Goal: Task Accomplishment & Management: Complete application form

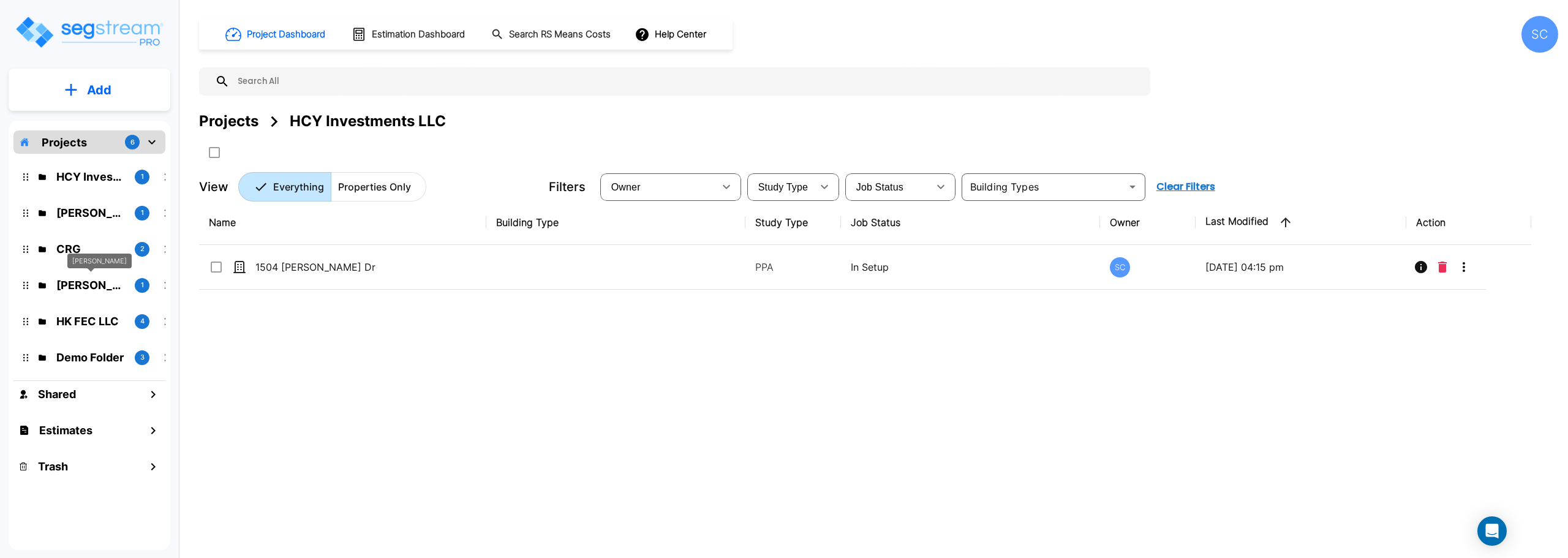
click at [75, 278] on p "[PERSON_NAME]" at bounding box center [90, 285] width 69 height 17
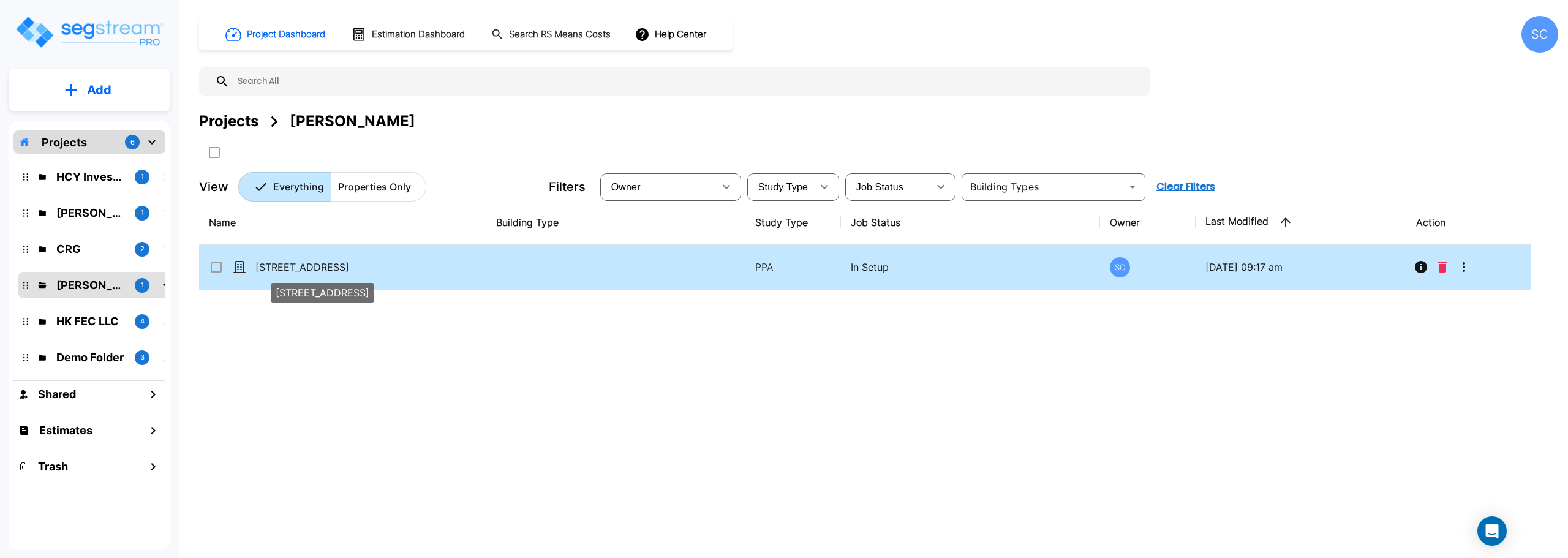
click at [320, 261] on p "[STREET_ADDRESS]" at bounding box center [316, 267] width 122 height 15
checkbox input "true"
click at [320, 261] on p "[STREET_ADDRESS]" at bounding box center [316, 267] width 122 height 15
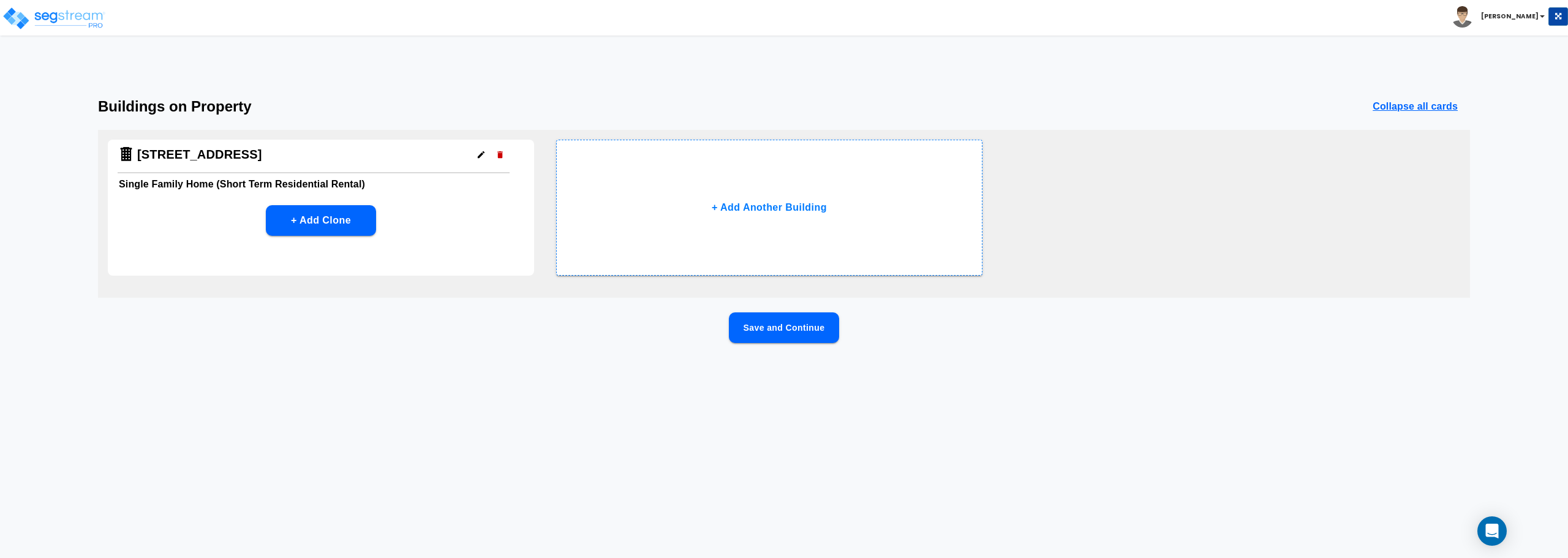
click at [480, 231] on div "+ Add Clone" at bounding box center [321, 221] width 426 height 31
click at [778, 326] on button "Save and Continue" at bounding box center [784, 328] width 110 height 31
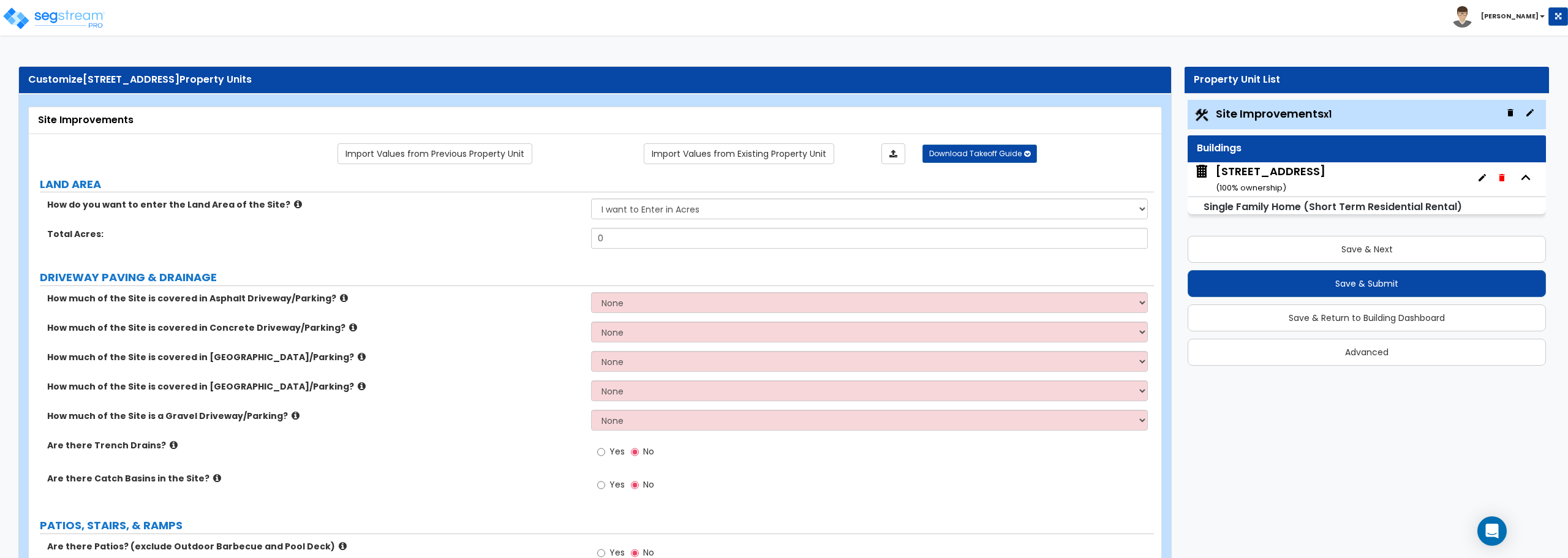
click at [1299, 173] on div "1150 Big Island Dr ( 100 % ownership)" at bounding box center [1270, 179] width 110 height 31
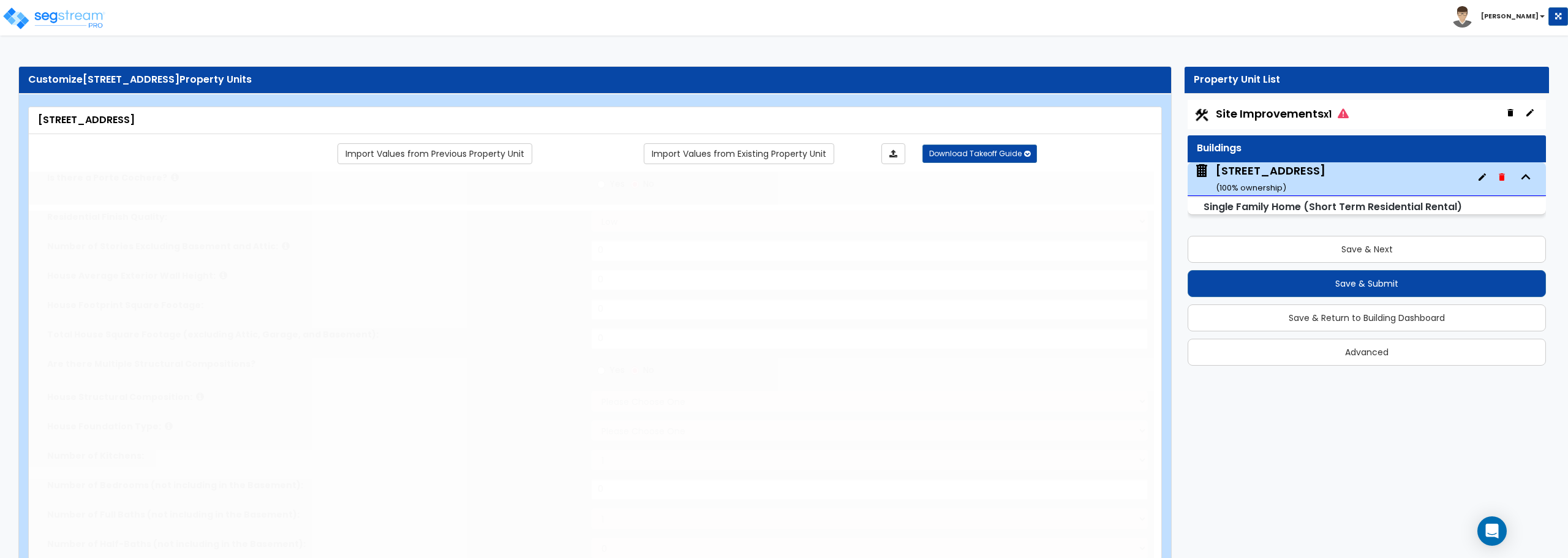
type input "1"
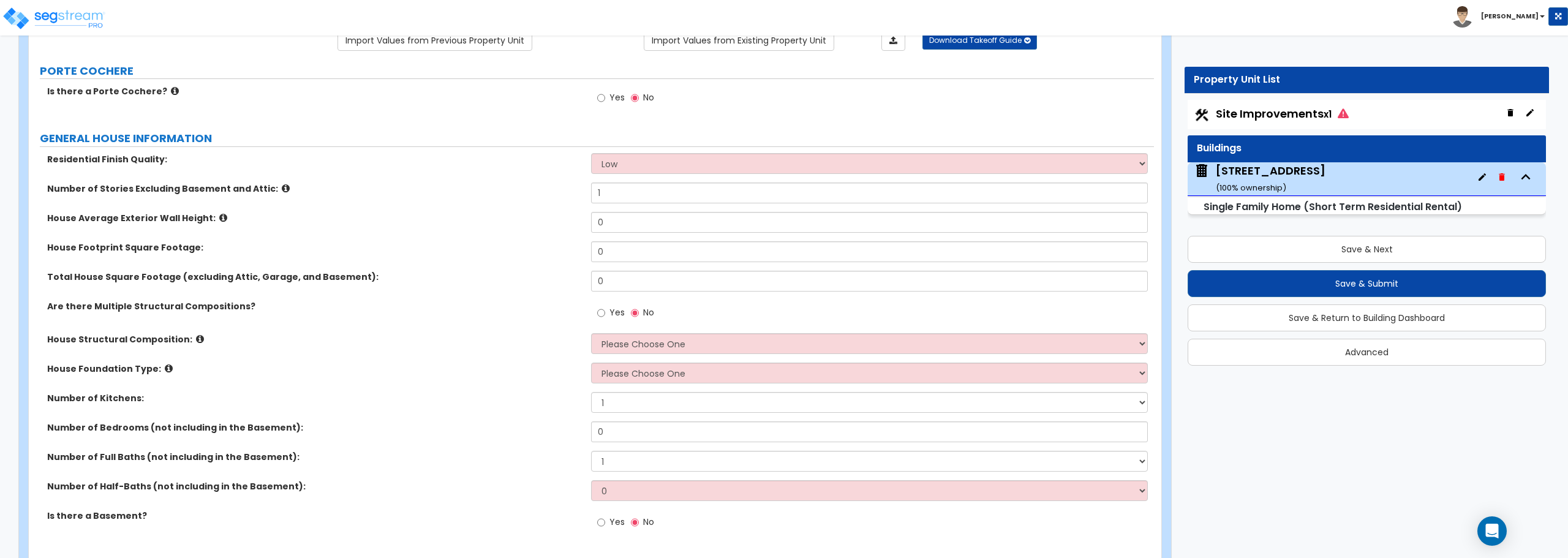
scroll to position [123, 0]
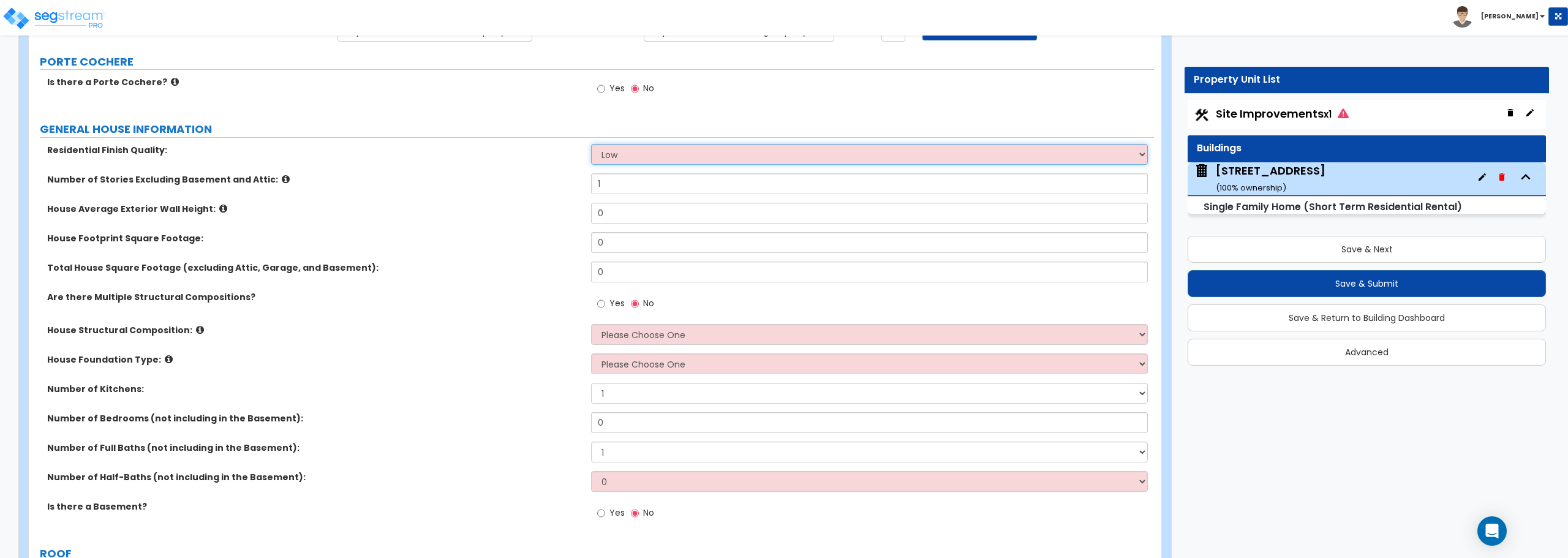
click at [664, 160] on select "Low Average High" at bounding box center [869, 154] width 556 height 21
select select "1"
click at [591, 144] on select "Low Average High" at bounding box center [869, 154] width 556 height 21
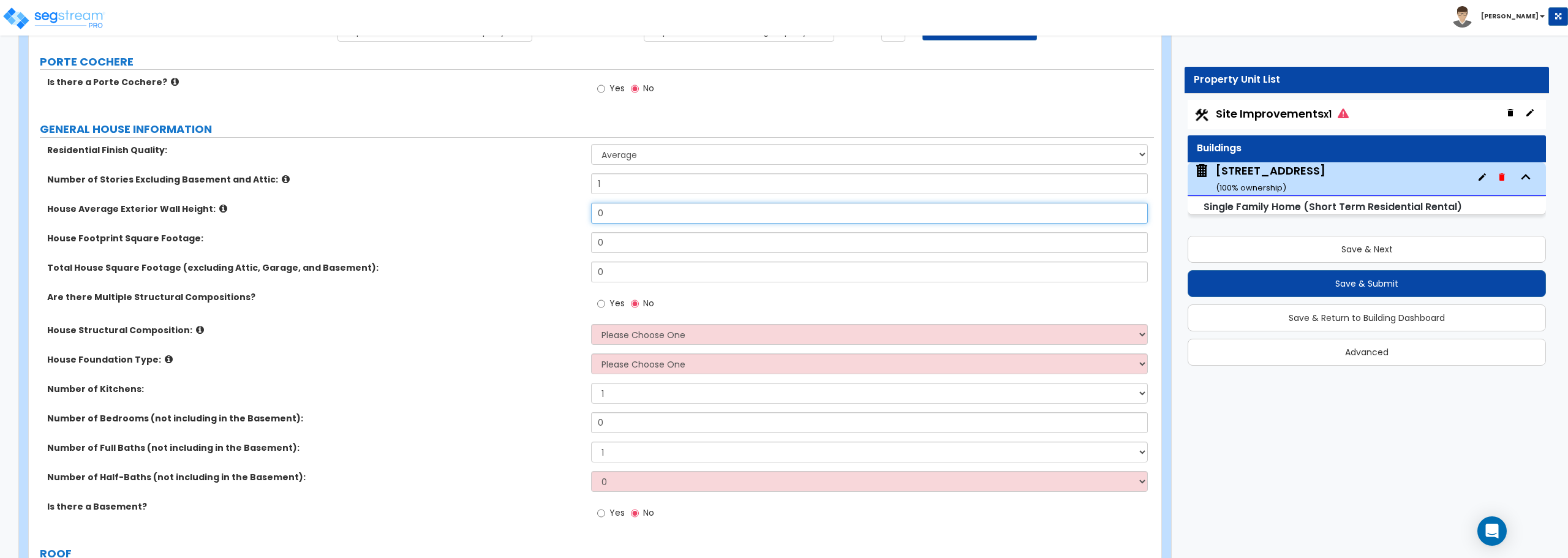
click at [629, 208] on input "0" at bounding box center [869, 213] width 556 height 21
type input "10"
click at [627, 251] on input "0" at bounding box center [869, 242] width 556 height 21
type input "1,543"
click at [625, 273] on input "0" at bounding box center [869, 272] width 556 height 21
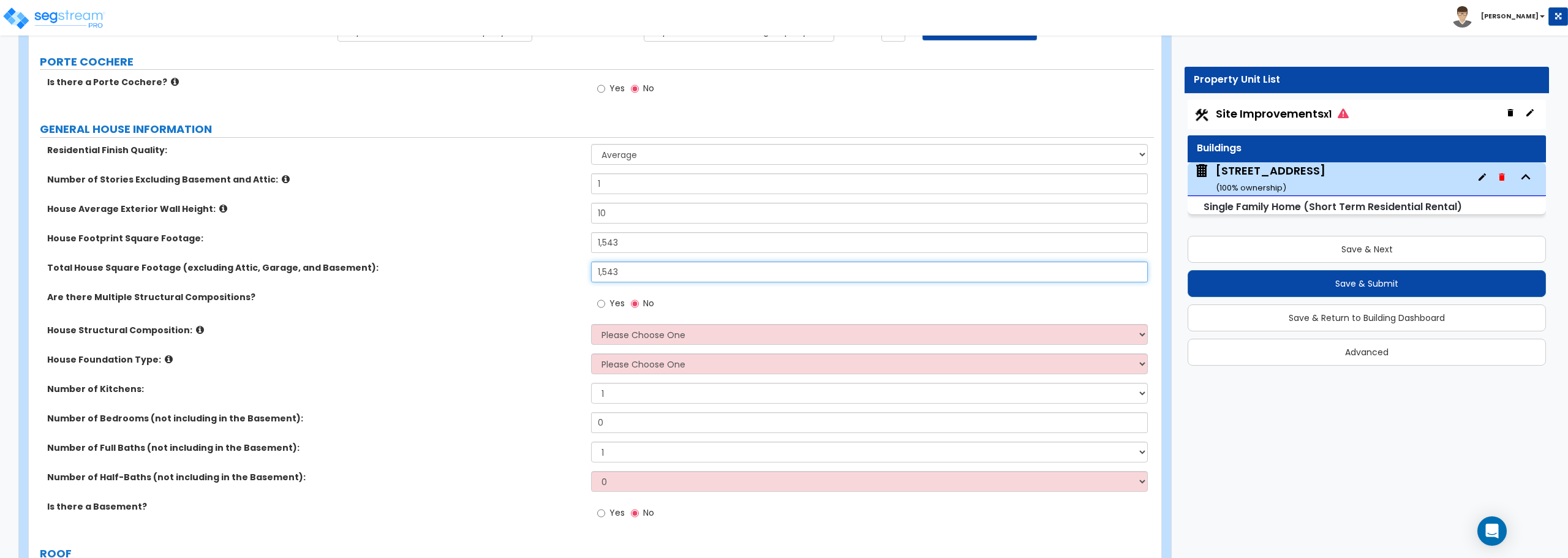
click at [646, 281] on input "1,543" at bounding box center [869, 272] width 556 height 21
type input "1,543"
click at [649, 249] on input "1,543" at bounding box center [869, 242] width 556 height 21
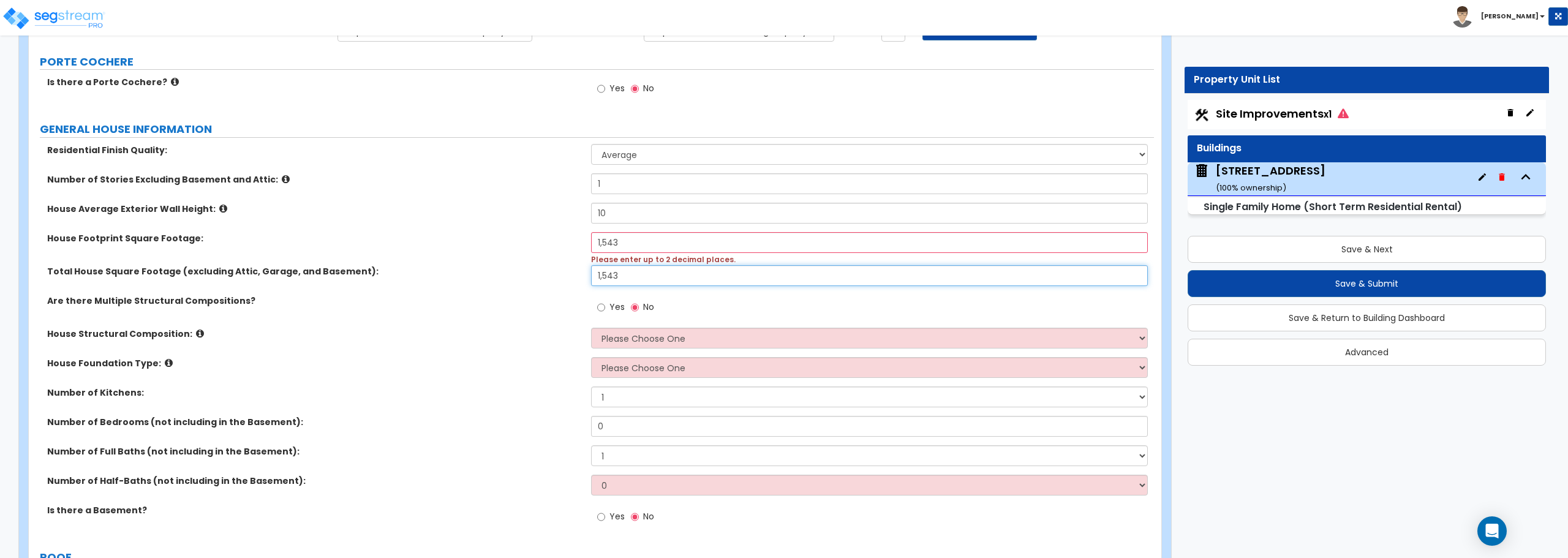
click at [643, 270] on input "1,543" at bounding box center [869, 276] width 556 height 21
click at [643, 250] on input "1,543" at bounding box center [869, 242] width 556 height 21
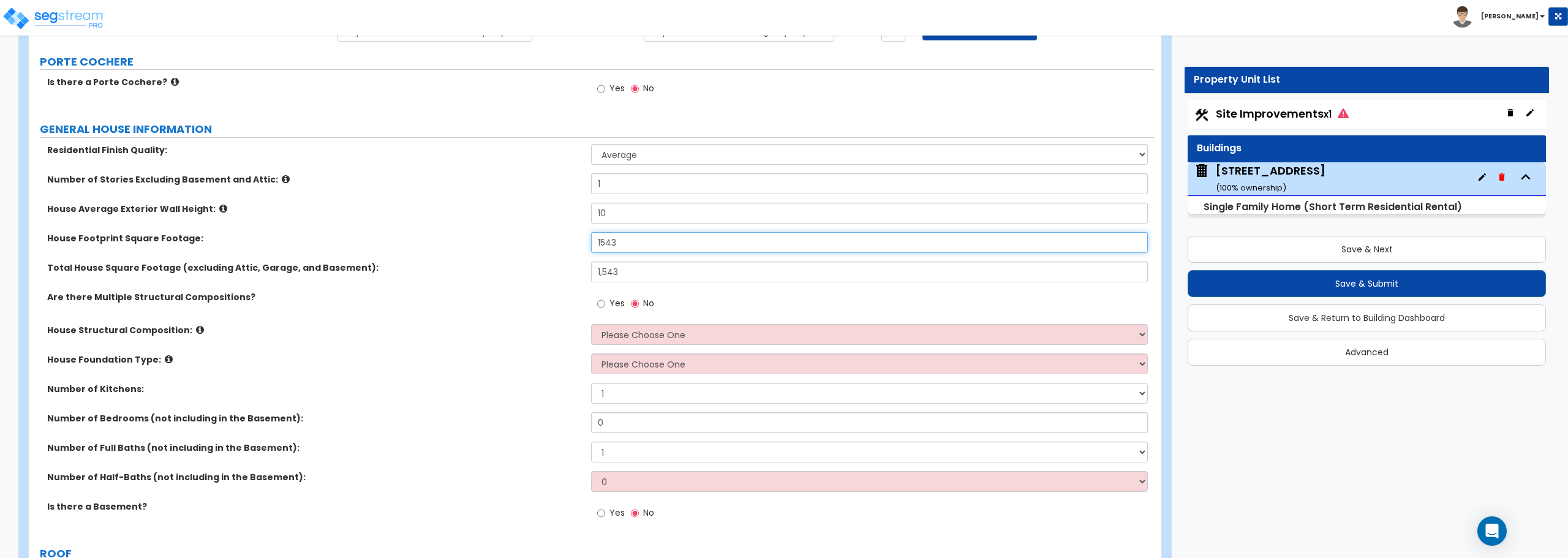
type input "1,543"
click at [645, 334] on select "Please Choose One Reinforced Concrete Structural Steel Brick Masonry CMU Masonr…" at bounding box center [869, 334] width 556 height 21
select select "7"
click at [591, 324] on select "Please Choose One Reinforced Concrete Structural Steel Brick Masonry CMU Masonr…" at bounding box center [869, 334] width 556 height 21
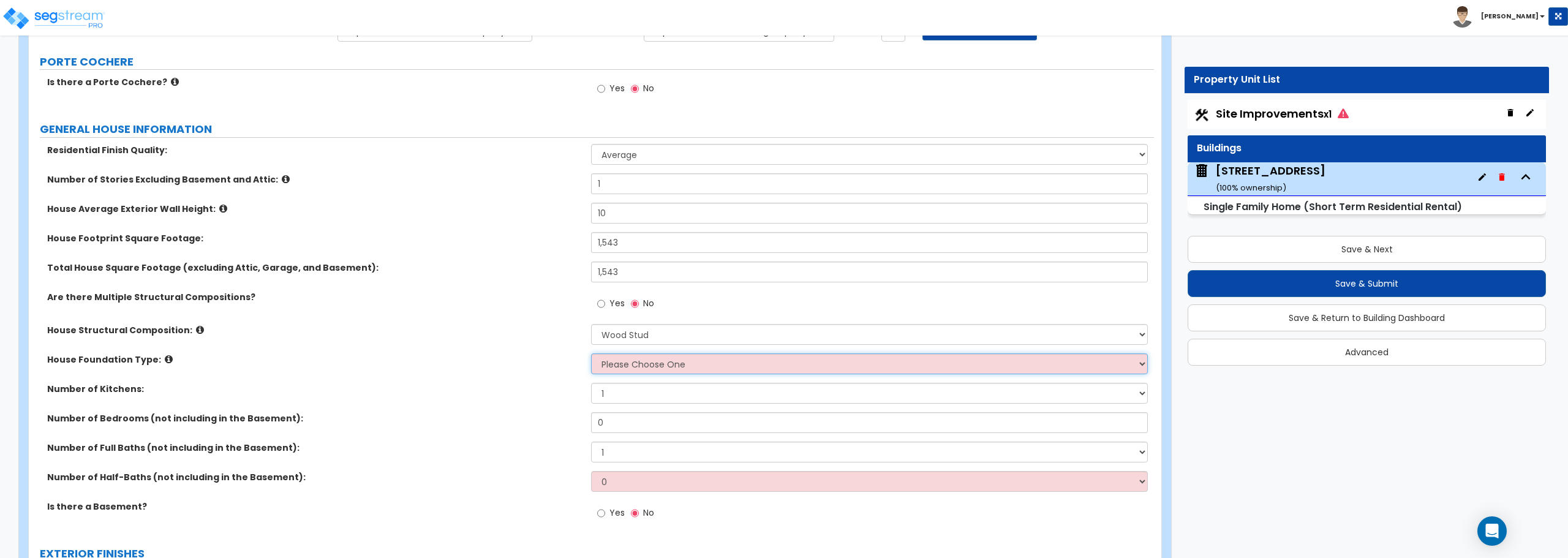
click at [658, 368] on select "Please Choose One Crawl Space Pier-Elevated First floor Slab on Grade" at bounding box center [869, 364] width 556 height 21
click at [531, 344] on div "House Structural Composition: Please Choose One Reinforced Concrete Structural …" at bounding box center [591, 339] width 1125 height 30
click at [641, 364] on select "Please Choose One Crawl Space Pier-Elevated First floor Slab on Grade" at bounding box center [869, 364] width 556 height 21
select select "2"
click at [591, 353] on select "Please Choose One Crawl Space Pier-Elevated First floor Slab on Grade" at bounding box center [869, 364] width 556 height 21
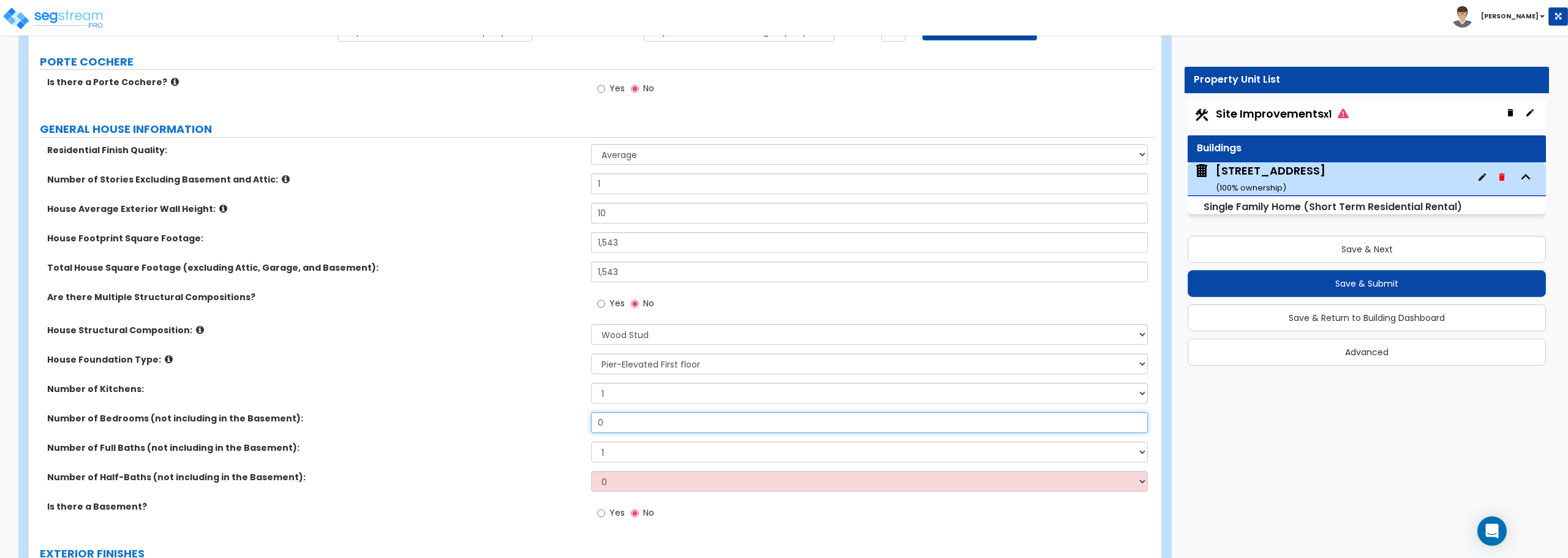
click at [674, 419] on input "0" at bounding box center [869, 423] width 556 height 21
type input "1"
click at [615, 485] on select "0 1 2 3 4 5" at bounding box center [869, 482] width 556 height 21
select select "1"
click at [591, 471] on select "0 1 2 3 4 5" at bounding box center [869, 482] width 556 height 21
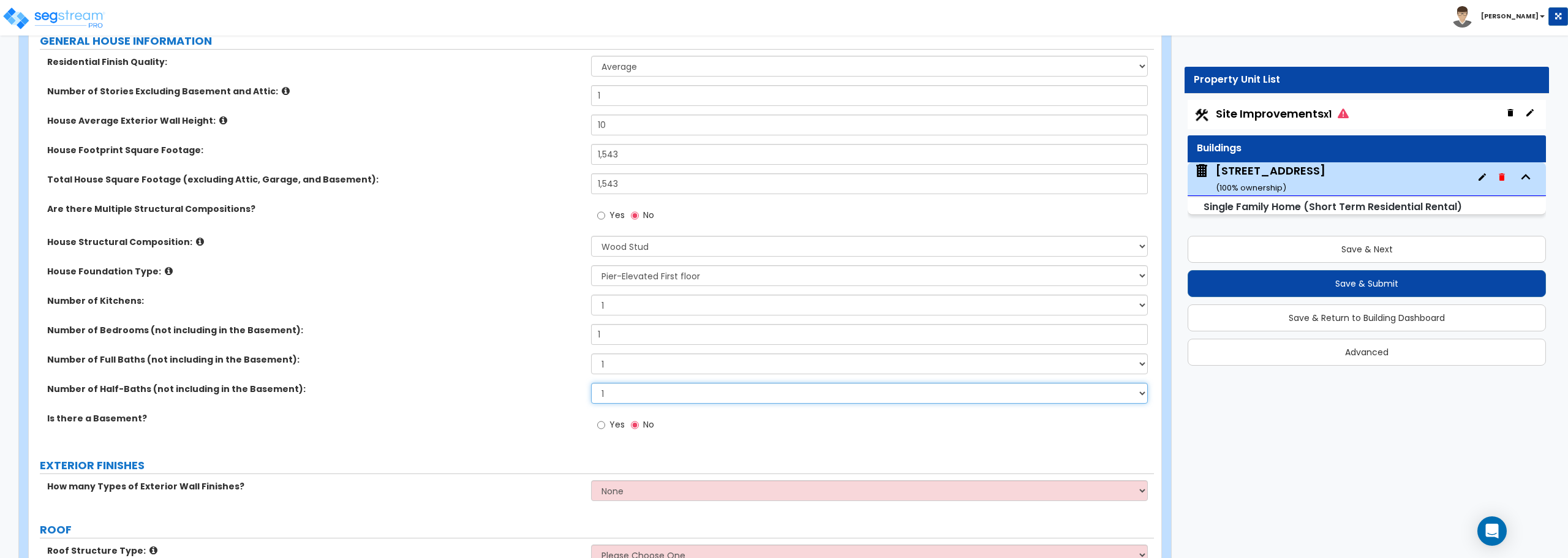
scroll to position [245, 0]
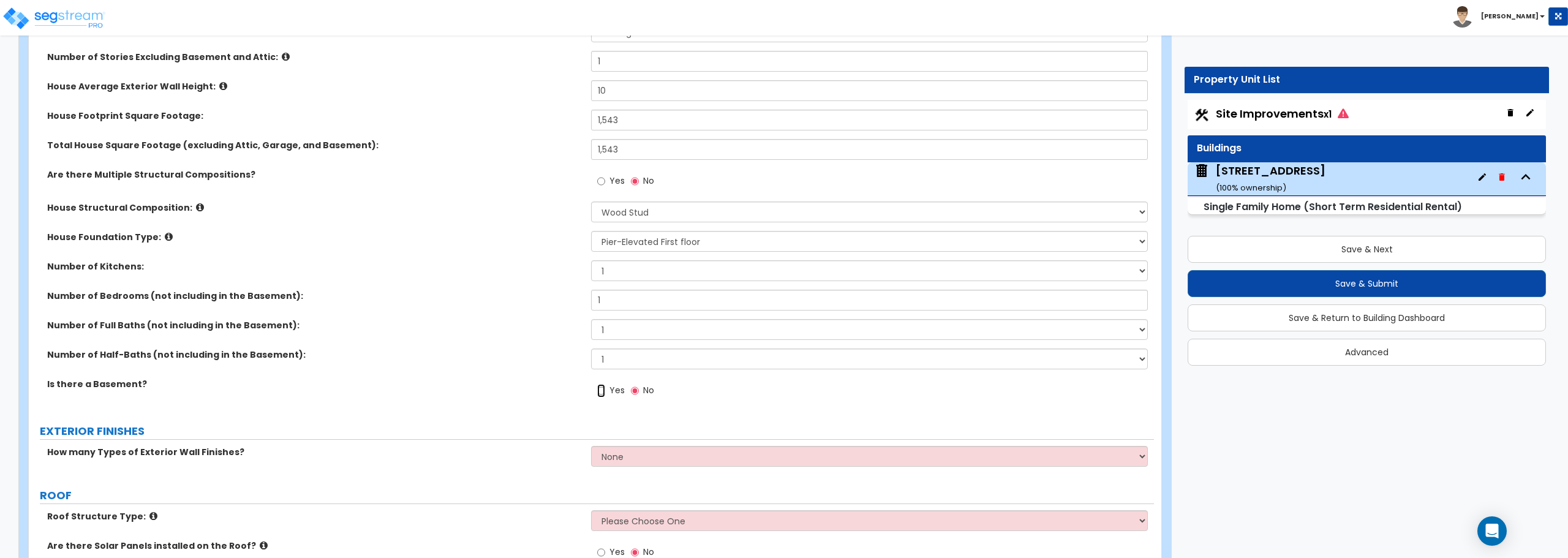
click at [605, 390] on input "Yes" at bounding box center [601, 391] width 8 height 13
radio input "true"
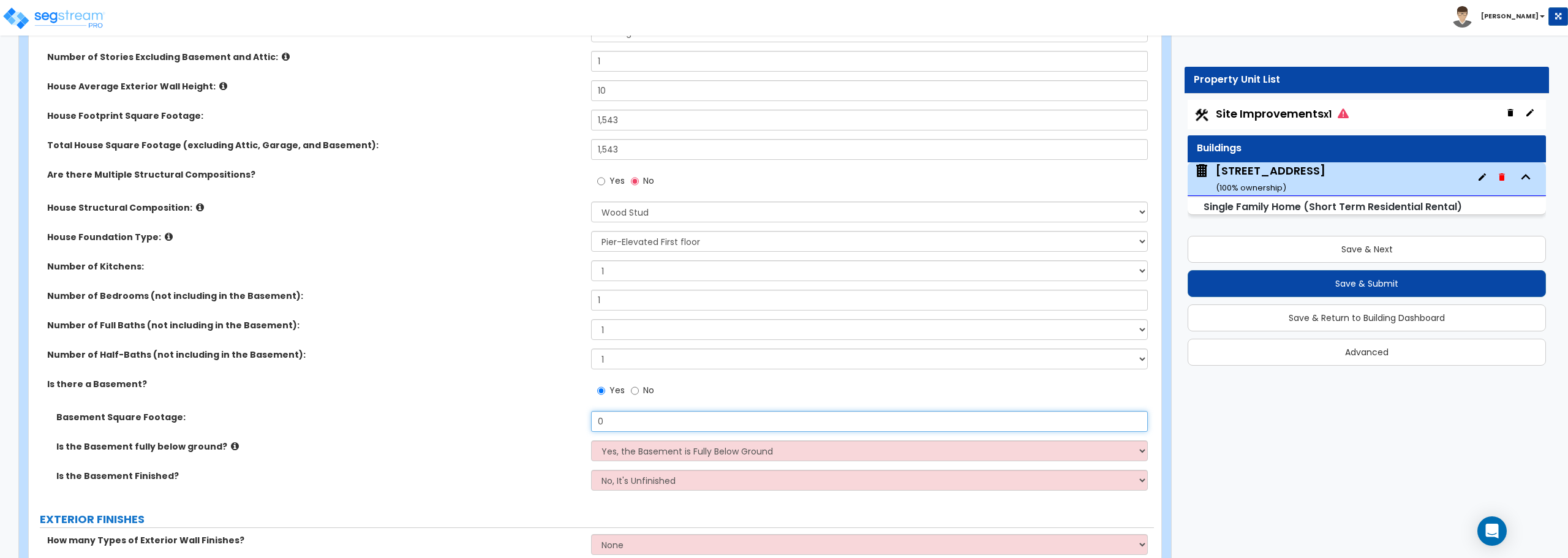
drag, startPoint x: 622, startPoint y: 427, endPoint x: 605, endPoint y: 427, distance: 17.0
click at [605, 427] on input "0" at bounding box center [869, 421] width 556 height 21
type input "1,478"
click at [692, 475] on select "No, It's Unfinished Yes, It's Finished" at bounding box center [869, 480] width 556 height 21
select select "1"
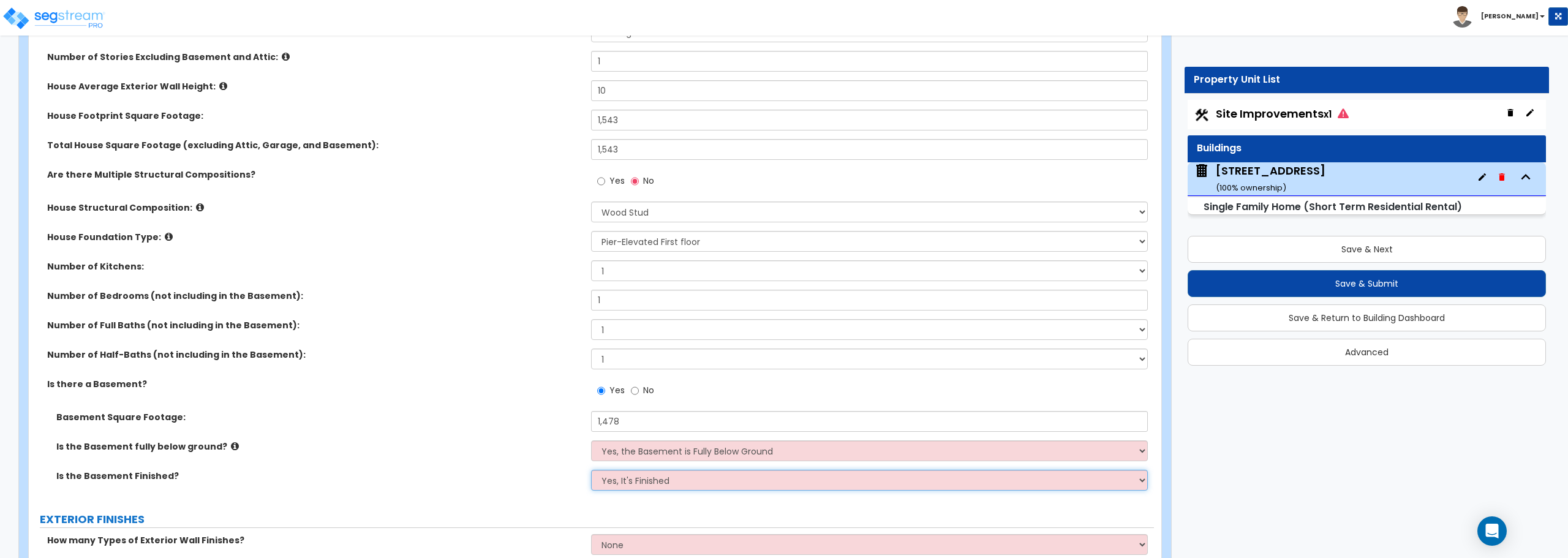
click at [591, 470] on select "No, It's Unfinished Yes, It's Finished" at bounding box center [869, 480] width 556 height 21
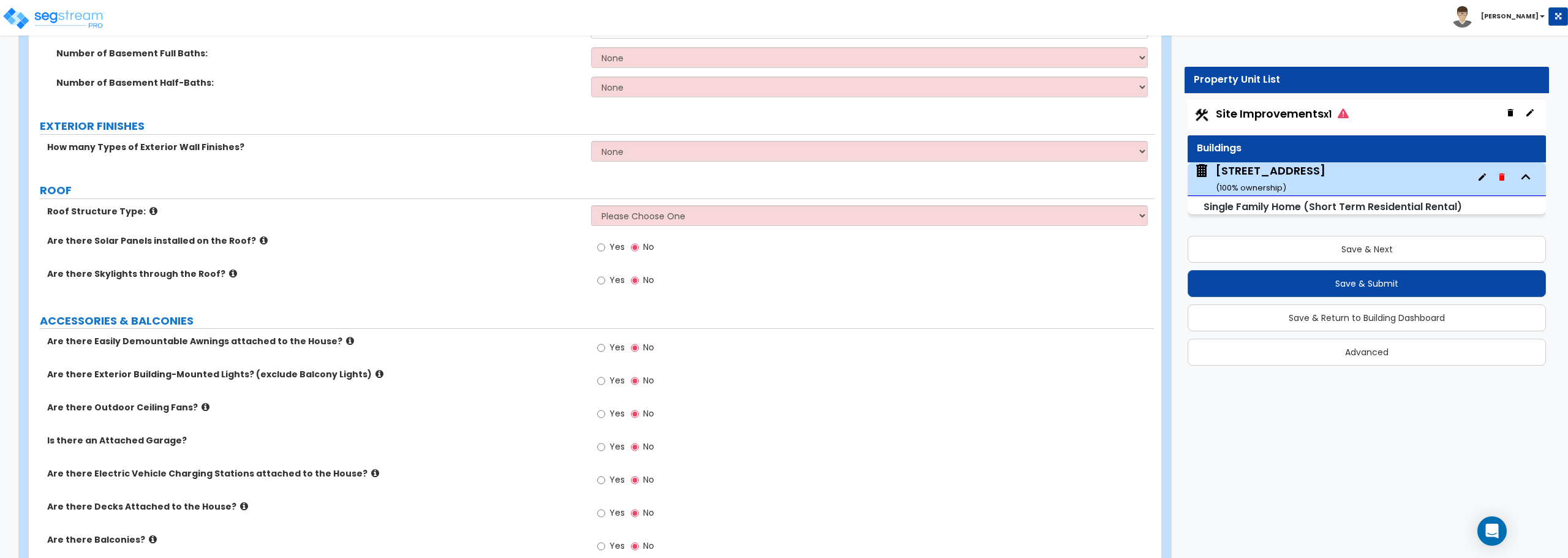
scroll to position [735, 0]
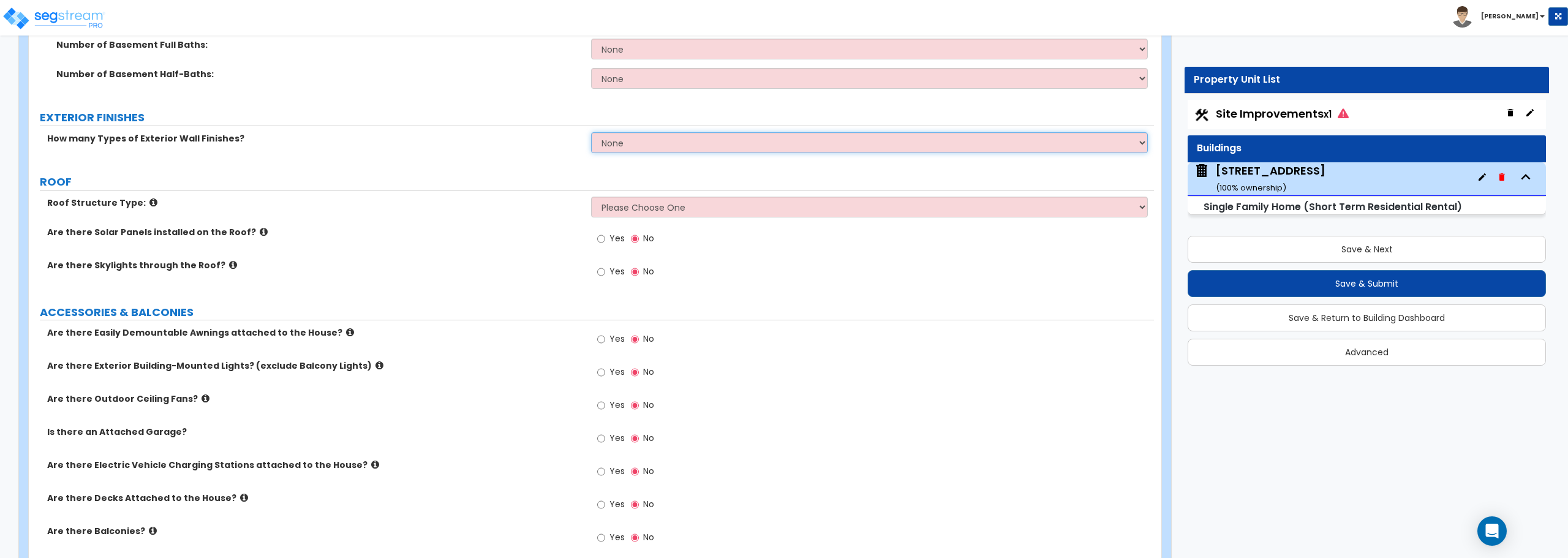
click at [662, 146] on select "None 1 2 3" at bounding box center [869, 142] width 556 height 21
select select "2"
click at [591, 132] on select "None 1 2 3" at bounding box center [869, 142] width 556 height 21
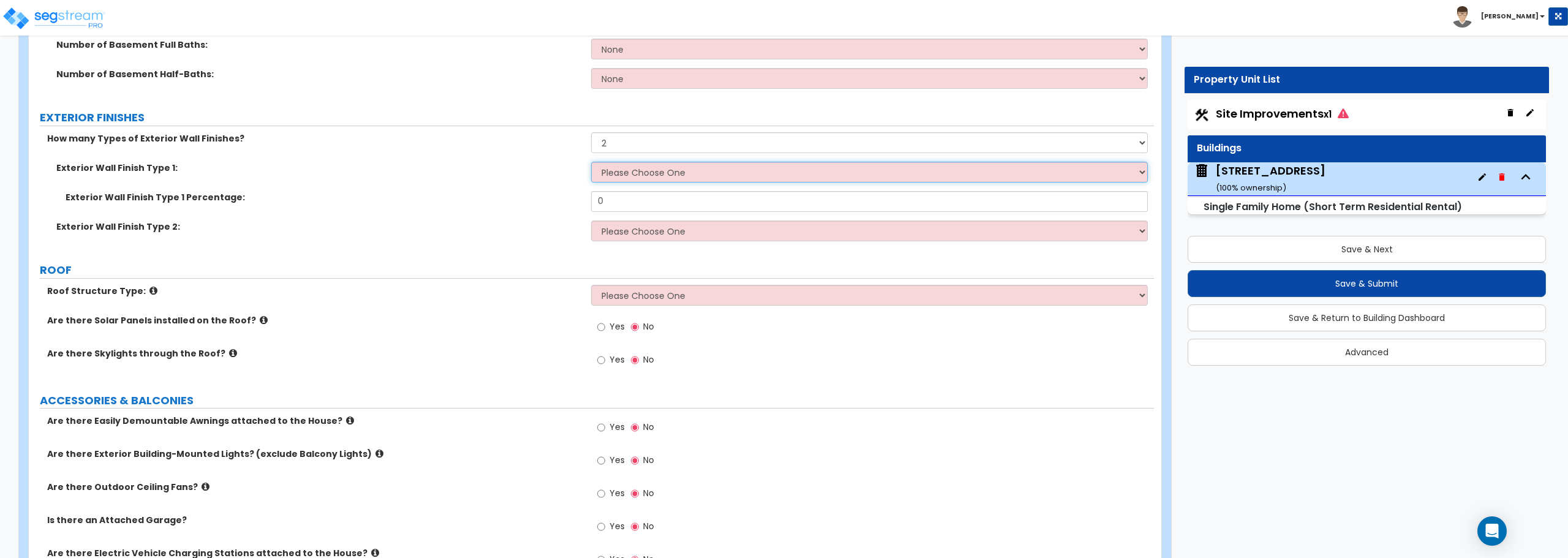
click at [661, 170] on select "Please Choose One No Finish/Shared Wall No Wall Brick Finish Stone Finish Wood …" at bounding box center [869, 172] width 556 height 21
select select "5"
click at [591, 162] on select "Please Choose One No Finish/Shared Wall No Wall Brick Finish Stone Finish Wood …" at bounding box center [869, 172] width 556 height 21
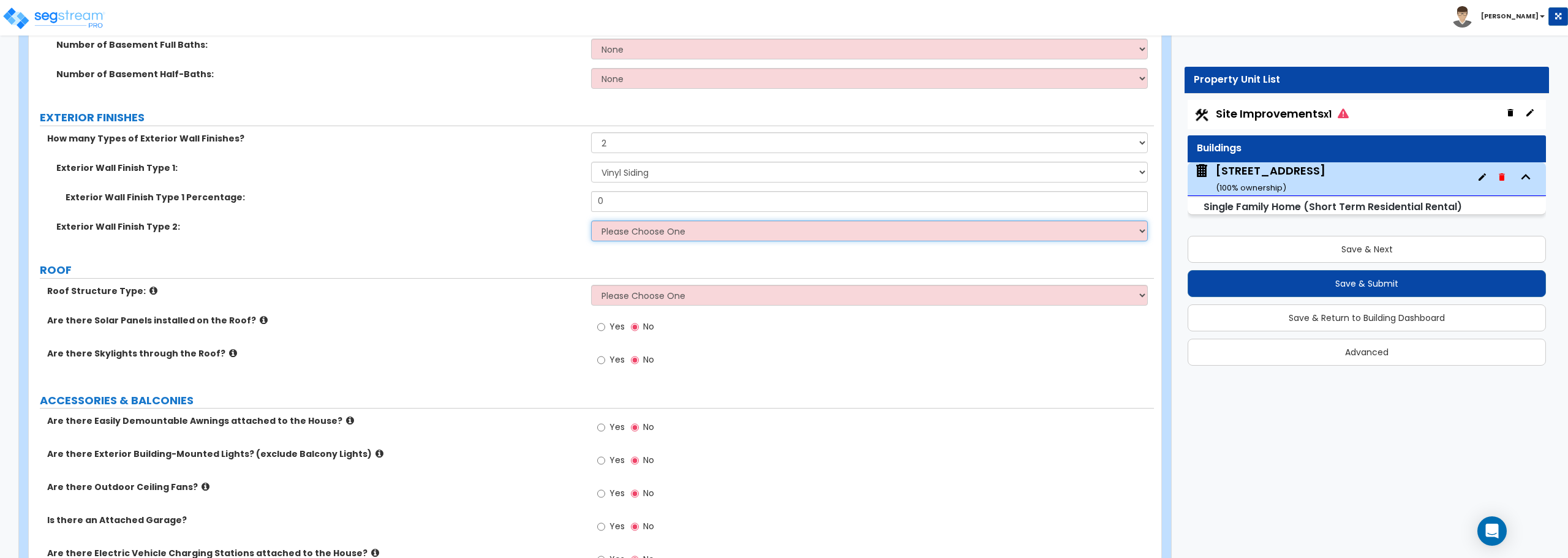
click at [644, 230] on select "Please Choose One No Finish/Shared Wall No Wall Brick Finish Stone Finish Wood …" at bounding box center [869, 231] width 556 height 21
click at [645, 234] on select "Please Choose One No Finish/Shared Wall No Wall Brick Finish Stone Finish Wood …" at bounding box center [869, 231] width 556 height 21
select select "7"
click at [591, 221] on select "Please Choose One No Finish/Shared Wall No Wall Brick Finish Stone Finish Wood …" at bounding box center [869, 231] width 556 height 21
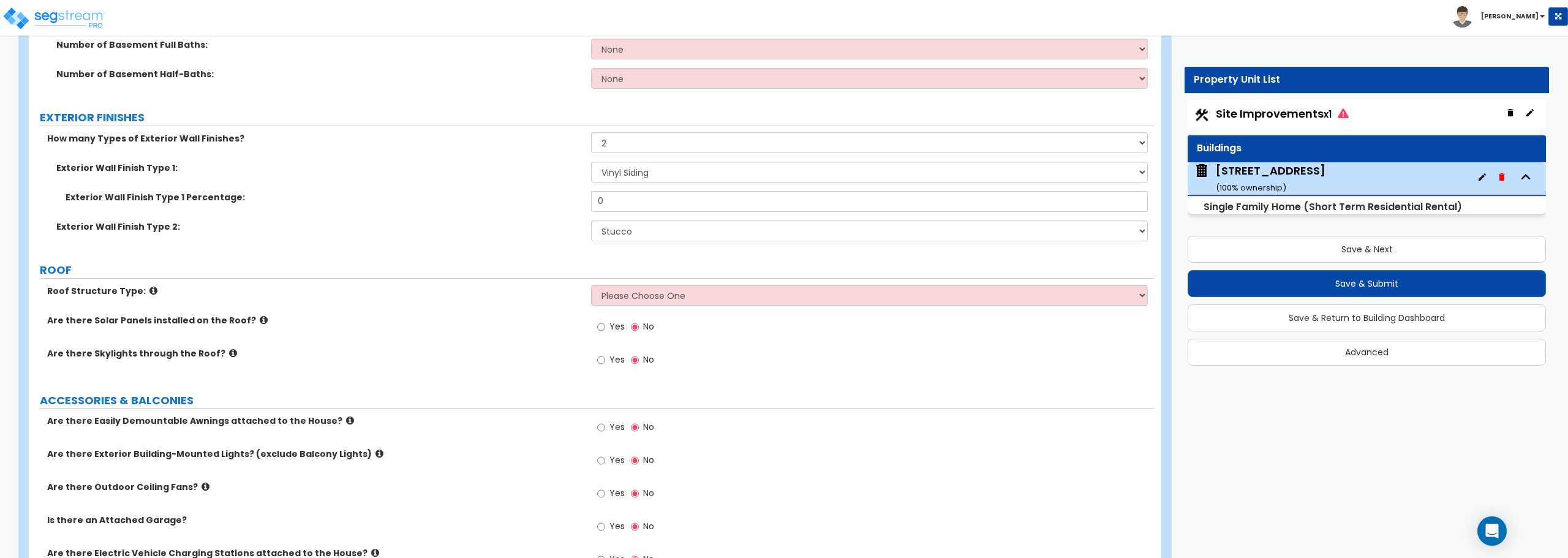
click at [616, 307] on div "Roof Structure Type: Please Choose One Gable Roof Flat Roof Hybrid Gable & Flat…" at bounding box center [591, 300] width 1125 height 30
click at [619, 302] on select "Please Choose One Gable Roof Flat Roof Hybrid Gable & Flat Roof" at bounding box center [869, 295] width 556 height 21
click at [551, 323] on label "Are there Solar Panels installed on the Roof?" at bounding box center [315, 320] width 535 height 12
click at [676, 300] on select "Please Choose One Gable Roof Flat Roof Hybrid Gable & Flat Roof" at bounding box center [869, 295] width 556 height 21
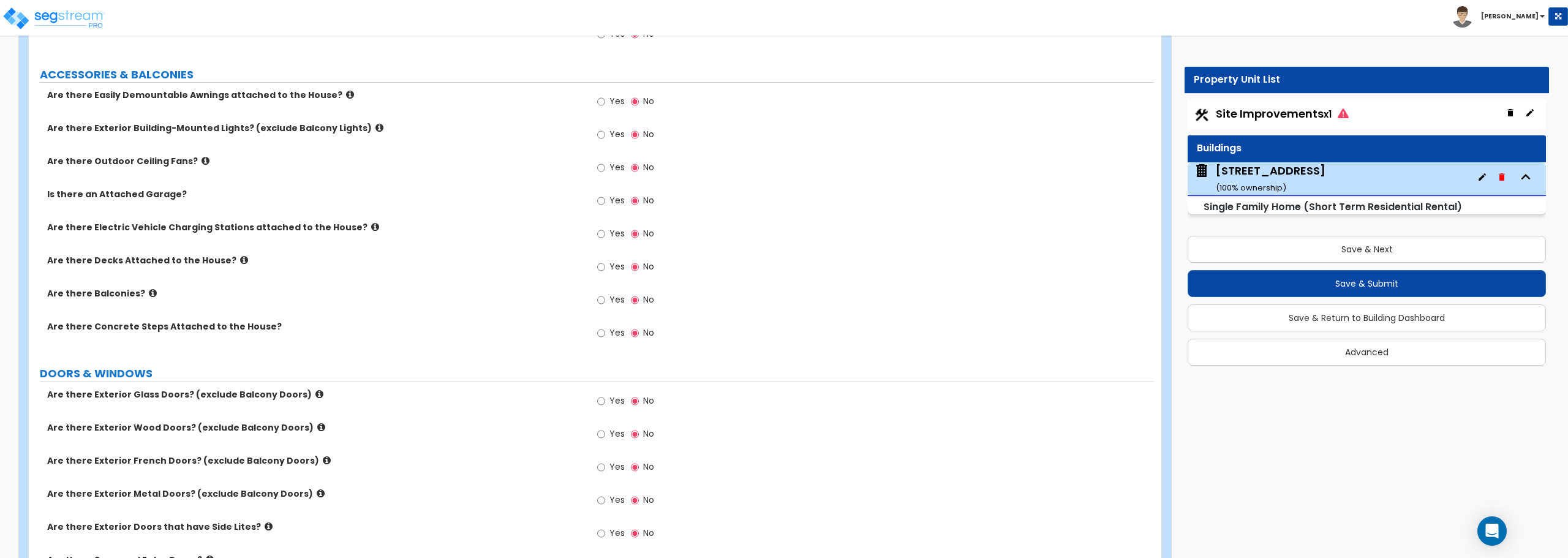
scroll to position [1042, 0]
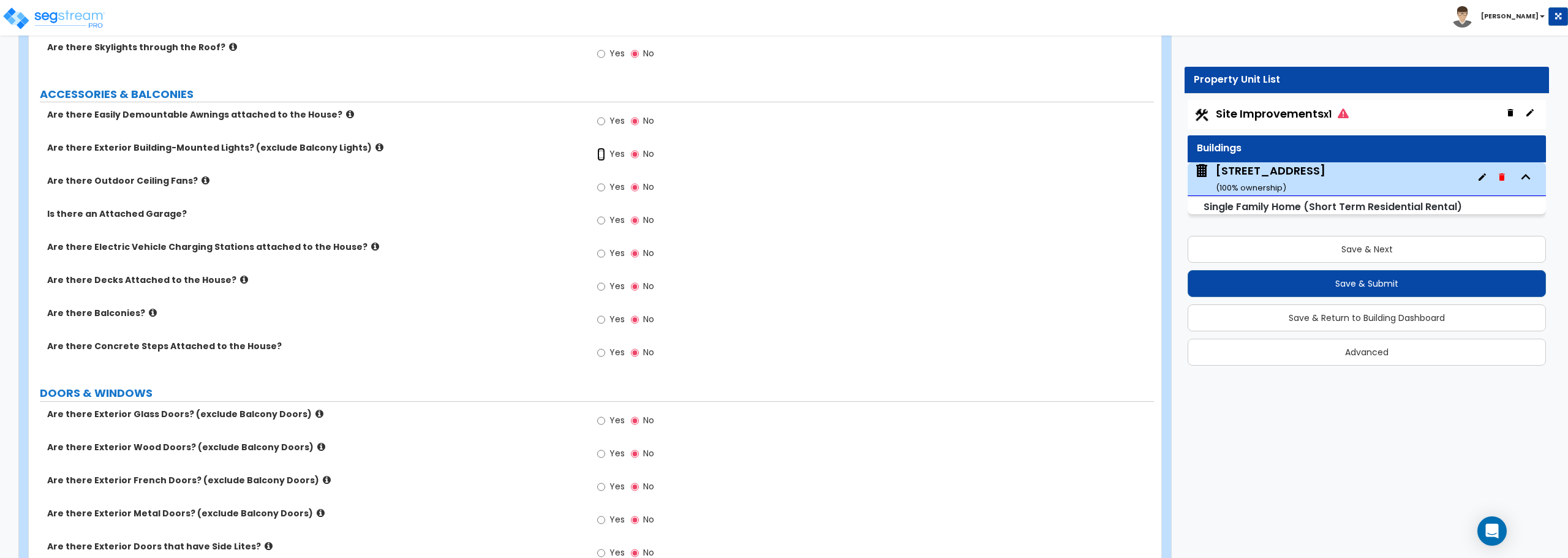
click at [599, 155] on input "Yes" at bounding box center [601, 154] width 8 height 13
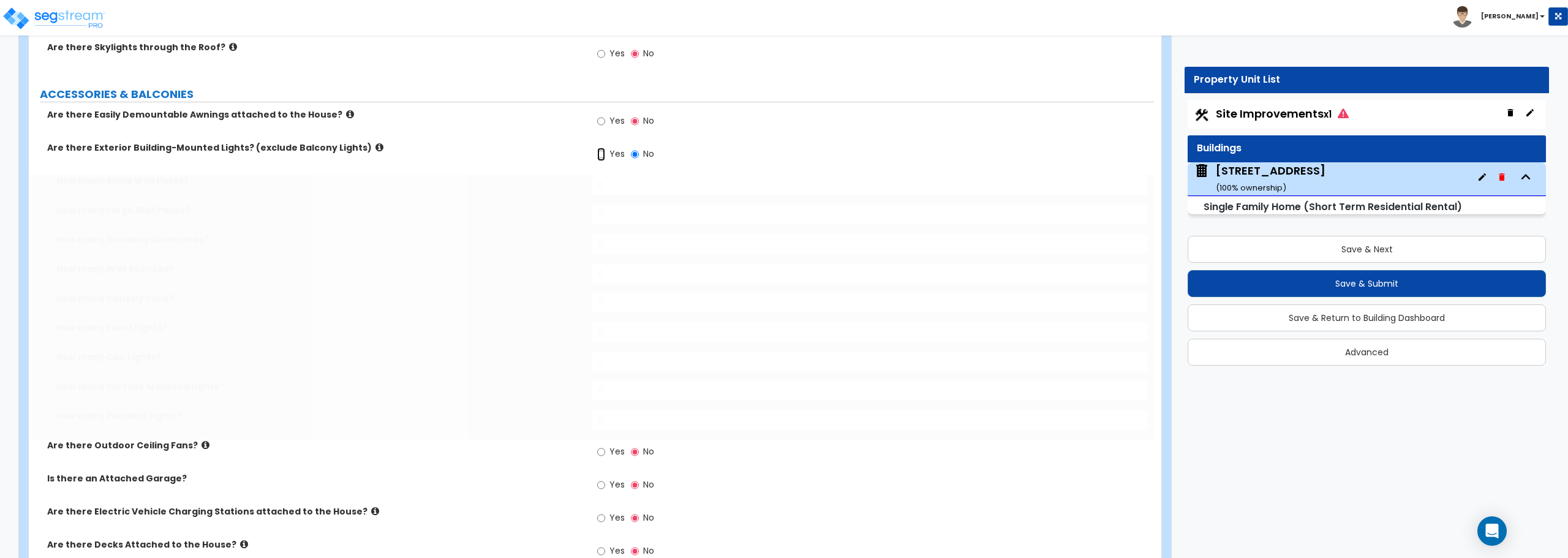
radio input "true"
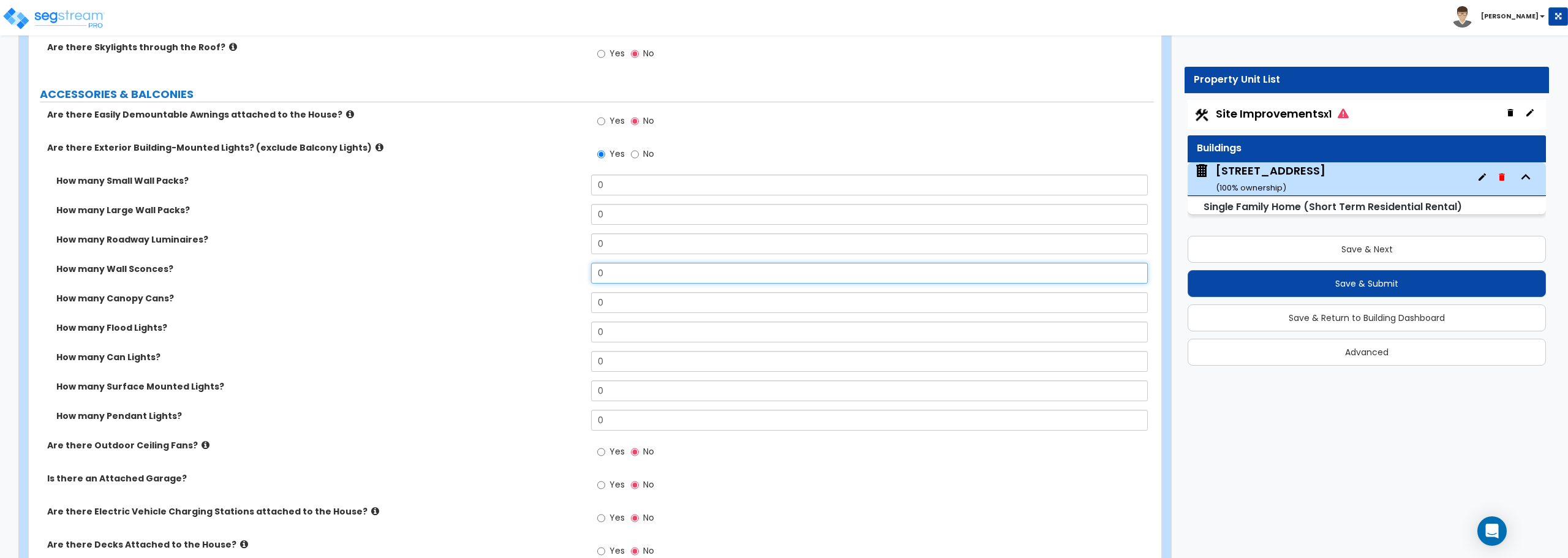
click at [615, 273] on input "0" at bounding box center [869, 273] width 556 height 21
type input "2"
click at [617, 328] on input "0" at bounding box center [869, 332] width 556 height 21
type input "4"
click at [611, 356] on input "0" at bounding box center [869, 361] width 556 height 21
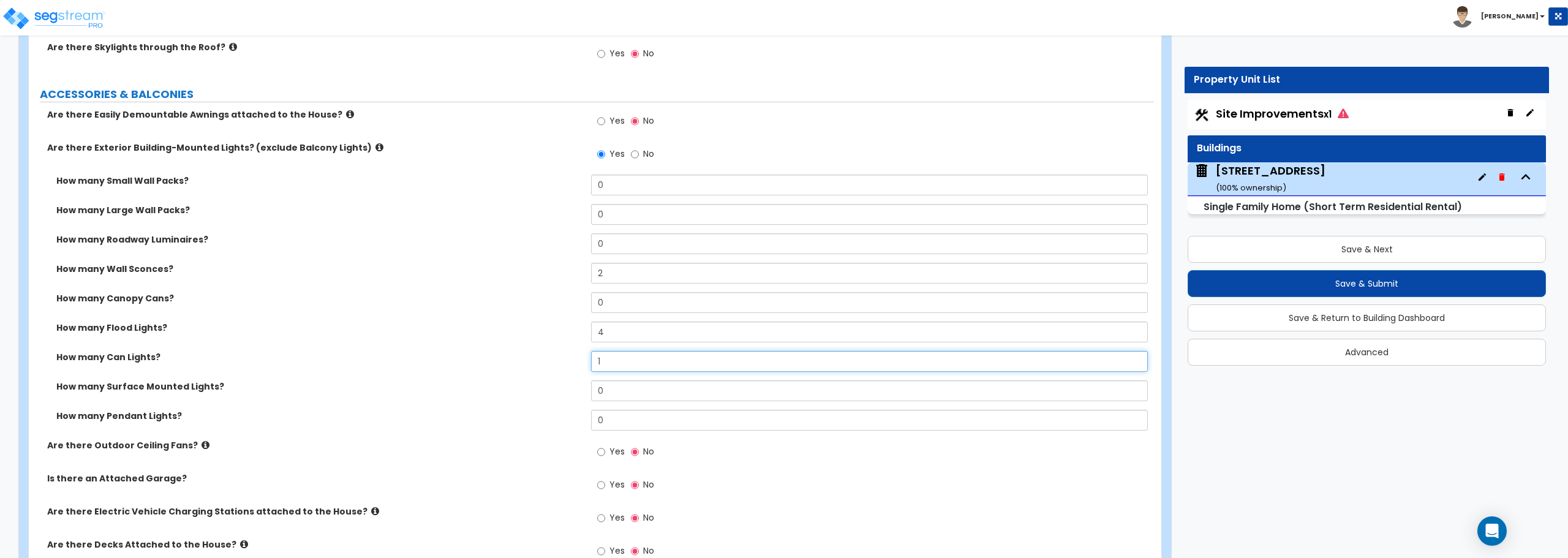
type input "1"
click at [603, 452] on input "Yes" at bounding box center [601, 452] width 8 height 13
radio input "true"
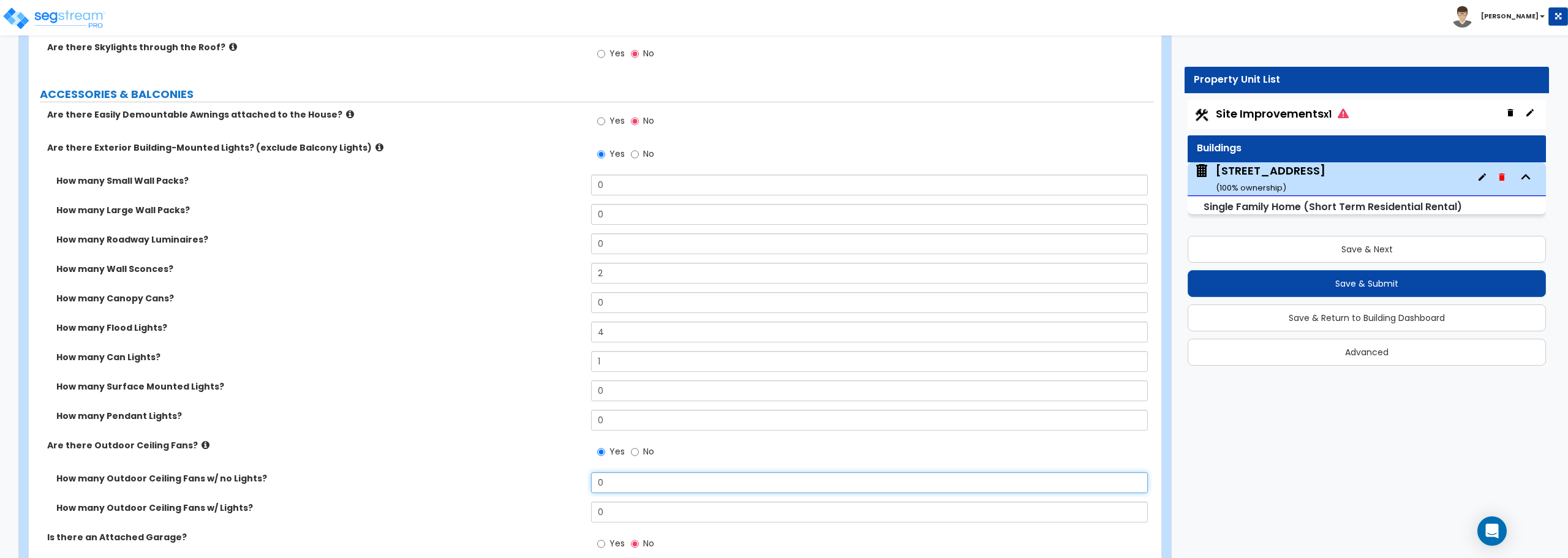
click at [603, 485] on input "0" at bounding box center [869, 483] width 556 height 21
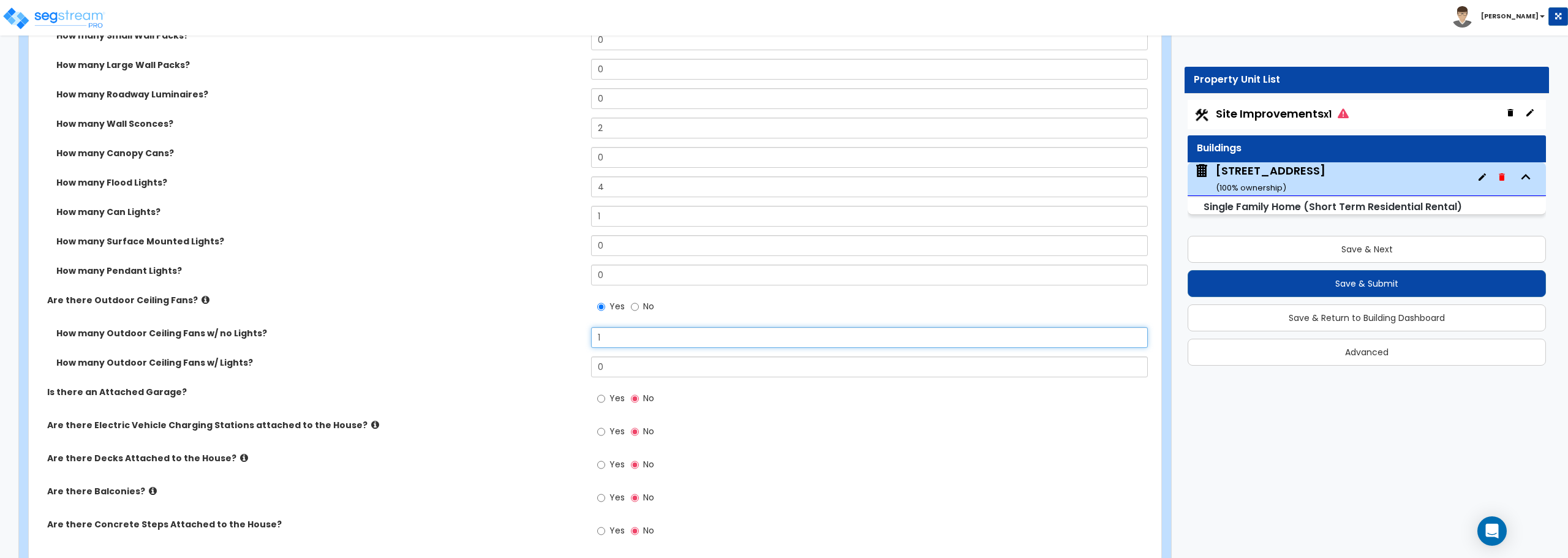
scroll to position [1226, 0]
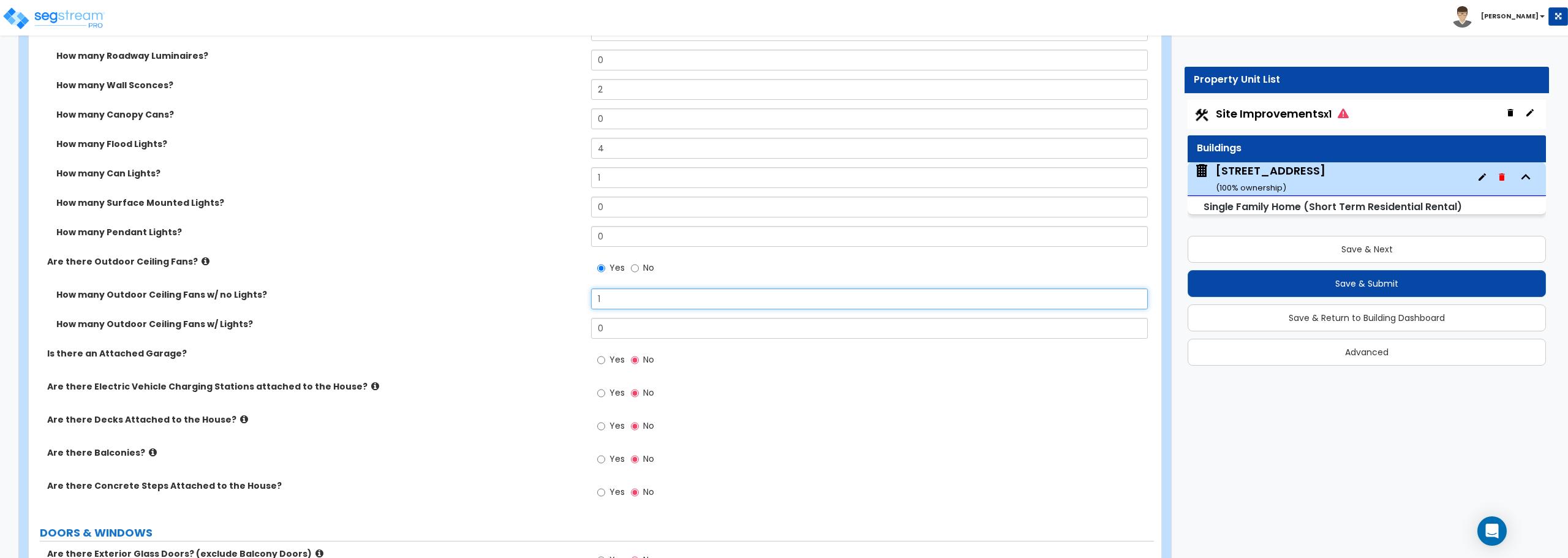
type input "1"
click at [599, 357] on input "Yes" at bounding box center [601, 360] width 8 height 13
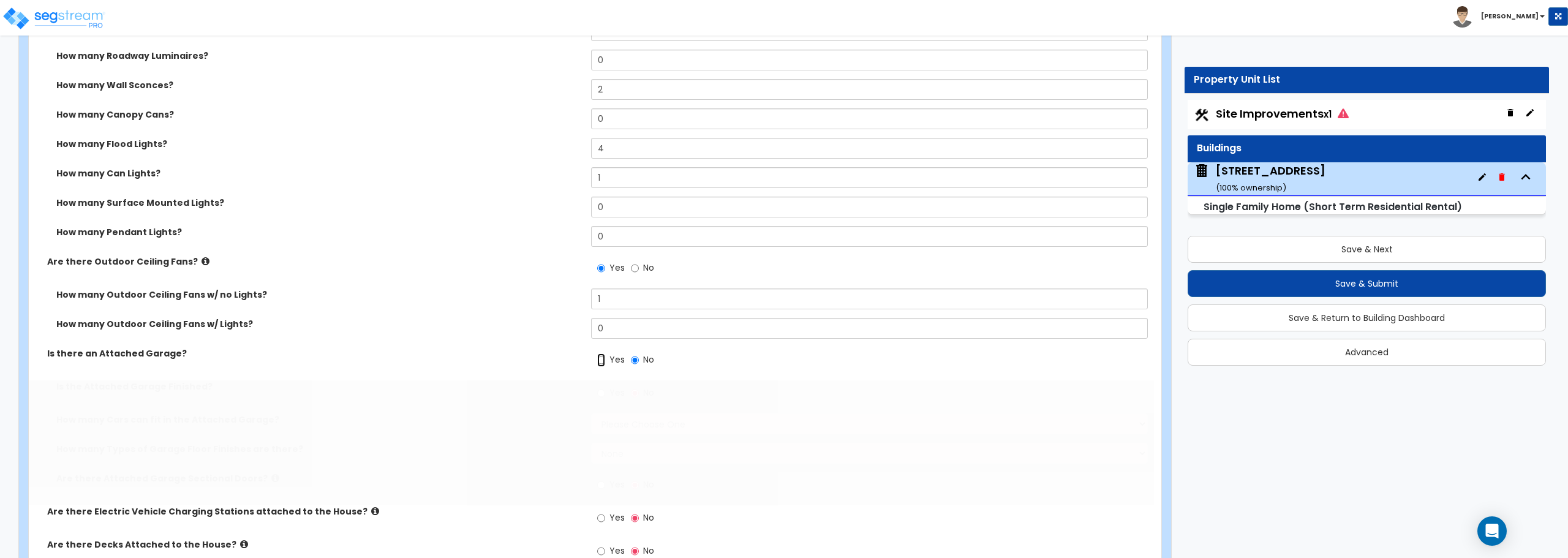
radio input "true"
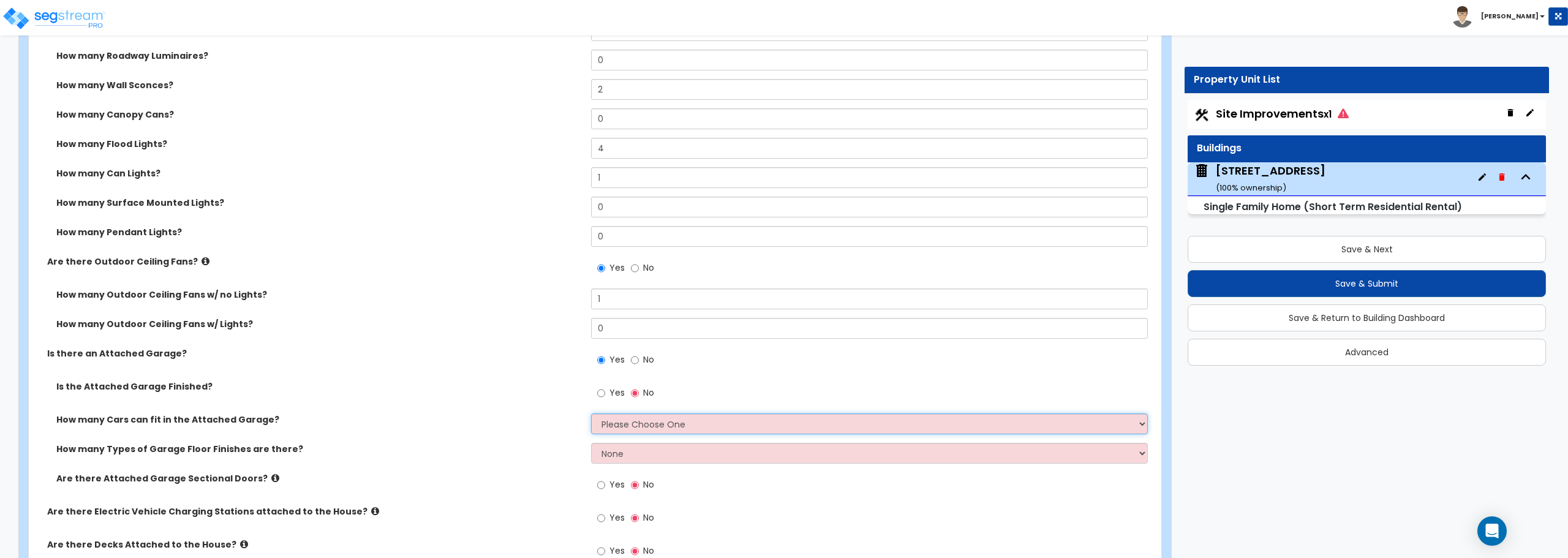
click at [644, 421] on select "Please Choose One 1 2 3 4 5" at bounding box center [869, 424] width 556 height 21
select select "2"
click at [591, 414] on select "Please Choose One 1 2 3 4 5" at bounding box center [869, 424] width 556 height 21
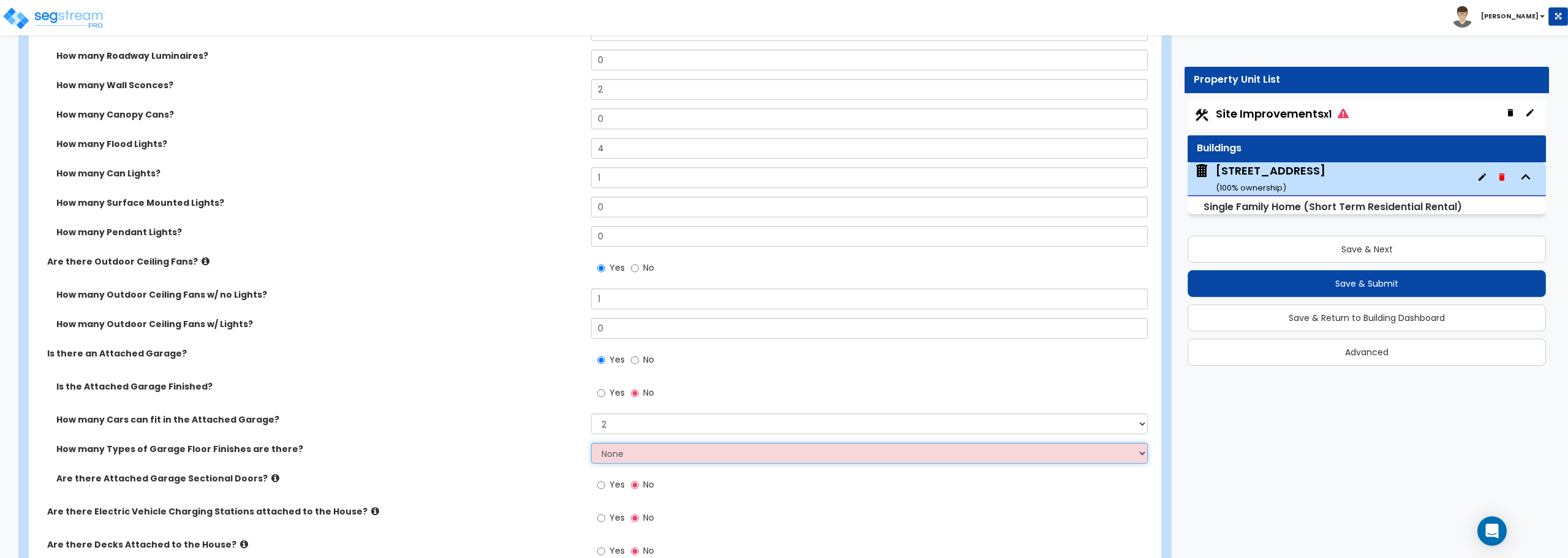
click at [633, 447] on select "None 1 2 3 4" at bounding box center [869, 453] width 556 height 21
click at [591, 443] on select "None 1 2 3 4" at bounding box center [869, 453] width 556 height 21
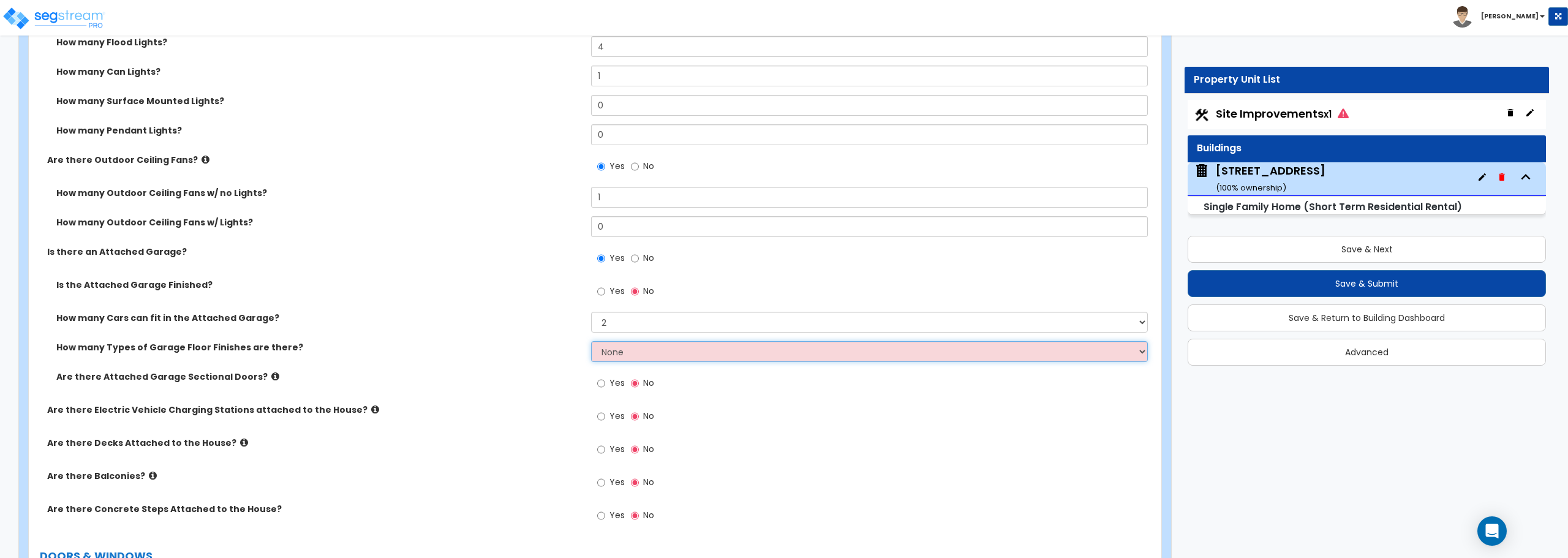
scroll to position [1348, 0]
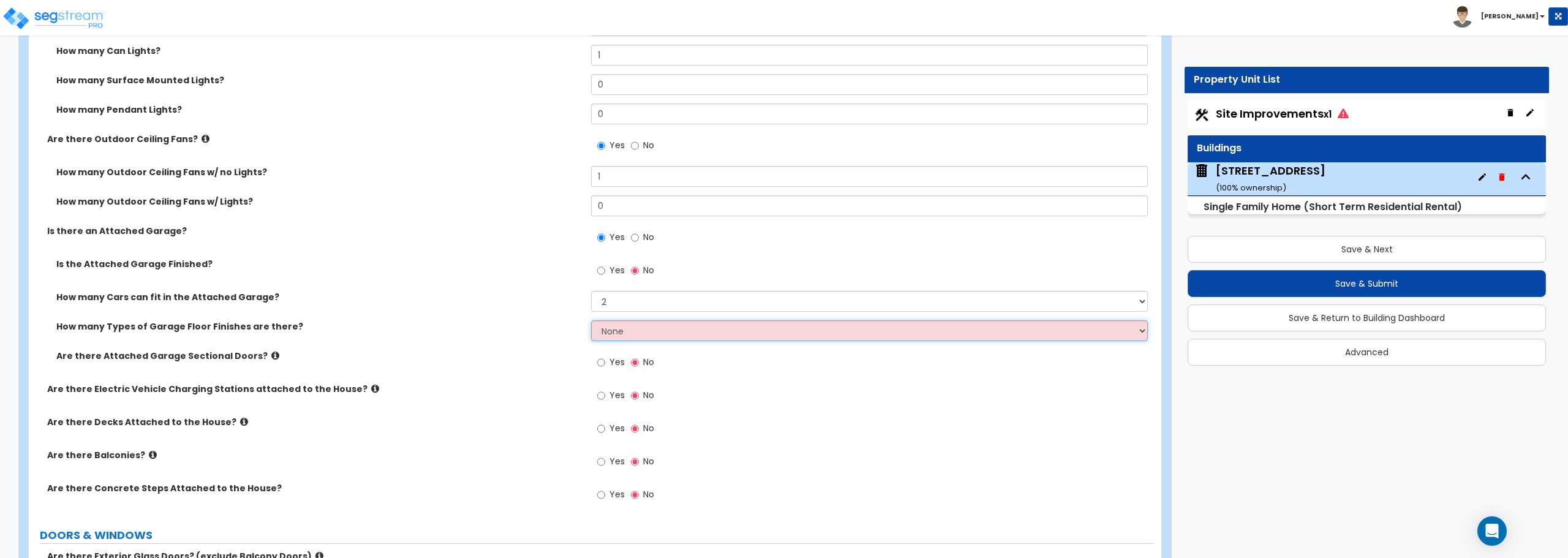
click at [628, 334] on select "None 1 2 3 4" at bounding box center [869, 331] width 556 height 21
select select "1"
click at [591, 321] on select "None 1 2 3 4" at bounding box center [869, 331] width 556 height 21
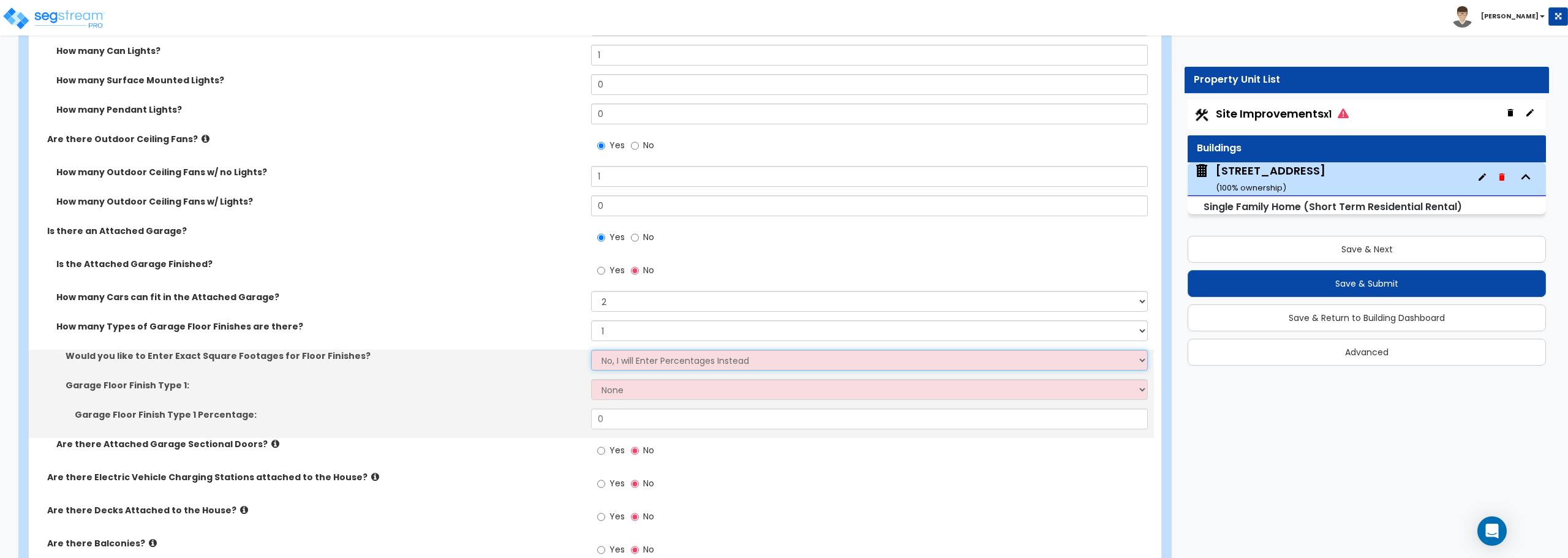
click at [618, 358] on select "No, I will Enter Percentages Instead Yes, I will Enter Exact Square Footages" at bounding box center [869, 360] width 556 height 21
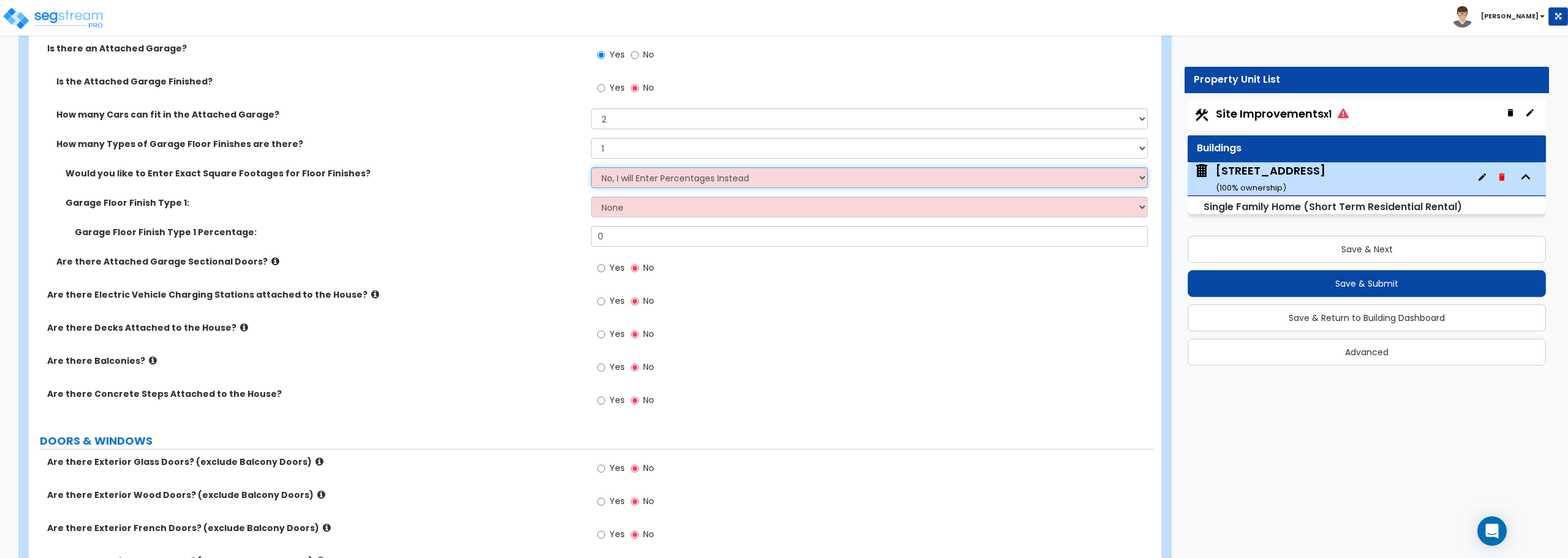
scroll to position [1532, 0]
click at [602, 271] on input "Yes" at bounding box center [601, 267] width 8 height 13
radio input "true"
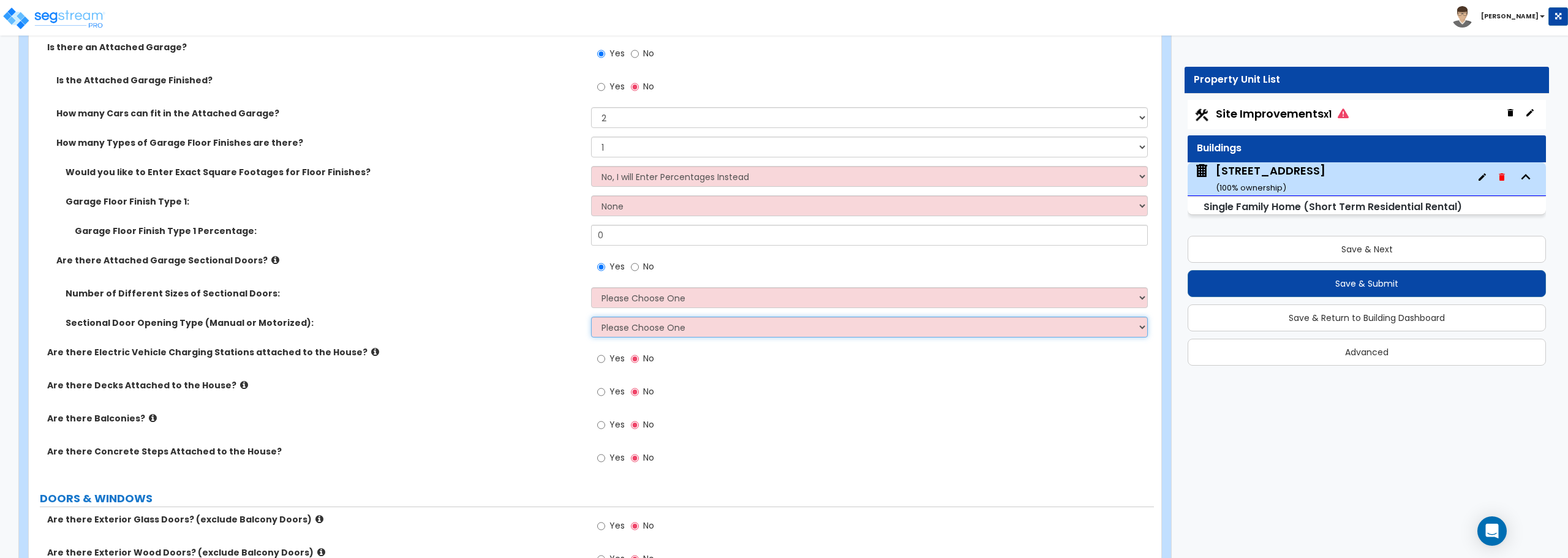
click at [624, 334] on select "Please Choose One All Manual All Motorized Some are Motorized" at bounding box center [869, 327] width 556 height 21
select select "2"
click at [591, 317] on select "Please Choose One All Manual All Motorized Some are Motorized" at bounding box center [869, 327] width 556 height 21
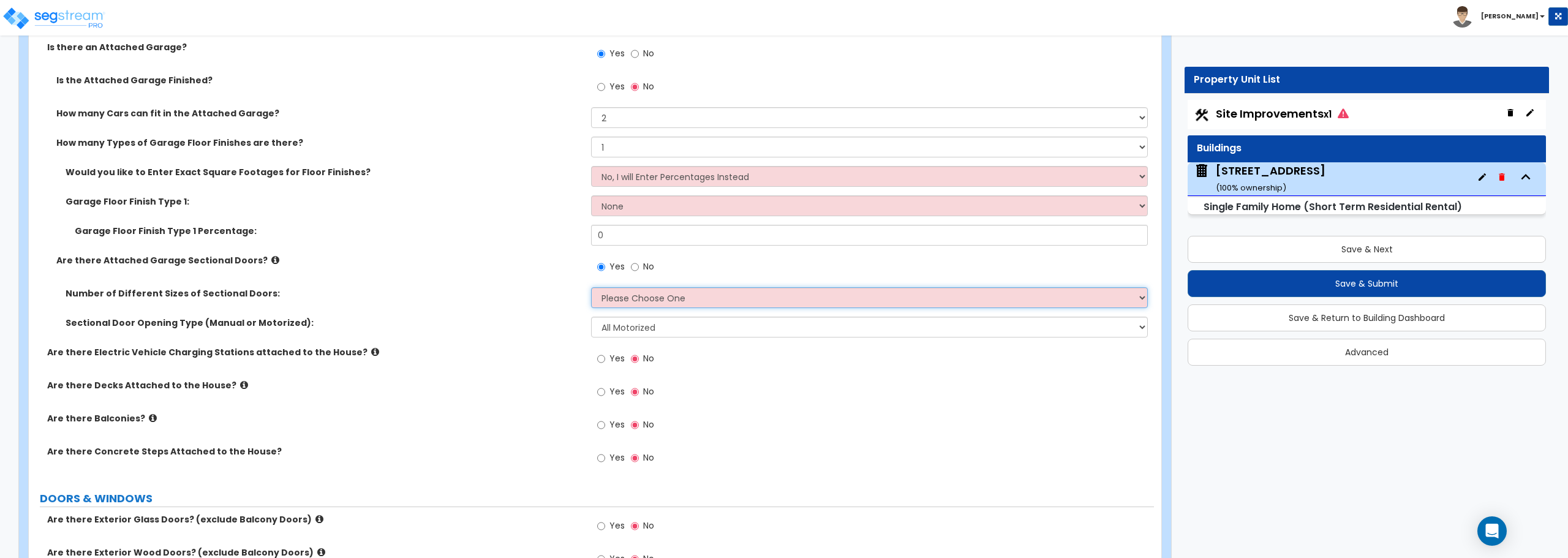
click at [622, 300] on select "Please Choose One 1 2" at bounding box center [869, 298] width 556 height 21
select select "1"
click at [591, 287] on select "Please Choose One 1 2" at bounding box center [869, 298] width 556 height 21
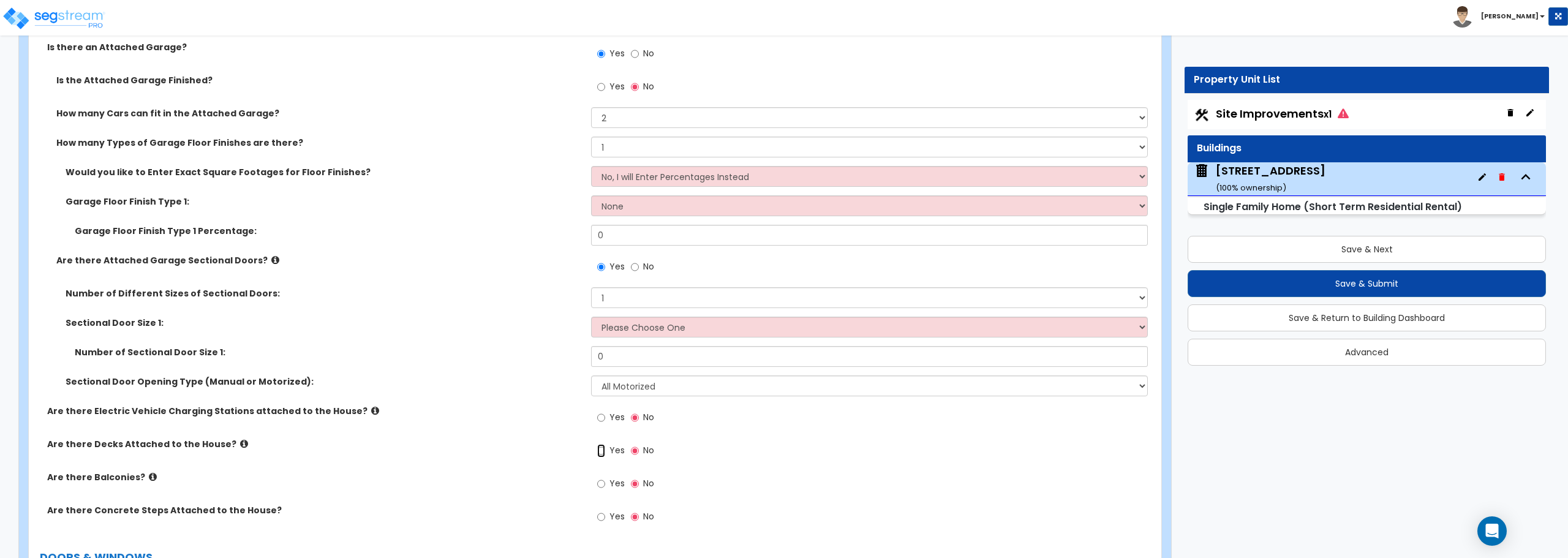
click at [605, 449] on input "Yes" at bounding box center [601, 451] width 8 height 13
radio input "true"
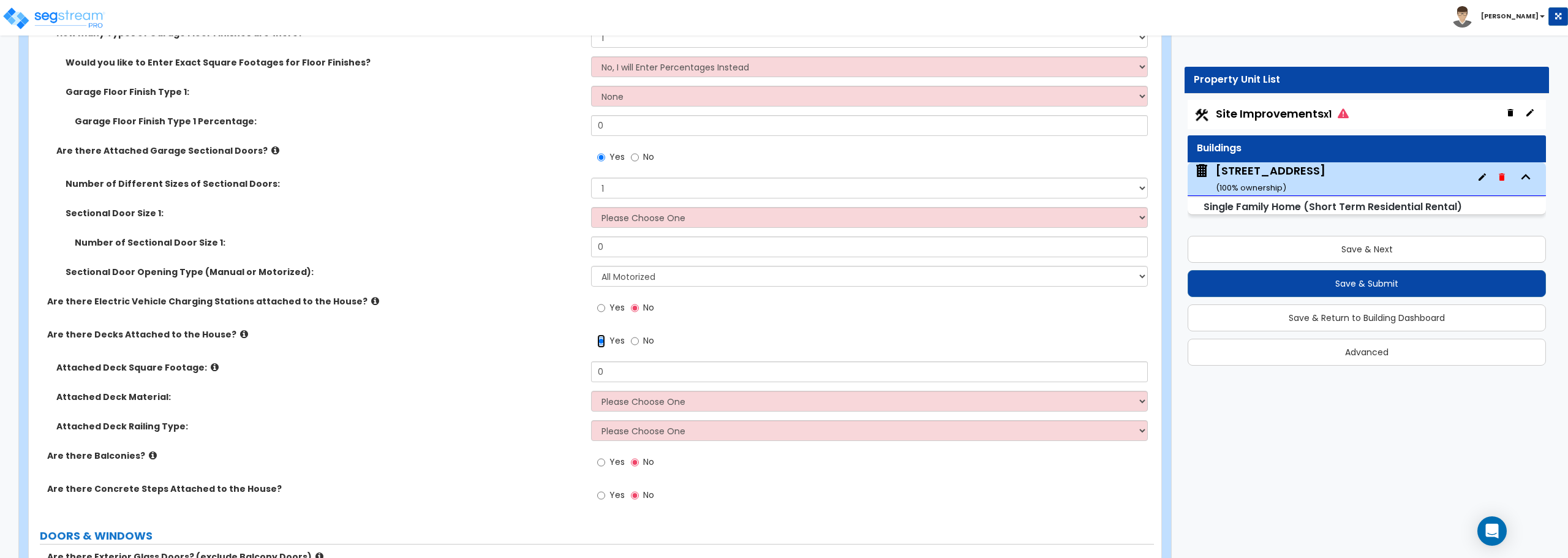
scroll to position [1654, 0]
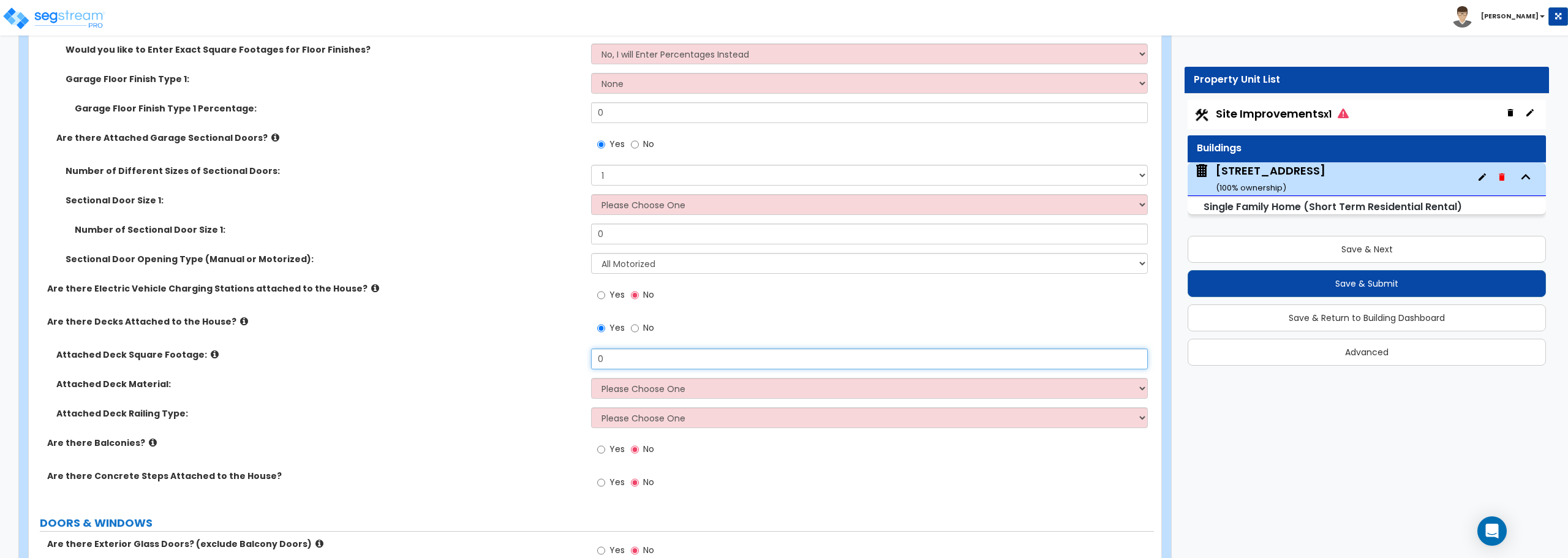
click at [621, 356] on input "0" at bounding box center [869, 359] width 556 height 21
type input "1,037"
click at [635, 387] on select "Please Choose One Wood Plastic/PVC" at bounding box center [869, 388] width 556 height 21
select select "1"
click at [591, 378] on select "Please Choose One Wood Plastic/PVC" at bounding box center [869, 388] width 556 height 21
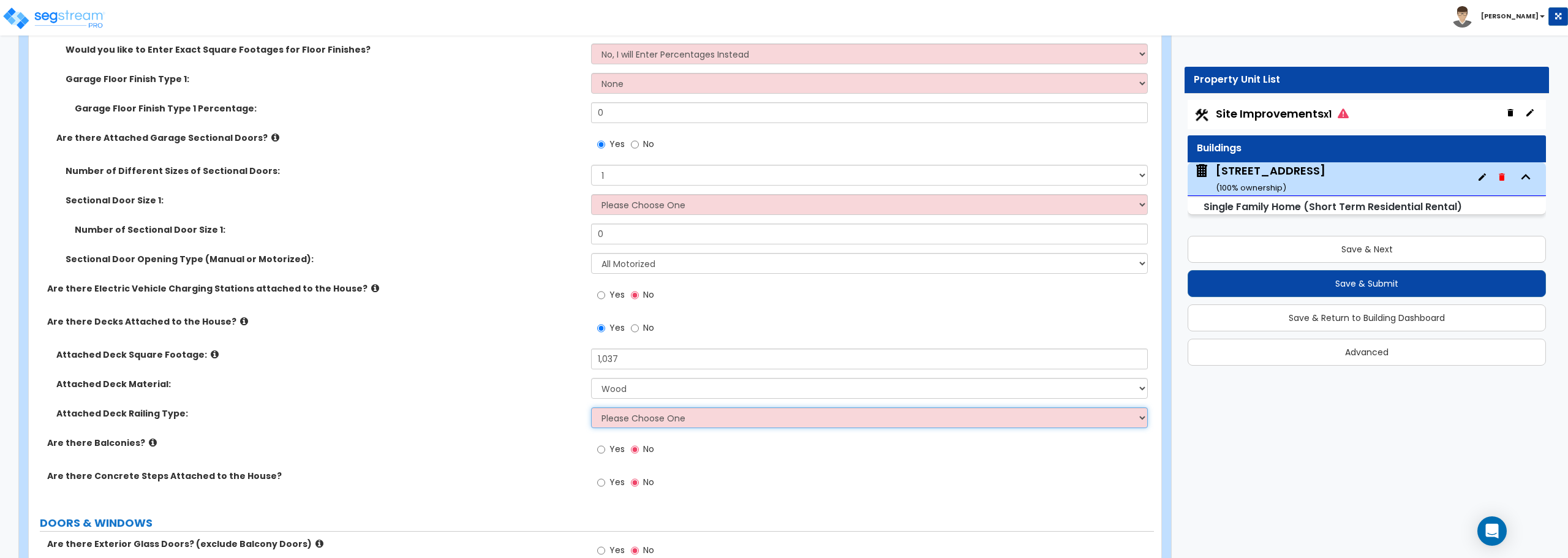
click at [637, 421] on select "Please Choose One Wood Plastic" at bounding box center [869, 418] width 556 height 21
select select "1"
click at [591, 407] on select "Please Choose One Wood Plastic" at bounding box center [869, 418] width 556 height 21
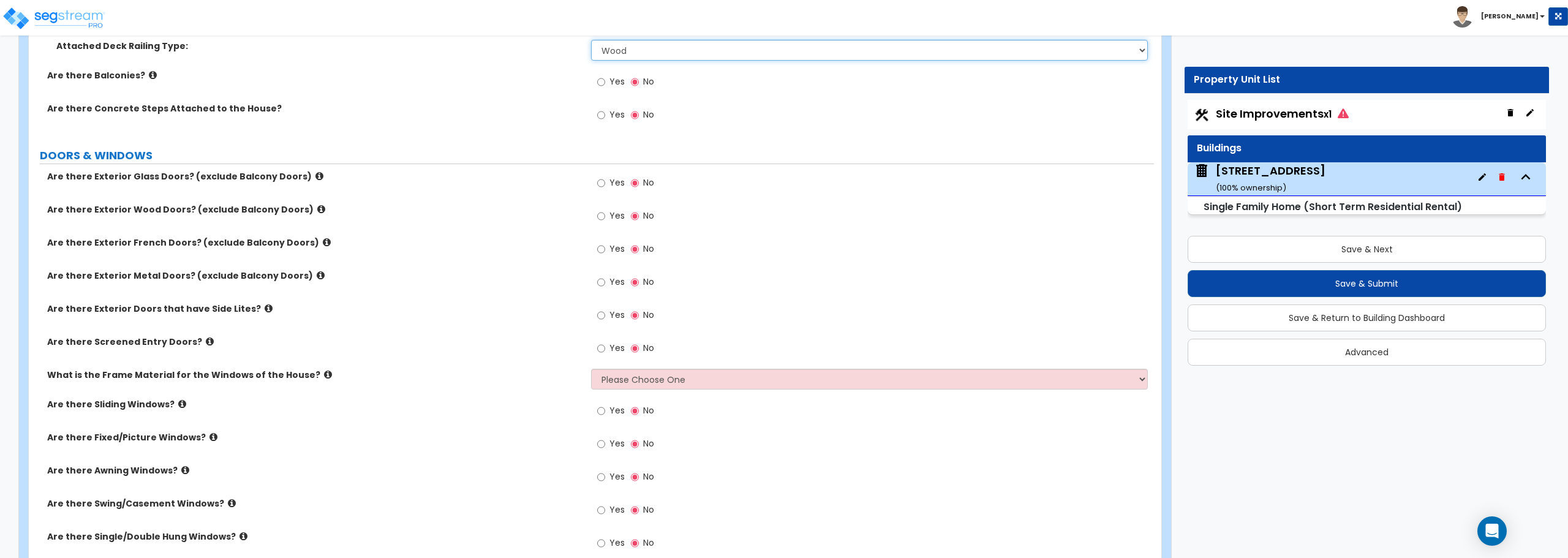
scroll to position [2083, 0]
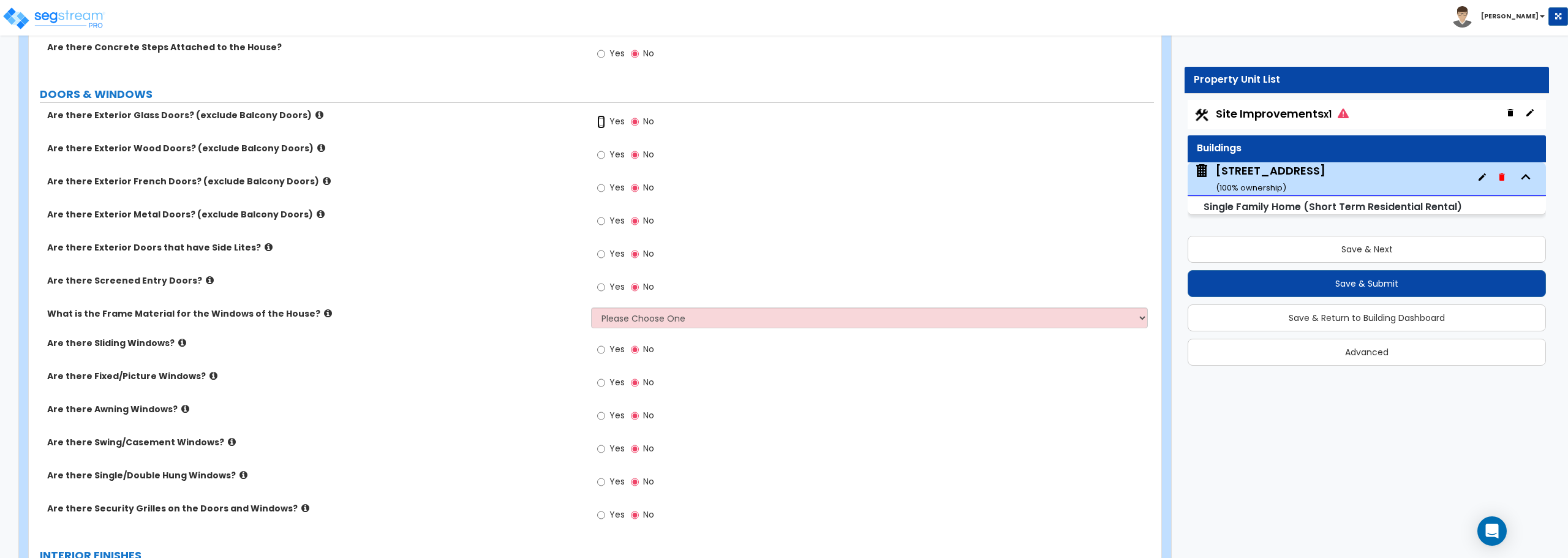
click at [603, 124] on input "Yes" at bounding box center [601, 122] width 8 height 13
radio input "true"
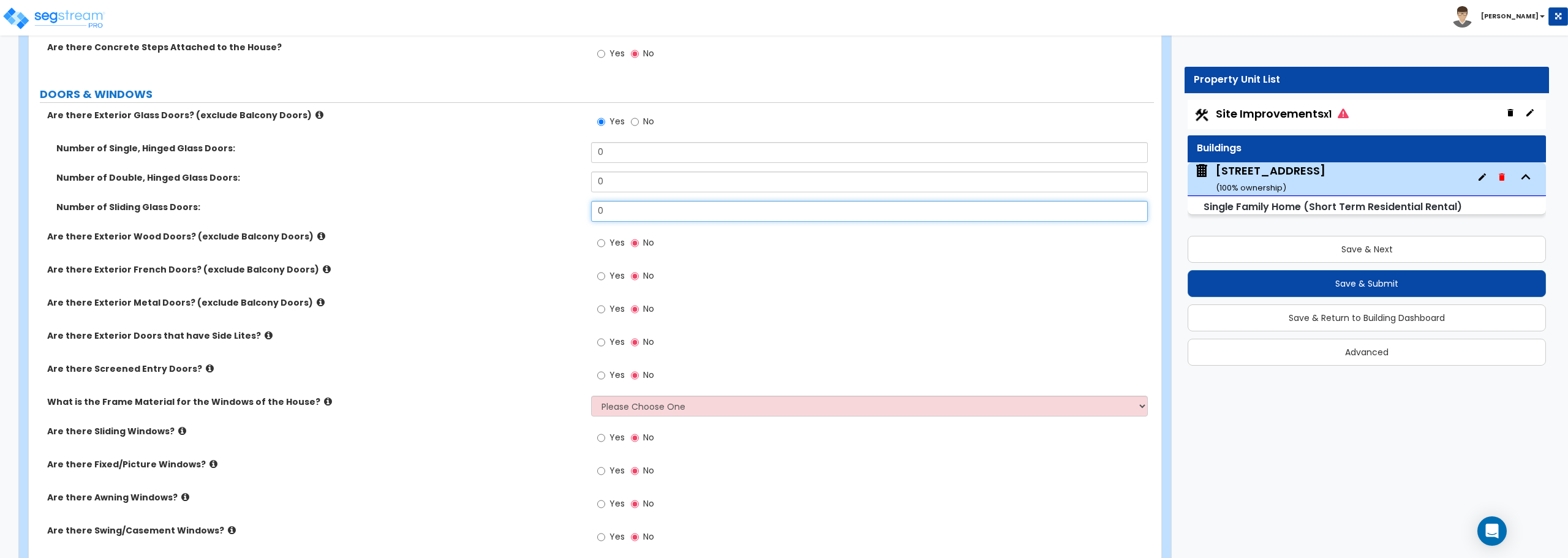
drag, startPoint x: 618, startPoint y: 211, endPoint x: 541, endPoint y: 211, distance: 77.0
click at [541, 211] on div "Number of Sliding Glass Doors: 0" at bounding box center [591, 216] width 1125 height 30
type input "2"
click at [601, 308] on input "Yes" at bounding box center [601, 309] width 8 height 13
radio input "true"
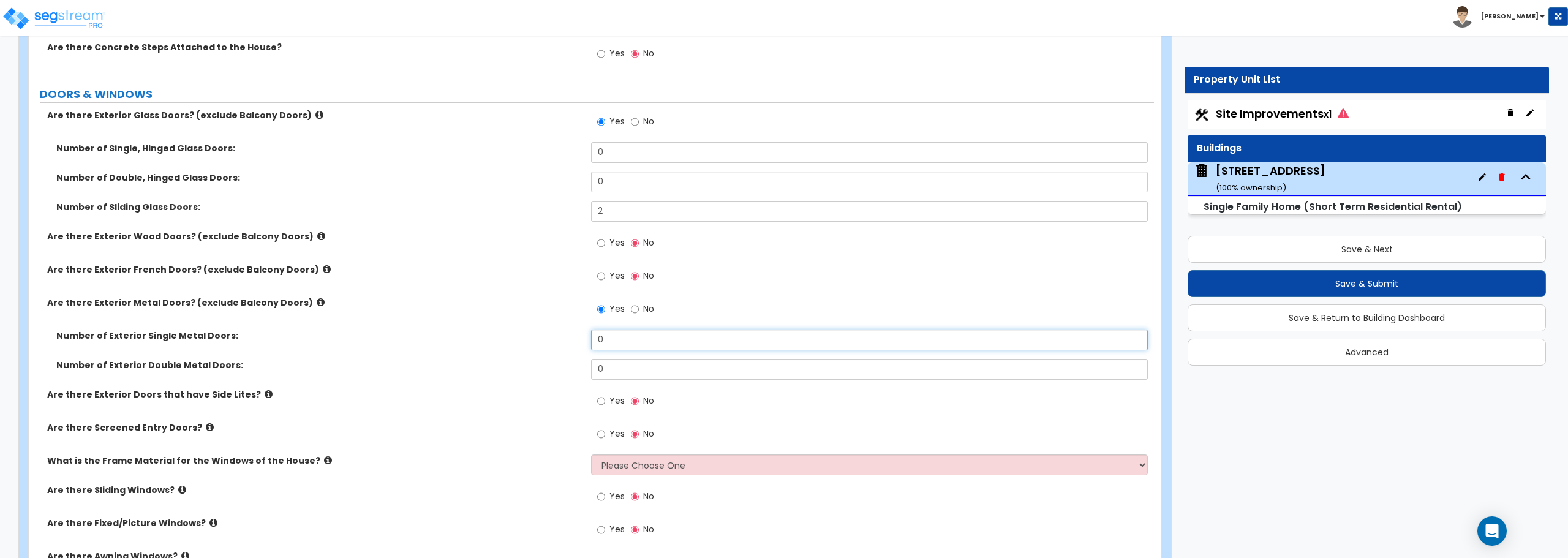
drag, startPoint x: 608, startPoint y: 339, endPoint x: 586, endPoint y: 338, distance: 22.0
click at [586, 338] on div "Number of Exterior Single Metal Doors: 0" at bounding box center [591, 344] width 1125 height 30
type input "3"
click at [604, 404] on input "Yes" at bounding box center [601, 401] width 8 height 13
radio input "true"
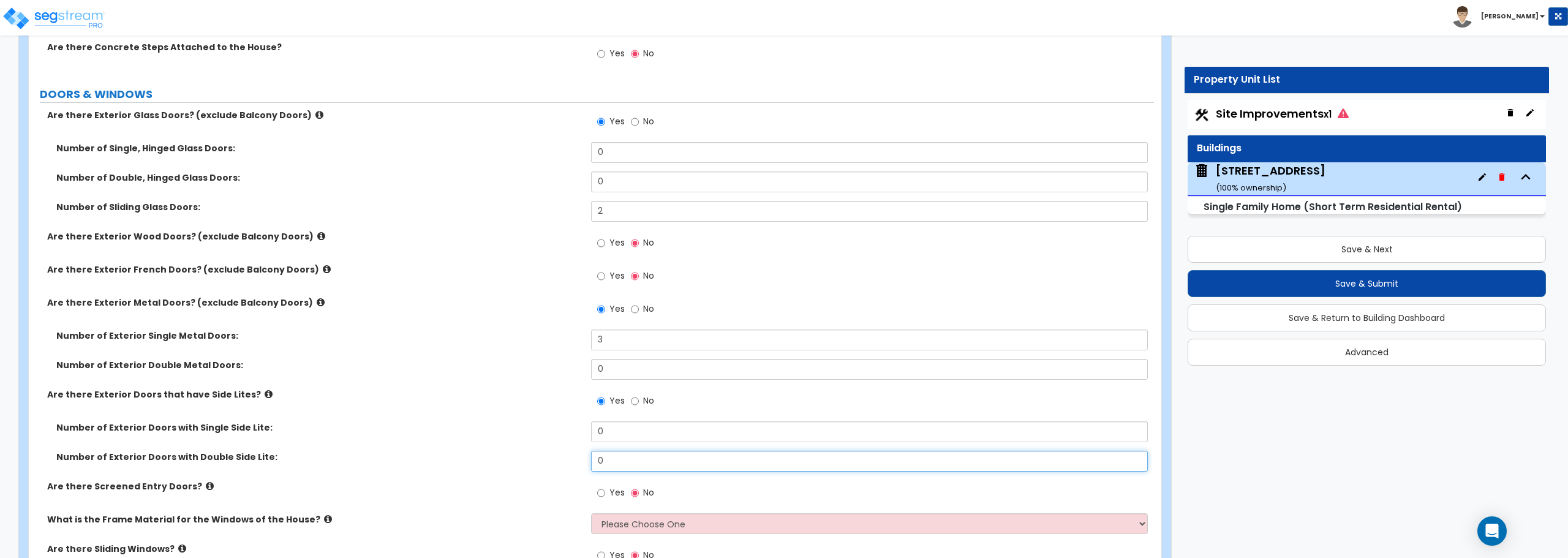
drag, startPoint x: 611, startPoint y: 457, endPoint x: 565, endPoint y: 459, distance: 46.0
click at [565, 459] on div "Number of Exterior Doors with Double Side Lite: 0" at bounding box center [591, 466] width 1125 height 30
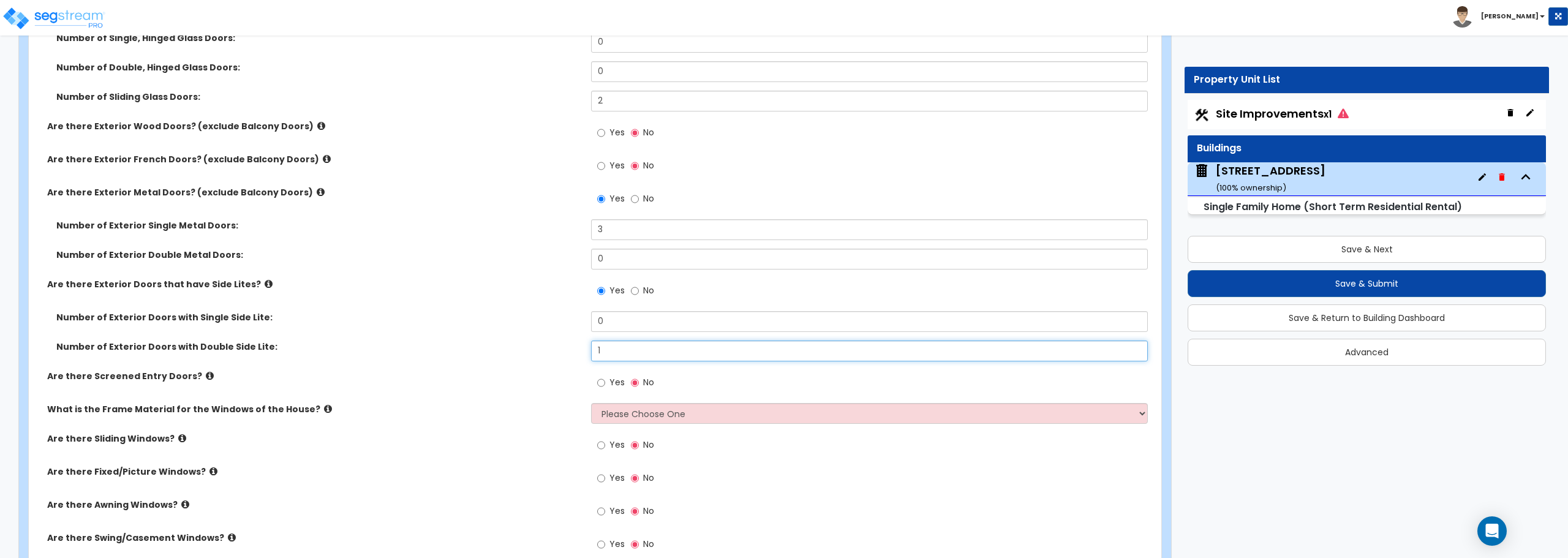
scroll to position [2206, 0]
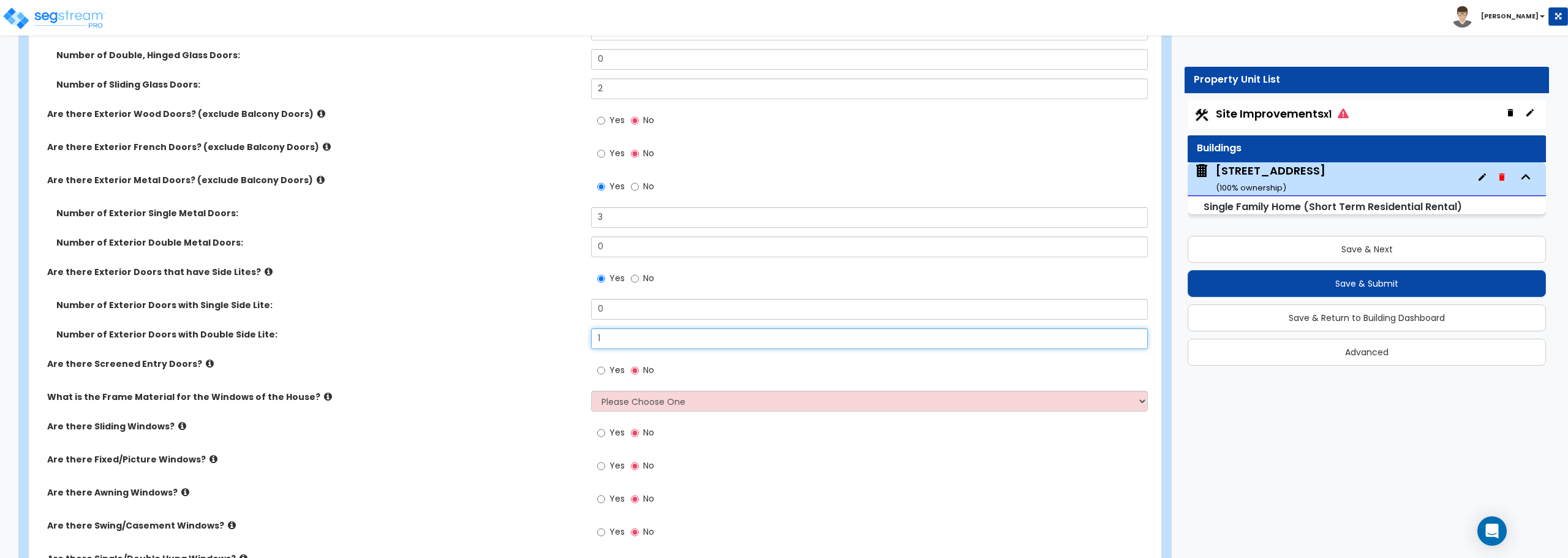
type input "1"
click at [602, 370] on input "Yes" at bounding box center [601, 370] width 8 height 13
radio input "true"
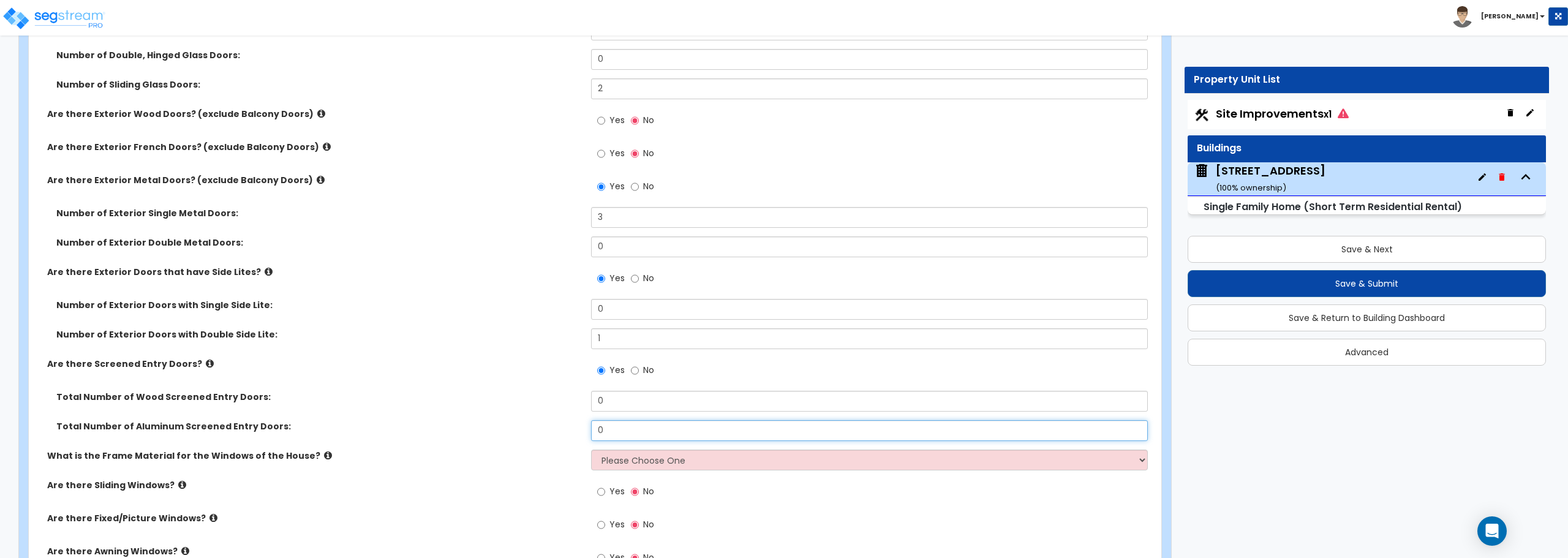
drag, startPoint x: 606, startPoint y: 432, endPoint x: 580, endPoint y: 433, distance: 26.0
click at [580, 433] on div "Total Number of Aluminum Screened Entry Doors: 0" at bounding box center [591, 435] width 1125 height 30
type input "1"
click at [656, 456] on select "Please Choose One Vinyl Aluminum Wood" at bounding box center [869, 460] width 556 height 21
select select "1"
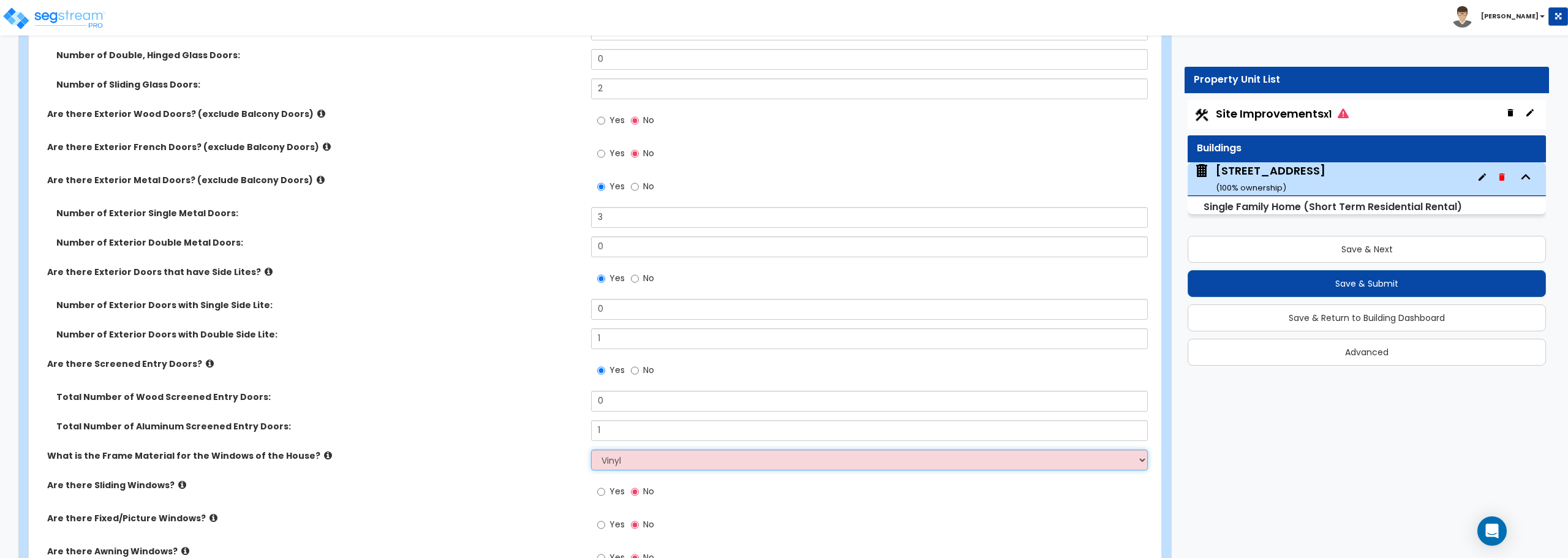
click at [591, 450] on select "Please Choose One Vinyl Aluminum Wood" at bounding box center [869, 460] width 556 height 21
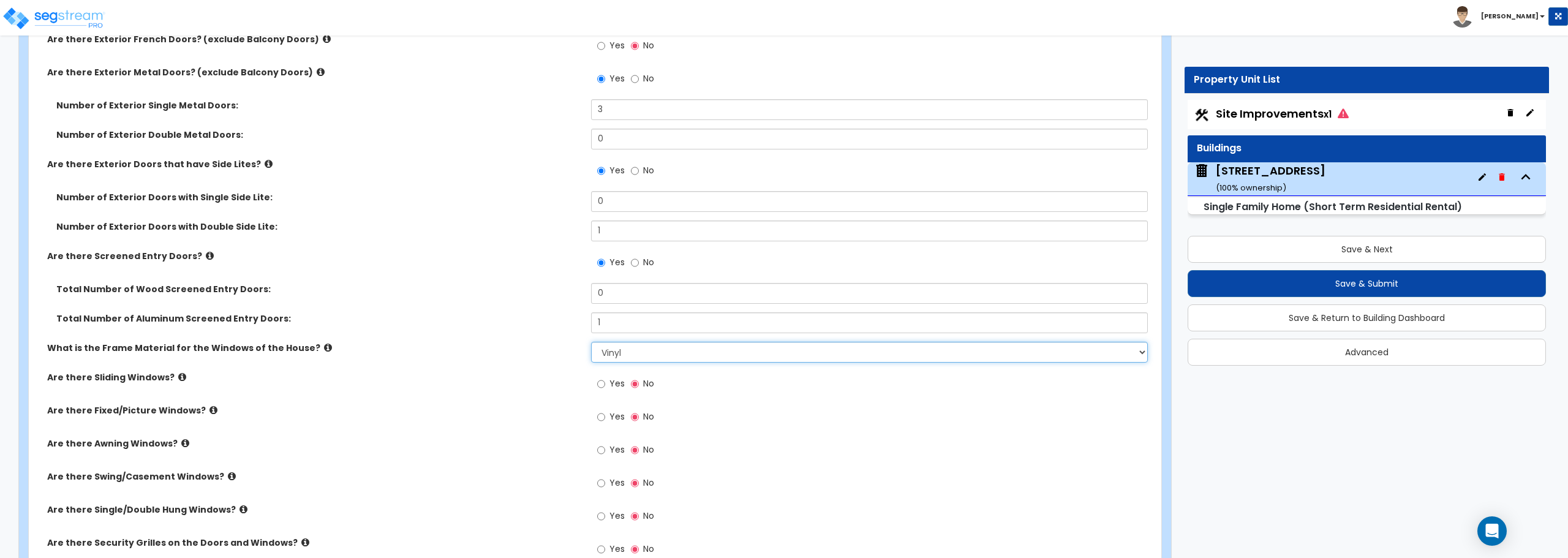
scroll to position [2390, 0]
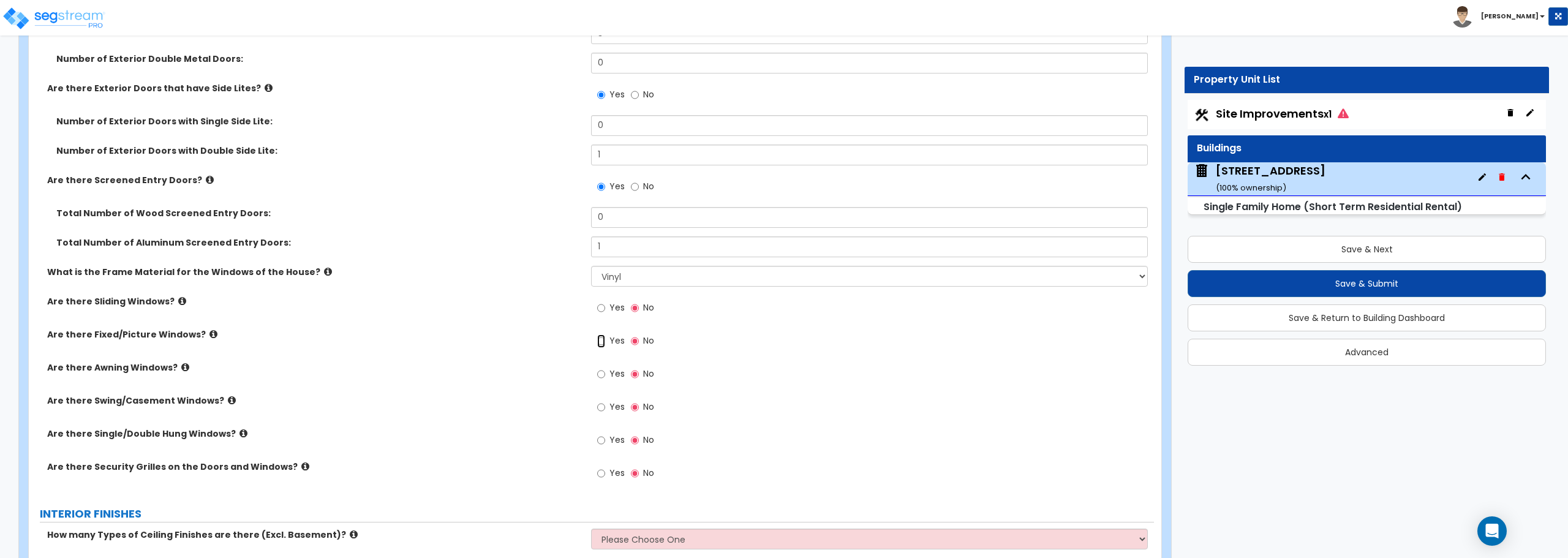
click at [605, 339] on input "Yes" at bounding box center [601, 341] width 8 height 13
radio input "true"
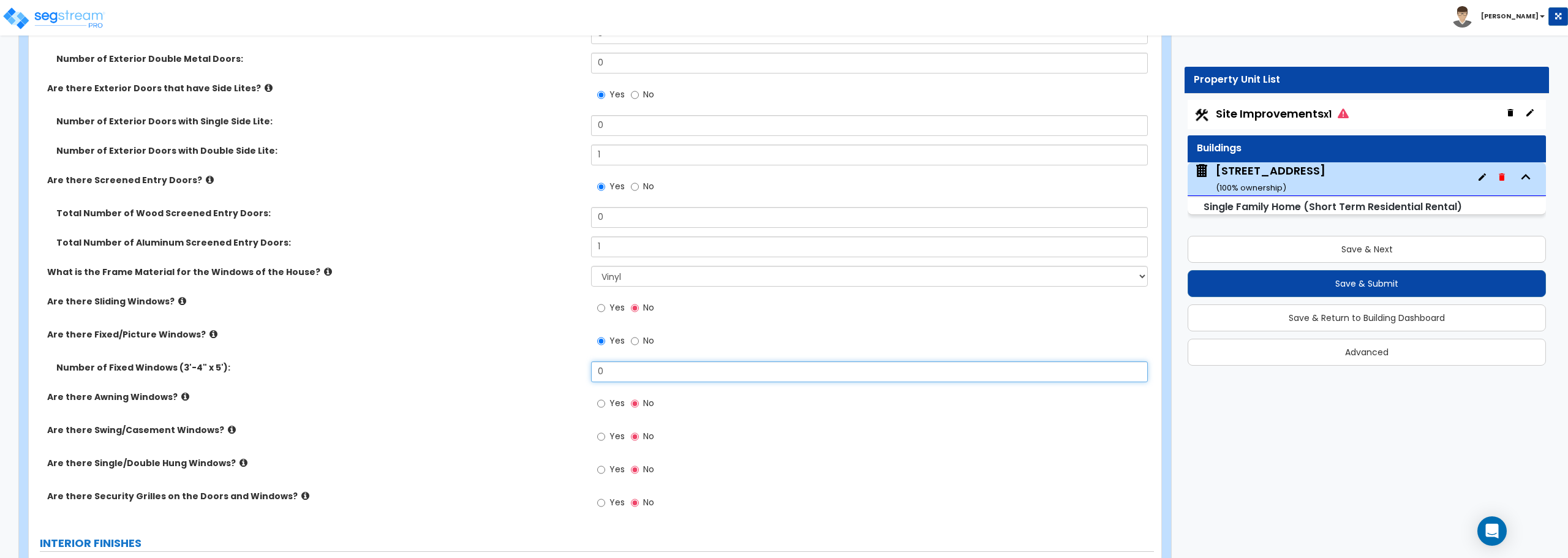
drag, startPoint x: 615, startPoint y: 369, endPoint x: 583, endPoint y: 373, distance: 32.2
click at [583, 373] on div "Number of Fixed Windows (3'-4" x 5'): 0" at bounding box center [591, 376] width 1125 height 30
type input "6"
click at [603, 438] on input "Yes" at bounding box center [601, 437] width 8 height 13
radio input "true"
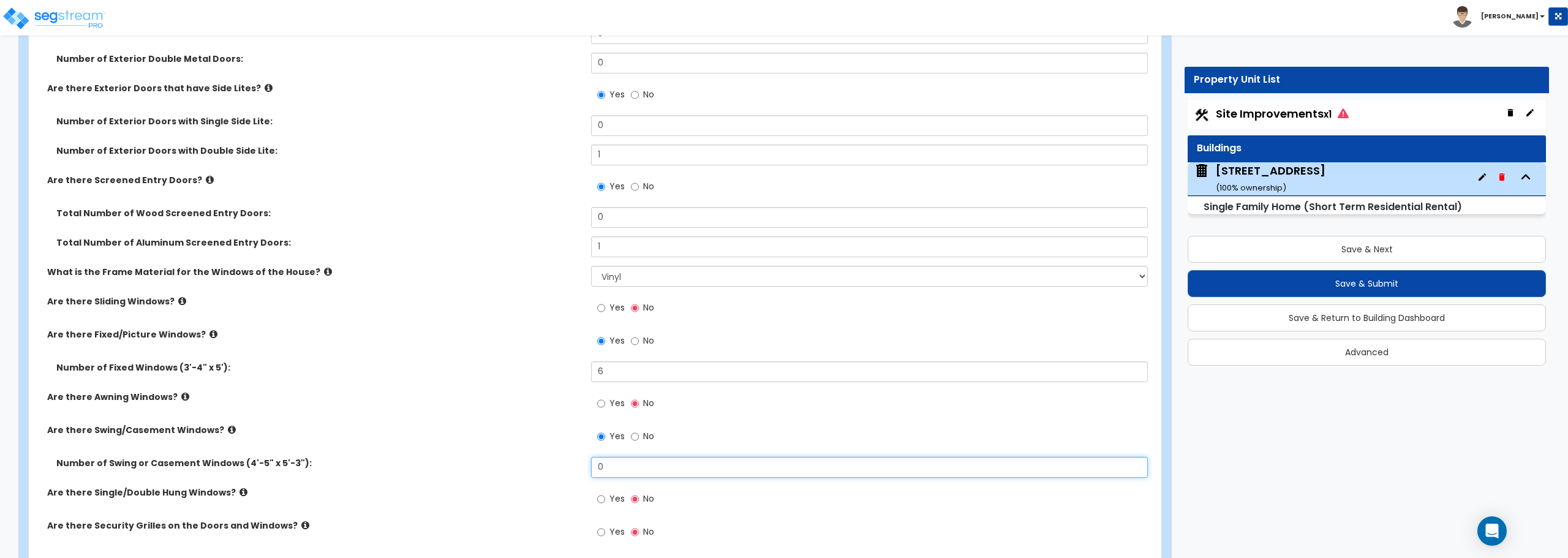
drag, startPoint x: 609, startPoint y: 465, endPoint x: 583, endPoint y: 467, distance: 26.1
click at [583, 467] on div "Number of Swing or Casement Windows (4'-5" x 5'-3"): 0" at bounding box center [591, 472] width 1125 height 30
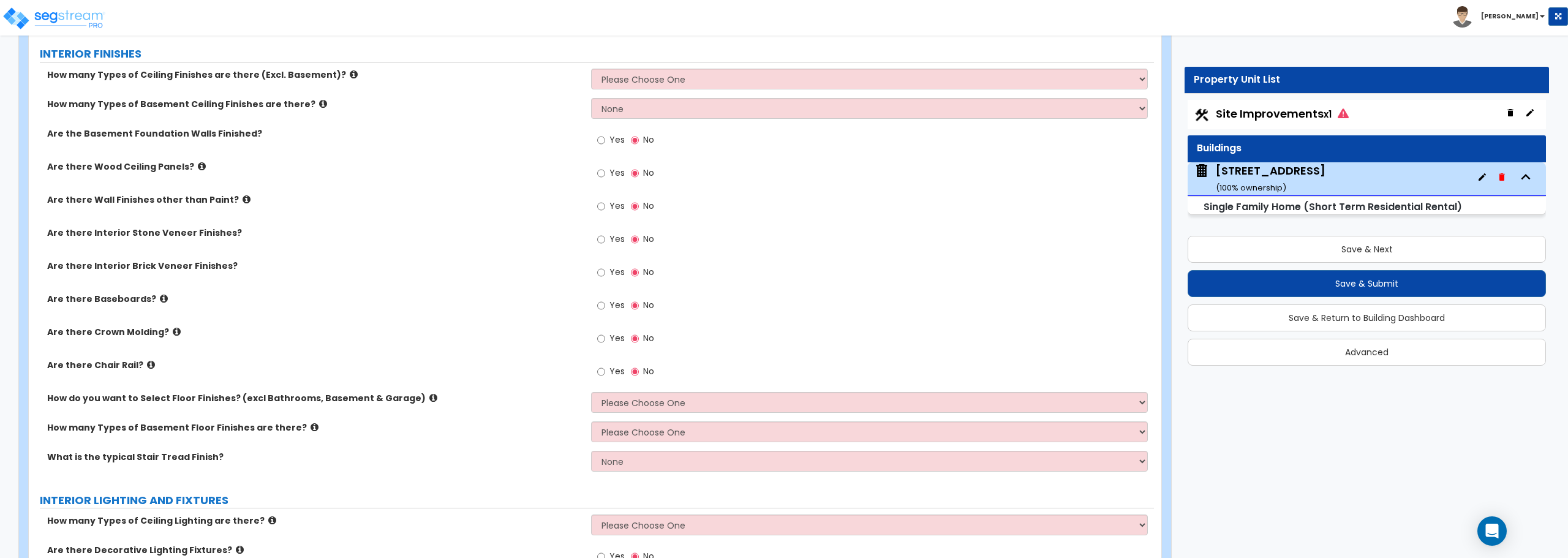
scroll to position [2880, 0]
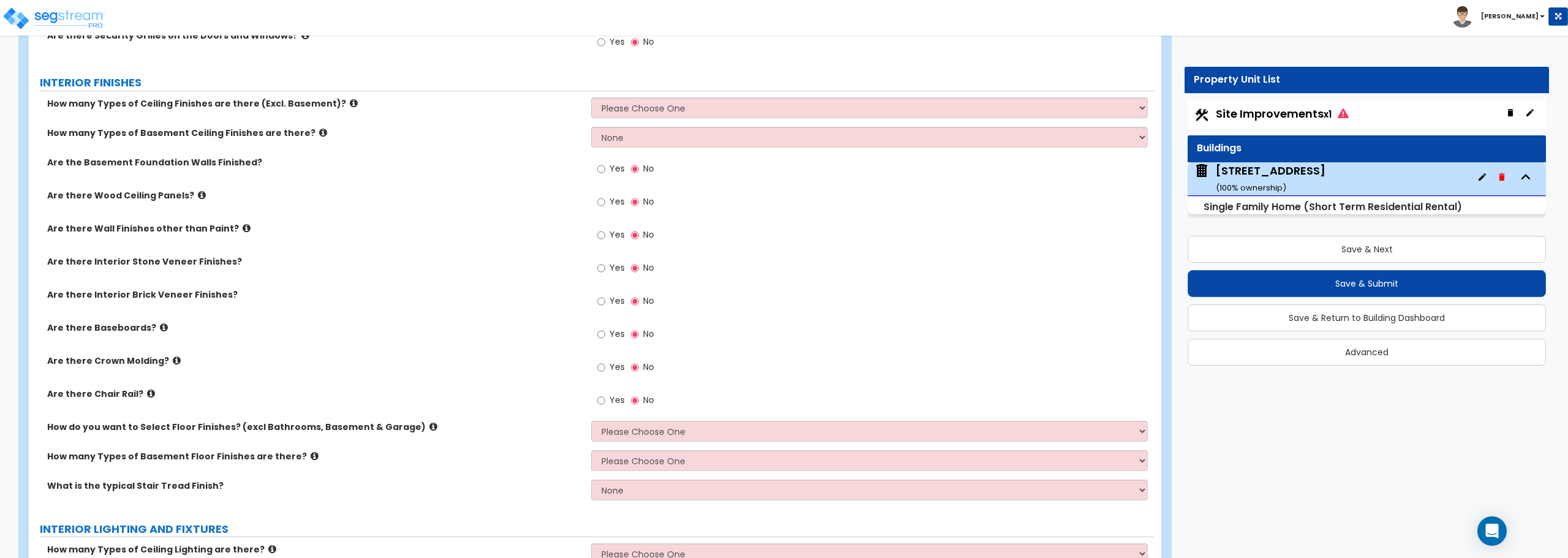
type input "8"
click at [605, 105] on select "Please Choose One 1 2 3" at bounding box center [869, 108] width 556 height 21
select select "1"
click at [591, 97] on select "Please Choose One 1 2 3" at bounding box center [869, 108] width 556 height 21
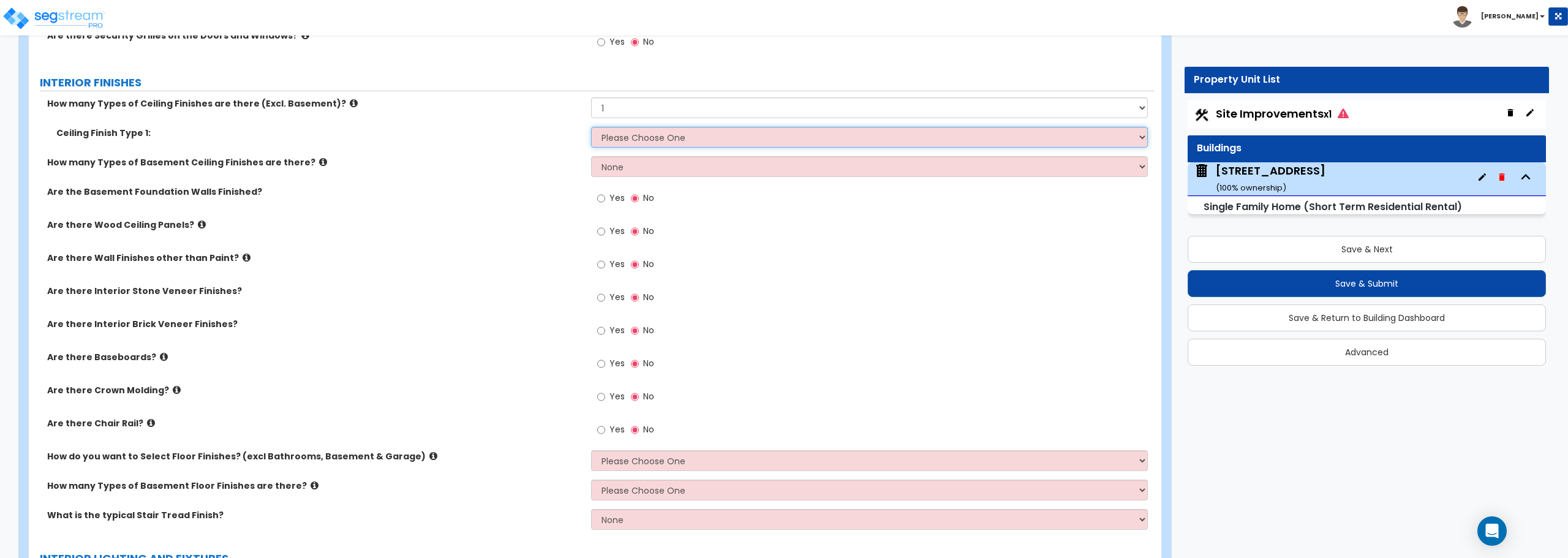
click at [618, 144] on select "Please Choose One Drop Ceiling Drywall Ceiling Open Ceiling" at bounding box center [869, 137] width 556 height 21
click at [619, 144] on select "Please Choose One Drop Ceiling Drywall Ceiling Open Ceiling" at bounding box center [869, 137] width 556 height 21
click at [672, 135] on select "Please Choose One Drop Ceiling Drywall Ceiling Open Ceiling" at bounding box center [869, 137] width 556 height 21
click at [706, 300] on div "Yes No" at bounding box center [872, 301] width 562 height 33
click at [669, 172] on select "None 1 2" at bounding box center [869, 167] width 556 height 21
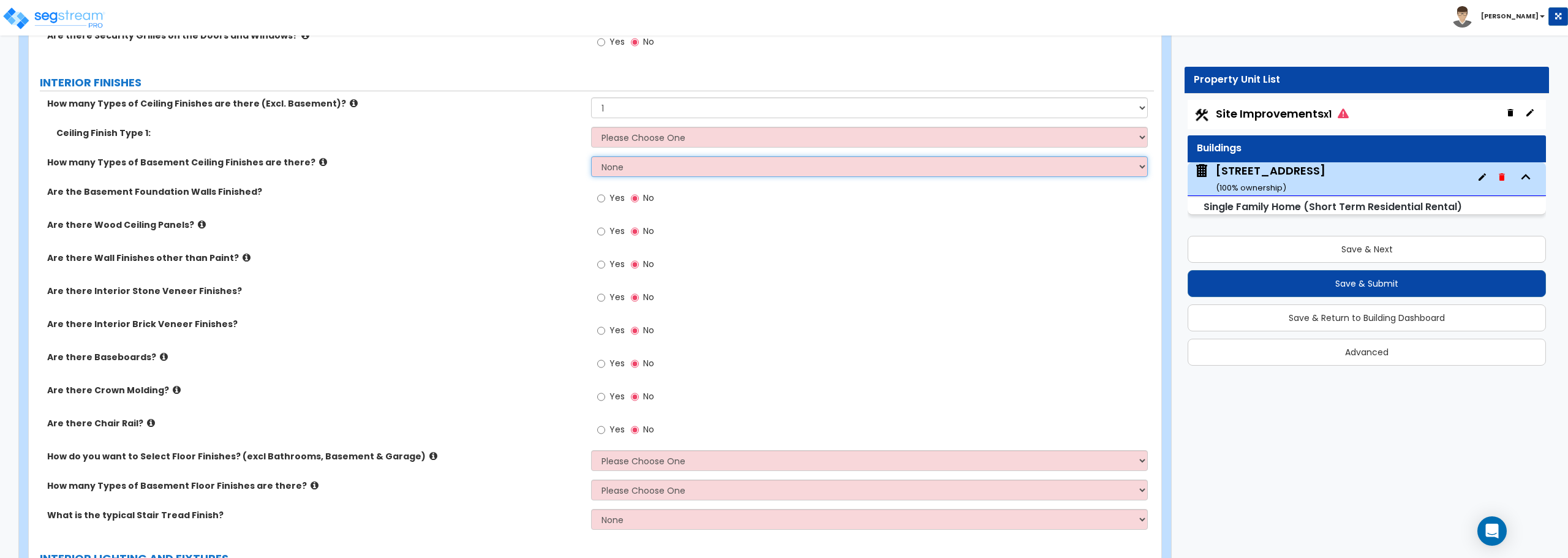
select select "1"
click at [591, 156] on select "None 1 2" at bounding box center [869, 167] width 556 height 21
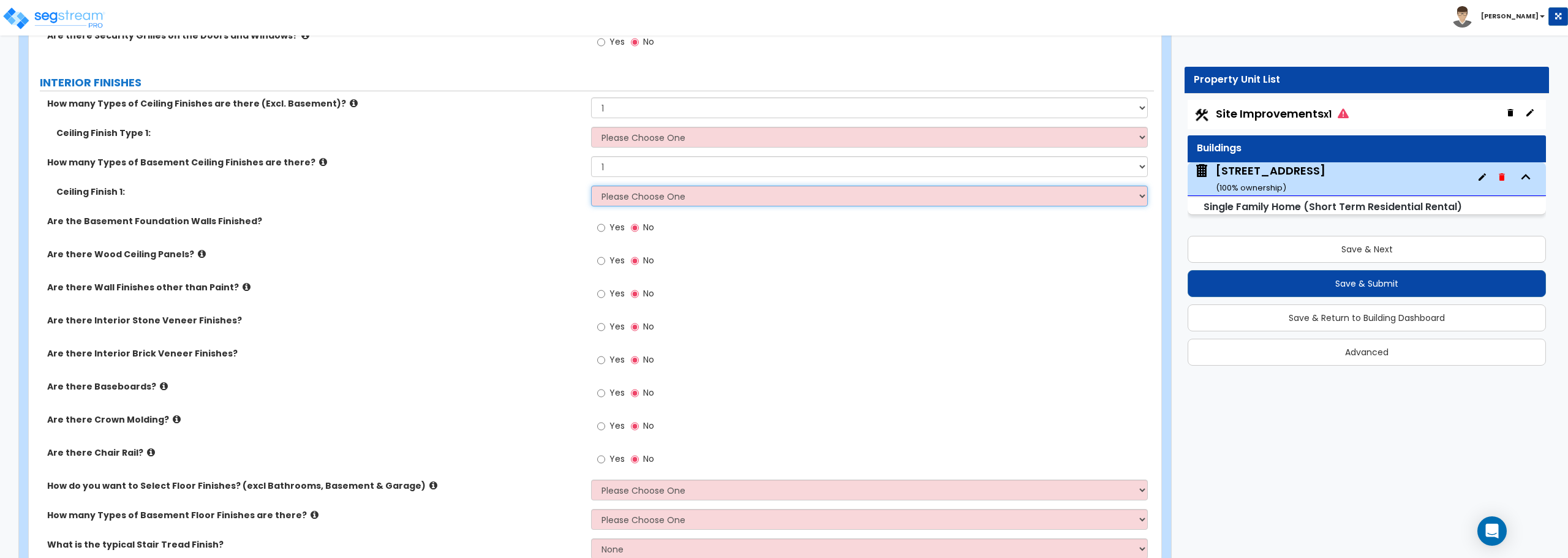
click at [637, 194] on select "Please Choose One Drop Ceiling Open Ceiling Drywall Ceiling" at bounding box center [869, 196] width 556 height 21
click at [474, 282] on label "Are there Wall Finishes other than Paint?" at bounding box center [315, 287] width 535 height 12
click at [602, 394] on input "Yes" at bounding box center [601, 393] width 8 height 13
radio input "true"
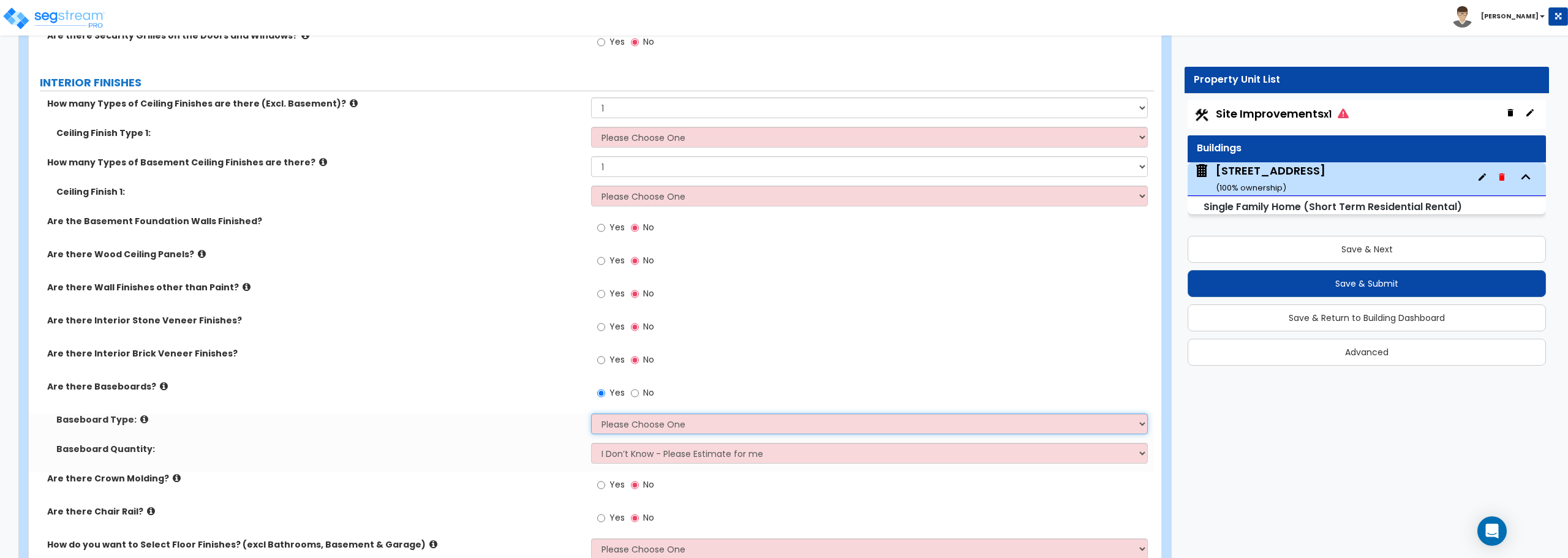
click at [615, 431] on select "Please Choose One Wood Vinyl Carpet Tile" at bounding box center [869, 424] width 556 height 21
select select "1"
click at [591, 414] on select "Please Choose One Wood Vinyl Carpet Tile" at bounding box center [869, 424] width 556 height 21
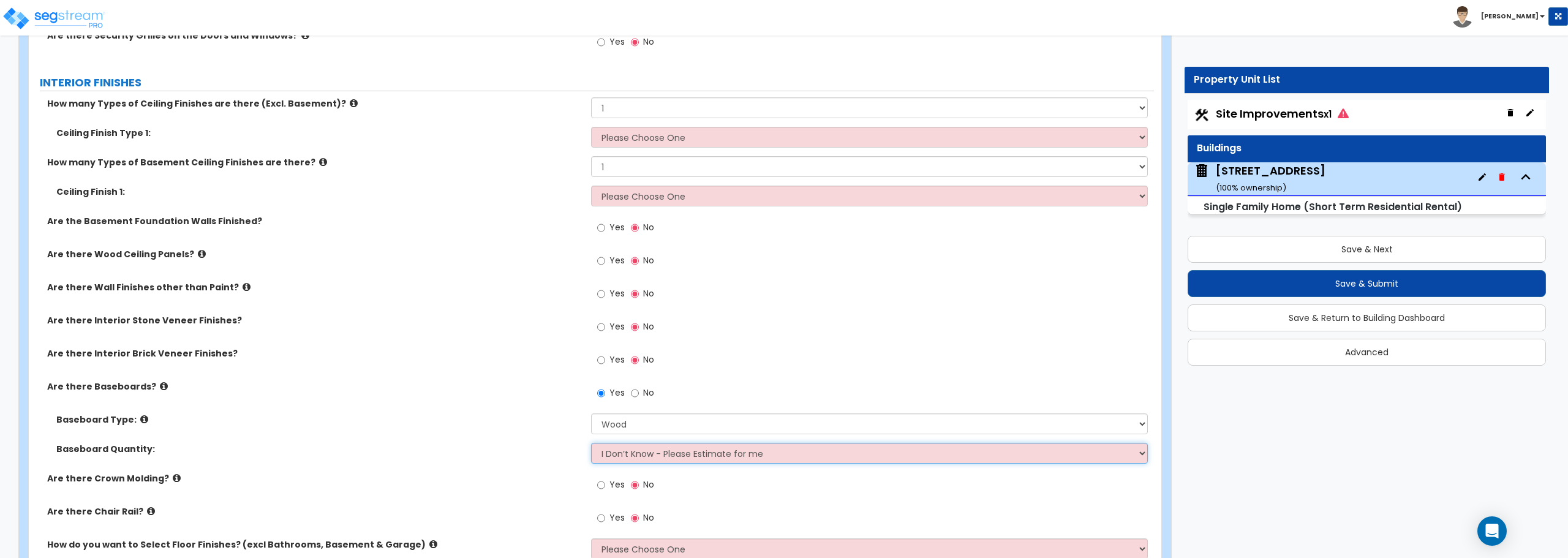
click at [626, 459] on select "I Don’t Know - Please Estimate for me I want to Enter the Linear Footage" at bounding box center [869, 453] width 556 height 21
select select "1"
click at [591, 443] on select "I Don’t Know - Please Estimate for me I want to Enter the Linear Footage" at bounding box center [869, 453] width 556 height 21
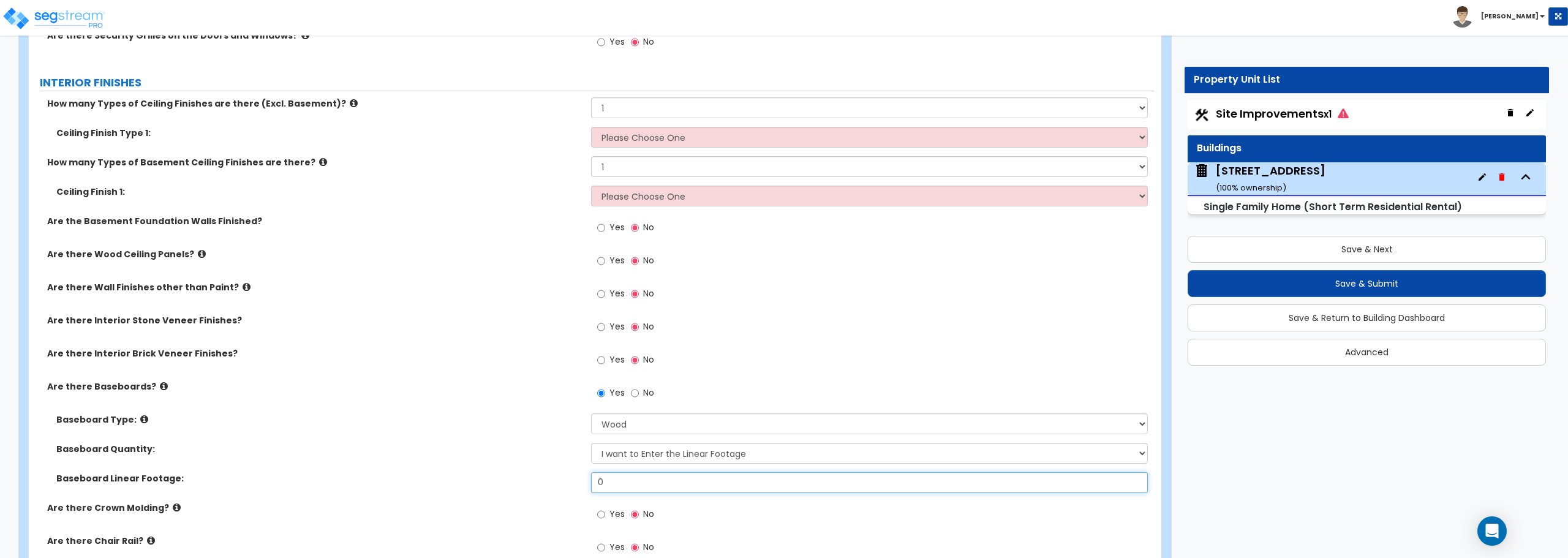
click at [631, 481] on input "0" at bounding box center [869, 483] width 556 height 21
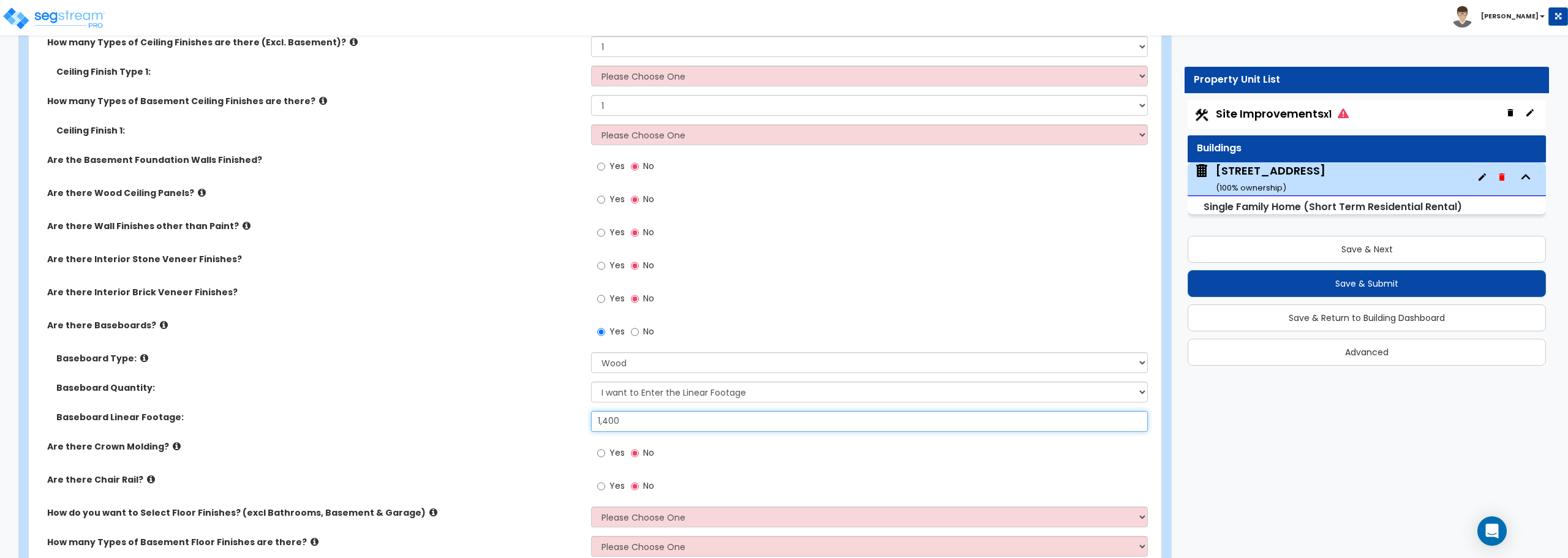
type input "1,400"
click at [602, 451] on input "Yes" at bounding box center [601, 453] width 8 height 13
radio input "true"
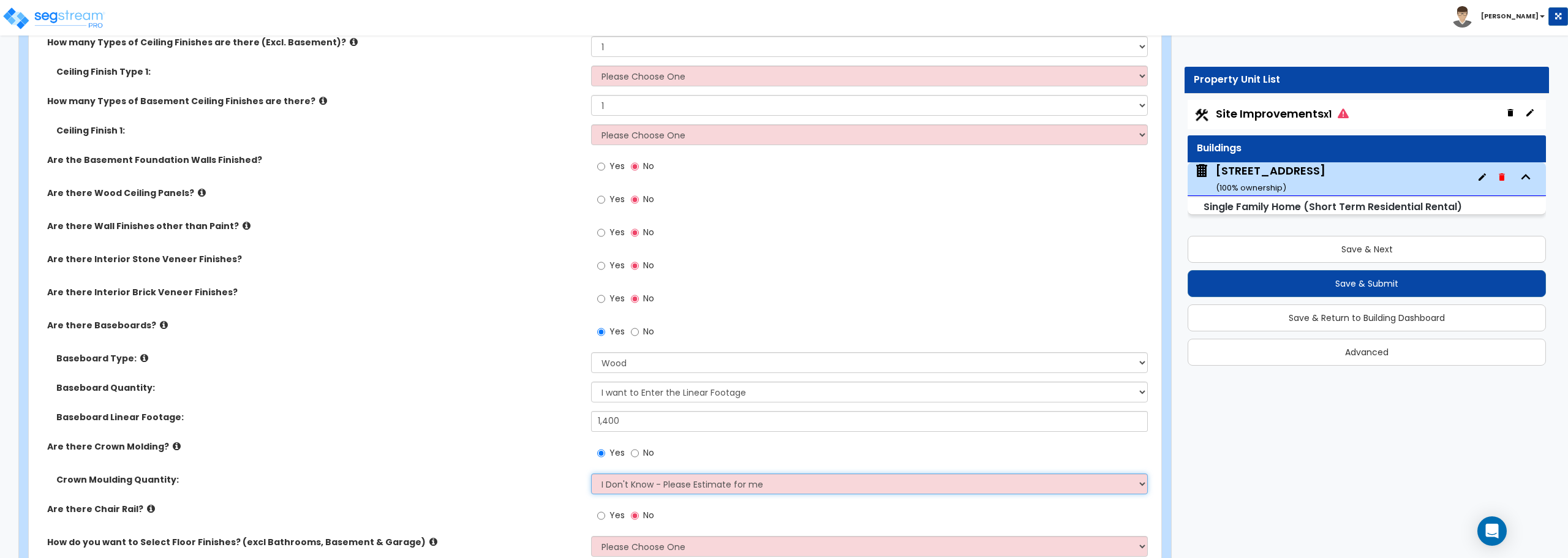
click at [628, 482] on select "I Don't Know - Please Estimate for me I want to Enter the Linear Footage" at bounding box center [869, 484] width 556 height 21
select select "1"
click at [591, 473] on select "I Don't Know - Please Estimate for me I want to Enter the Linear Footage" at bounding box center [869, 484] width 556 height 21
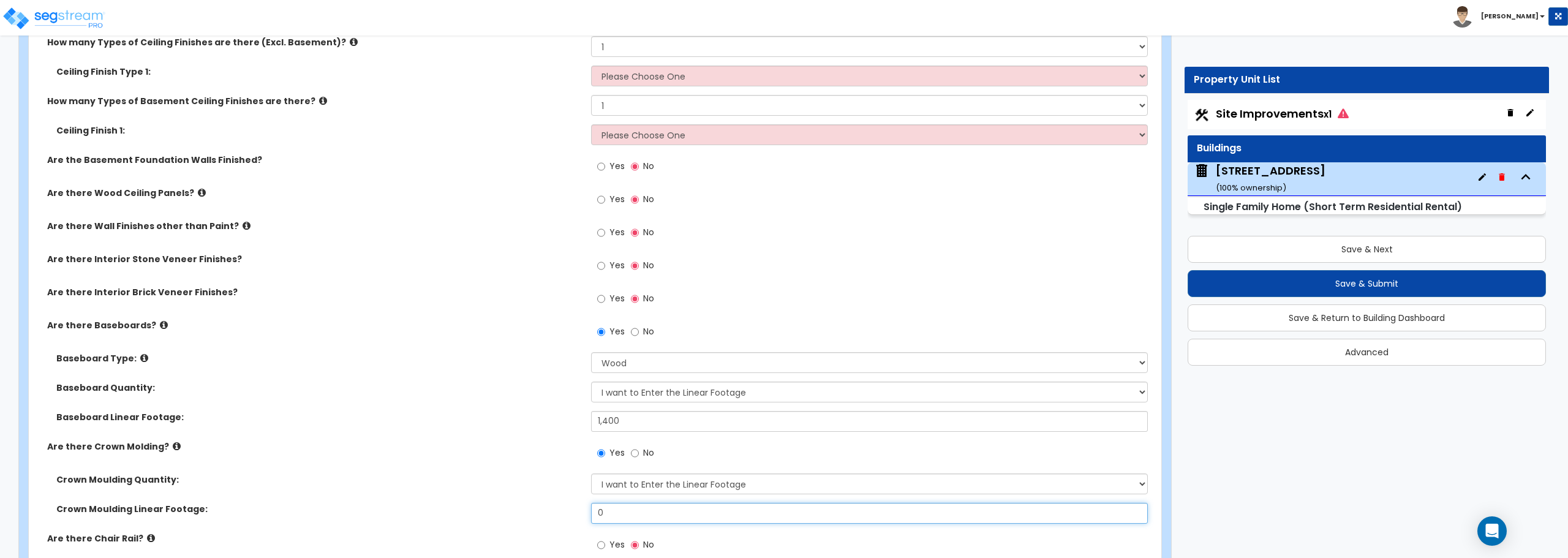
drag, startPoint x: 618, startPoint y: 512, endPoint x: 561, endPoint y: 509, distance: 57.1
click at [561, 509] on div "Crown Moulding Linear Footage: 0" at bounding box center [591, 518] width 1125 height 30
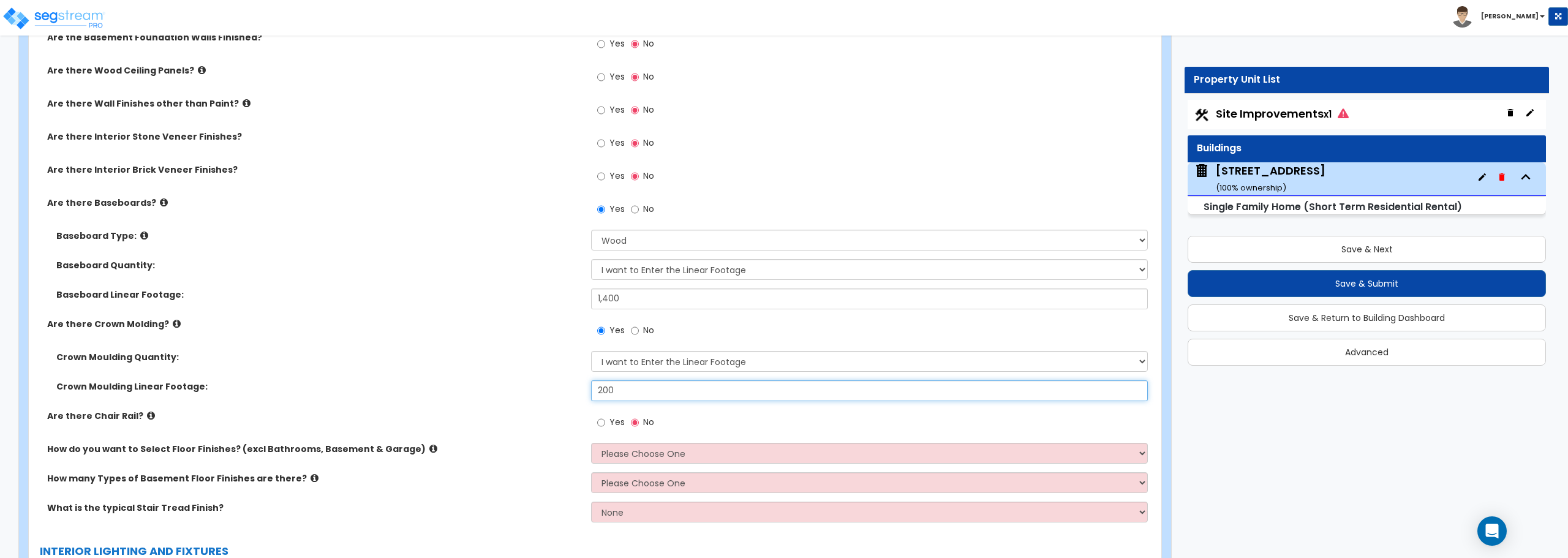
scroll to position [3125, 0]
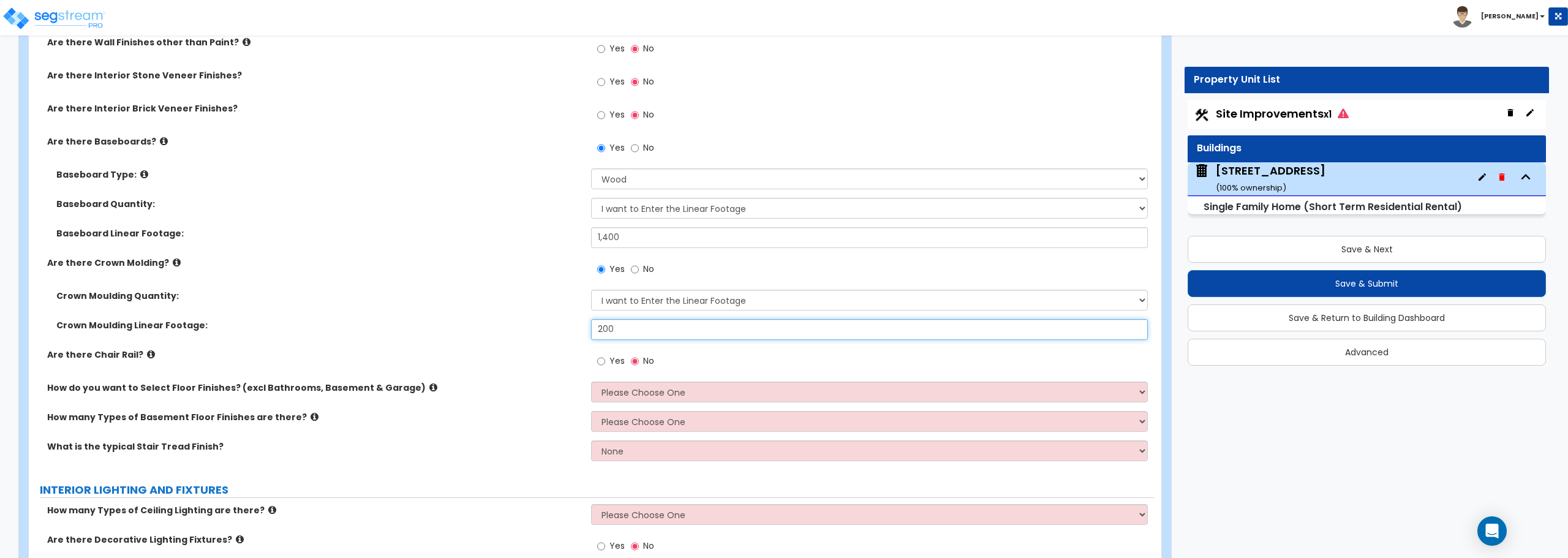
type input "200"
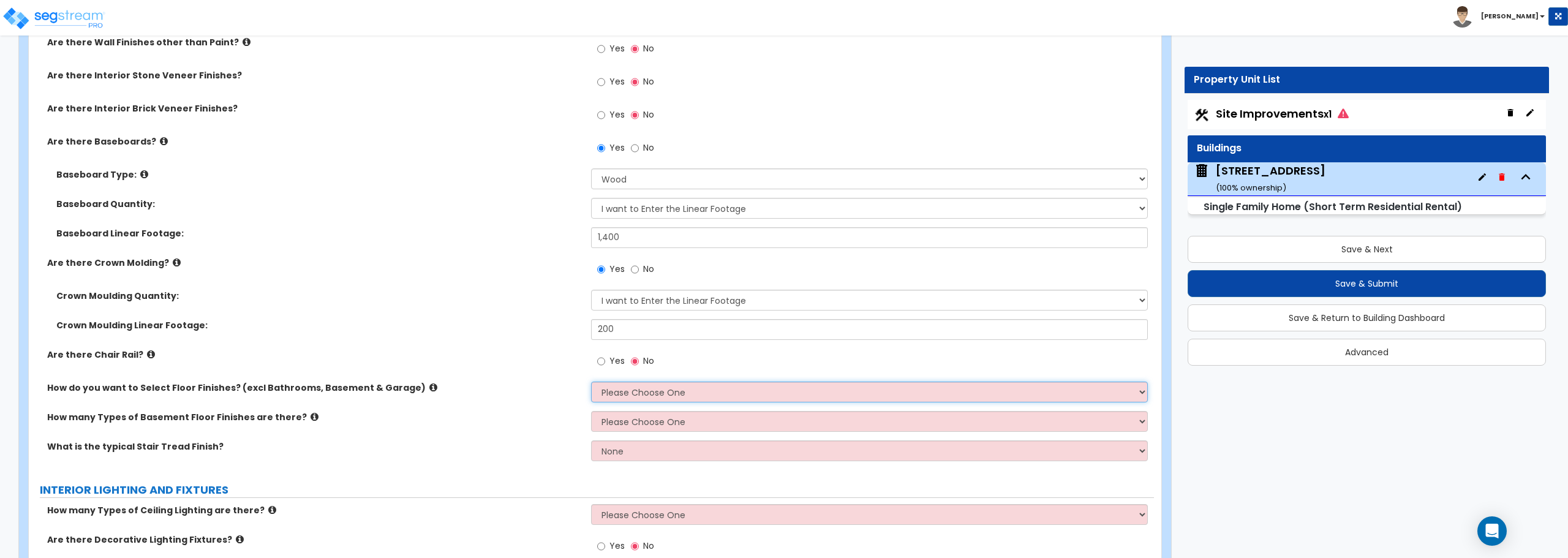
click at [649, 387] on select "Please Choose One I want to Select Floor Finishes for the Areas of the House I …" at bounding box center [869, 392] width 556 height 21
select select "2"
click at [591, 382] on select "Please Choose One I want to Select Floor Finishes for the Areas of the House I …" at bounding box center [869, 392] width 556 height 21
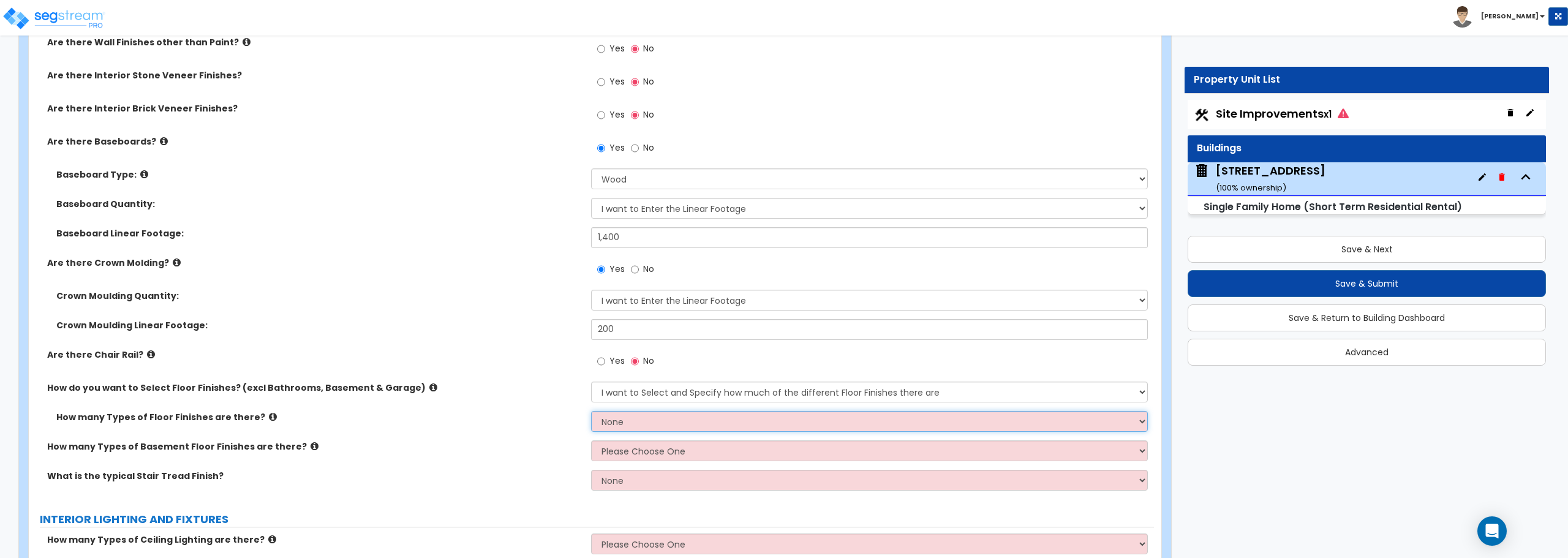
click at [648, 420] on select "None 1 2 3 4" at bounding box center [869, 421] width 556 height 21
select select "2"
click at [591, 411] on select "None 1 2 3 4" at bounding box center [869, 421] width 556 height 21
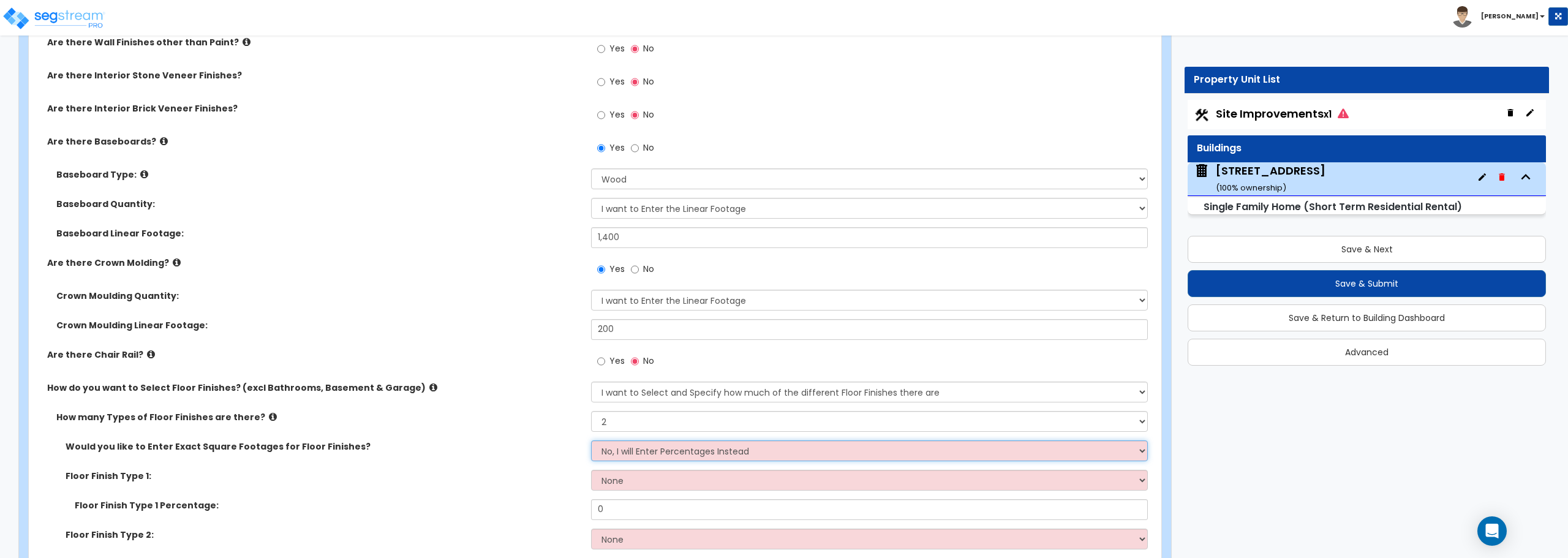
click at [638, 453] on select "No, I will Enter Percentages Instead Yes, I will Enter Exact Square Footages" at bounding box center [869, 451] width 556 height 21
click at [591, 441] on select "No, I will Enter Percentages Instead Yes, I will Enter Exact Square Footages" at bounding box center [869, 451] width 556 height 21
click at [640, 484] on select "None Tile Flooring Hardwood Flooring Resilient Laminate Flooring VCT Flooring S…" at bounding box center [869, 480] width 556 height 21
select select "5"
click at [591, 470] on select "None Tile Flooring Hardwood Flooring Resilient Laminate Flooring VCT Flooring S…" at bounding box center [869, 480] width 556 height 21
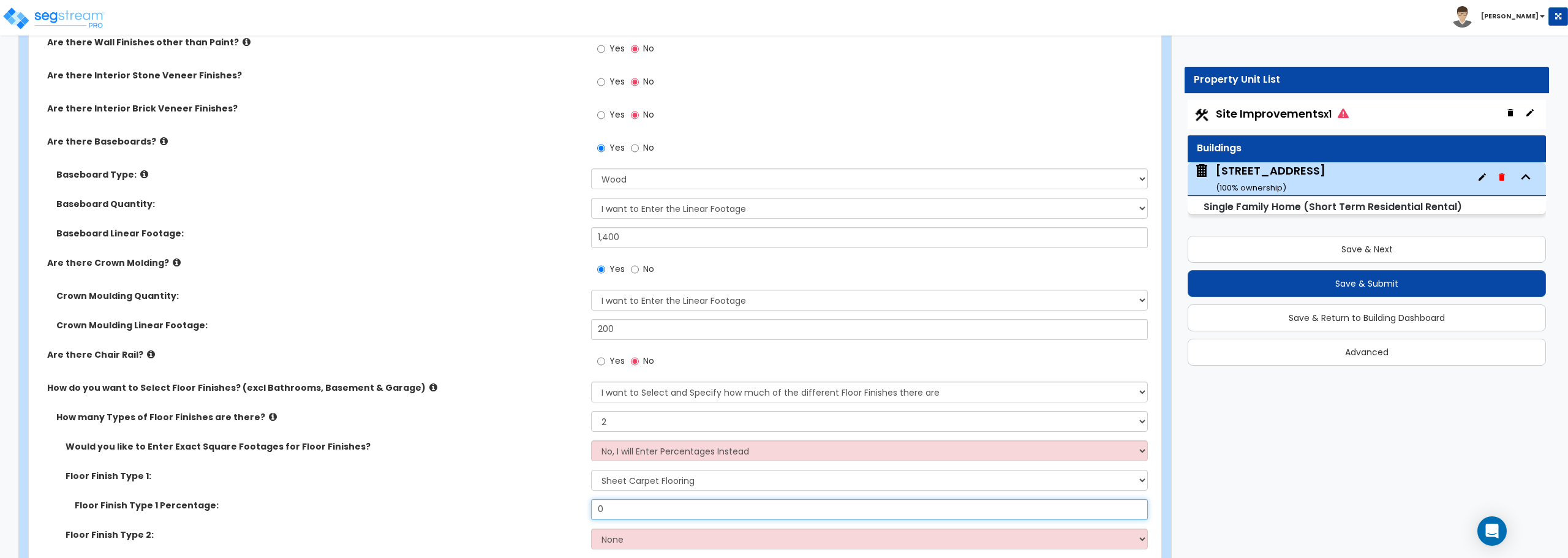
drag, startPoint x: 649, startPoint y: 507, endPoint x: 595, endPoint y: 504, distance: 54.1
click at [595, 504] on input "0" at bounding box center [869, 510] width 556 height 21
type input "50"
click at [677, 415] on select "None 1 2 3 4" at bounding box center [869, 421] width 556 height 21
select select "3"
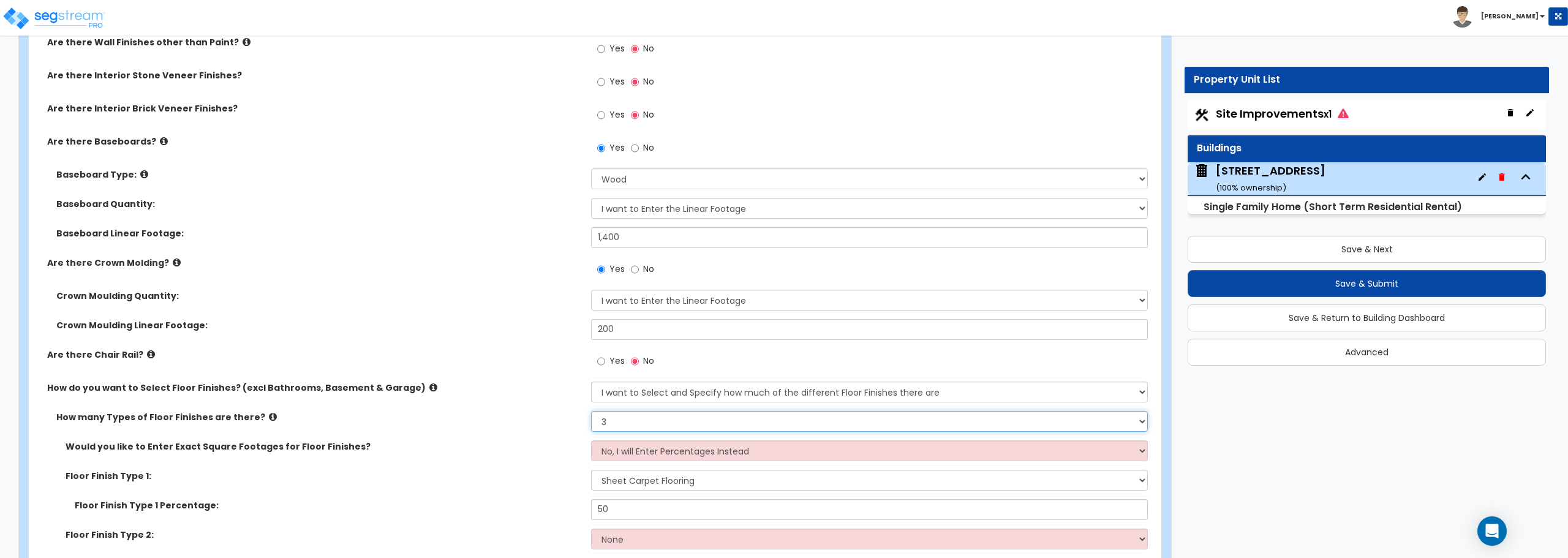
click at [591, 411] on select "None 1 2 3 4" at bounding box center [869, 421] width 556 height 21
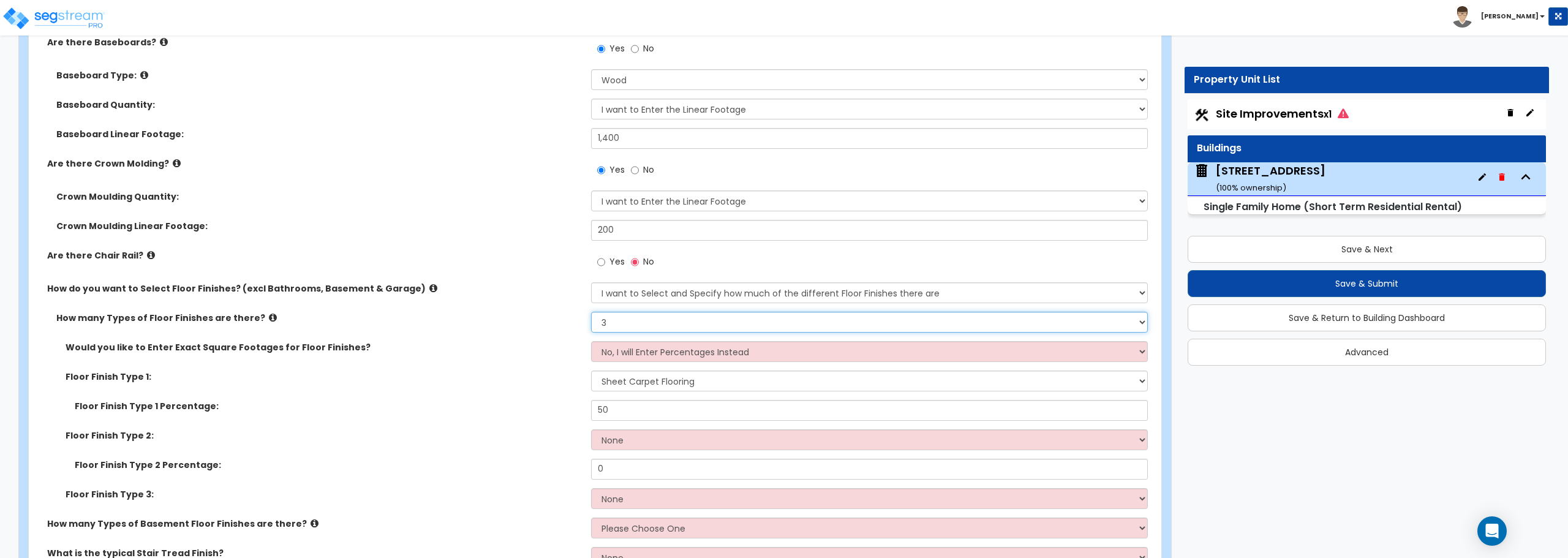
scroll to position [3247, 0]
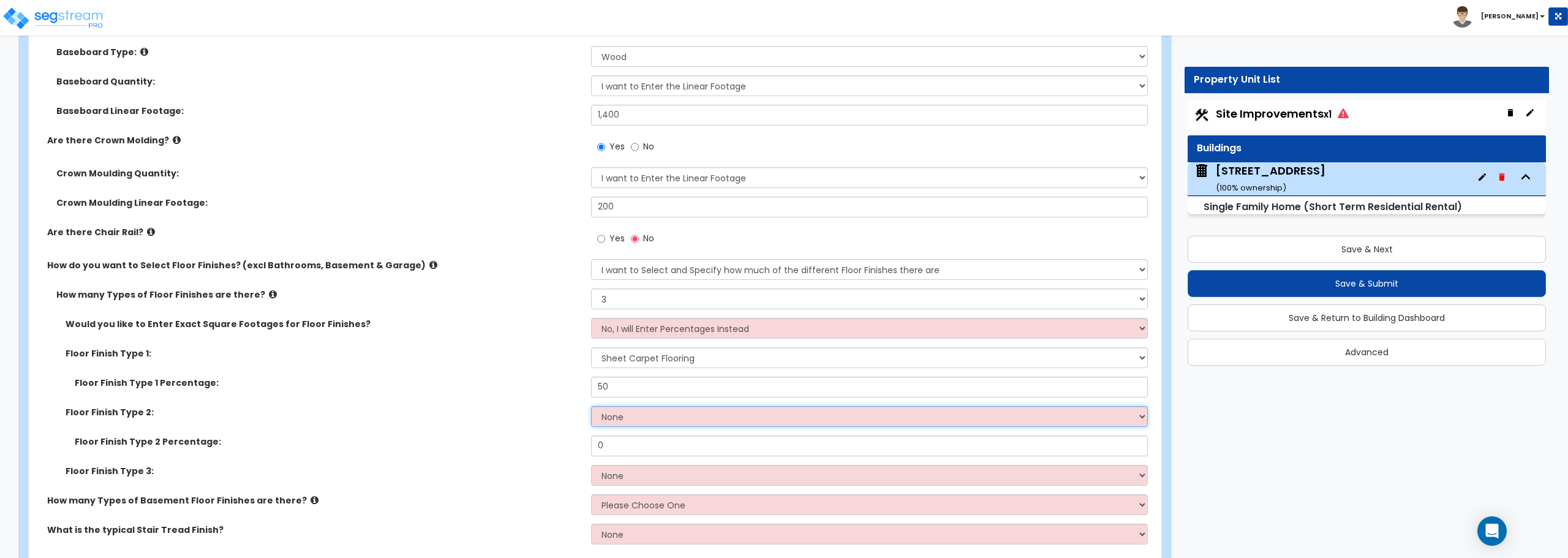
click at [681, 414] on select "None Tile Flooring Hardwood Flooring Resilient Laminate Flooring VCT Flooring S…" at bounding box center [869, 416] width 556 height 21
select select "1"
click at [591, 406] on select "None Tile Flooring Hardwood Flooring Resilient Laminate Flooring VCT Flooring S…" at bounding box center [869, 416] width 556 height 21
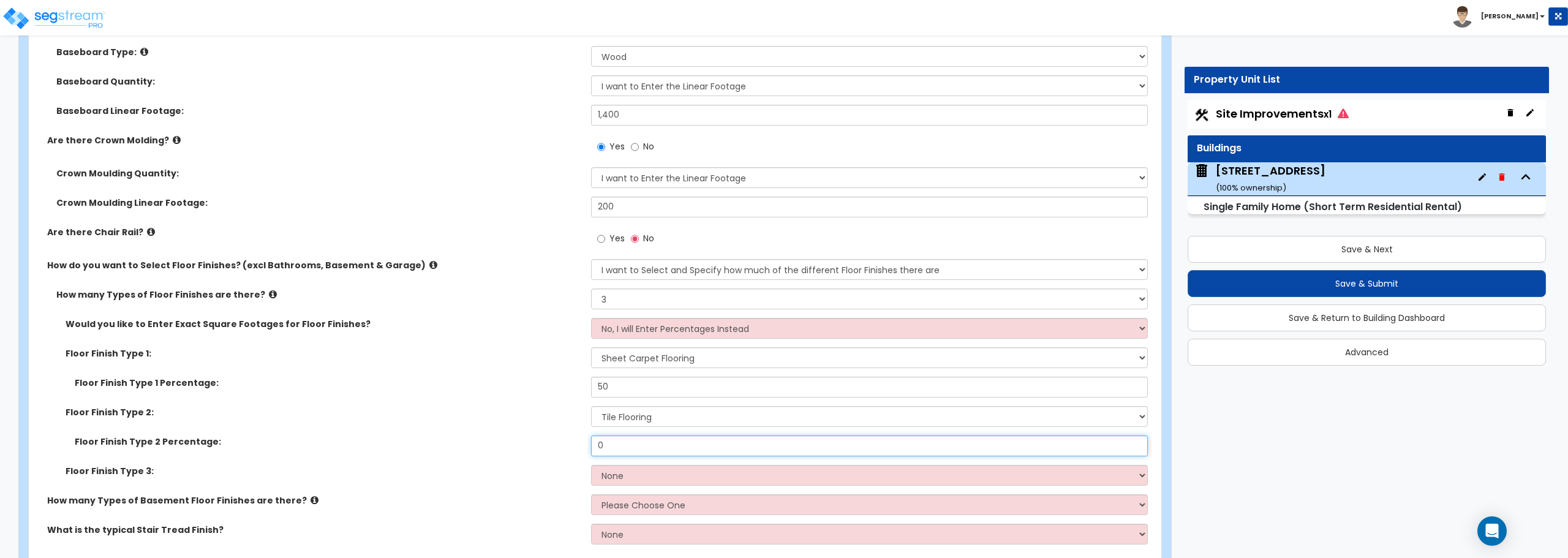
drag, startPoint x: 657, startPoint y: 446, endPoint x: 572, endPoint y: 446, distance: 85.0
click at [572, 446] on div "Floor Finish Type 2 Percentage: 0" at bounding box center [591, 450] width 1125 height 30
type input "10"
click at [619, 477] on select "None Tile Flooring Hardwood Flooring Resilient Laminate Flooring VCT Flooring S…" at bounding box center [869, 475] width 556 height 21
select select "2"
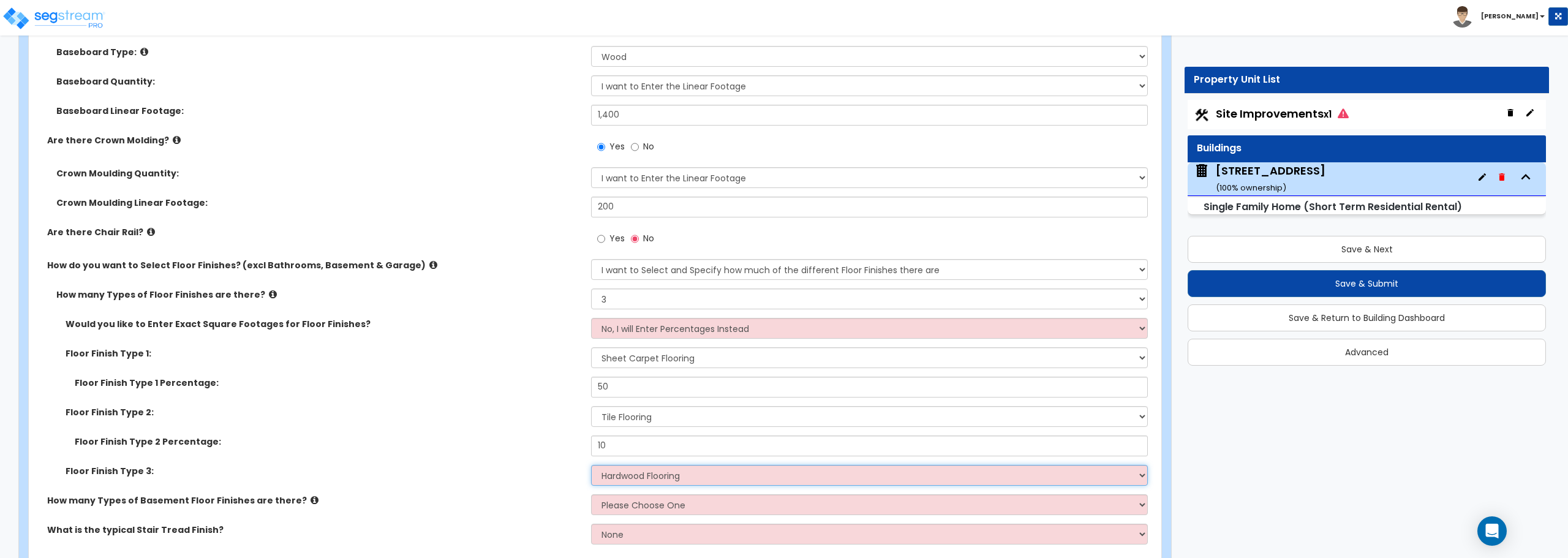
click at [591, 465] on select "None Tile Flooring Hardwood Flooring Resilient Laminate Flooring VCT Flooring S…" at bounding box center [869, 475] width 556 height 21
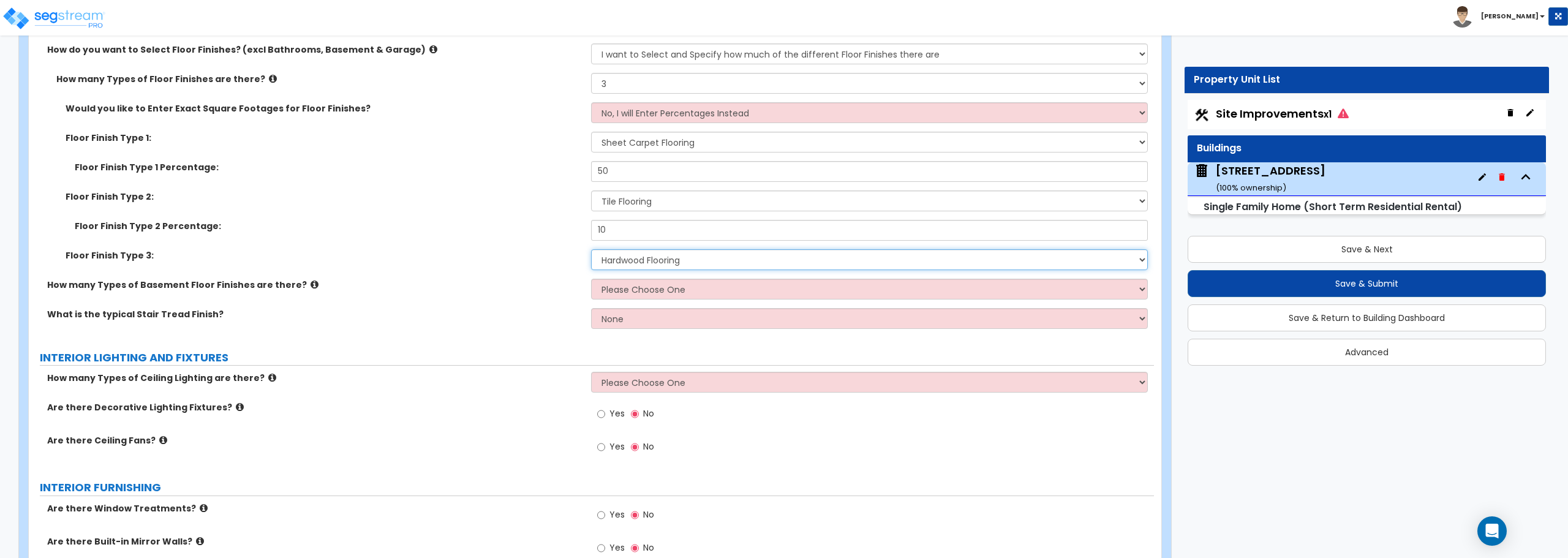
scroll to position [3492, 0]
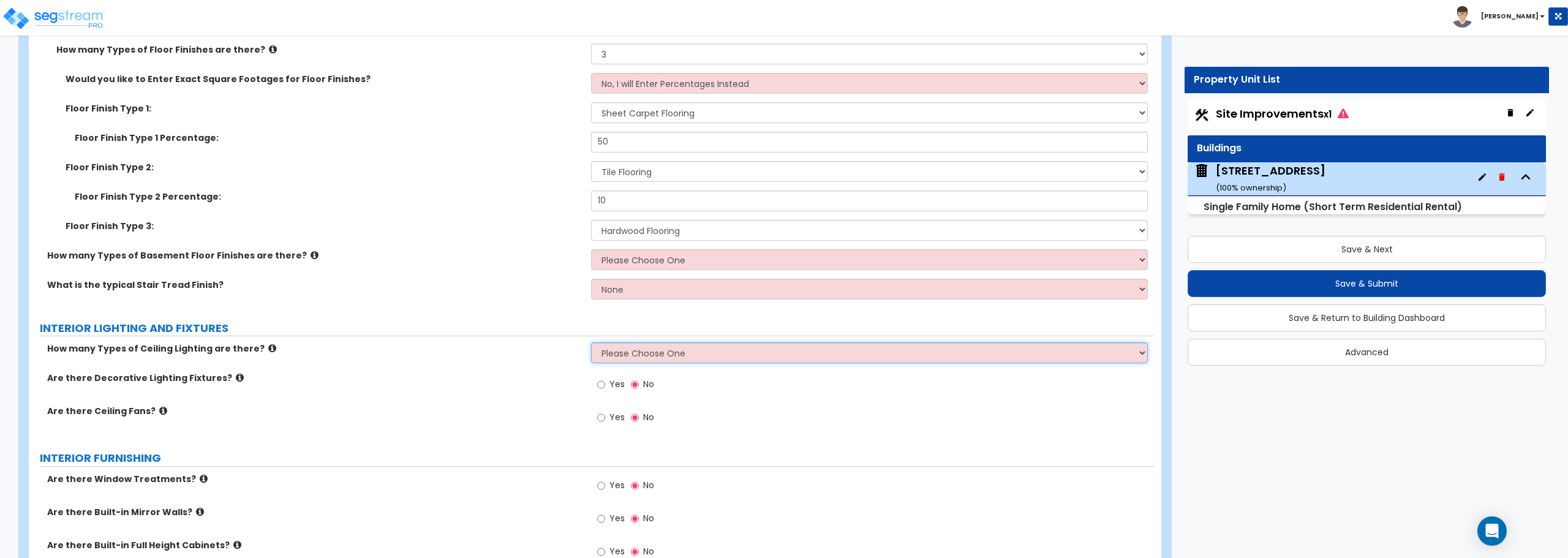
click at [631, 353] on select "Please Choose One 1 2 3" at bounding box center [869, 353] width 556 height 21
select select "3"
click at [591, 342] on select "Please Choose One 1 2 3" at bounding box center [869, 353] width 556 height 21
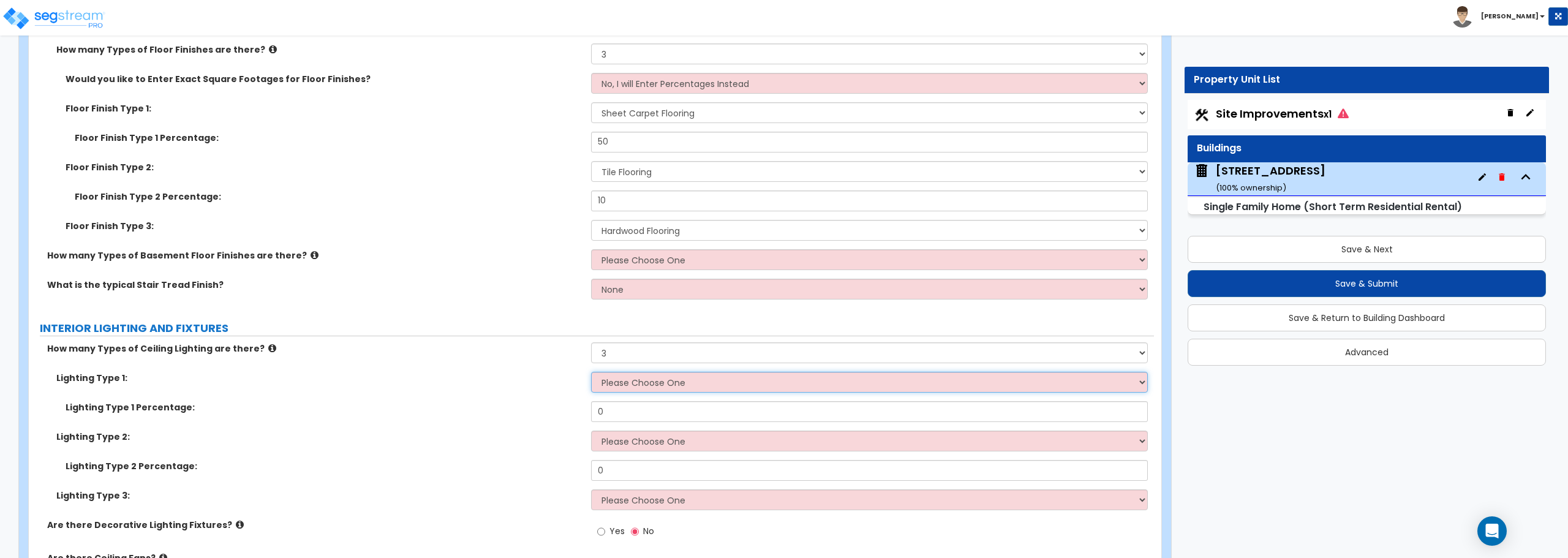
click at [637, 384] on select "Please Choose One LED Surface-Mounted LED Recessed Fluorescent Surface-Mounted …" at bounding box center [869, 382] width 556 height 21
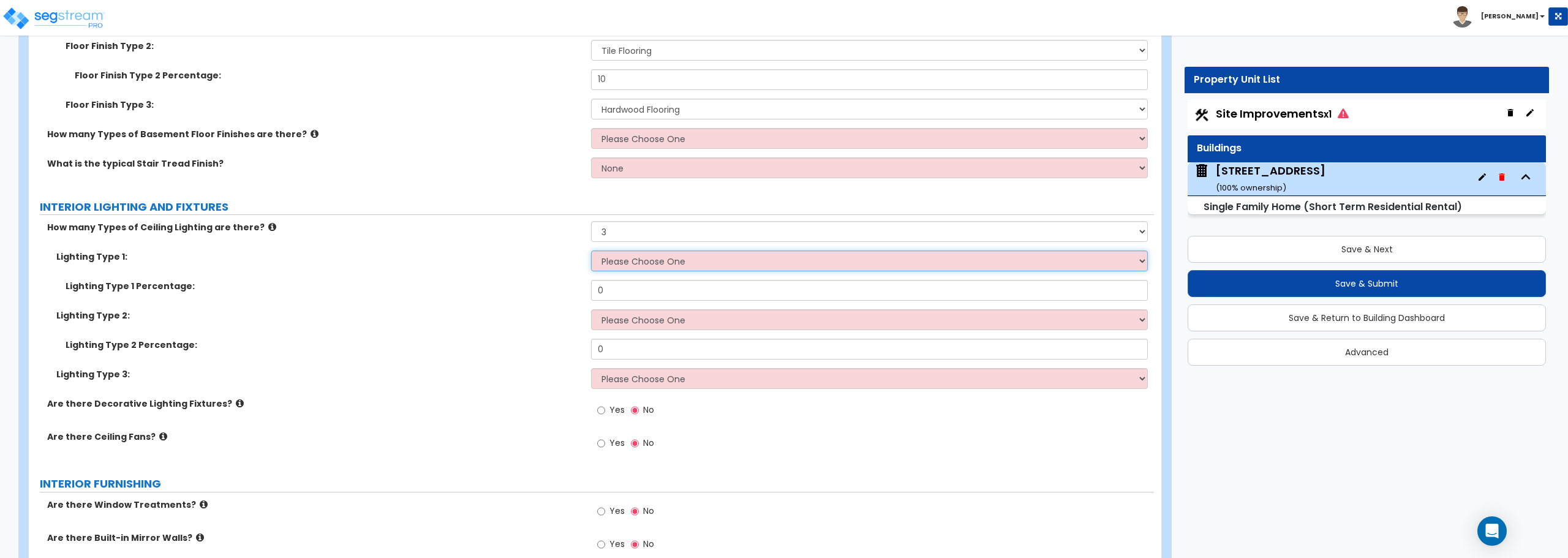
scroll to position [3615, 0]
click at [599, 408] on input "Yes" at bounding box center [601, 409] width 8 height 13
radio input "true"
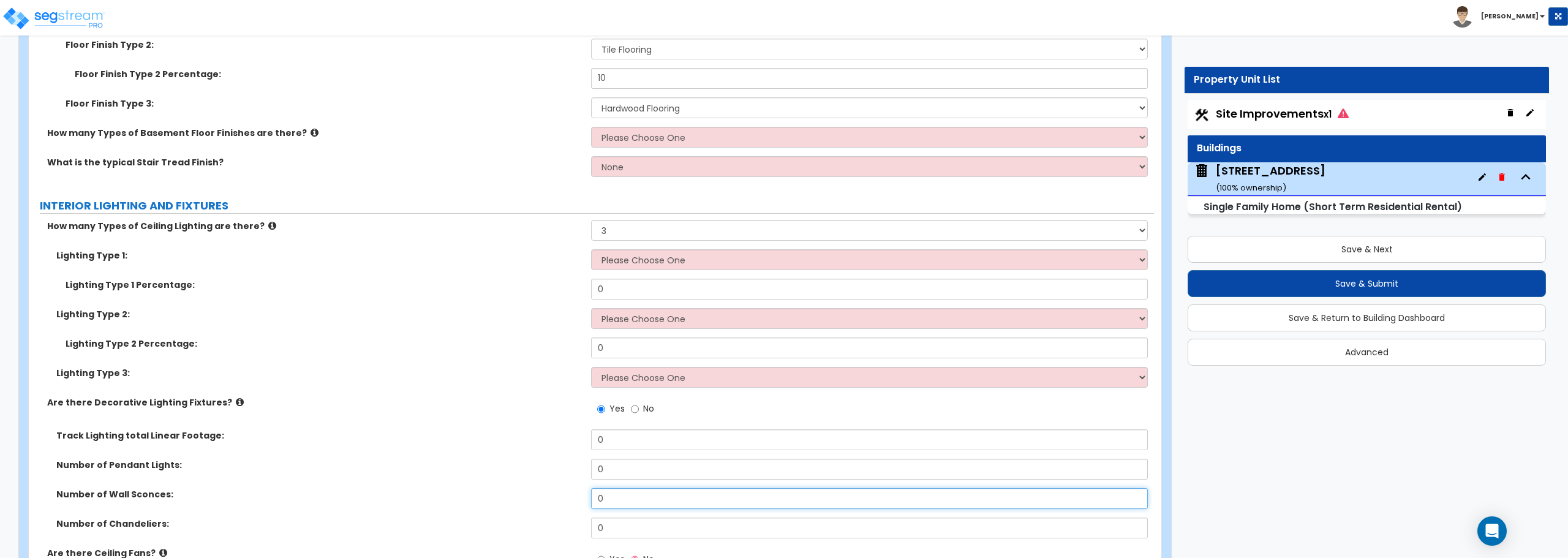
drag, startPoint x: 612, startPoint y: 503, endPoint x: 558, endPoint y: 482, distance: 57.9
click at [558, 502] on div "Number of Wall Sconces: 0" at bounding box center [591, 503] width 1125 height 30
type input "2"
drag, startPoint x: 628, startPoint y: 528, endPoint x: 531, endPoint y: 528, distance: 97.0
click at [531, 528] on div "Number of Chandeliers: 0" at bounding box center [591, 532] width 1125 height 30
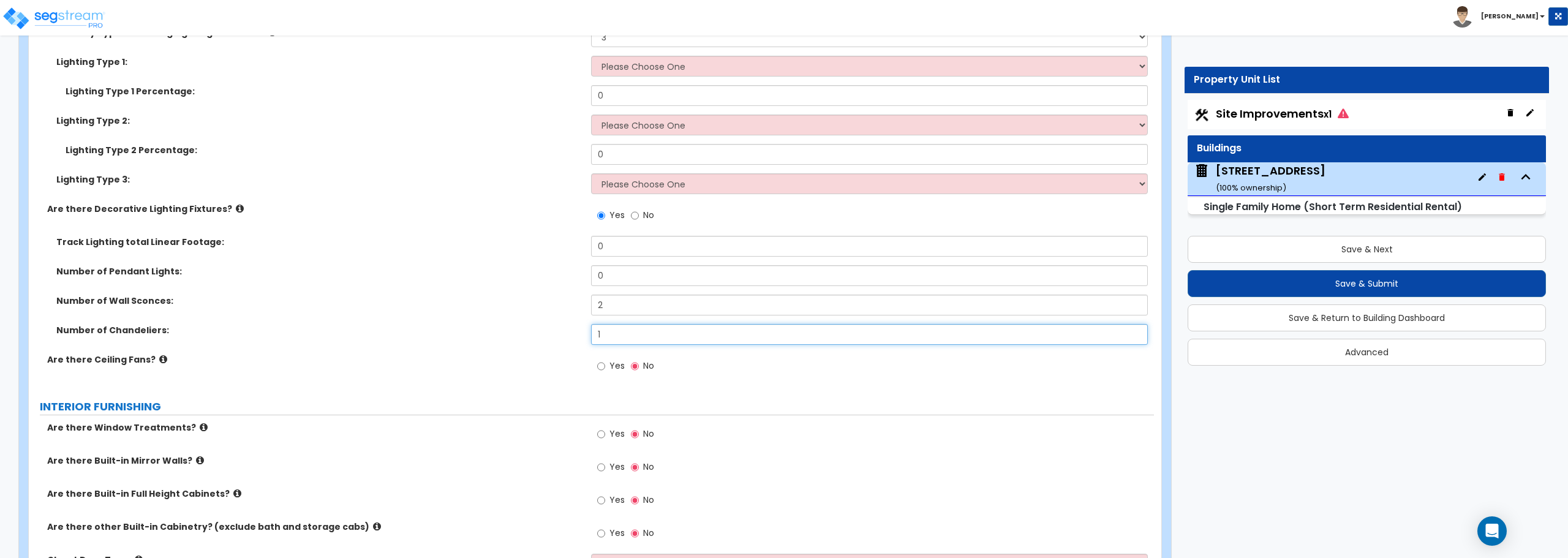
scroll to position [3860, 0]
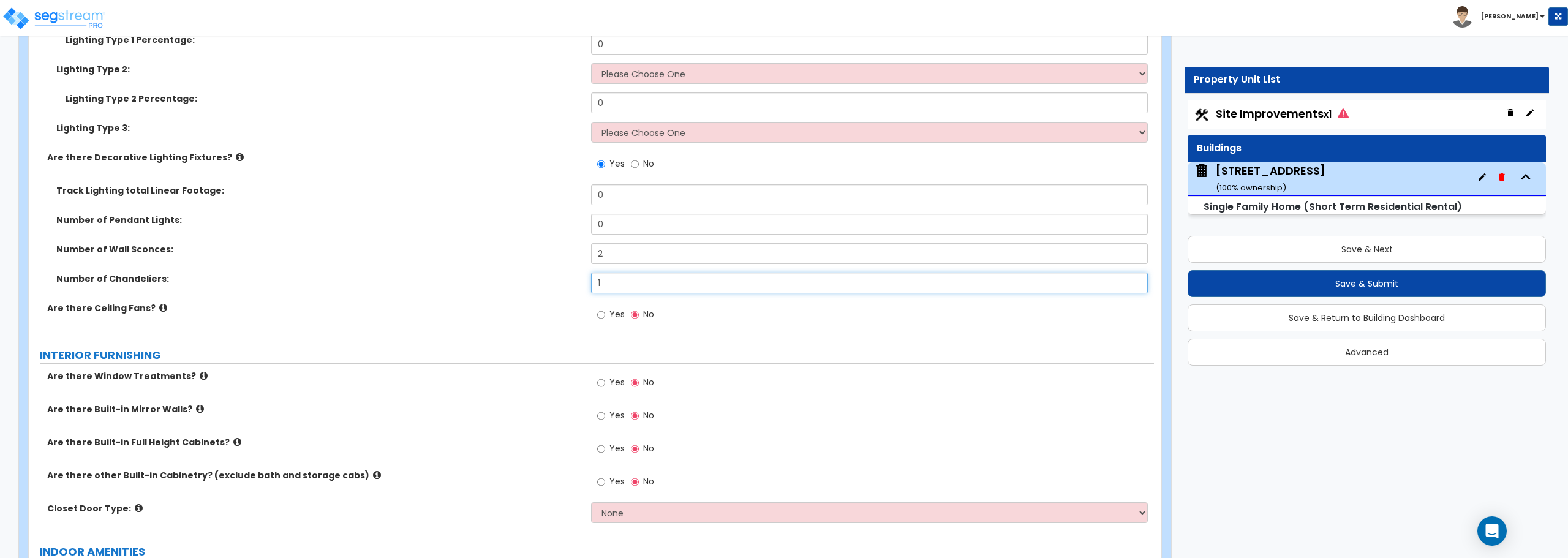
type input "1"
click at [598, 312] on input "Yes" at bounding box center [601, 315] width 8 height 13
radio input "true"
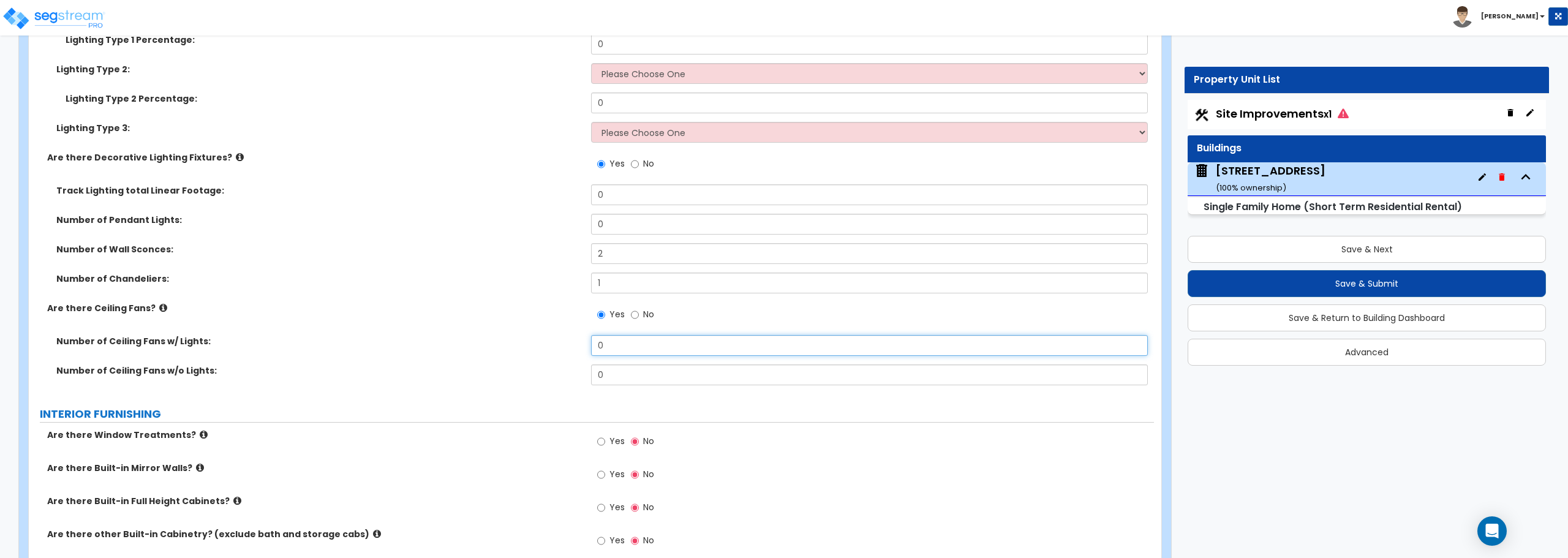
drag, startPoint x: 610, startPoint y: 339, endPoint x: 565, endPoint y: 339, distance: 45.0
click at [565, 339] on div "Number of Ceiling Fans w/ Lights: 0" at bounding box center [591, 350] width 1125 height 30
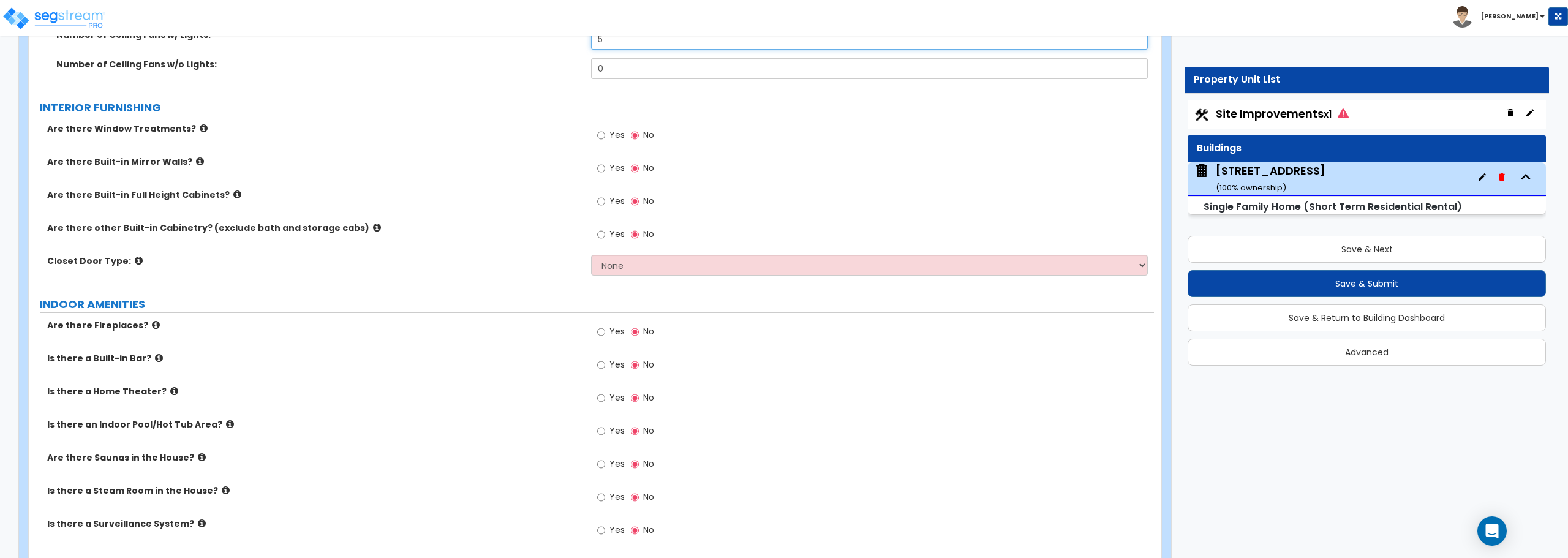
scroll to position [4228, 0]
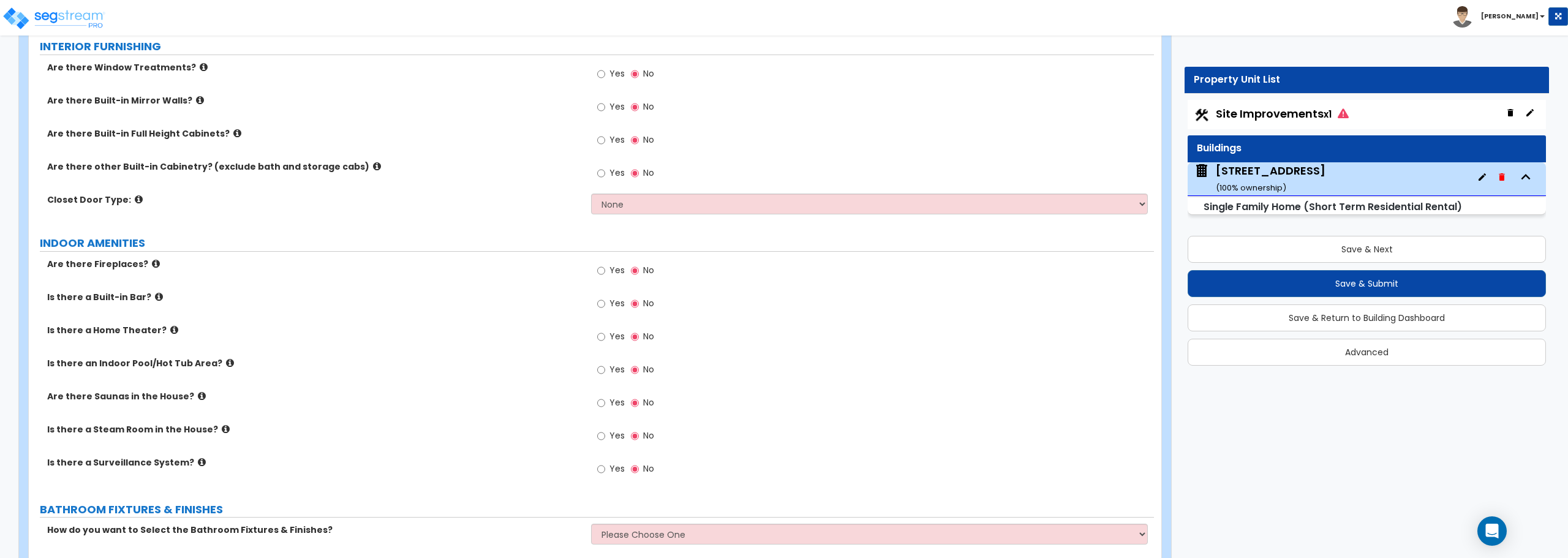
type input "5"
click at [597, 71] on input "Yes" at bounding box center [601, 74] width 8 height 13
radio input "true"
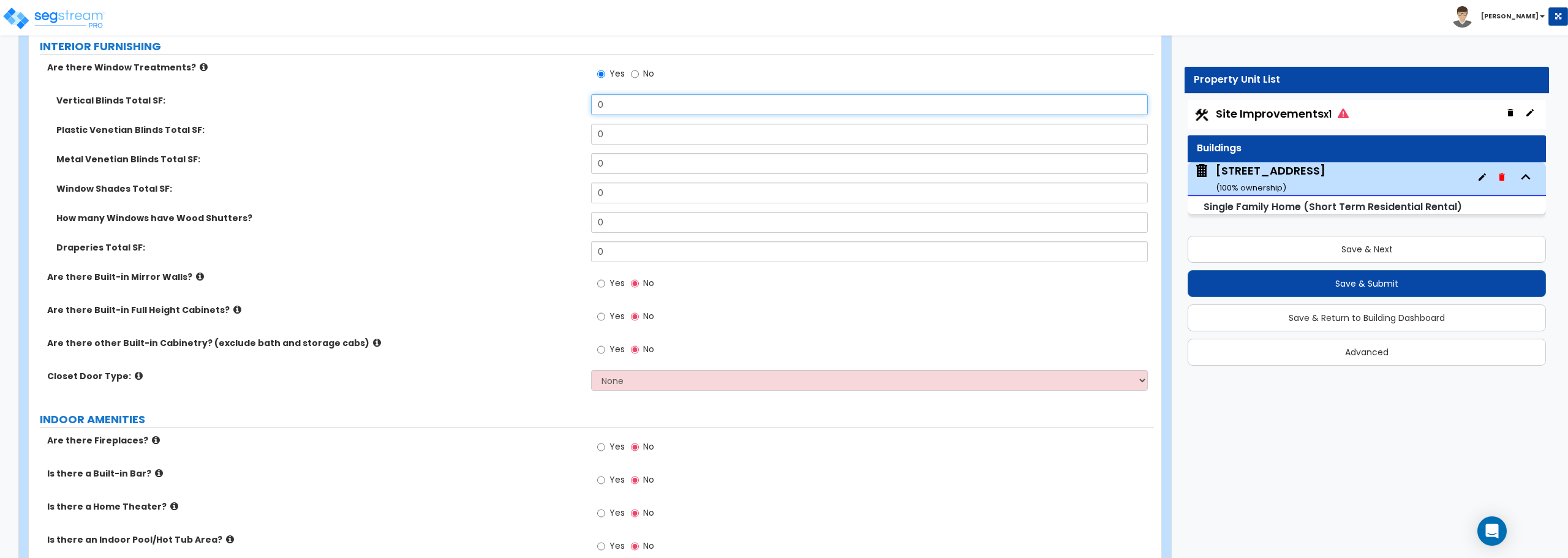
drag, startPoint x: 624, startPoint y: 101, endPoint x: 542, endPoint y: 98, distance: 82.1
click at [542, 98] on div "Vertical Blinds Total SF: 0" at bounding box center [591, 109] width 1125 height 30
type input "350"
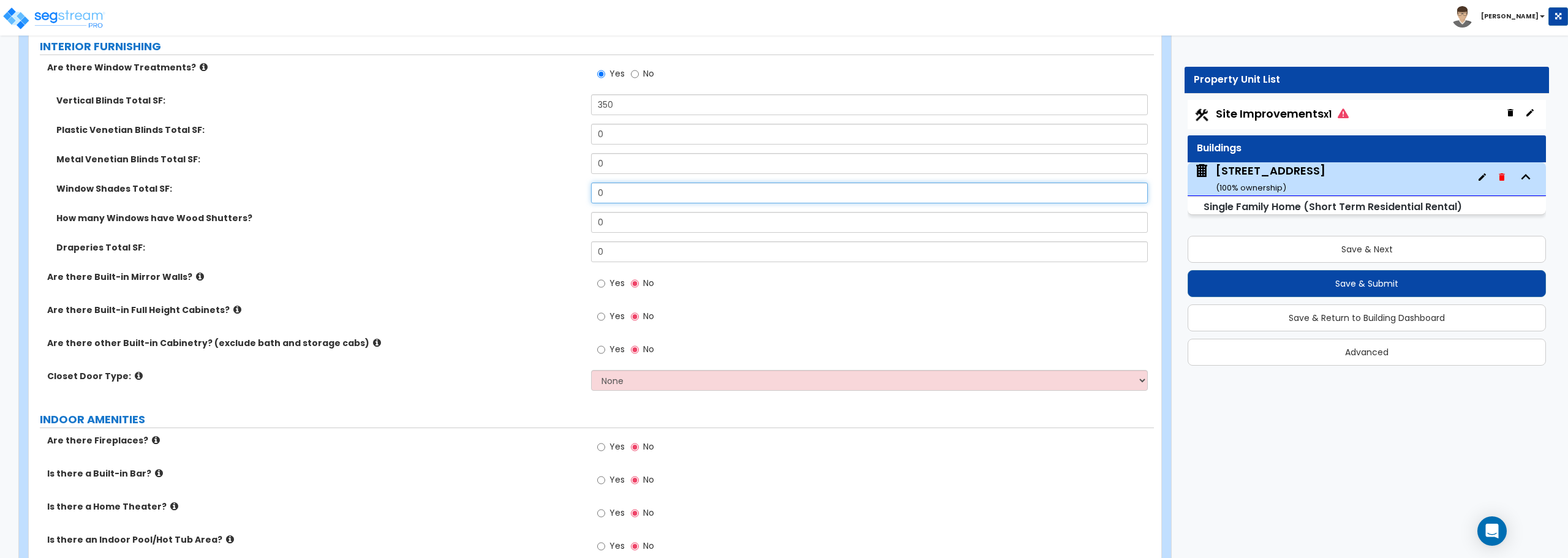
click at [635, 192] on input "0" at bounding box center [869, 193] width 556 height 21
type input "75"
drag, startPoint x: 611, startPoint y: 259, endPoint x: 564, endPoint y: 258, distance: 47.0
click at [564, 258] on div "Draperies Total SF: 0" at bounding box center [591, 256] width 1125 height 30
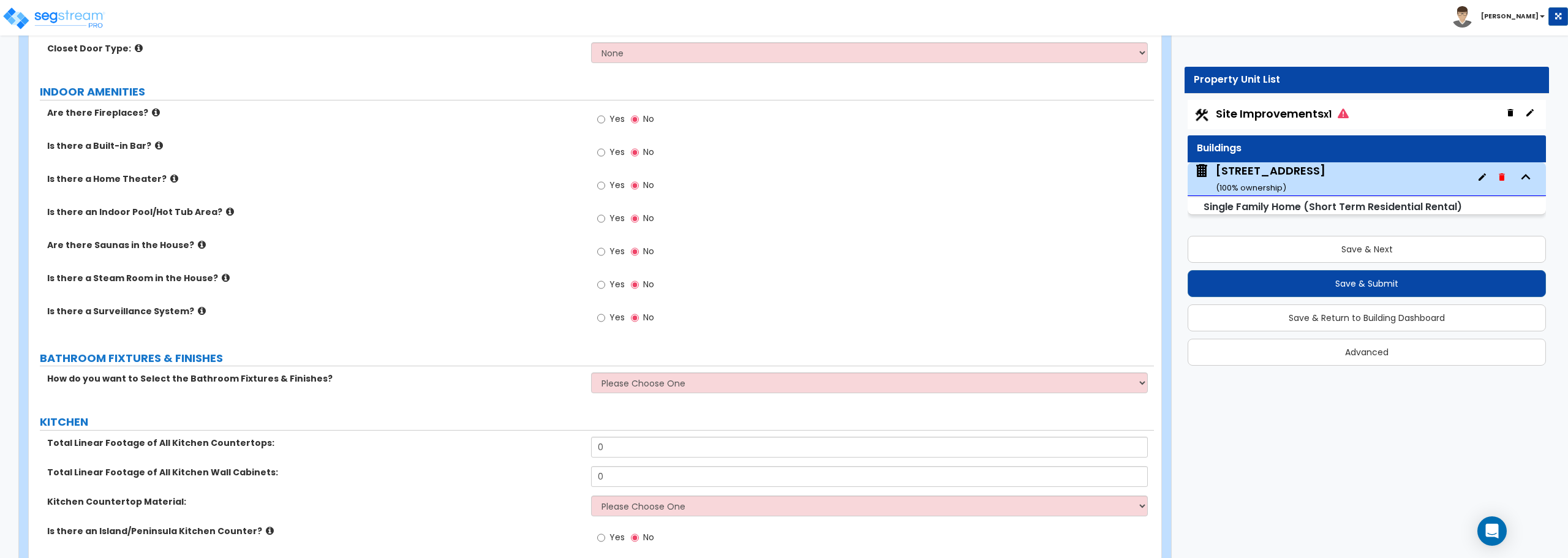
scroll to position [4534, 0]
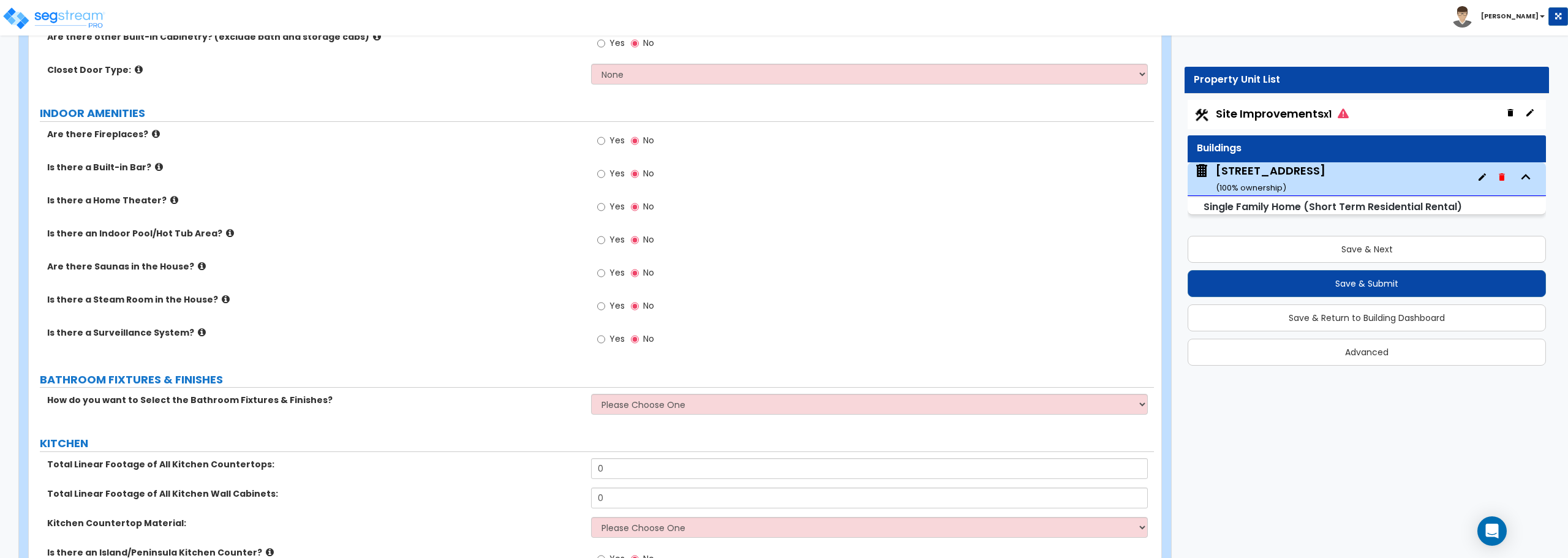
type input "200"
click at [599, 139] on input "Yes" at bounding box center [601, 140] width 8 height 13
radio input "true"
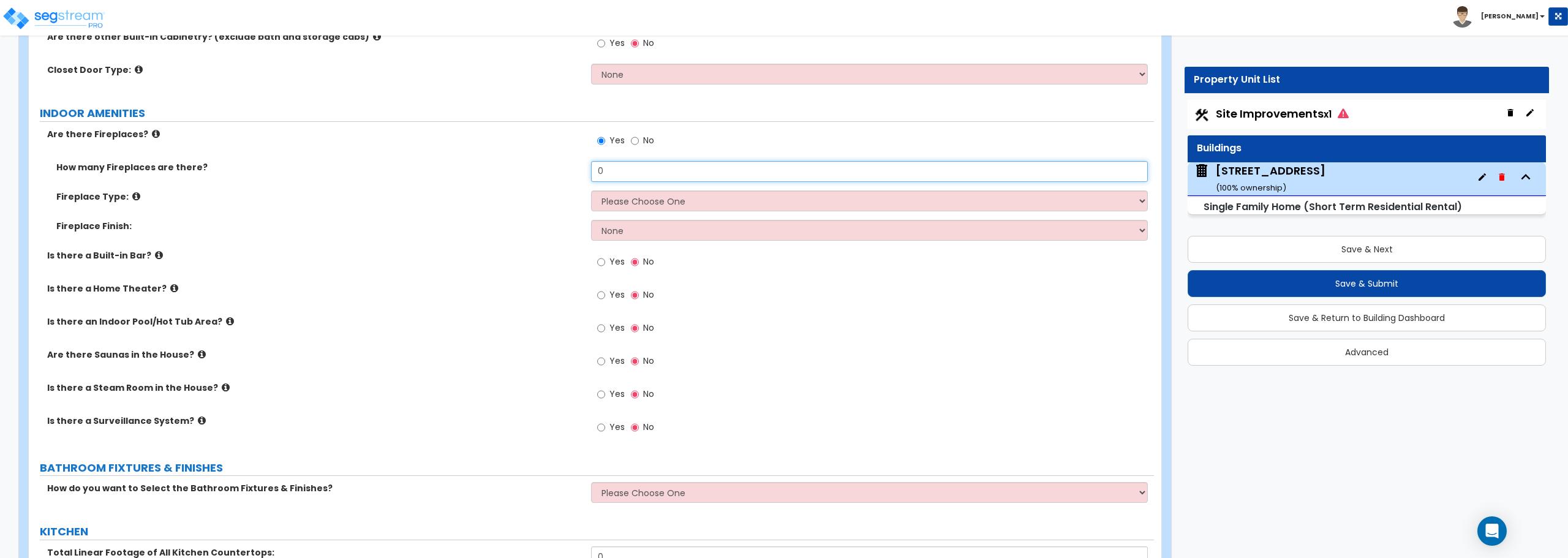
drag, startPoint x: 607, startPoint y: 176, endPoint x: 565, endPoint y: 176, distance: 42.0
click at [565, 176] on div "How many Fireplaces are there? 0" at bounding box center [591, 176] width 1125 height 30
type input "1"
click at [684, 206] on select "Please Choose One Built-in Electric Fireplace Built-in Gas Fireplace Built-in W…" at bounding box center [869, 201] width 556 height 21
select select "2"
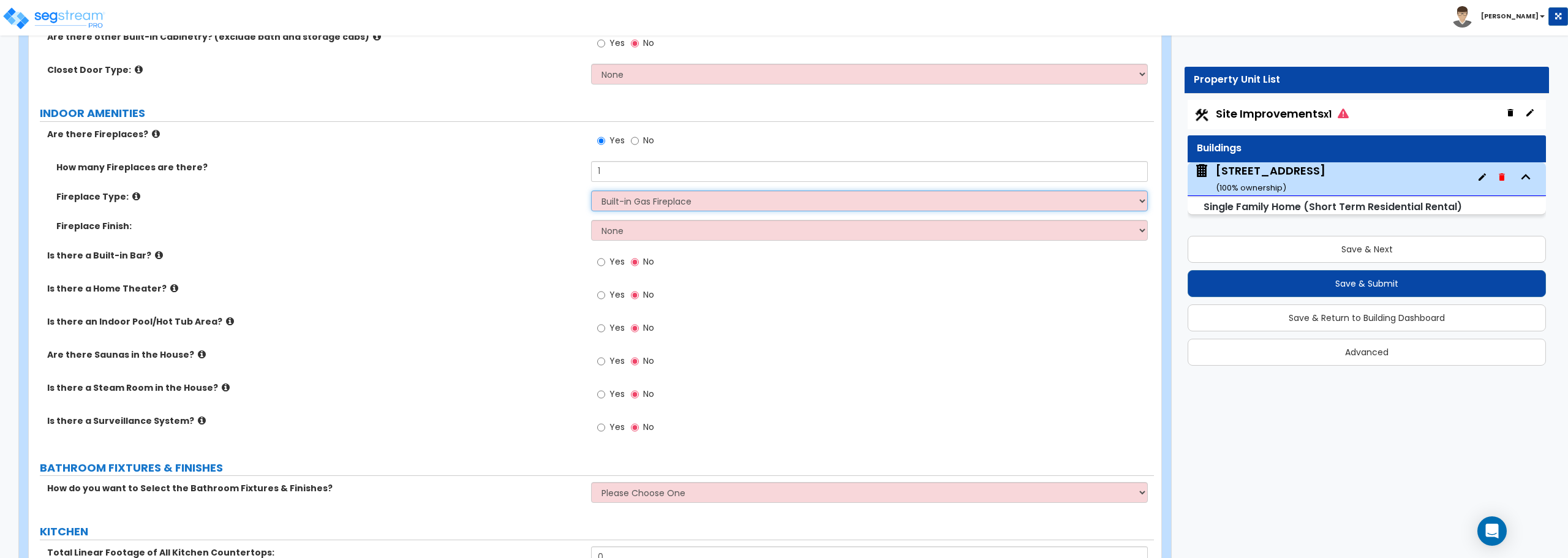
click at [591, 190] on select "Please Choose One Built-in Electric Fireplace Built-in Gas Fireplace Built-in W…" at bounding box center [869, 201] width 556 height 21
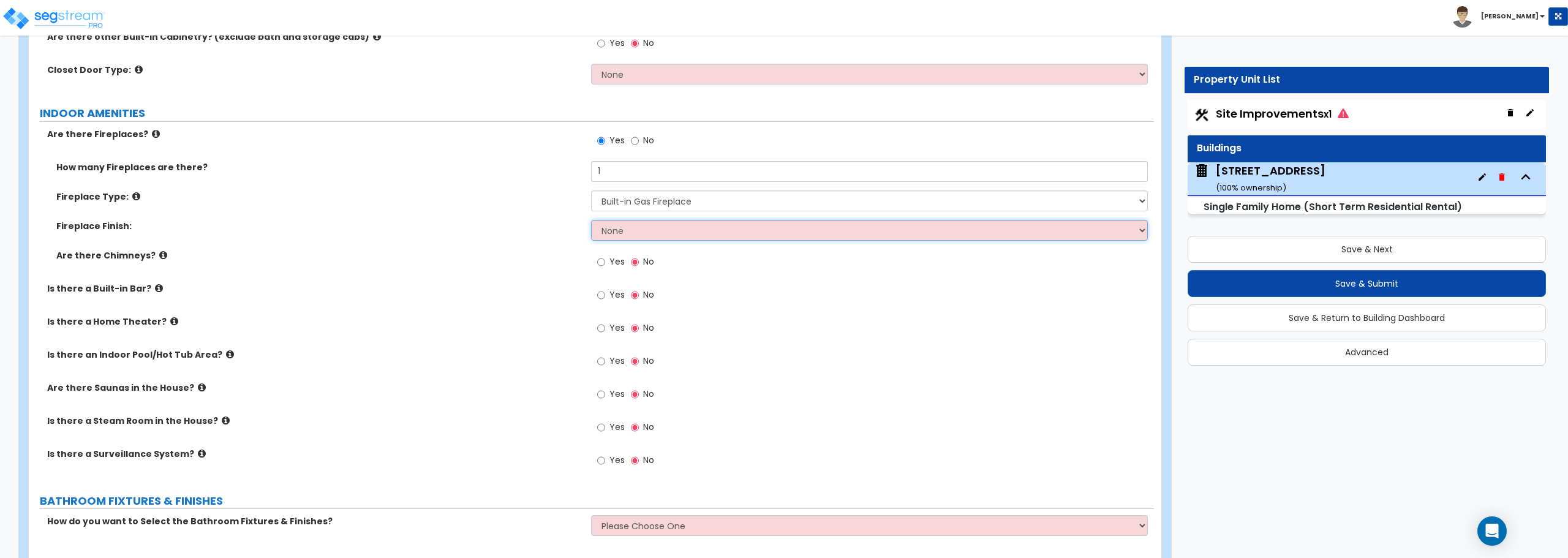
click at [638, 228] on select "None Brick Stone Tile Painted Molding" at bounding box center [869, 230] width 556 height 21
select select "3"
click at [591, 220] on select "None Brick Stone Tile Painted Molding" at bounding box center [869, 230] width 556 height 21
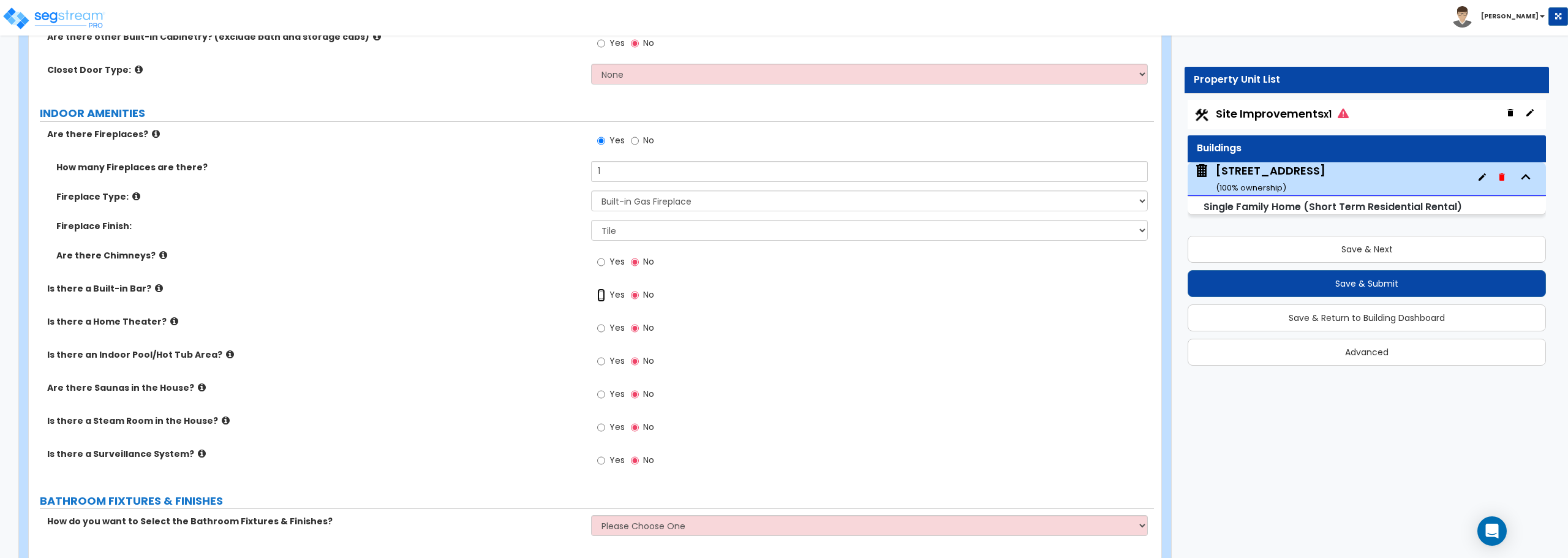
click at [599, 294] on input "Yes" at bounding box center [601, 295] width 8 height 13
radio input "true"
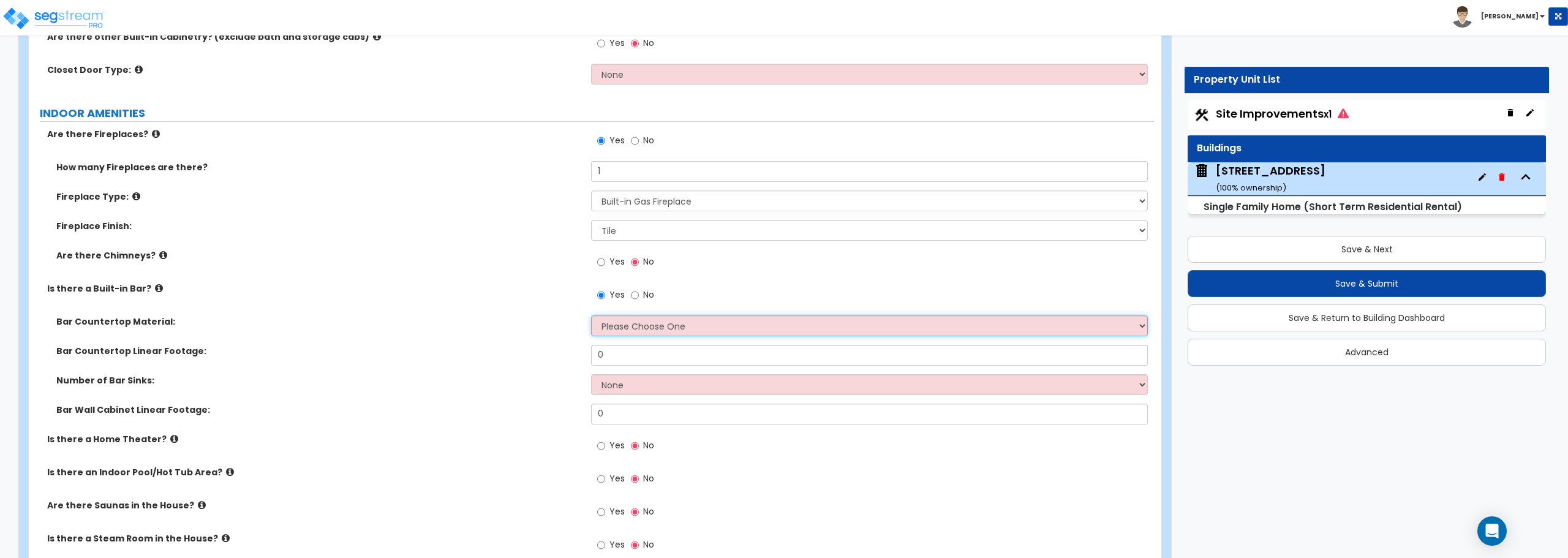
click at [620, 330] on select "Please Choose One Plastic Laminate Solid Surface Stone Quartz Marble Tile Wood …" at bounding box center [869, 326] width 556 height 21
select select "1"
click at [591, 316] on select "Please Choose One Plastic Laminate Solid Surface Stone Quartz Marble Tile Wood …" at bounding box center [869, 326] width 556 height 21
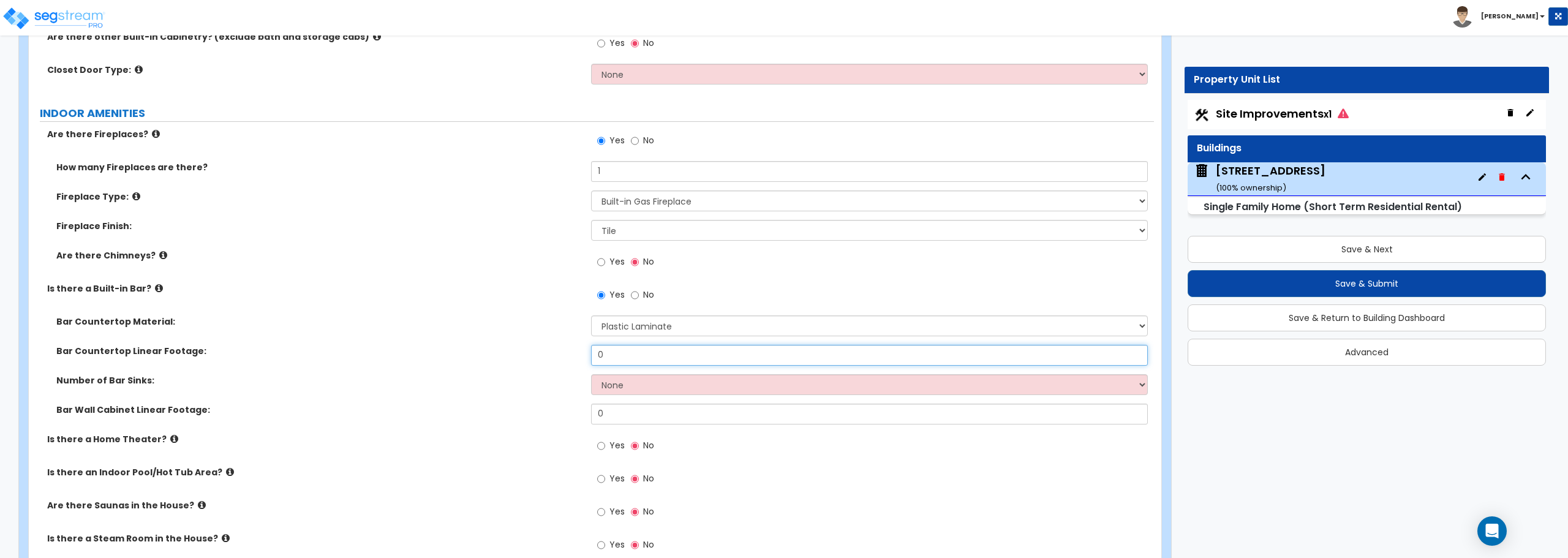
drag, startPoint x: 617, startPoint y: 359, endPoint x: 551, endPoint y: 359, distance: 66.0
click at [551, 359] on div "Bar Countertop Linear Footage: 0" at bounding box center [591, 360] width 1125 height 30
type input "20"
click at [634, 385] on select "None 1 2 3" at bounding box center [869, 385] width 556 height 21
select select "1"
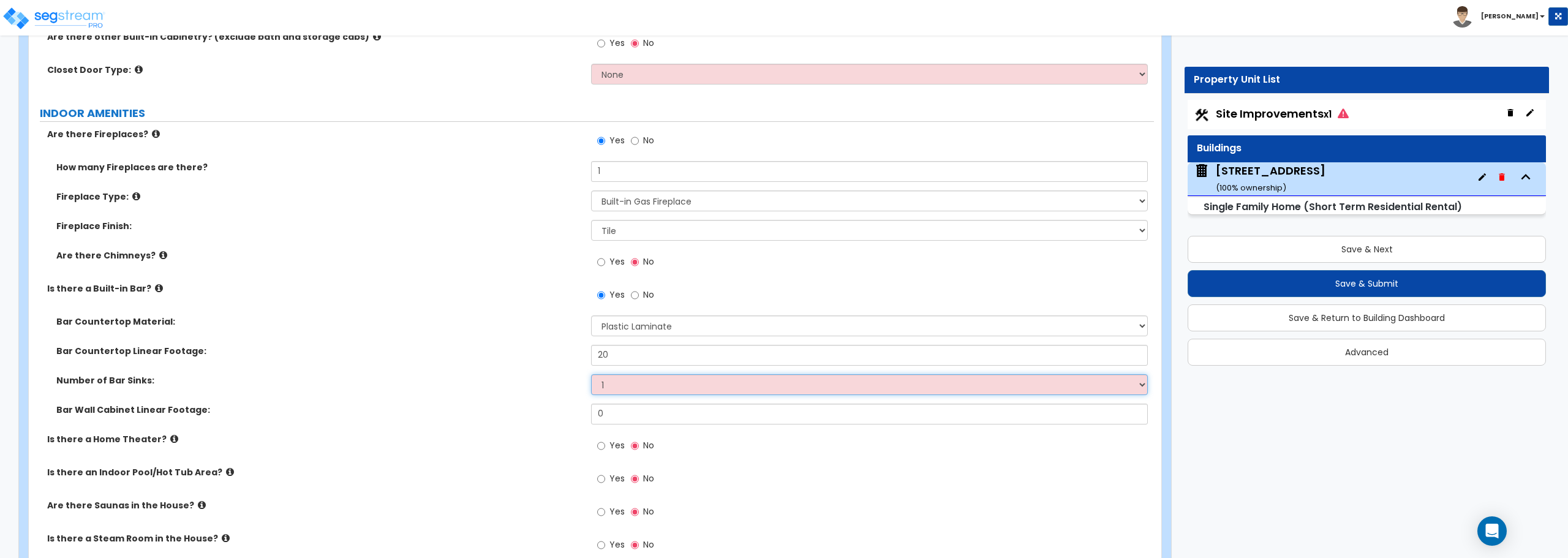
click at [591, 375] on select "None 1 2 3" at bounding box center [869, 385] width 556 height 21
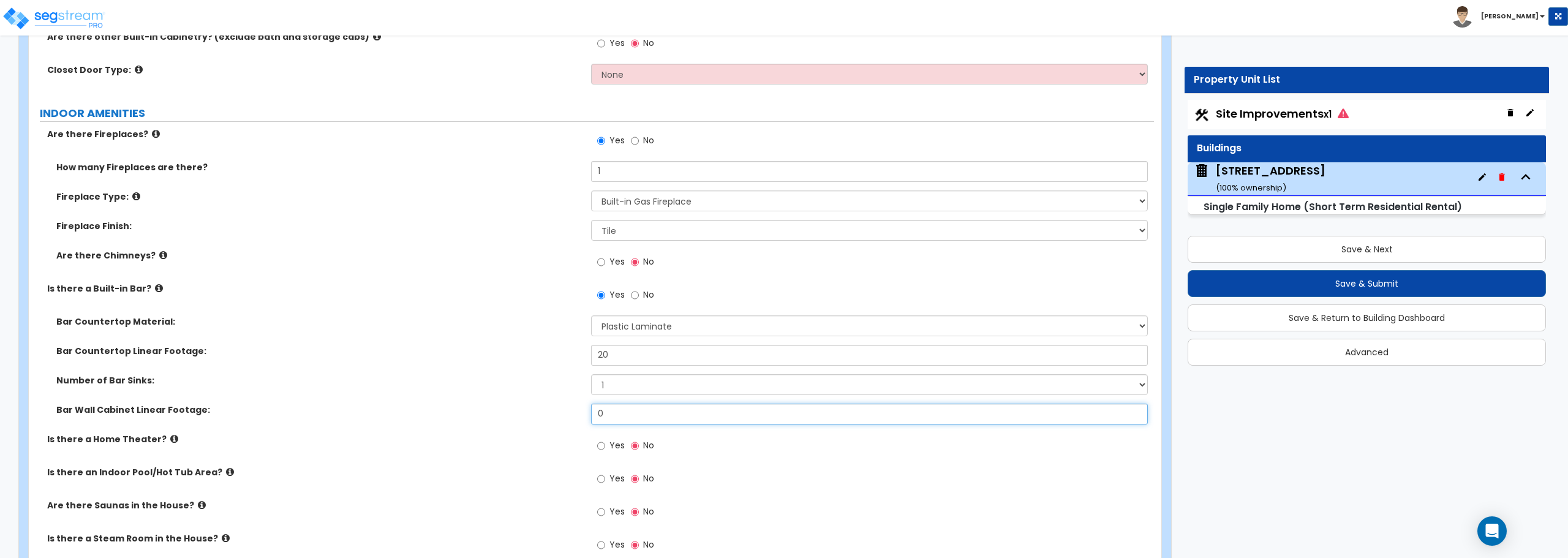
drag, startPoint x: 632, startPoint y: 410, endPoint x: 562, endPoint y: 388, distance: 73.4
click at [563, 402] on div "Bar Countertop Material: Please Choose One Plastic Laminate Solid Surface Stone…" at bounding box center [591, 374] width 1106 height 117
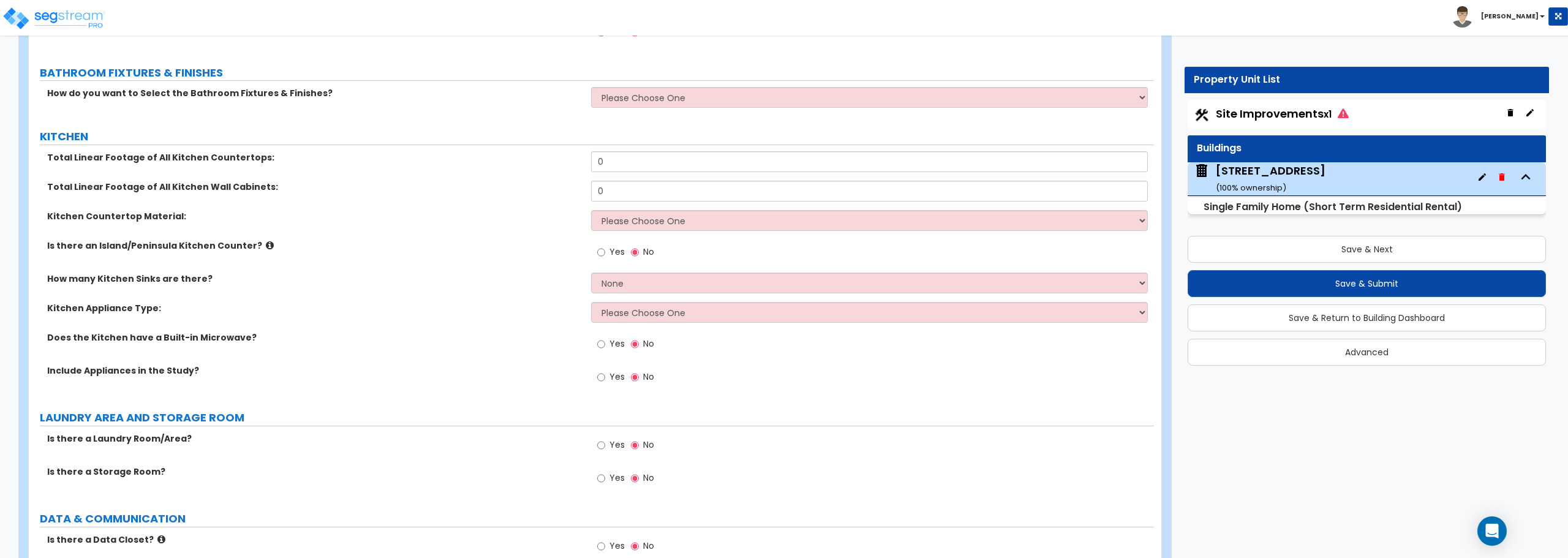
scroll to position [5085, 0]
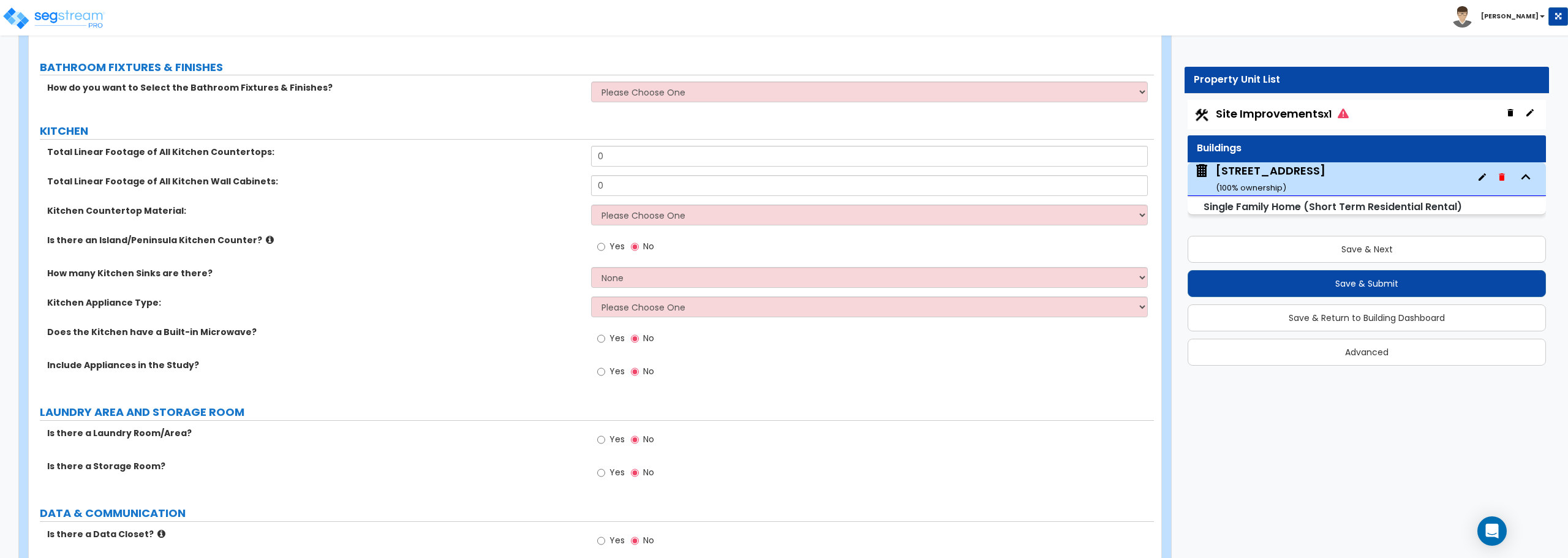
type input "16"
click at [615, 86] on select "Please Choose One I want to Select Fixtures and Finishes only for one Bath and …" at bounding box center [869, 92] width 556 height 21
select select "2"
click at [591, 81] on select "Please Choose One I want to Select Fixtures and Finishes only for one Bath and …" at bounding box center [869, 92] width 556 height 21
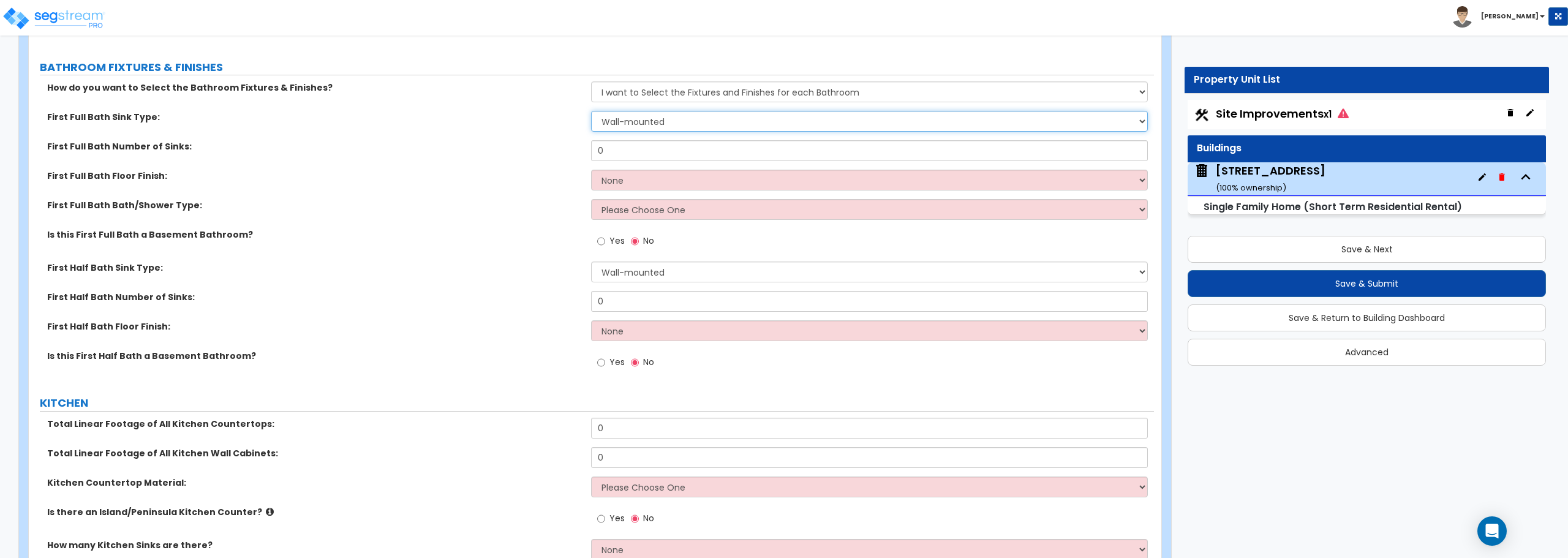
click at [630, 126] on select "Wall-mounted Pedestal-mounted Vanity-mounted" at bounding box center [869, 121] width 556 height 21
click at [591, 111] on select "Wall-mounted Pedestal-mounted Vanity-mounted" at bounding box center [869, 121] width 556 height 21
click at [617, 153] on input "0" at bounding box center [869, 151] width 556 height 21
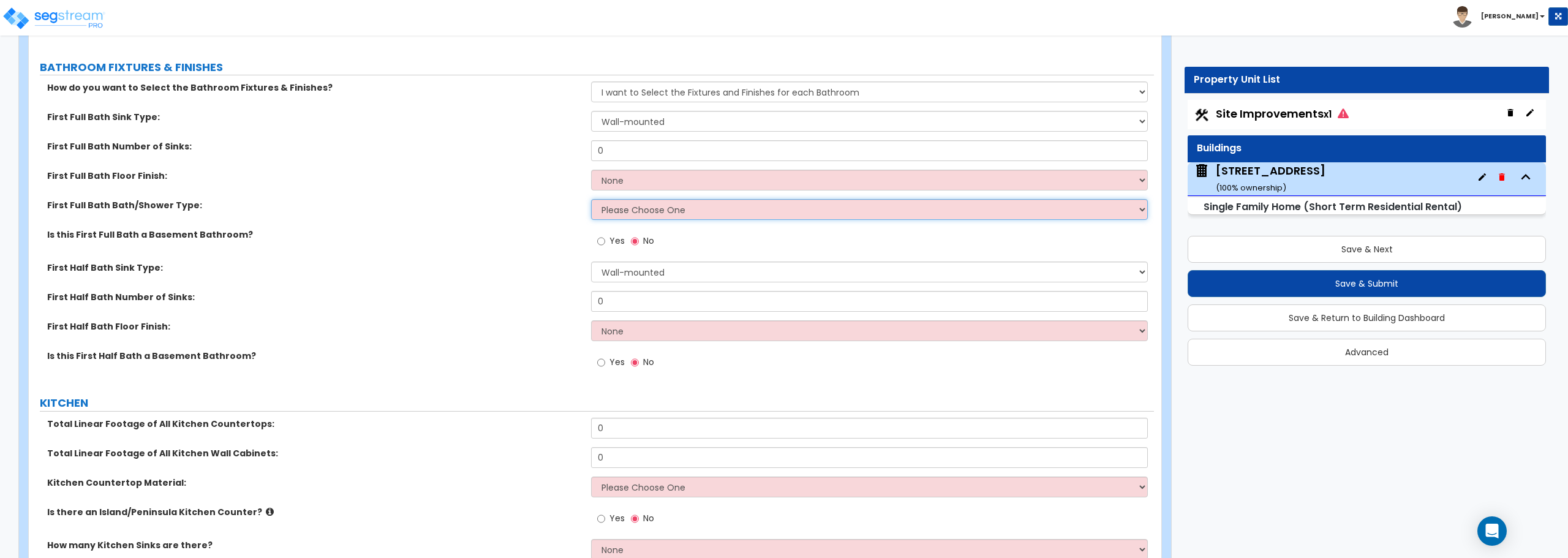
click at [624, 211] on select "Please Choose One Standalone Shower Bathtub - Shower Combo" at bounding box center [869, 209] width 556 height 21
click at [520, 151] on label "First Full Bath Number of Sinks:" at bounding box center [315, 146] width 535 height 12
click at [644, 183] on select "None Tile Flooring Hardwood Flooring Resilient Laminate Flooring VCT Flooring S…" at bounding box center [869, 180] width 556 height 21
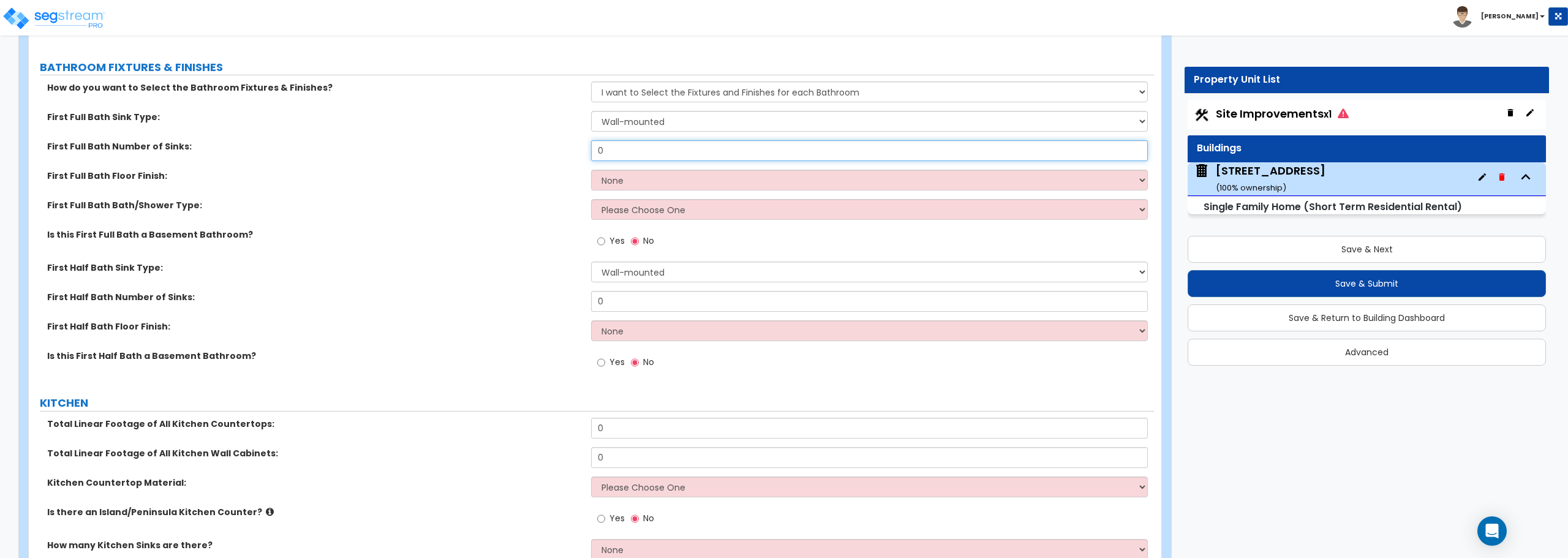
click at [647, 150] on input "0" at bounding box center [869, 151] width 556 height 21
drag, startPoint x: 647, startPoint y: 150, endPoint x: 546, endPoint y: 148, distance: 101.0
click at [546, 148] on div "First Full Bath Number of Sinks: 0" at bounding box center [591, 155] width 1125 height 30
type input "1"
click at [631, 181] on select "None Tile Flooring Hardwood Flooring Resilient Laminate Flooring VCT Flooring S…" at bounding box center [869, 180] width 556 height 21
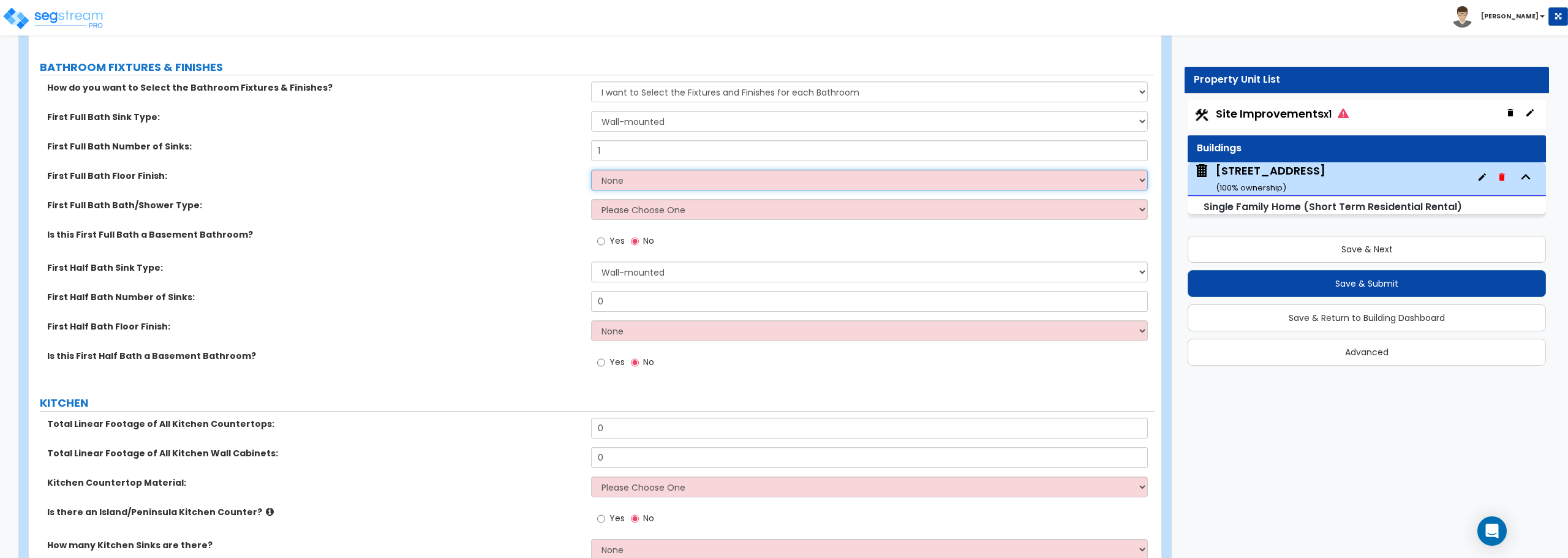
select select "1"
click at [591, 170] on select "None Tile Flooring Hardwood Flooring Resilient Laminate Flooring VCT Flooring S…" at bounding box center [869, 180] width 556 height 21
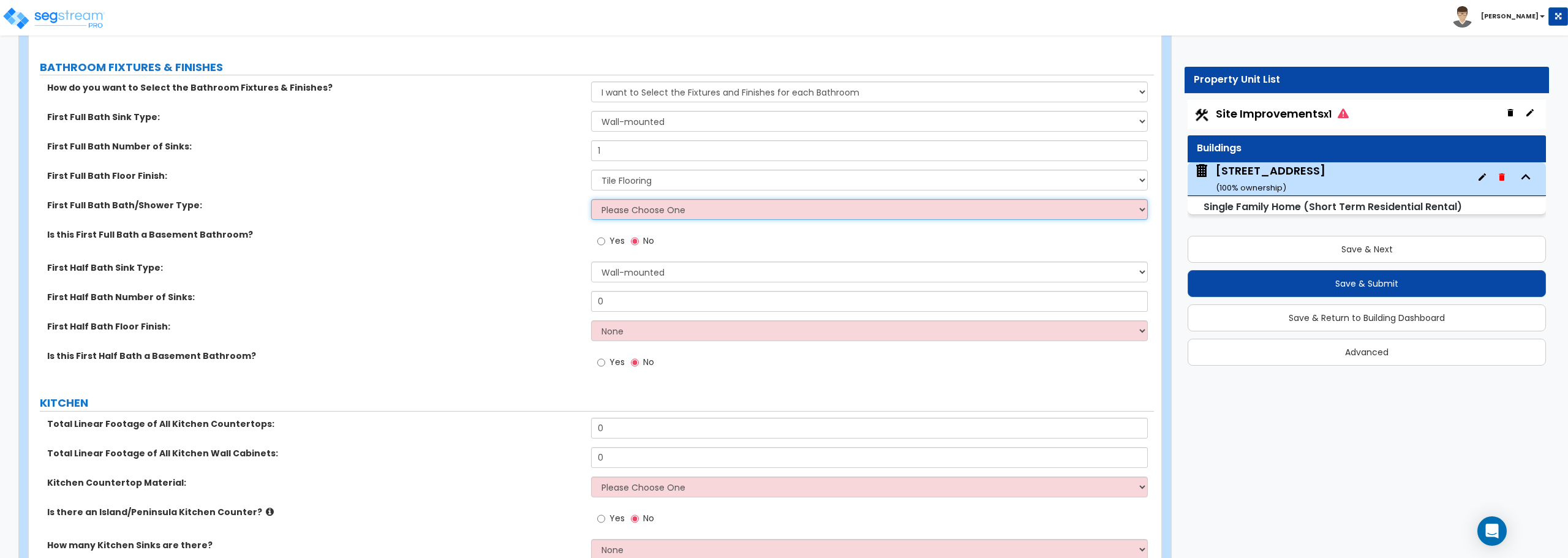
click at [649, 207] on select "Please Choose One Standalone Shower Bathtub - Shower Combo" at bounding box center [869, 209] width 556 height 21
select select "1"
click at [591, 199] on select "Please Choose One Standalone Shower Bathtub - Shower Combo" at bounding box center [869, 209] width 556 height 21
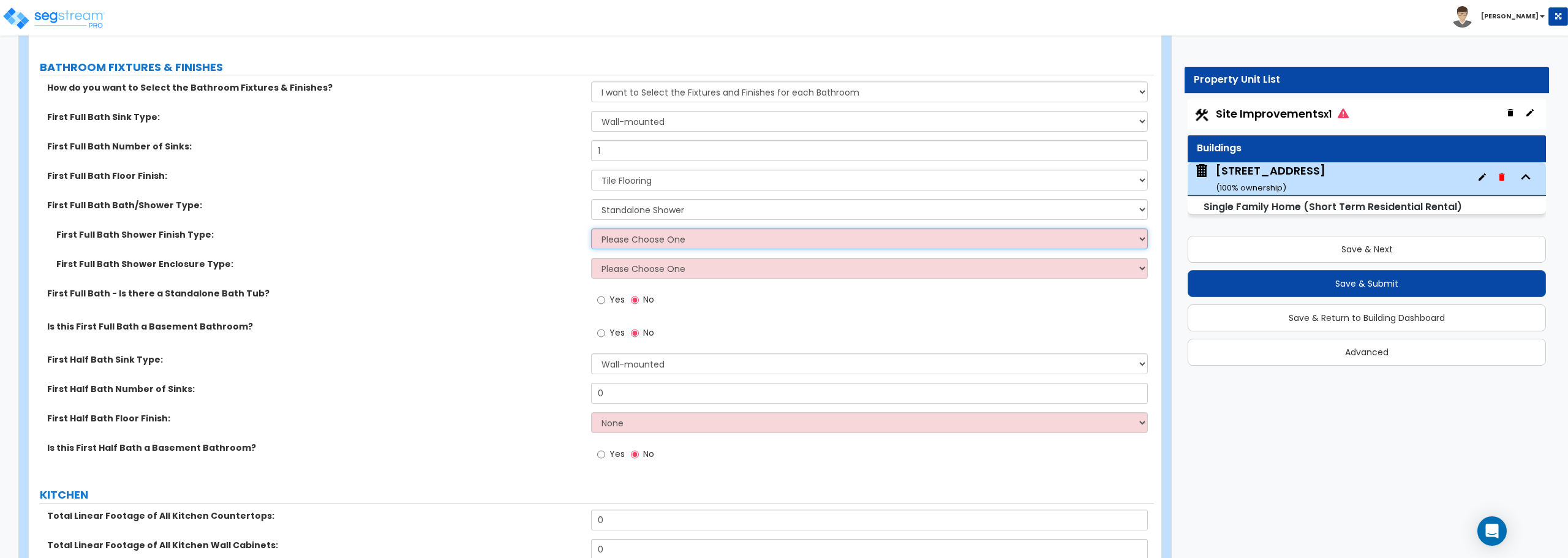
click at [637, 239] on select "Please Choose One Plastic Tile Stone" at bounding box center [869, 239] width 556 height 21
select select "2"
click at [591, 228] on select "Please Choose One Plastic Tile Stone" at bounding box center [869, 239] width 556 height 21
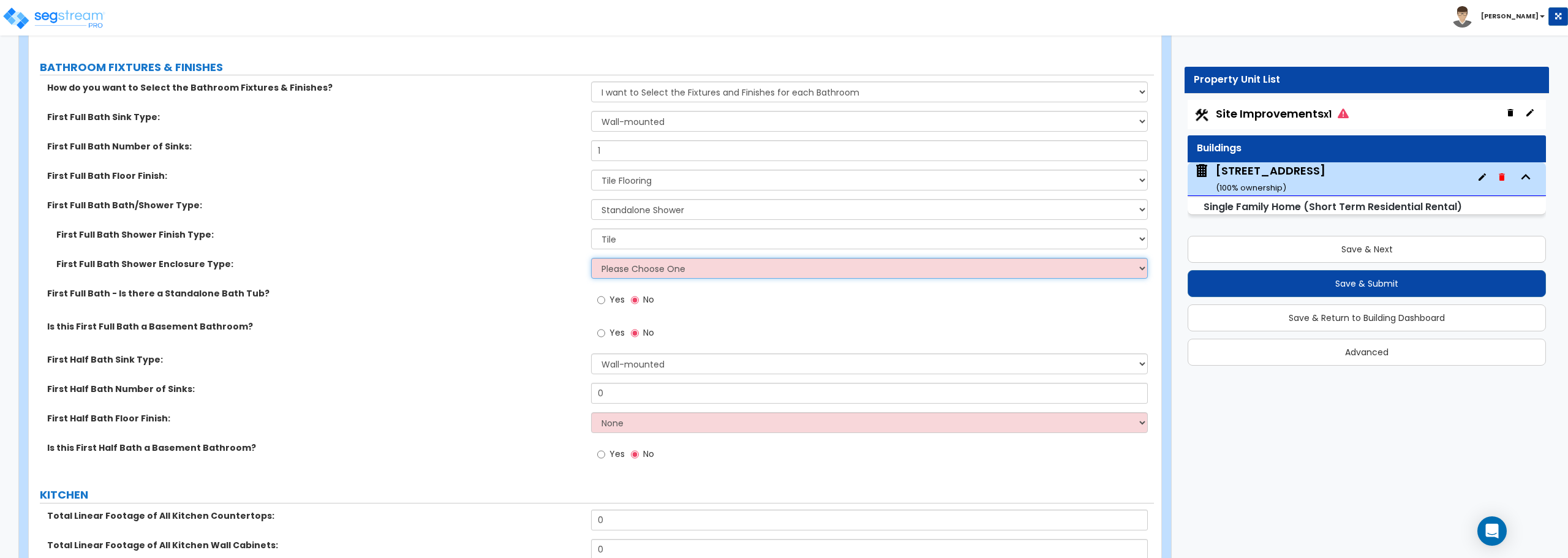
click at [634, 269] on select "Please Choose One Curtain & Rod Glass Sliding Doors Glass Hinged Doors" at bounding box center [869, 268] width 556 height 21
click at [443, 325] on label "Is this First Full Bath a Basement Bathroom?" at bounding box center [315, 326] width 535 height 12
click at [624, 273] on select "Please Choose One Curtain & Rod Glass Sliding Doors Glass Hinged Doors" at bounding box center [869, 268] width 556 height 21
select select "2"
click at [591, 258] on select "Please Choose One Curtain & Rod Glass Sliding Doors Glass Hinged Doors" at bounding box center [869, 268] width 556 height 21
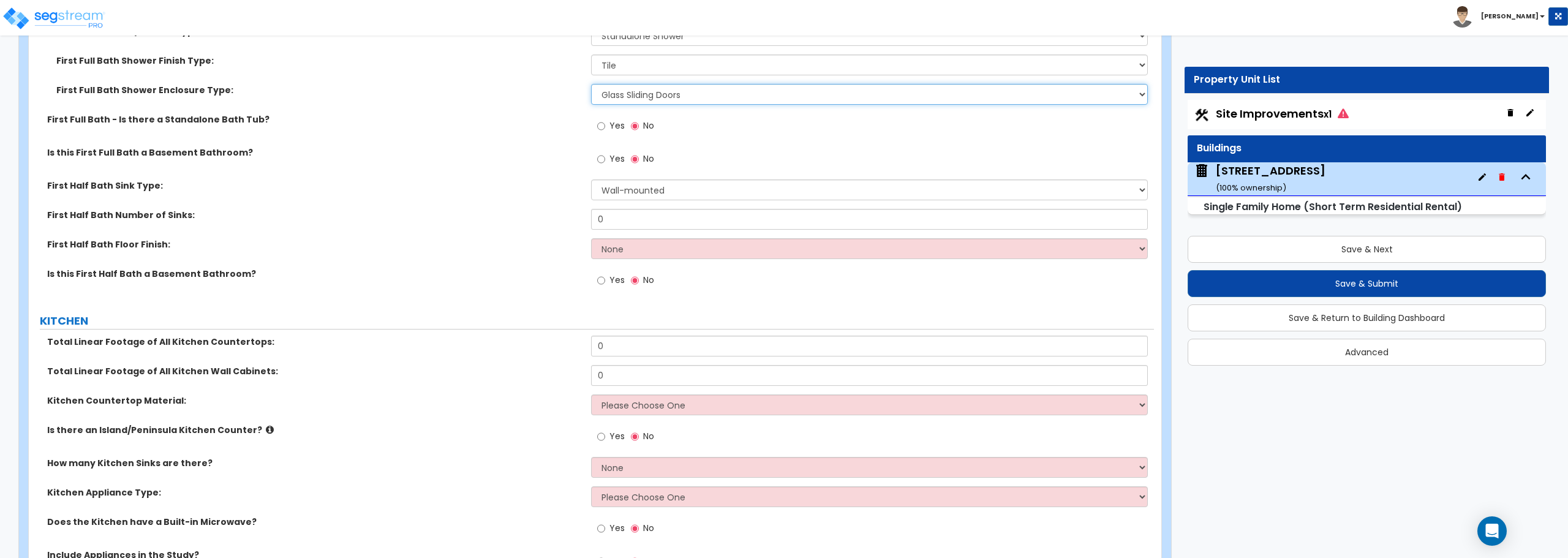
scroll to position [5270, 0]
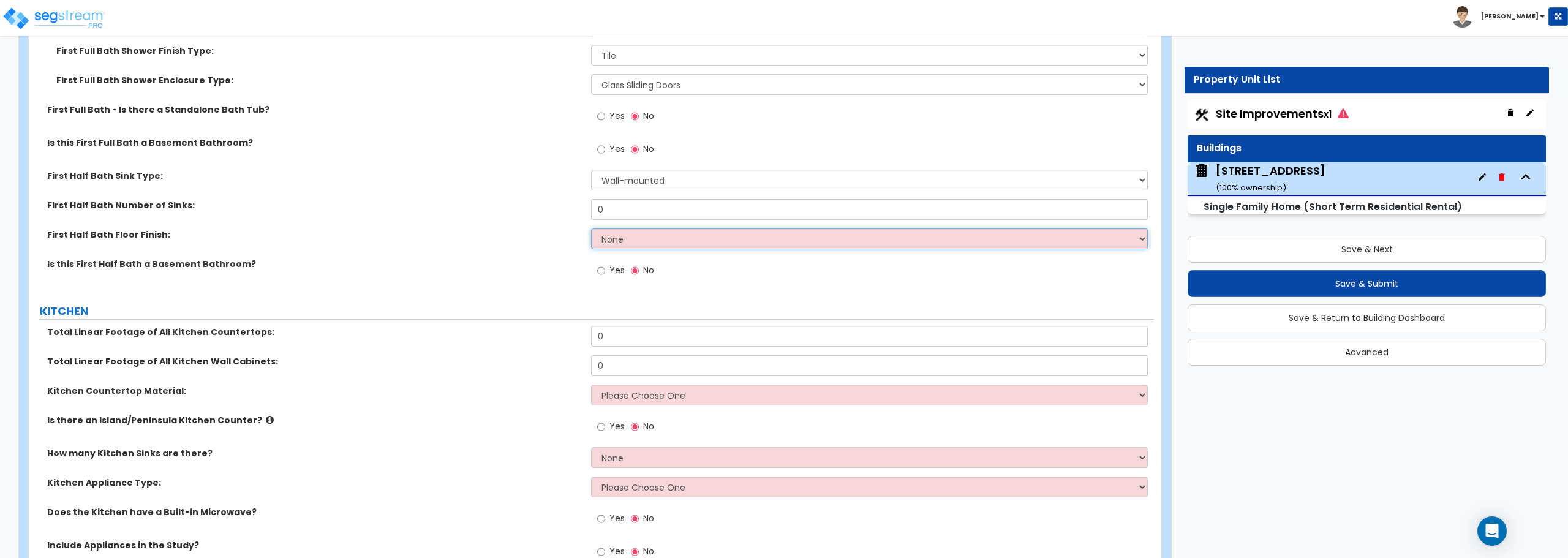
click at [667, 232] on select "None Tile Flooring Hardwood Flooring Resilient Laminate Flooring VCT Flooring S…" at bounding box center [869, 239] width 556 height 21
select select "1"
click at [591, 228] on select "None Tile Flooring Hardwood Flooring Resilient Laminate Flooring VCT Flooring S…" at bounding box center [869, 239] width 556 height 21
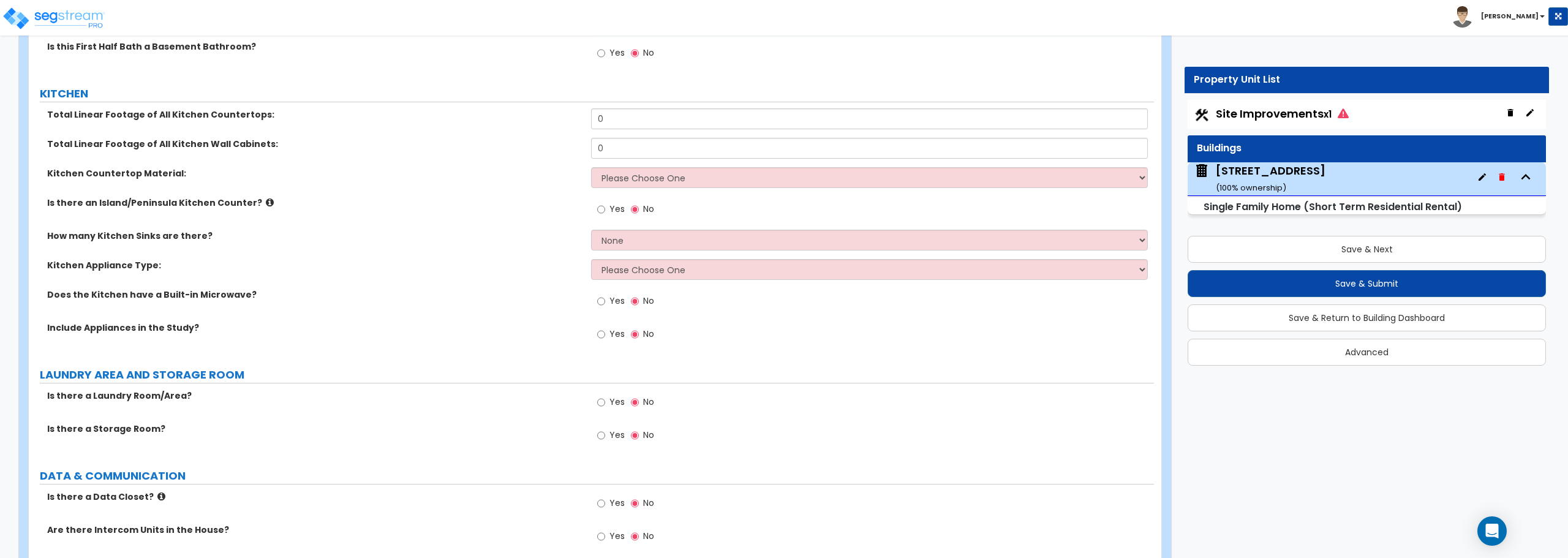
scroll to position [5515, 0]
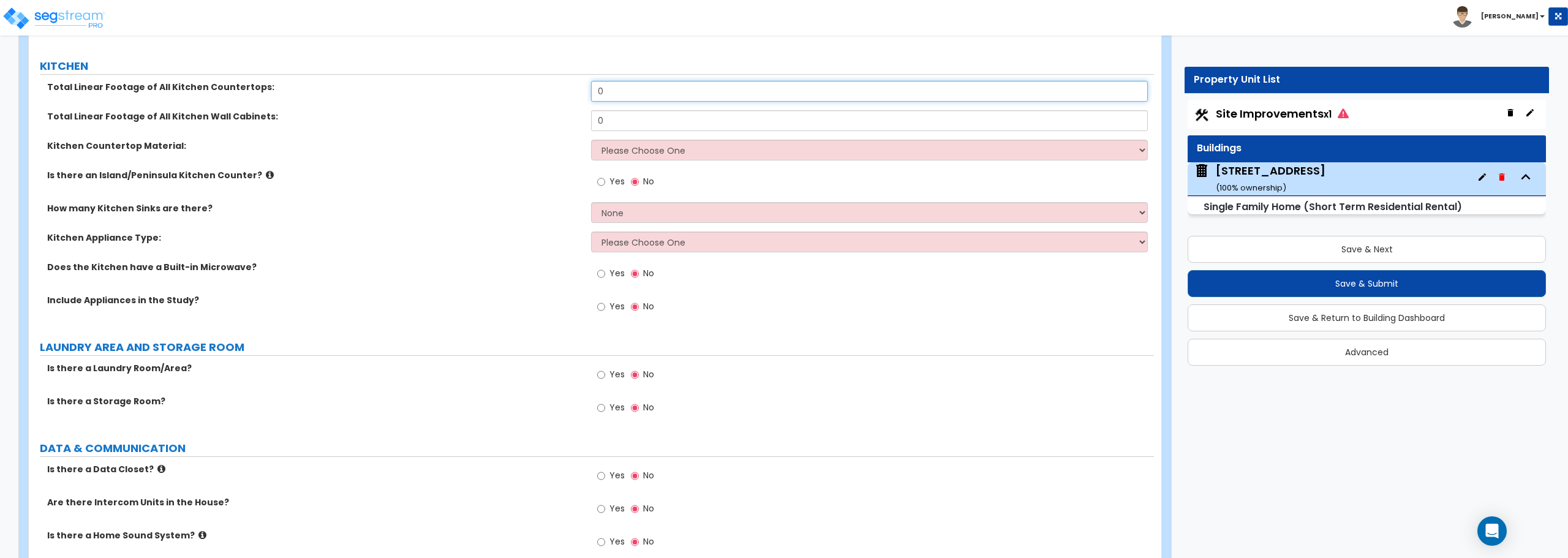
drag, startPoint x: 612, startPoint y: 89, endPoint x: 562, endPoint y: 92, distance: 50.1
click at [562, 92] on div "Total Linear Footage of All Kitchen Countertops: 0" at bounding box center [591, 96] width 1125 height 30
type input "23"
drag, startPoint x: 609, startPoint y: 121, endPoint x: 527, endPoint y: 122, distance: 82.0
click at [527, 122] on div "Total Linear Footage of All Kitchen Wall Cabinets: 0" at bounding box center [591, 125] width 1125 height 30
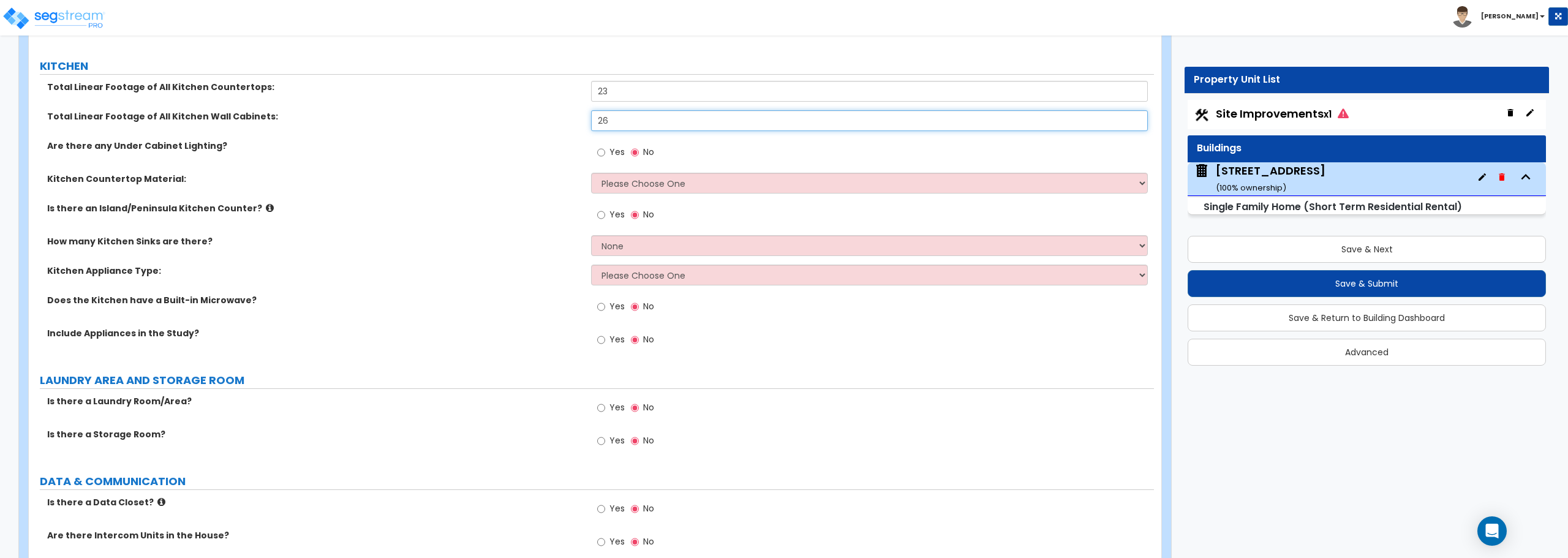
type input "26"
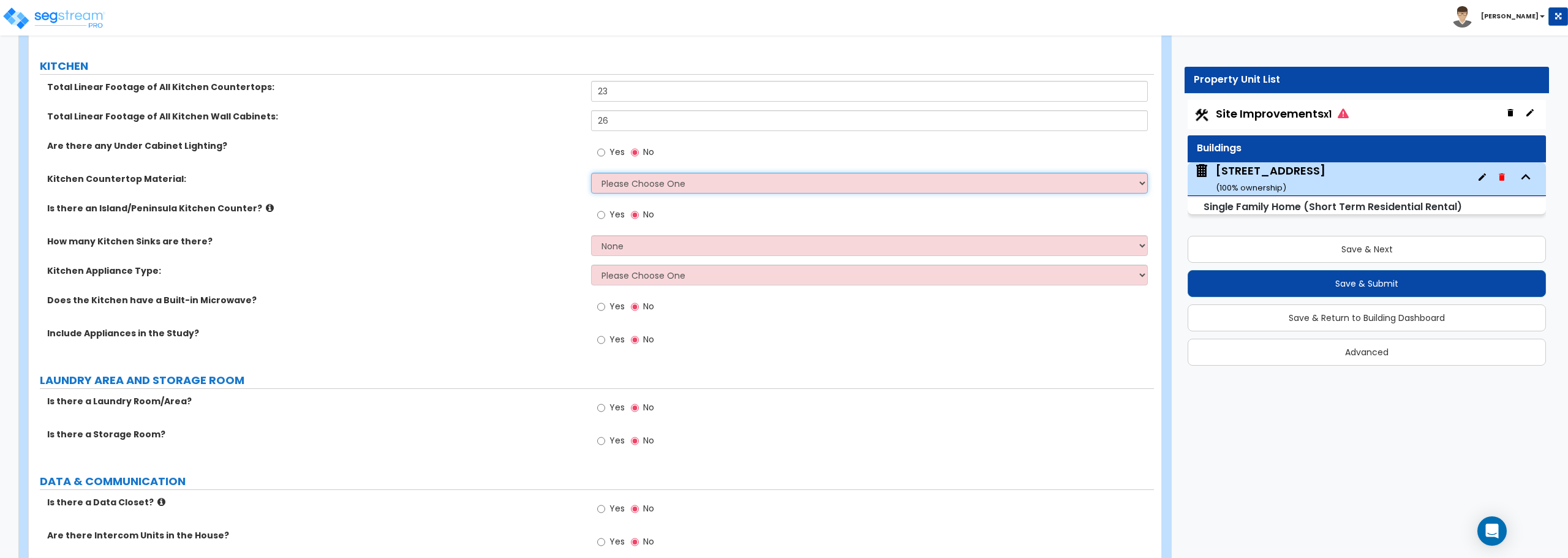
click at [638, 187] on select "Please Choose One Plastic Laminate Solid Surface Stone Quartz Marble Tile Wood …" at bounding box center [869, 183] width 556 height 21
click at [591, 173] on select "Please Choose One Plastic Laminate Solid Surface Stone Quartz Marble Tile Wood …" at bounding box center [869, 183] width 556 height 21
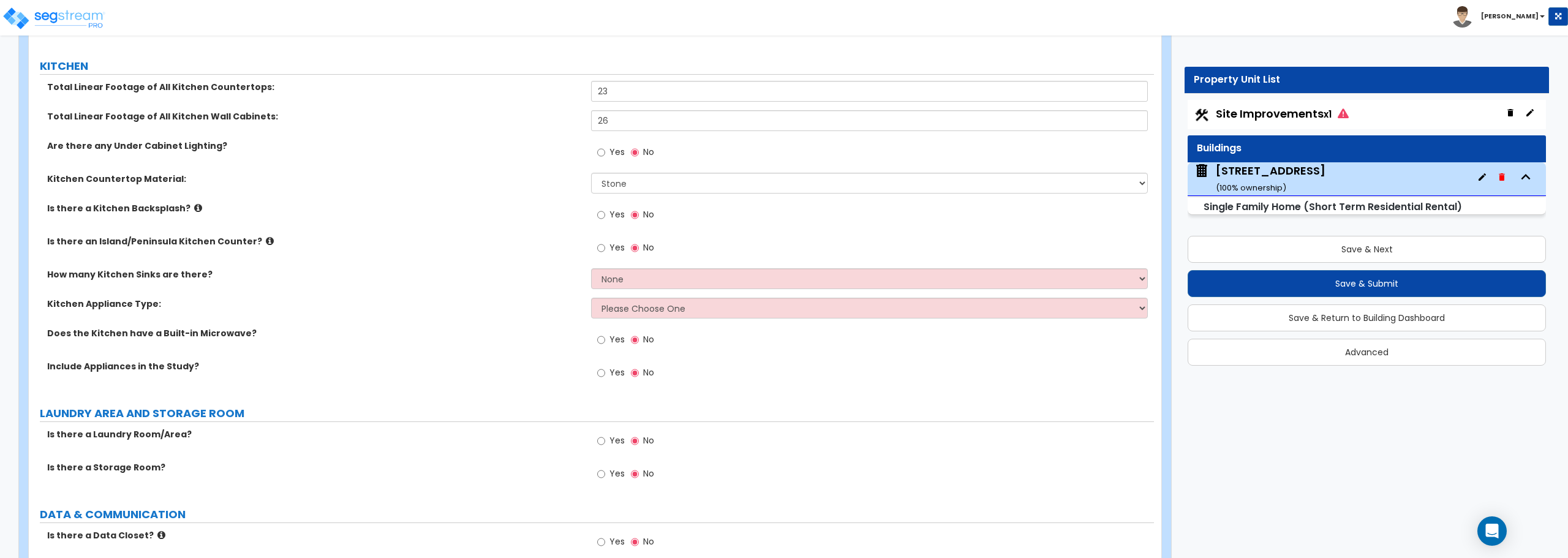
click at [676, 172] on div "Yes No" at bounding box center [872, 156] width 562 height 33
click at [674, 178] on select "Please Choose One Plastic Laminate Solid Surface Stone Quartz Marble Tile Wood …" at bounding box center [869, 183] width 556 height 21
click at [629, 192] on select "Please Choose One Plastic Laminate Solid Surface Stone Quartz Marble Tile Wood …" at bounding box center [869, 183] width 556 height 21
select select "4"
click at [591, 173] on select "Please Choose One Plastic Laminate Solid Surface Stone Quartz Marble Tile Wood …" at bounding box center [869, 183] width 556 height 21
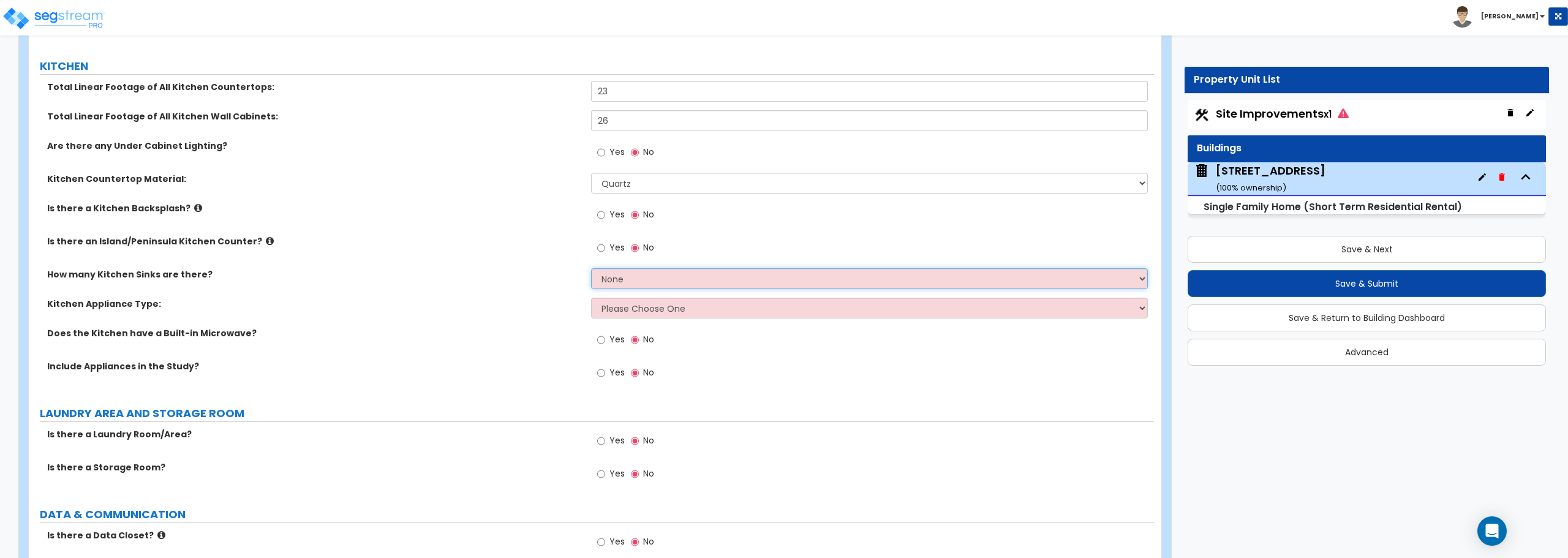
click at [641, 274] on select "None 1 2 3" at bounding box center [869, 278] width 556 height 21
select select "1"
click at [591, 268] on select "None 1 2 3" at bounding box center [869, 278] width 556 height 21
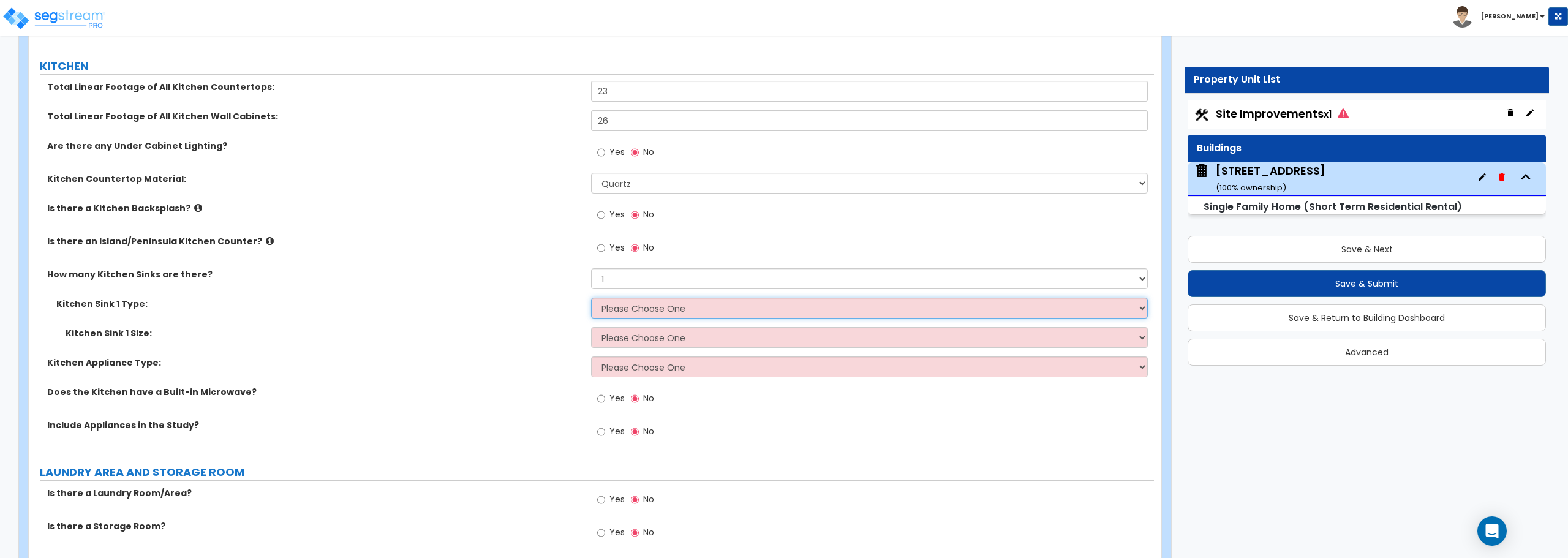
click at [632, 309] on select "Please Choose One Stainless Steel Porcelain Enamel Cast Iron Granite Composite" at bounding box center [869, 308] width 556 height 21
select select "1"
click at [591, 298] on select "Please Choose One Stainless Steel Porcelain Enamel Cast Iron Granite Composite" at bounding box center [869, 308] width 556 height 21
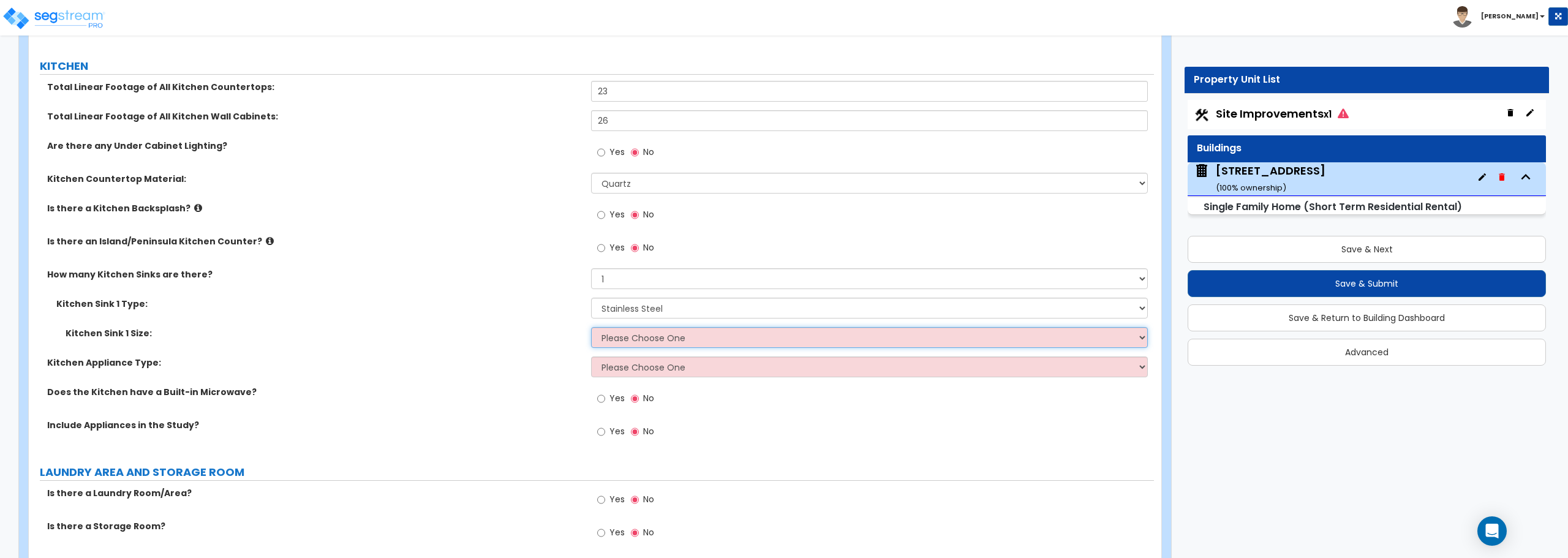
click at [632, 335] on select "Please Choose One Single Sink Double Sink" at bounding box center [869, 337] width 556 height 21
select select "2"
click at [591, 327] on select "Please Choose One Single Sink Double Sink" at bounding box center [869, 337] width 556 height 21
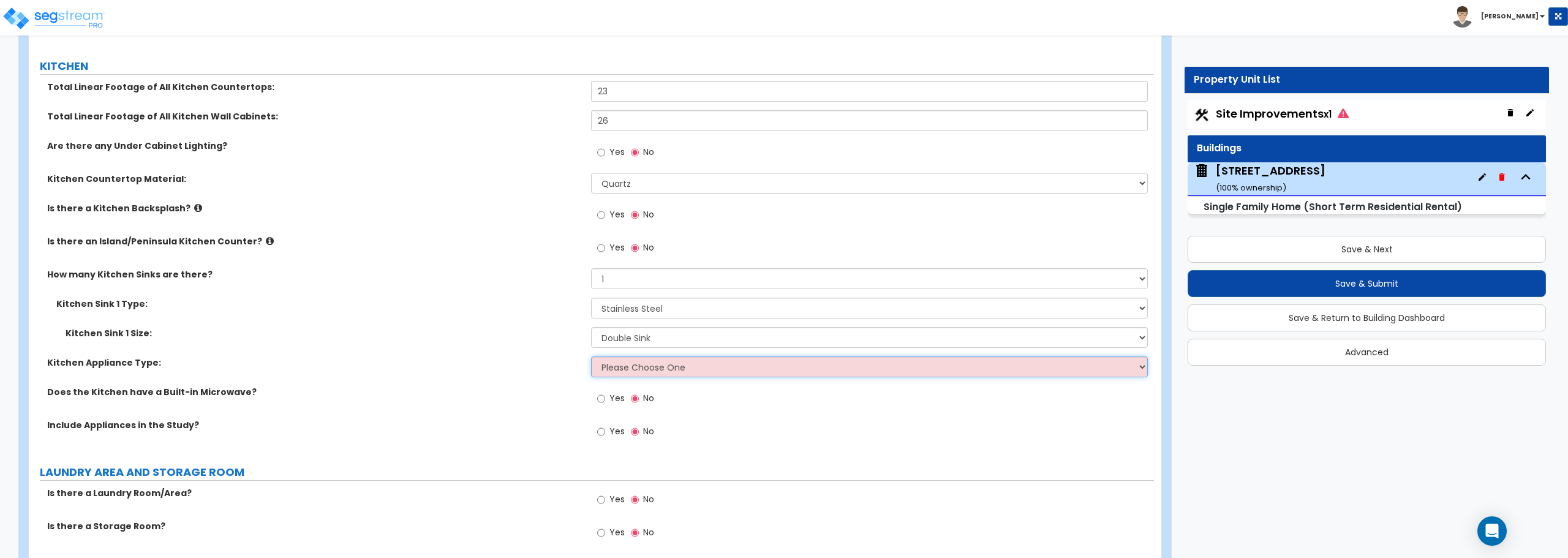
click at [635, 367] on select "Please Choose One Gas Electric" at bounding box center [869, 367] width 556 height 21
select select "2"
click at [591, 357] on select "Please Choose One Gas Electric" at bounding box center [869, 367] width 556 height 21
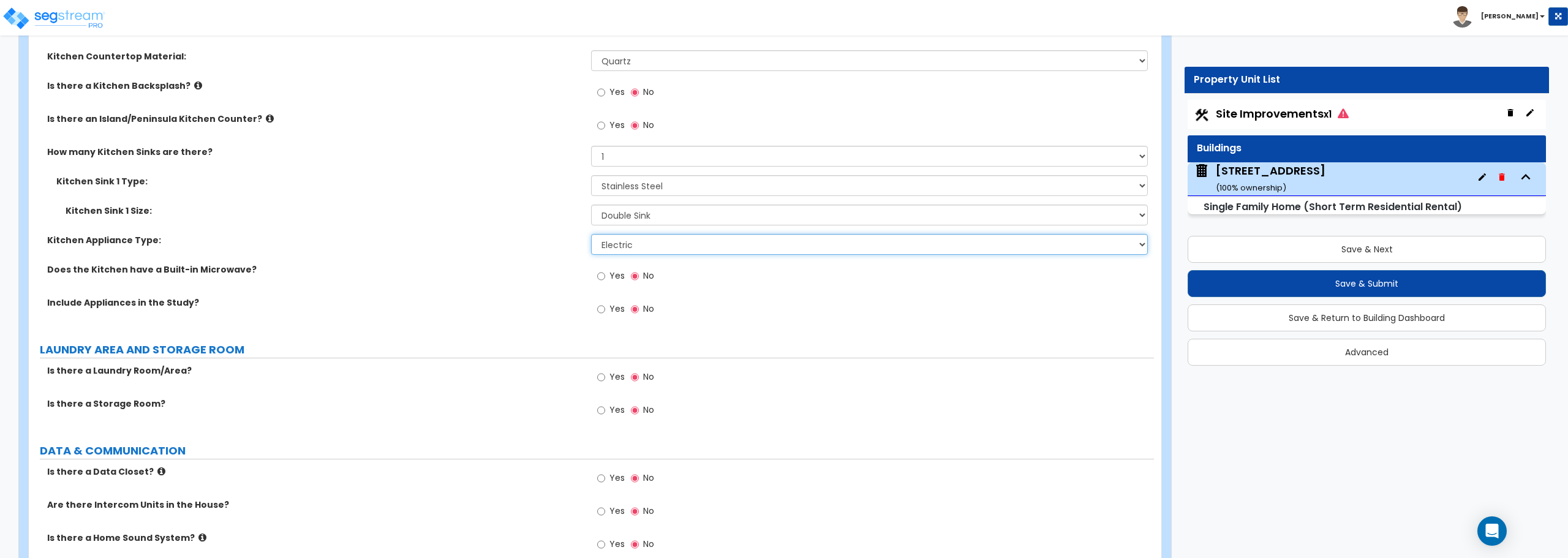
scroll to position [5698, 0]
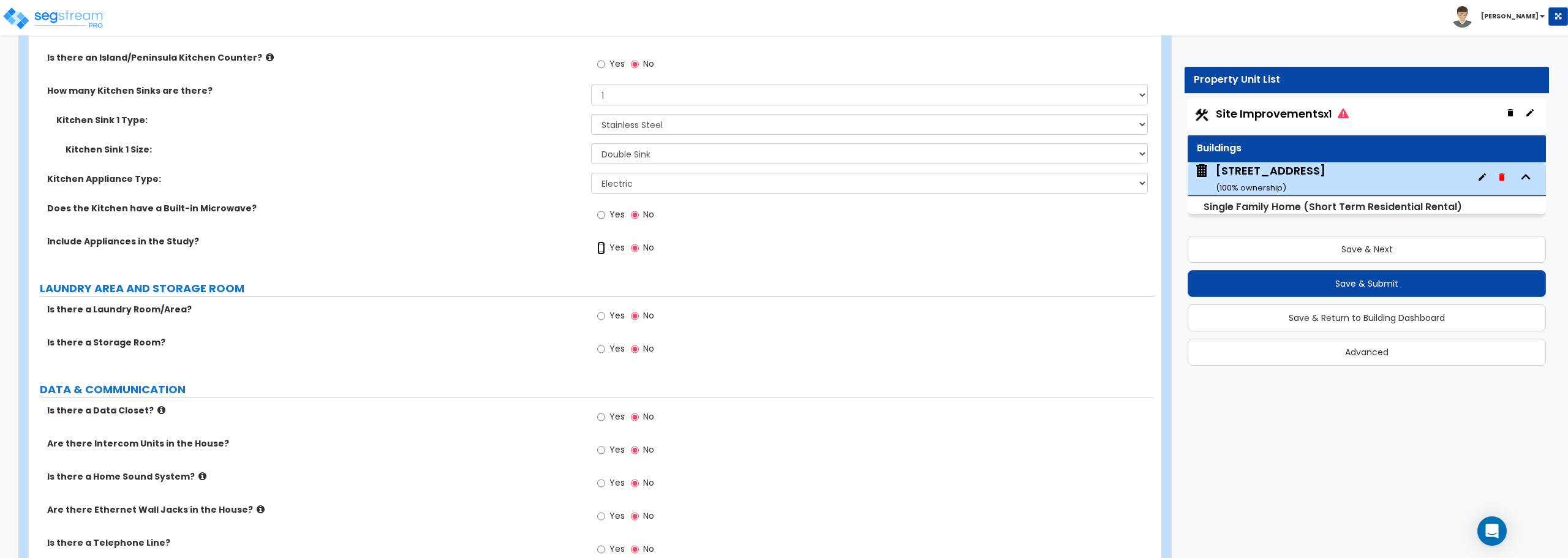
click at [601, 246] on input "Yes" at bounding box center [601, 248] width 8 height 13
radio input "true"
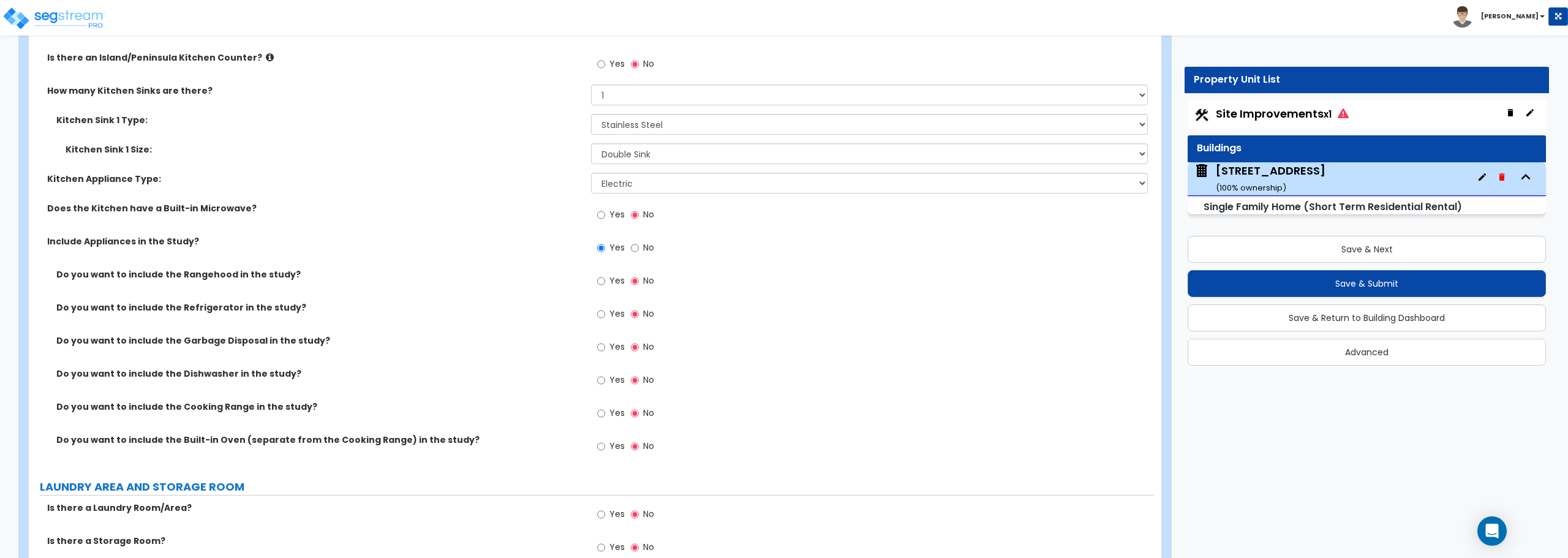
click at [593, 214] on div "Yes No" at bounding box center [626, 216] width 69 height 28
click at [599, 212] on input "Yes" at bounding box center [601, 215] width 8 height 13
radio input "true"
click at [600, 283] on input "Yes" at bounding box center [601, 281] width 8 height 13
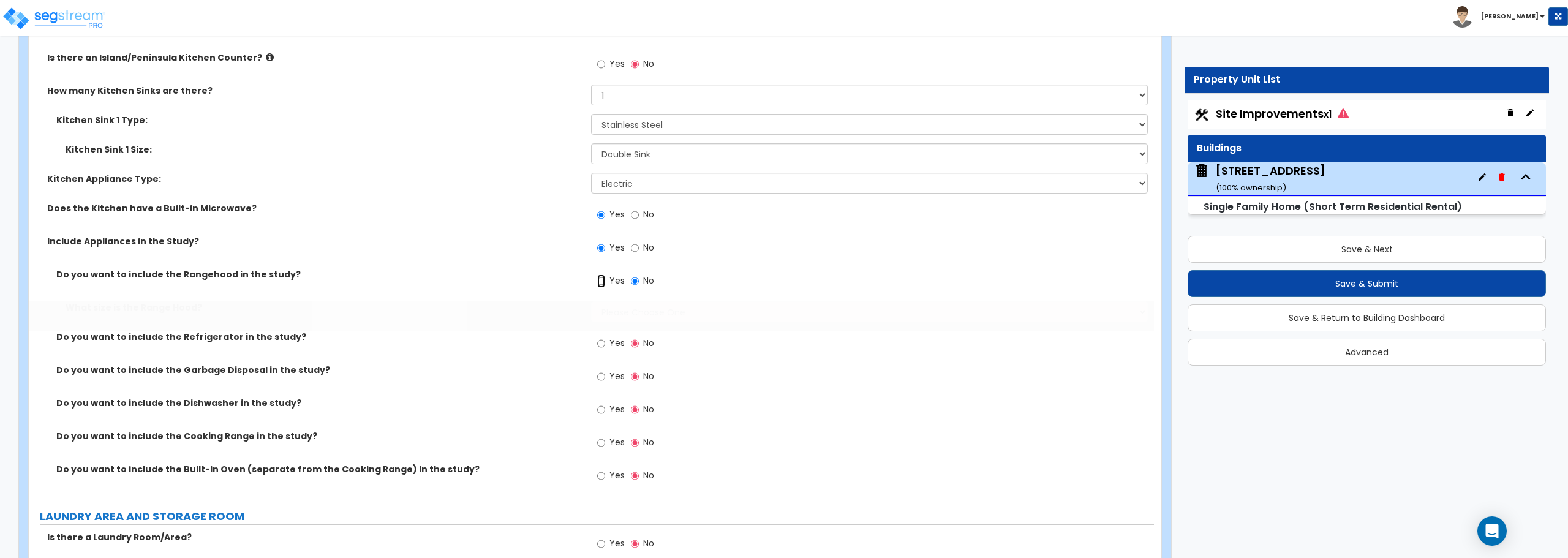
radio input "true"
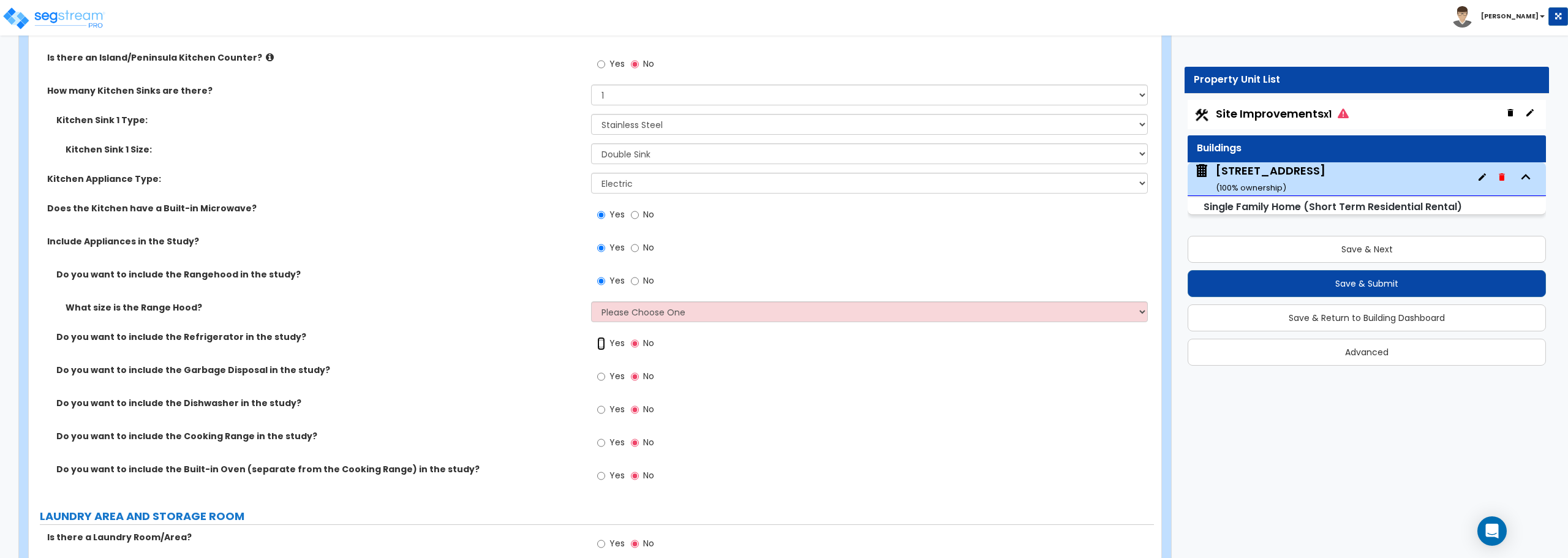
click at [600, 342] on input "Yes" at bounding box center [601, 343] width 8 height 13
radio input "true"
click at [602, 375] on input "Yes" at bounding box center [601, 376] width 8 height 13
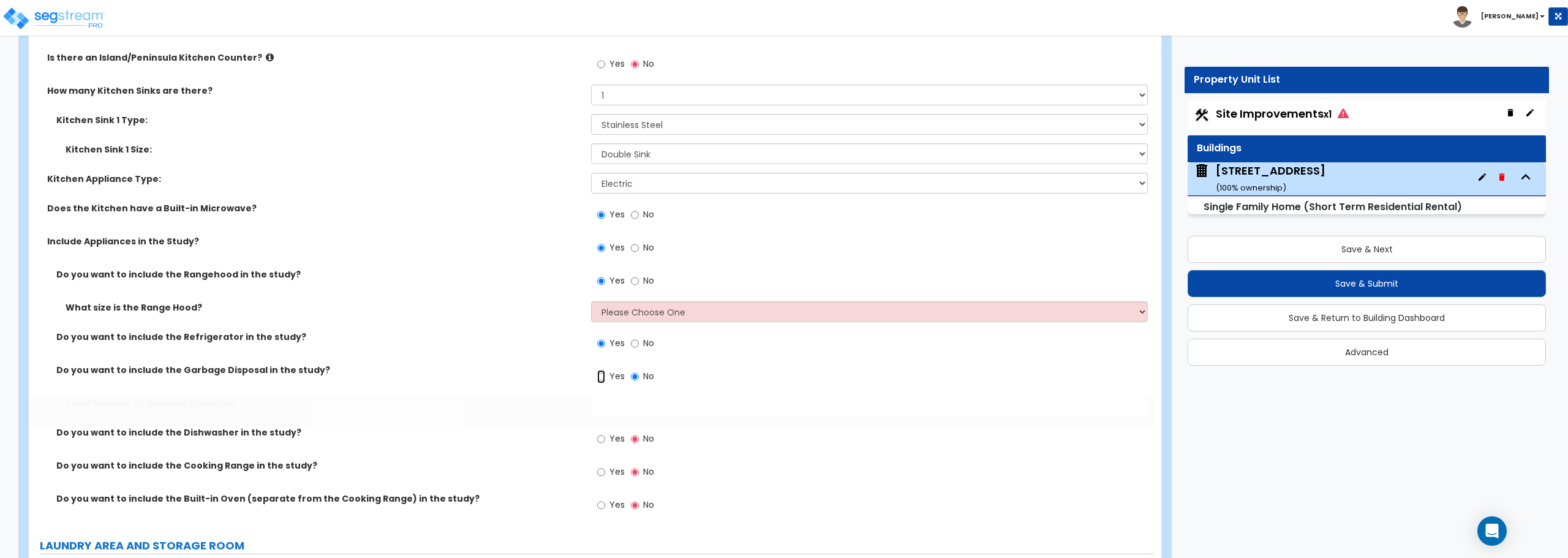
radio input "true"
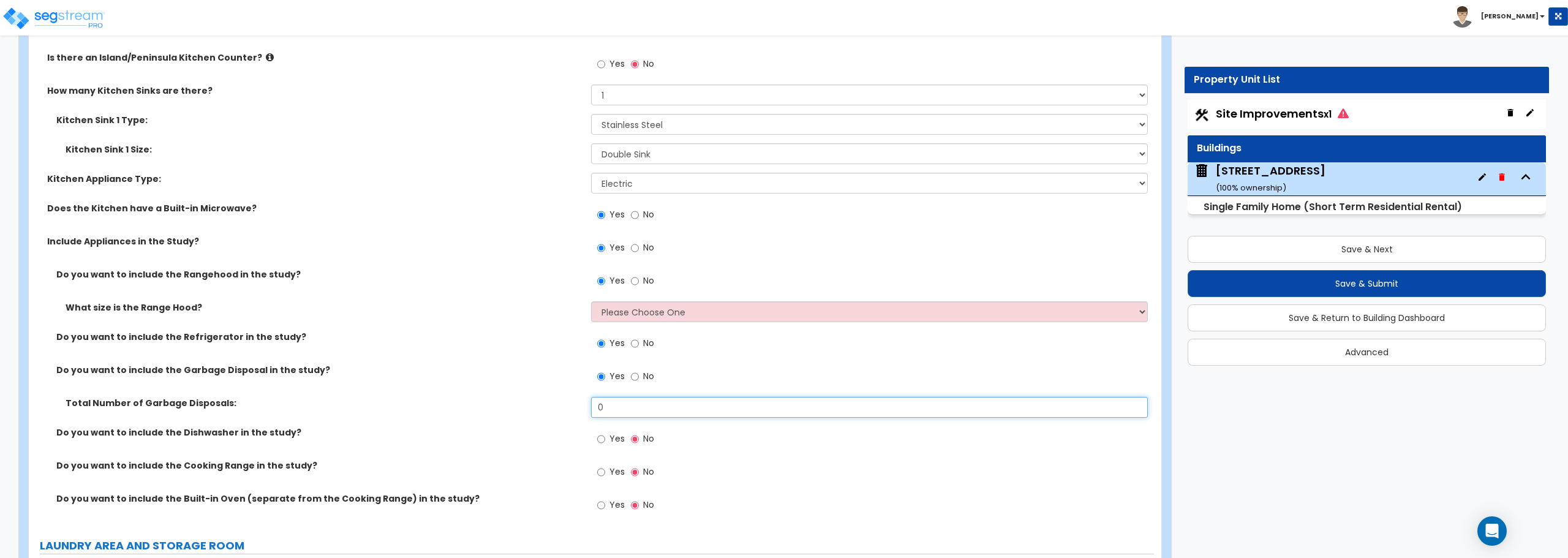
drag, startPoint x: 622, startPoint y: 402, endPoint x: 572, endPoint y: 403, distance: 50.0
click at [572, 403] on div "Total Number of Garbage Disposals: 0" at bounding box center [591, 412] width 1125 height 30
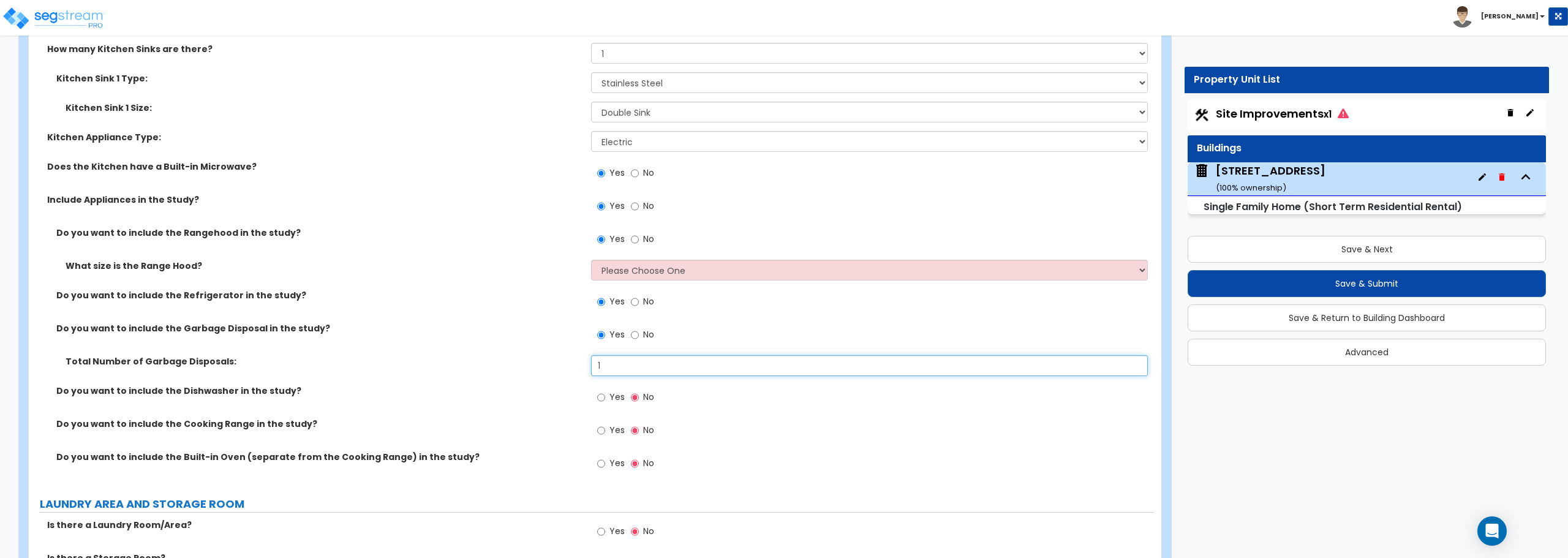
scroll to position [5760, 0]
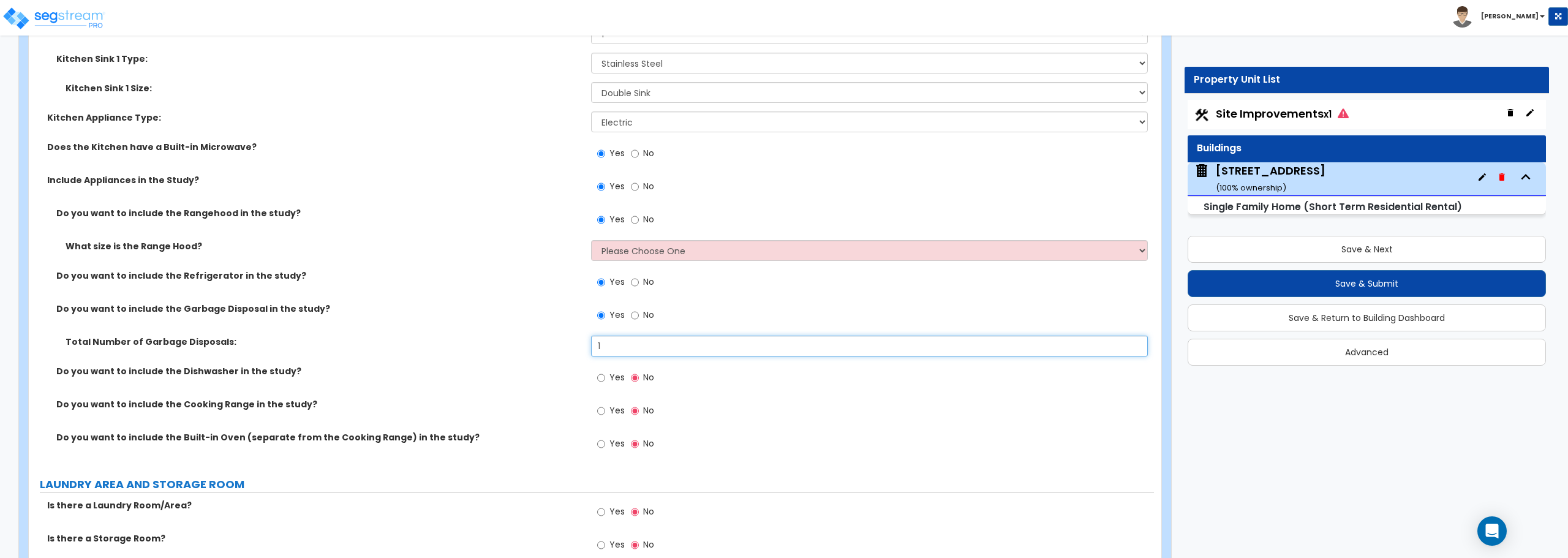
type input "1"
click at [599, 378] on input "Yes" at bounding box center [601, 378] width 8 height 13
radio input "true"
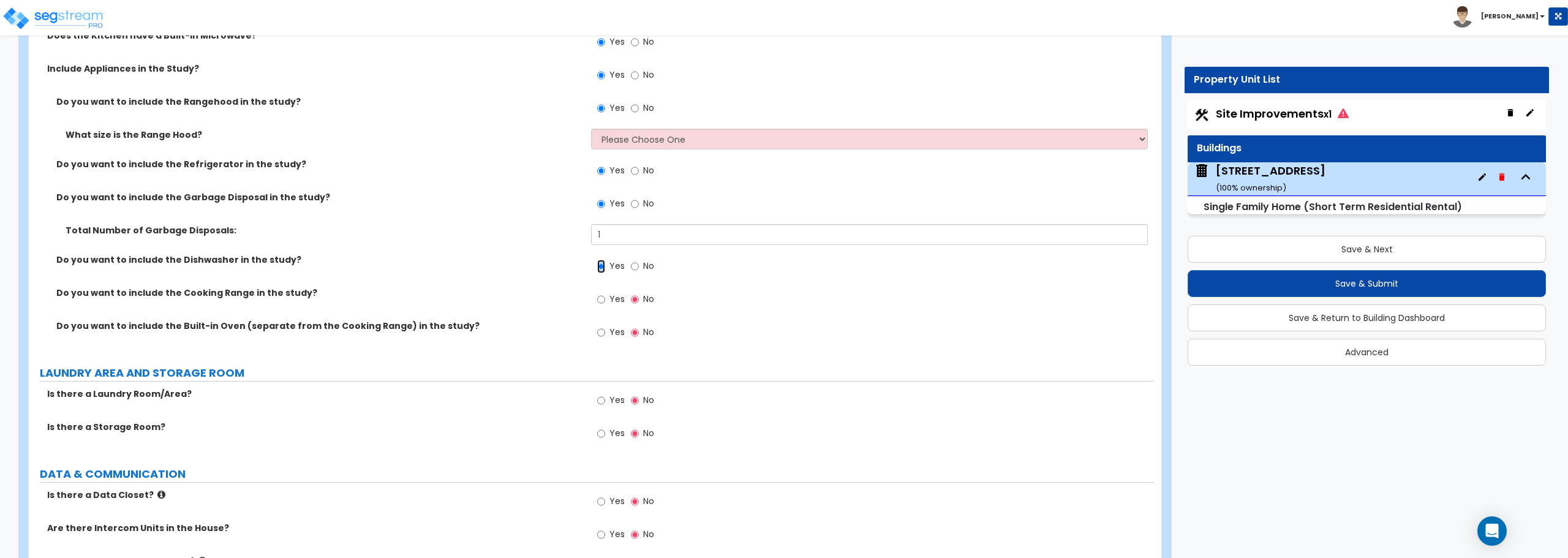
scroll to position [6005, 0]
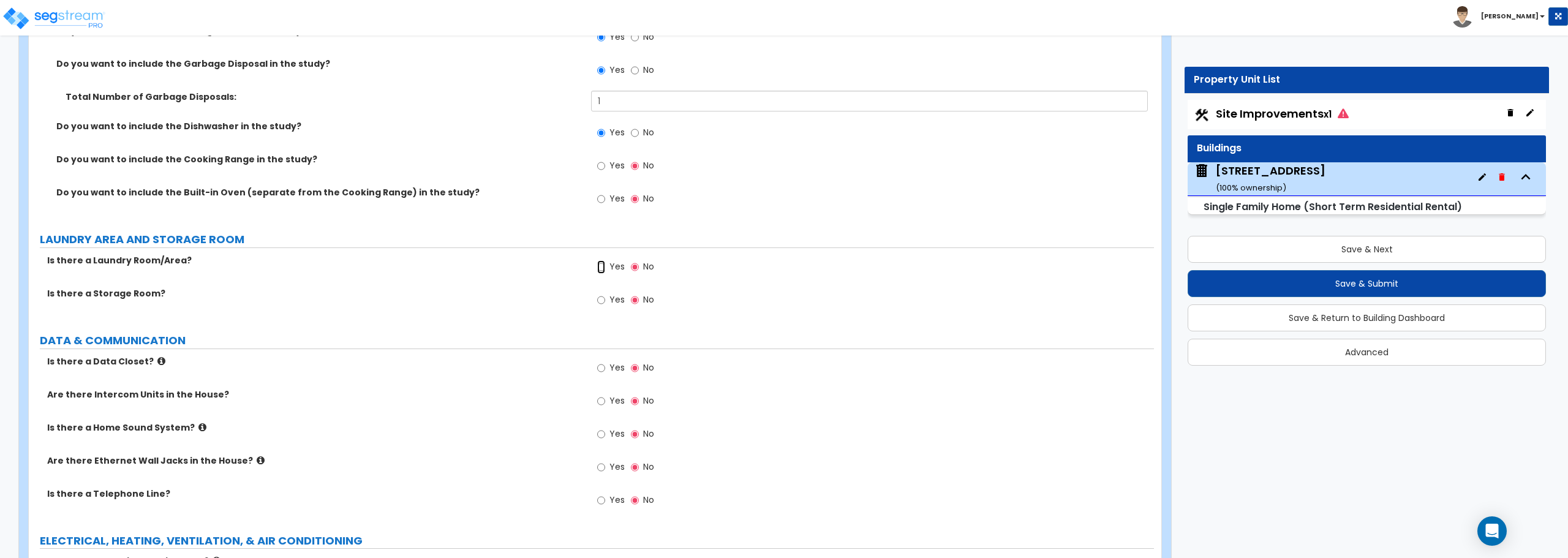
click at [601, 266] on input "Yes" at bounding box center [601, 267] width 8 height 13
radio input "true"
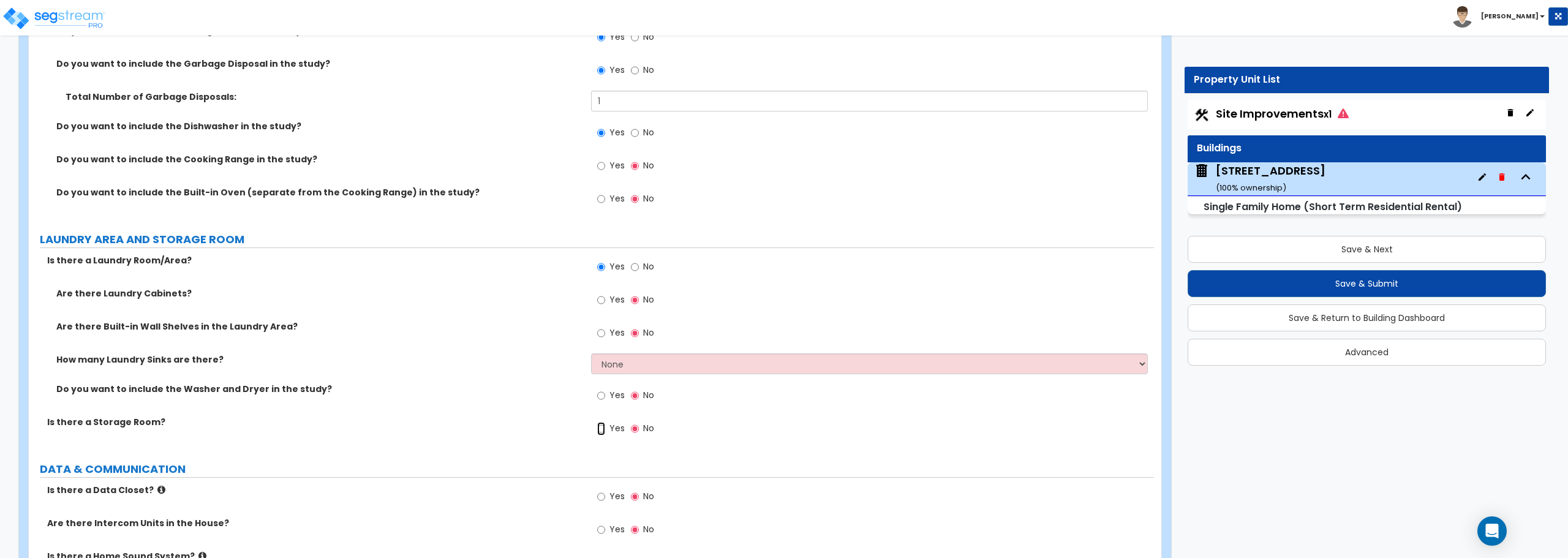
click at [605, 427] on input "Yes" at bounding box center [601, 428] width 8 height 13
radio input "true"
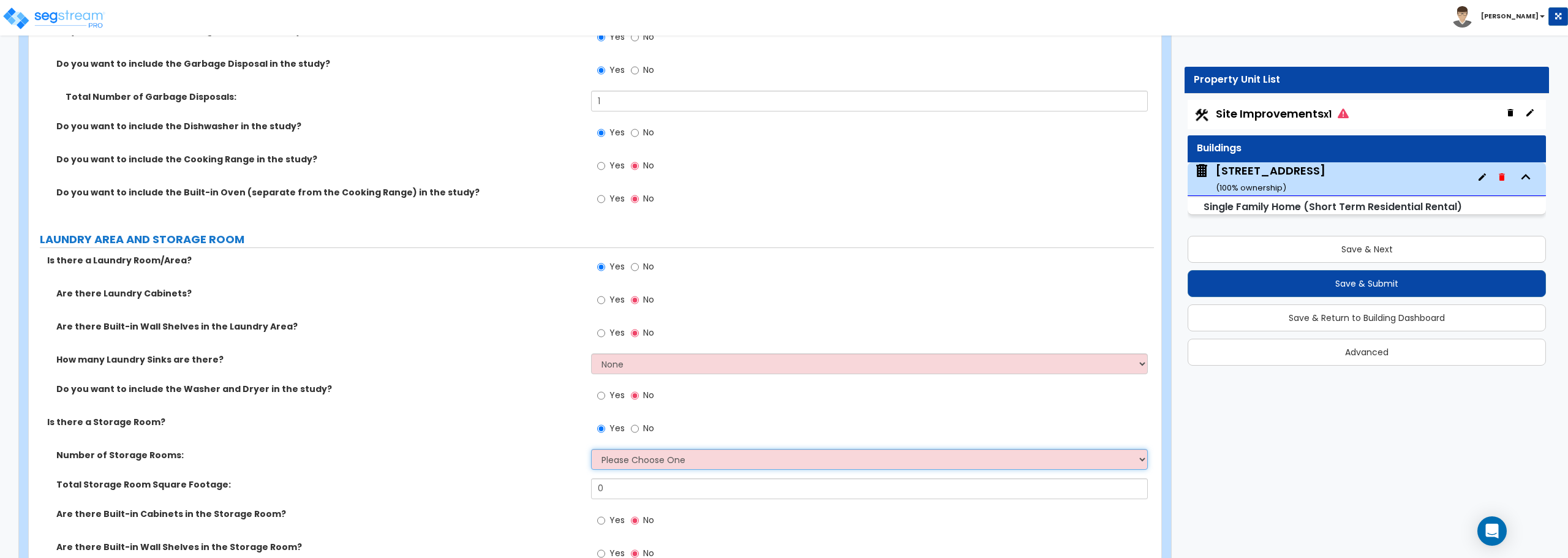
click at [619, 464] on select "Please Choose One 1 2 3" at bounding box center [869, 459] width 556 height 21
select select "1"
click at [591, 449] on select "Please Choose One 1 2 3" at bounding box center [869, 459] width 556 height 21
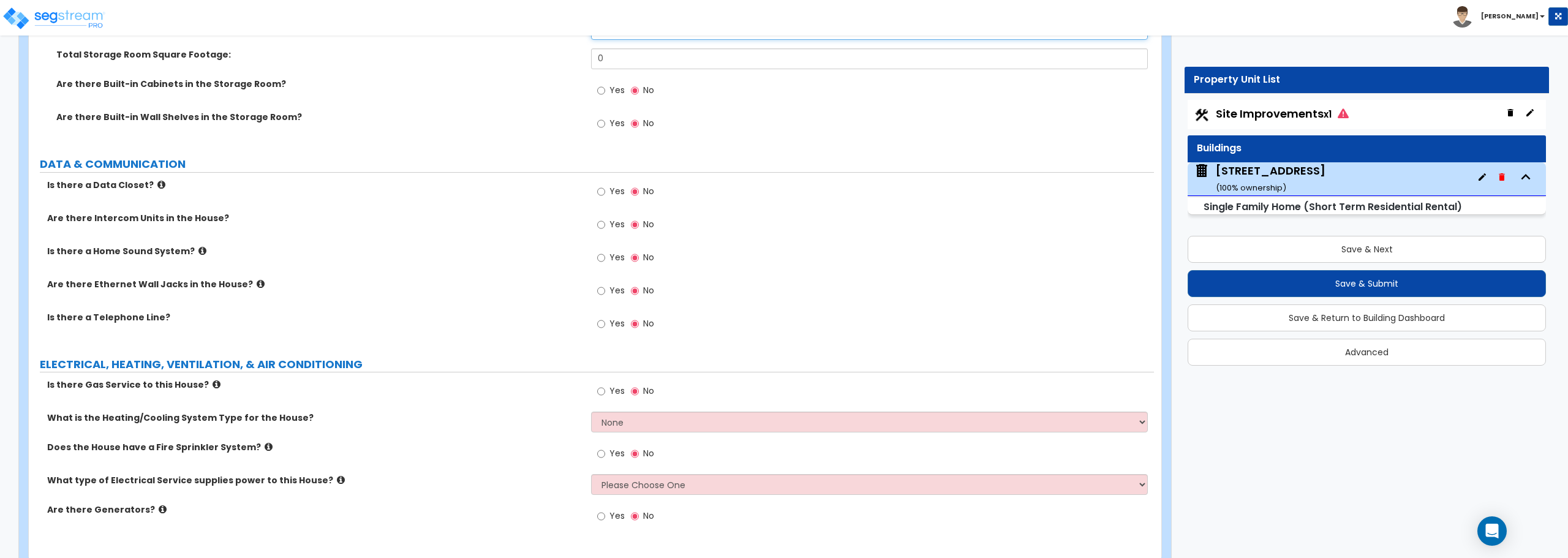
scroll to position [6470, 0]
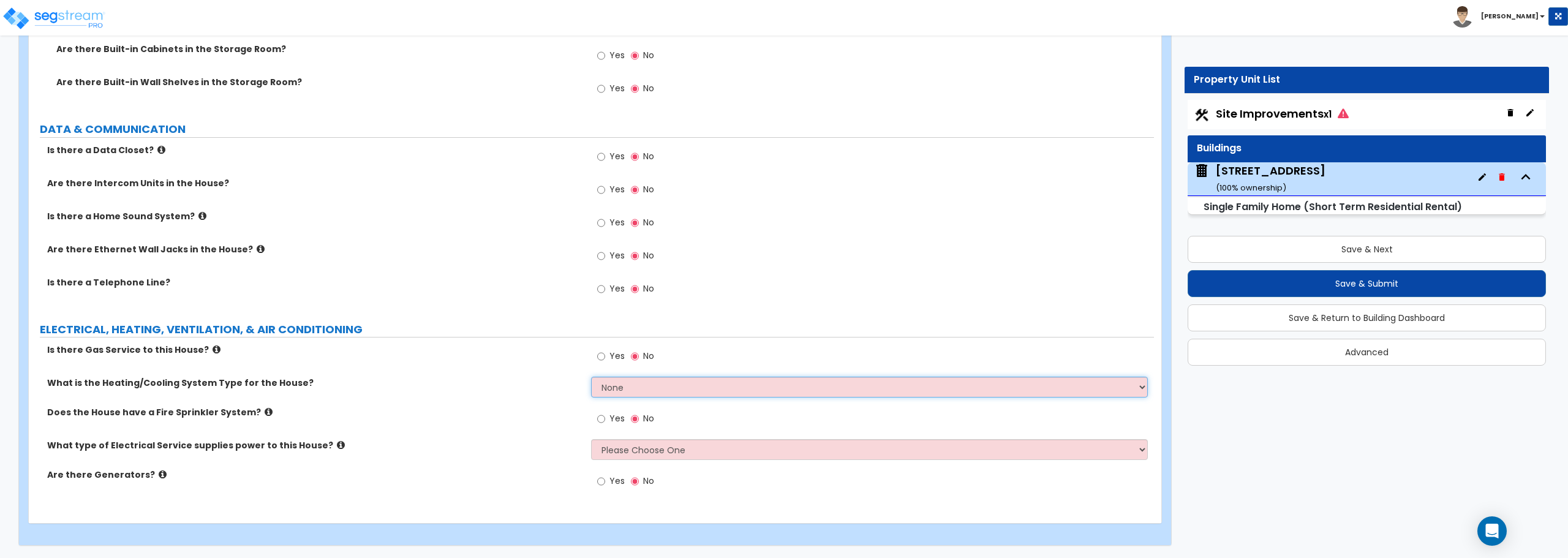
click at [622, 391] on select "None Heat Only Centralized Heating & Cooling Thru Wall Air Conditioners Mini Sp…" at bounding box center [869, 387] width 556 height 21
select select "2"
click at [591, 377] on select "None Heat Only Centralized Heating & Cooling Thru Wall Air Conditioners Mini Sp…" at bounding box center [869, 387] width 556 height 21
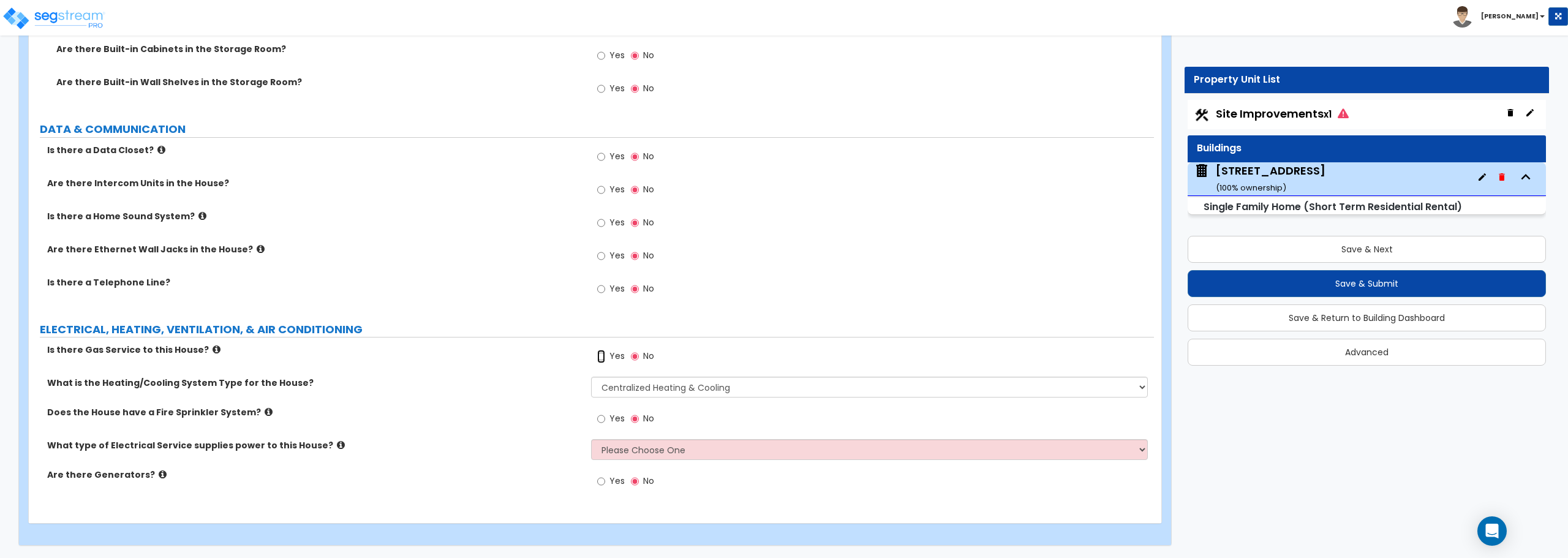
click at [599, 357] on input "Yes" at bounding box center [601, 356] width 8 height 13
radio input "true"
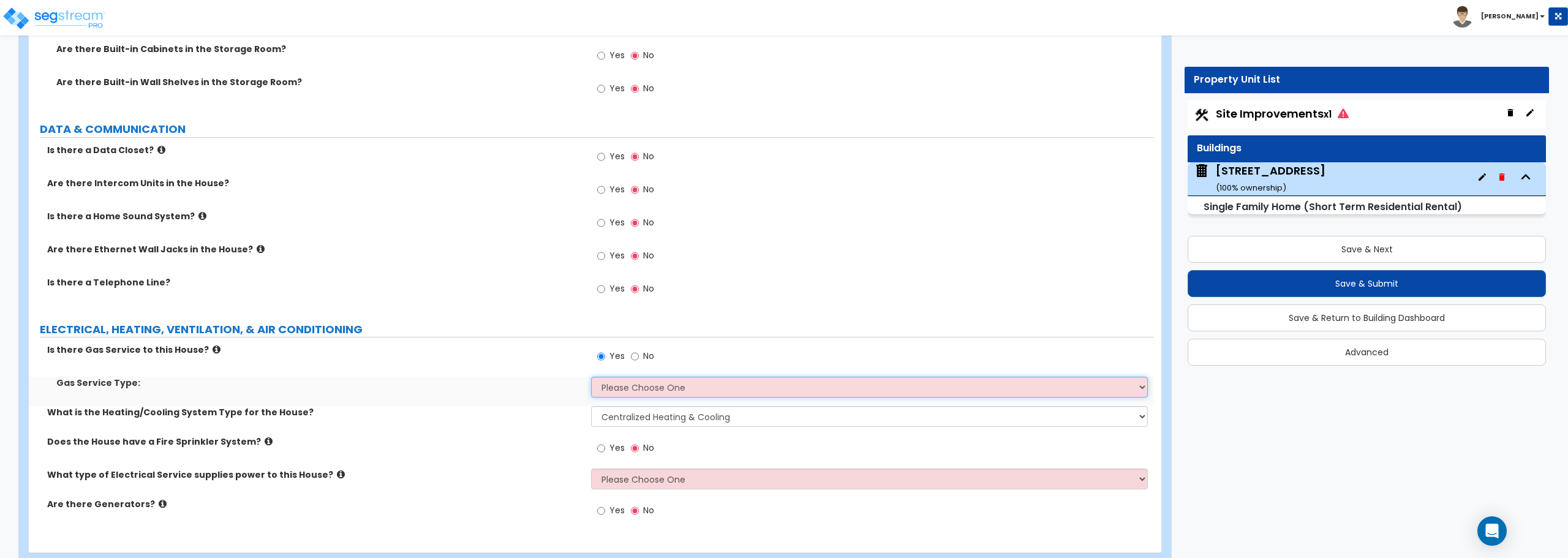
click at [618, 391] on select "Please Choose One Natural Gas Service Propane Tank On-site" at bounding box center [869, 387] width 556 height 21
select select "2"
click at [591, 377] on select "Please Choose One Natural Gas Service Propane Tank On-site" at bounding box center [869, 387] width 556 height 21
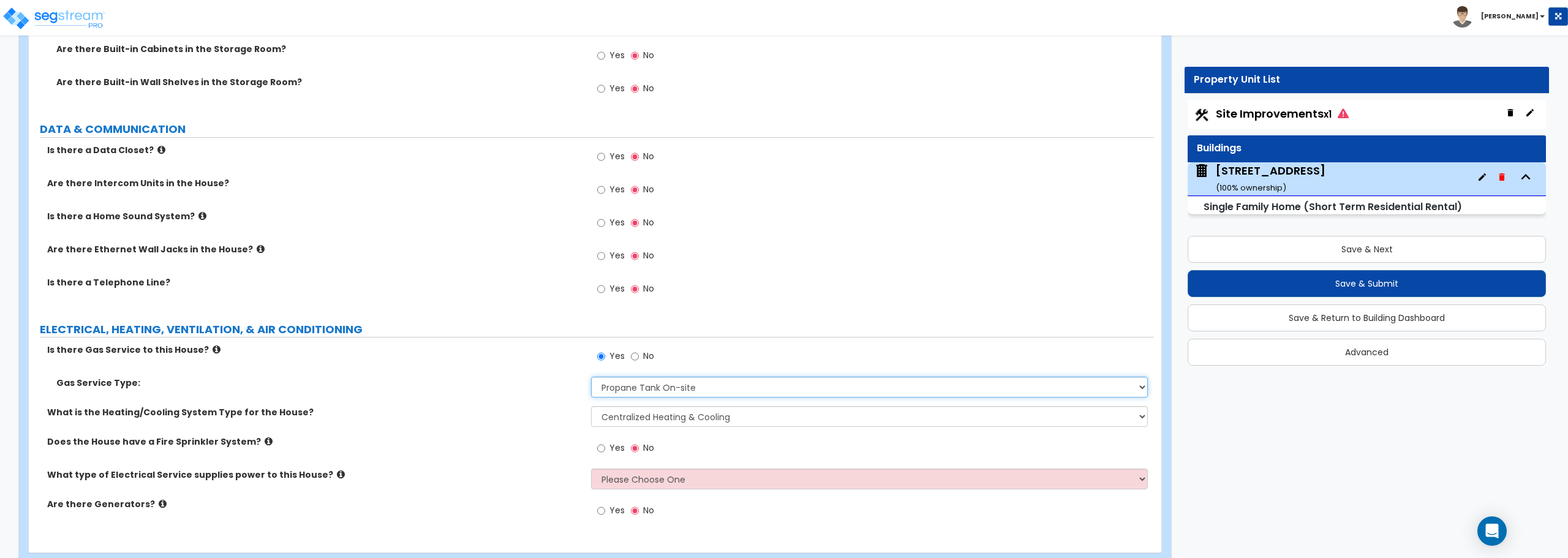
click at [630, 381] on select "Please Choose One Natural Gas Service Propane Tank On-site" at bounding box center [869, 387] width 556 height 21
click at [756, 293] on div "Yes No" at bounding box center [872, 293] width 562 height 33
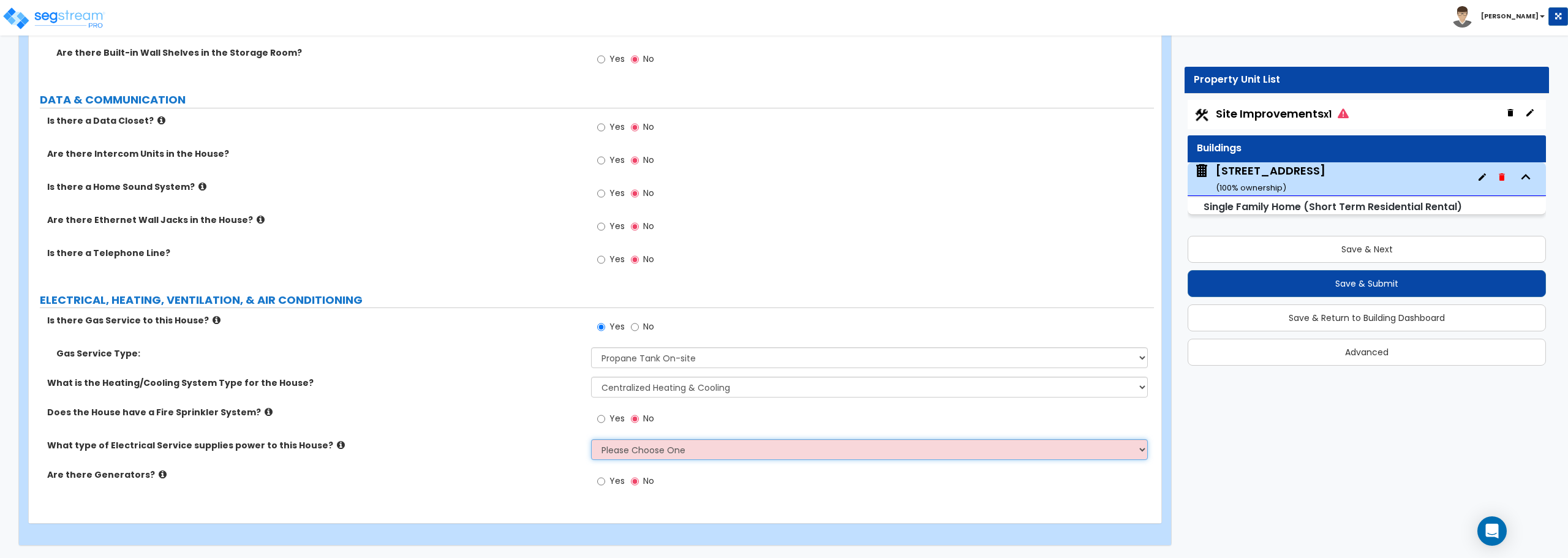
click at [634, 459] on select "Please Choose One Overhead Underground" at bounding box center [869, 450] width 556 height 21
select select "2"
click at [591, 439] on select "Please Choose One Overhead Underground" at bounding box center [869, 450] width 556 height 21
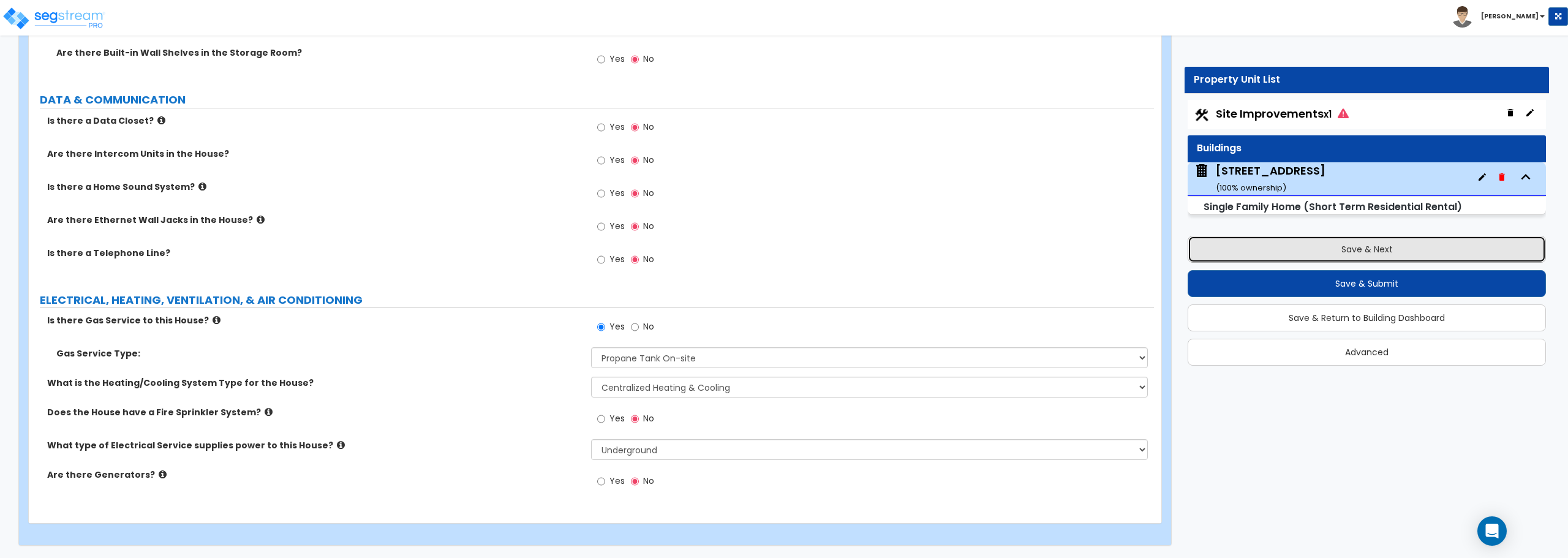
click at [1365, 254] on button "Save & Next" at bounding box center [1366, 249] width 358 height 27
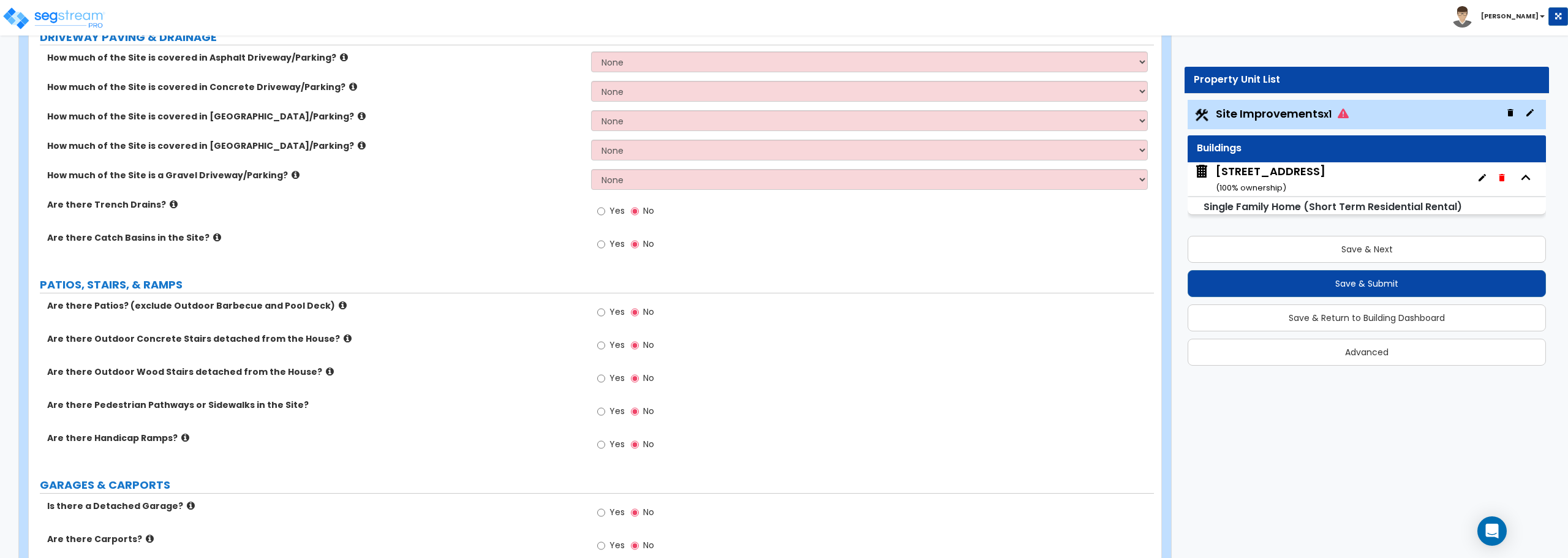
scroll to position [0, 0]
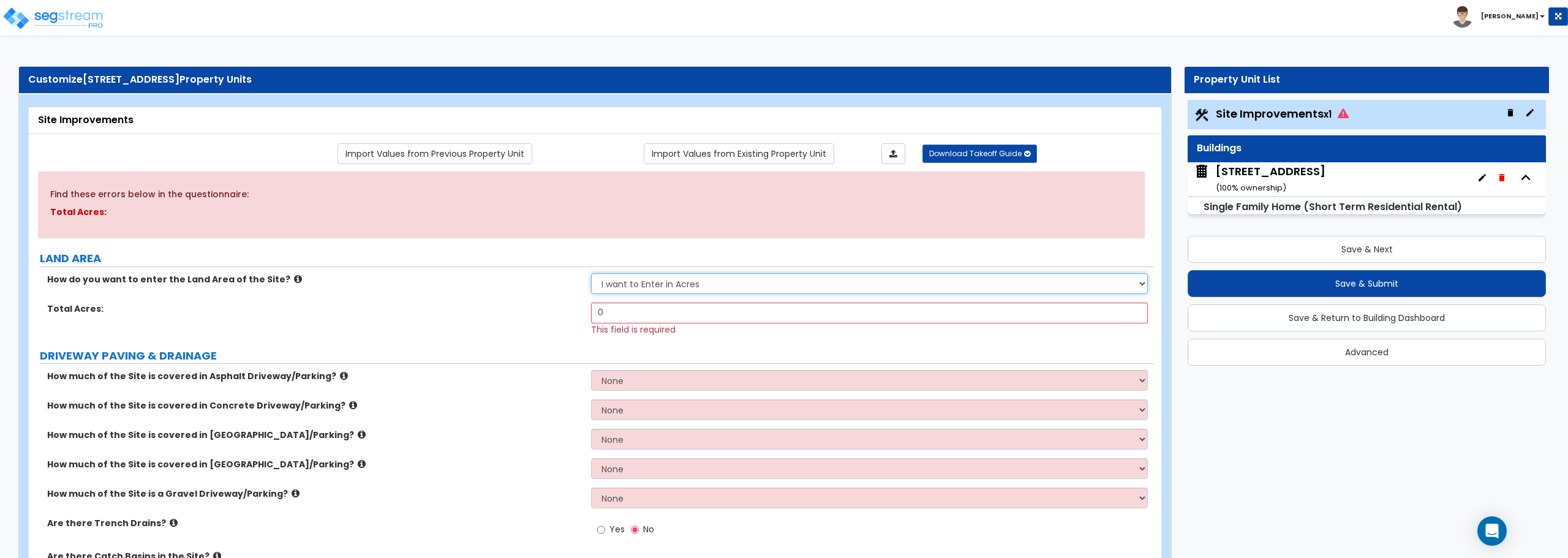
click at [663, 280] on select "I want to Enter in Acres I want to Enter in Square Feet" at bounding box center [869, 283] width 556 height 21
select select "2"
click at [591, 273] on select "I want to Enter in Acres I want to Enter in Square Feet" at bounding box center [869, 283] width 556 height 21
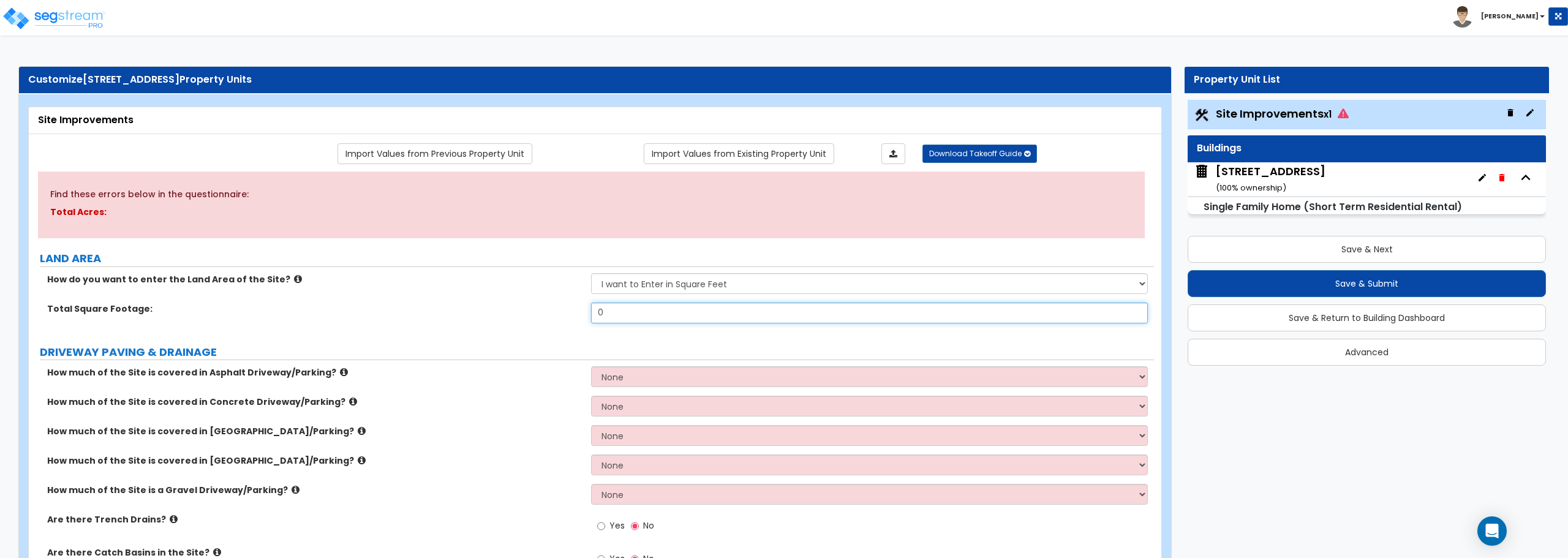
drag, startPoint x: 663, startPoint y: 309, endPoint x: 537, endPoint y: 291, distance: 127.3
click at [537, 291] on div "How do you want to enter the Land Area of the Site? I want to Enter in Acres I …" at bounding box center [591, 303] width 1106 height 59
type input "13,939.2"
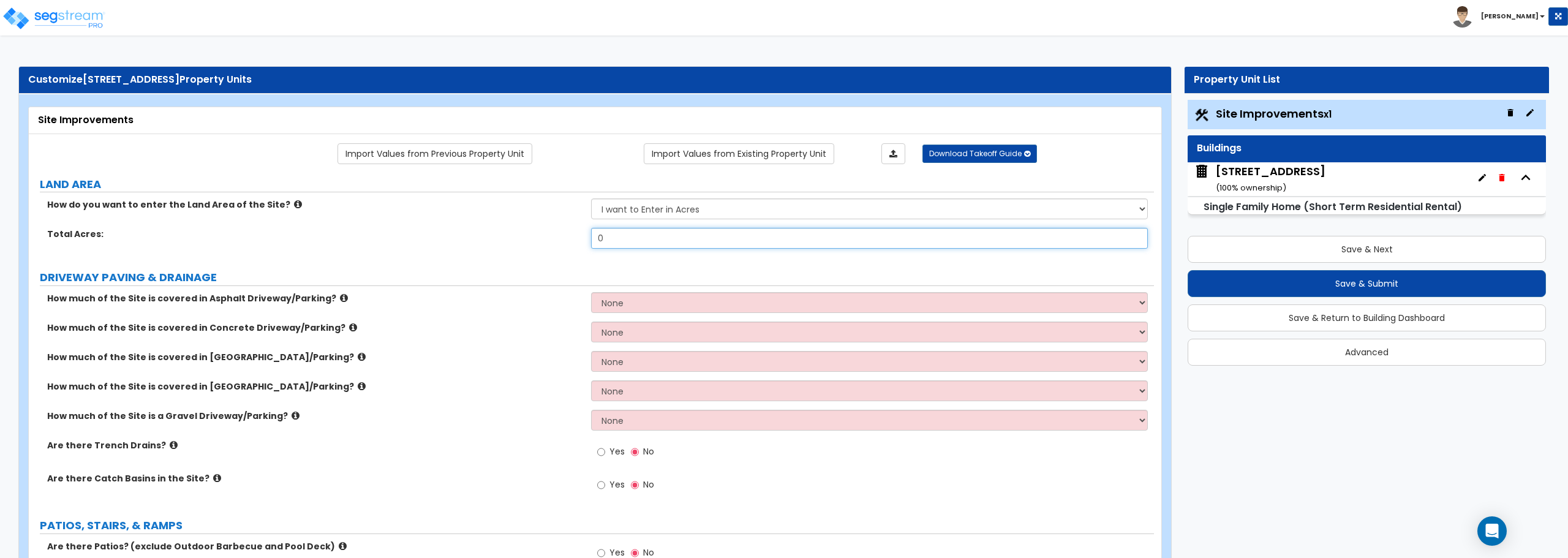
drag, startPoint x: 650, startPoint y: 239, endPoint x: 499, endPoint y: 240, distance: 151.0
click at [499, 240] on div "Total Acres: 0" at bounding box center [591, 242] width 1125 height 30
type input "13,939.2"
click at [637, 305] on select "None I want to Enter an Approximate Percentage I want to Enter the Square Foota…" at bounding box center [869, 303] width 556 height 21
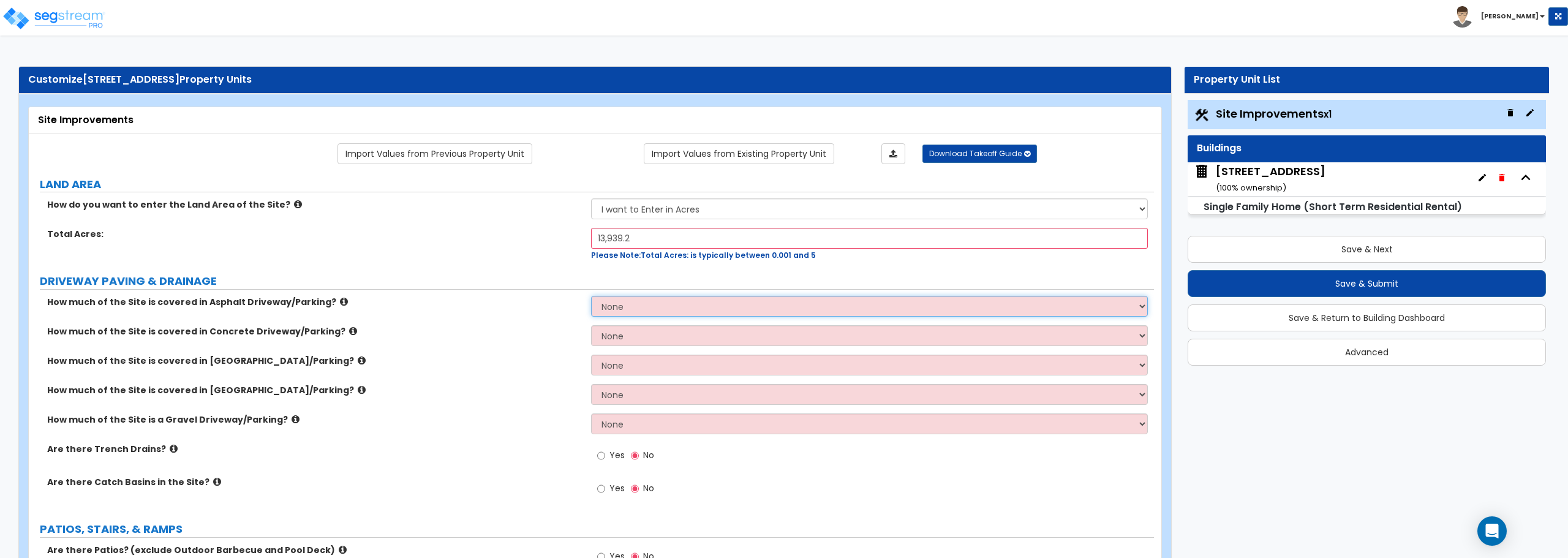
select select "2"
click at [591, 296] on select "None I want to Enter an Approximate Percentage I want to Enter the Square Foota…" at bounding box center [869, 306] width 556 height 21
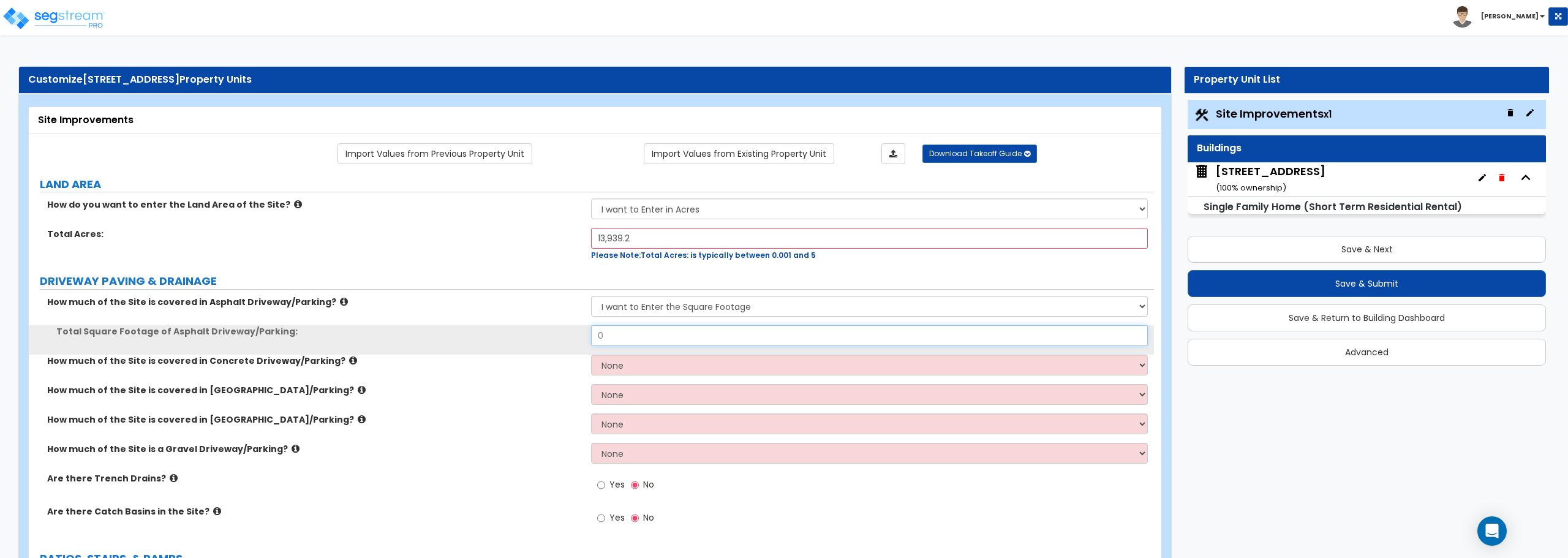
click at [638, 342] on input "0" at bounding box center [869, 335] width 556 height 21
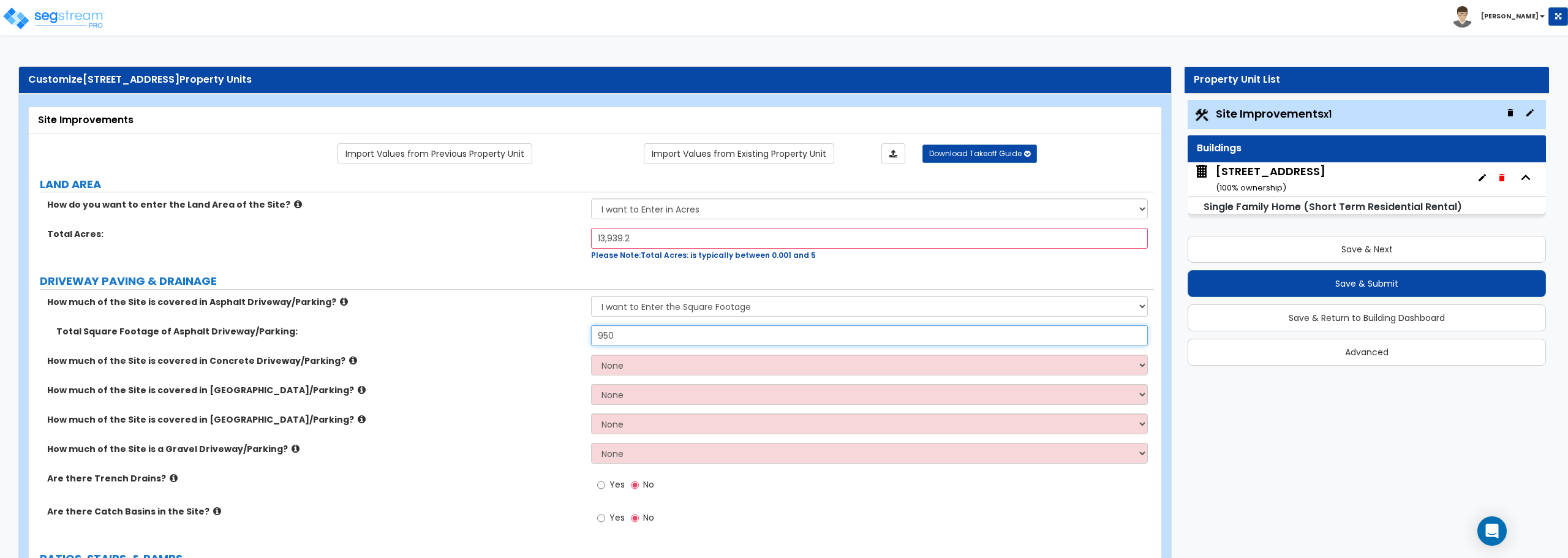
type input "950"
click at [633, 374] on select "None I want to Enter an Approximate Percentage I want to Enter the Square Foota…" at bounding box center [869, 365] width 556 height 21
select select "2"
click at [591, 355] on select "None I want to Enter an Approximate Percentage I want to Enter the Square Foota…" at bounding box center [869, 365] width 556 height 21
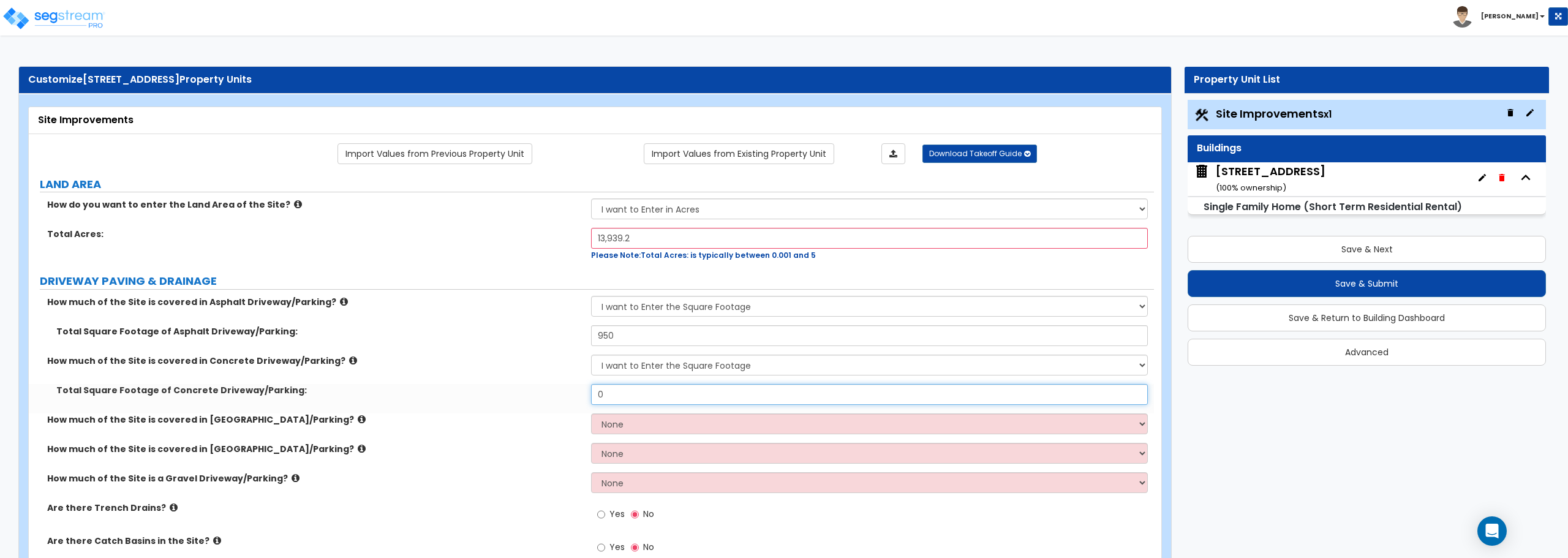
click at [631, 396] on input "0" at bounding box center [869, 394] width 556 height 21
type input "950"
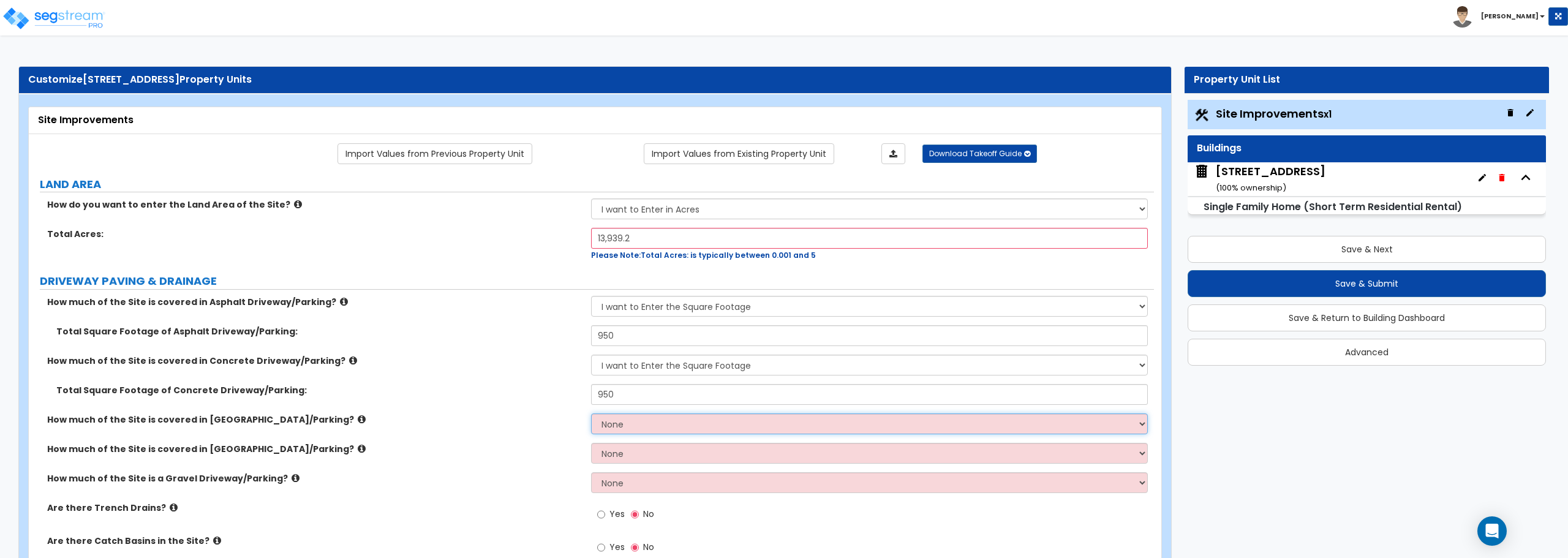
click at [643, 425] on select "None I want to Enter an Approximate Percentage I want to Enter the Square Foota…" at bounding box center [869, 424] width 556 height 21
select select "2"
click at [591, 414] on select "None I want to Enter an Approximate Percentage I want to Enter the Square Foota…" at bounding box center [869, 424] width 556 height 21
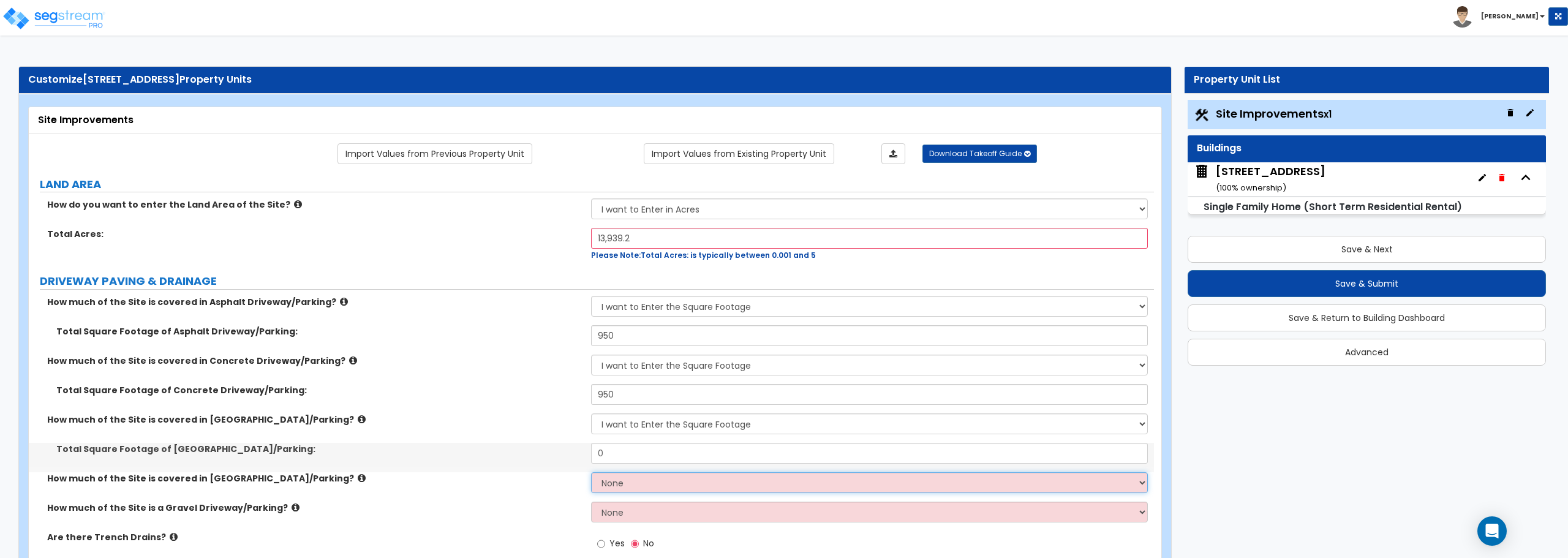
drag, startPoint x: 658, startPoint y: 484, endPoint x: 658, endPoint y: 491, distance: 7.0
click at [658, 484] on select "None I want to Enter an Approximate Percentage I want to Enter the Square Foota…" at bounding box center [869, 483] width 556 height 21
select select "2"
click at [591, 473] on select "None I want to Enter an Approximate Percentage I want to Enter the Square Foota…" at bounding box center [869, 483] width 556 height 21
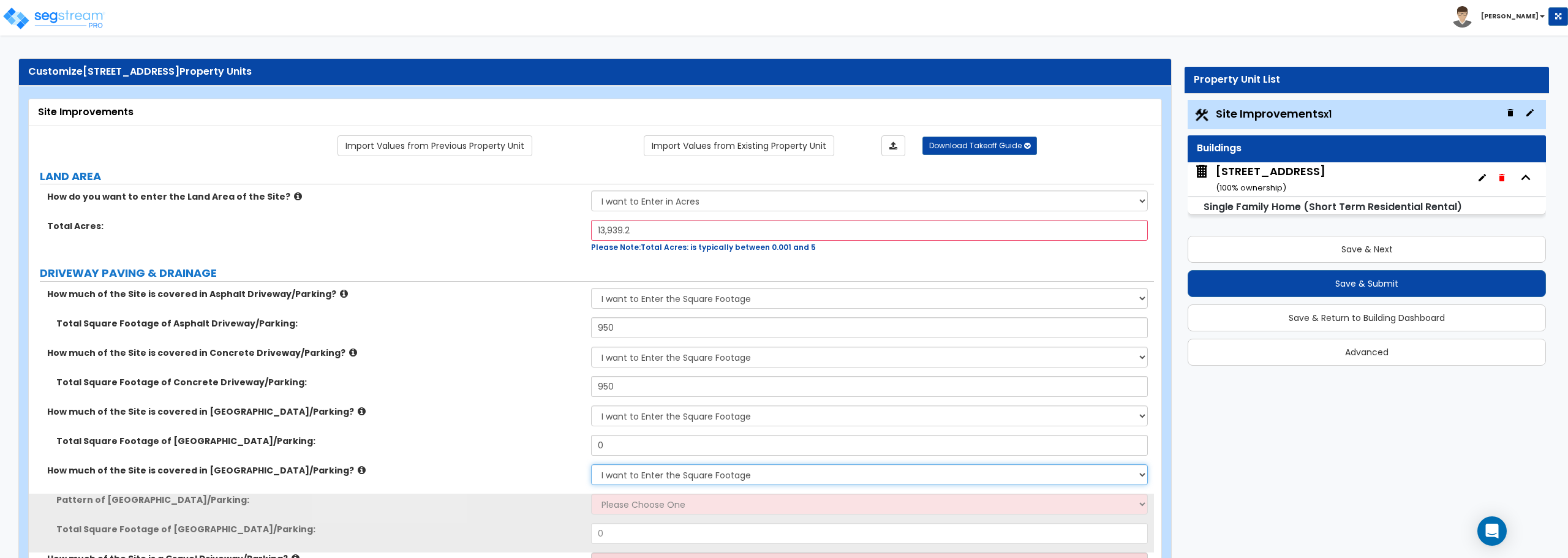
scroll to position [123, 0]
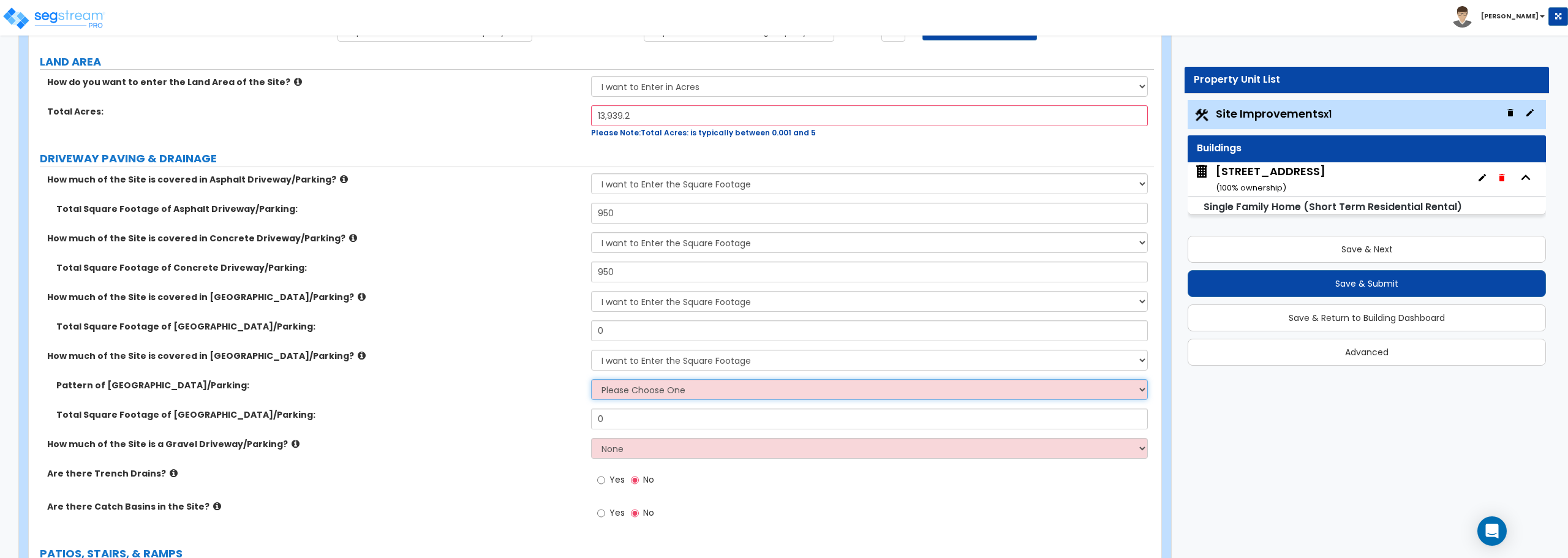
click at [641, 391] on select "Please Choose One Irregular Rectangular" at bounding box center [869, 389] width 556 height 21
click at [687, 393] on select "Please Choose One Irregular Rectangular" at bounding box center [869, 389] width 556 height 21
click at [663, 448] on select "None I want to Enter an Approximate Percentage I want to Enter the Square Foota…" at bounding box center [869, 448] width 556 height 21
select select "2"
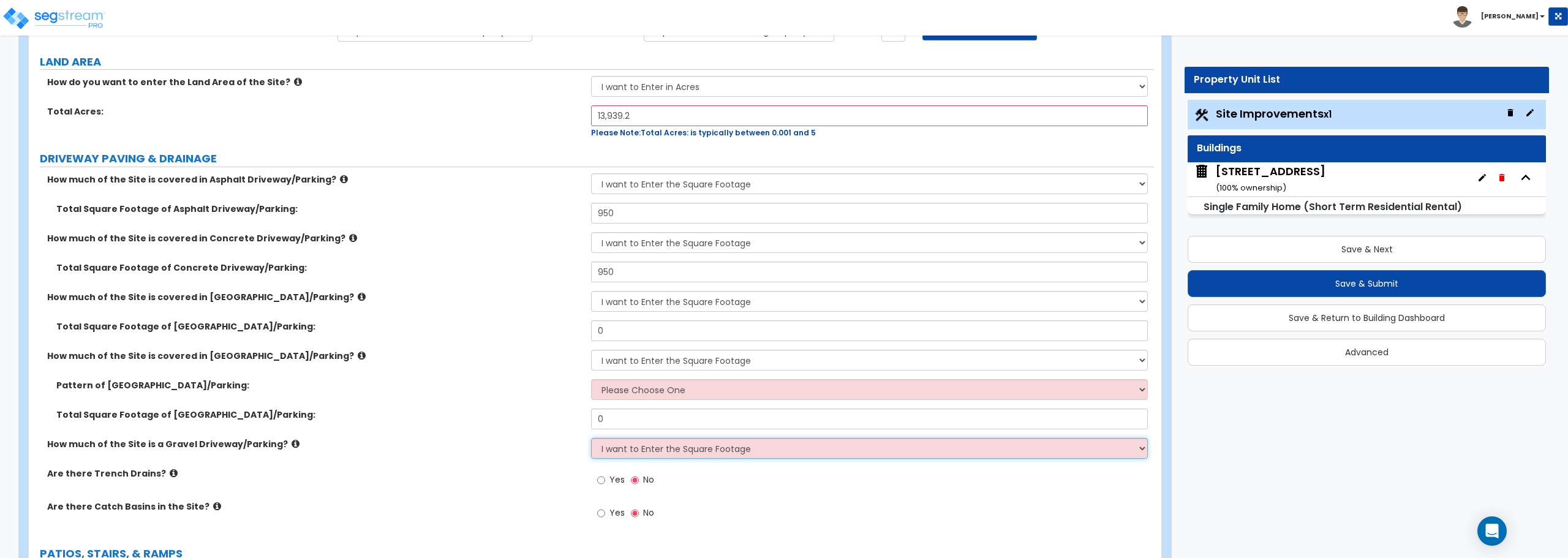
click at [591, 438] on select "None I want to Enter an Approximate Percentage I want to Enter the Square Foota…" at bounding box center [869, 448] width 556 height 21
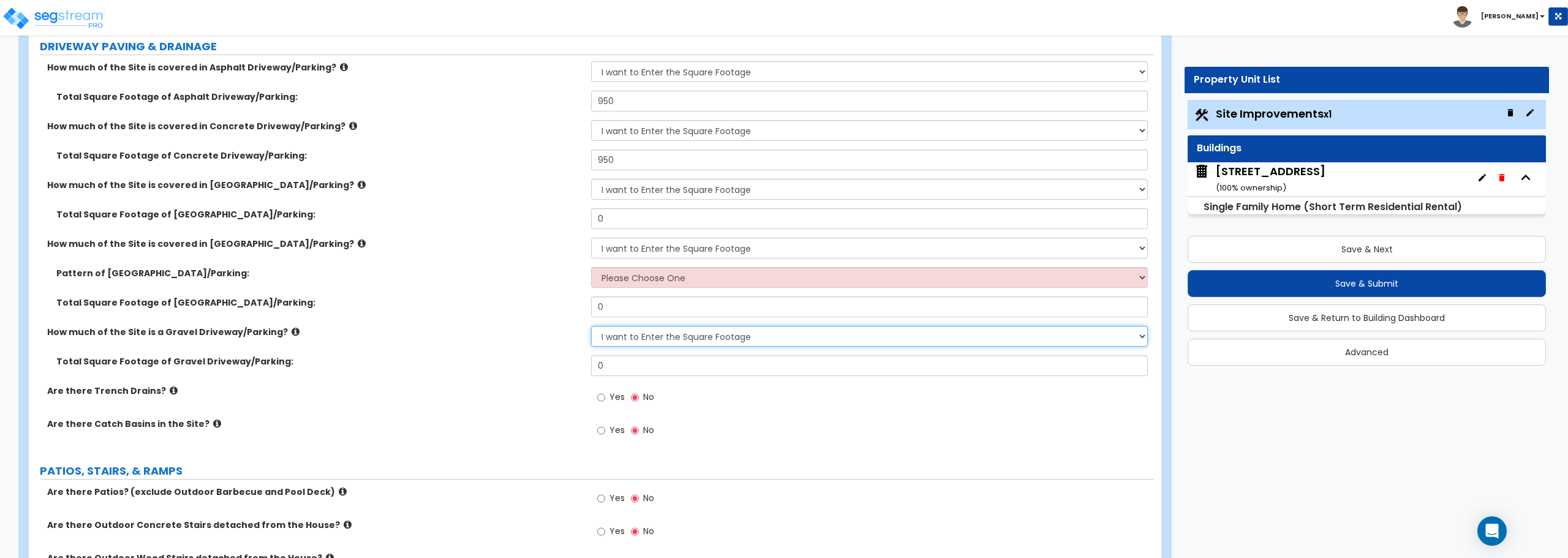
scroll to position [245, 0]
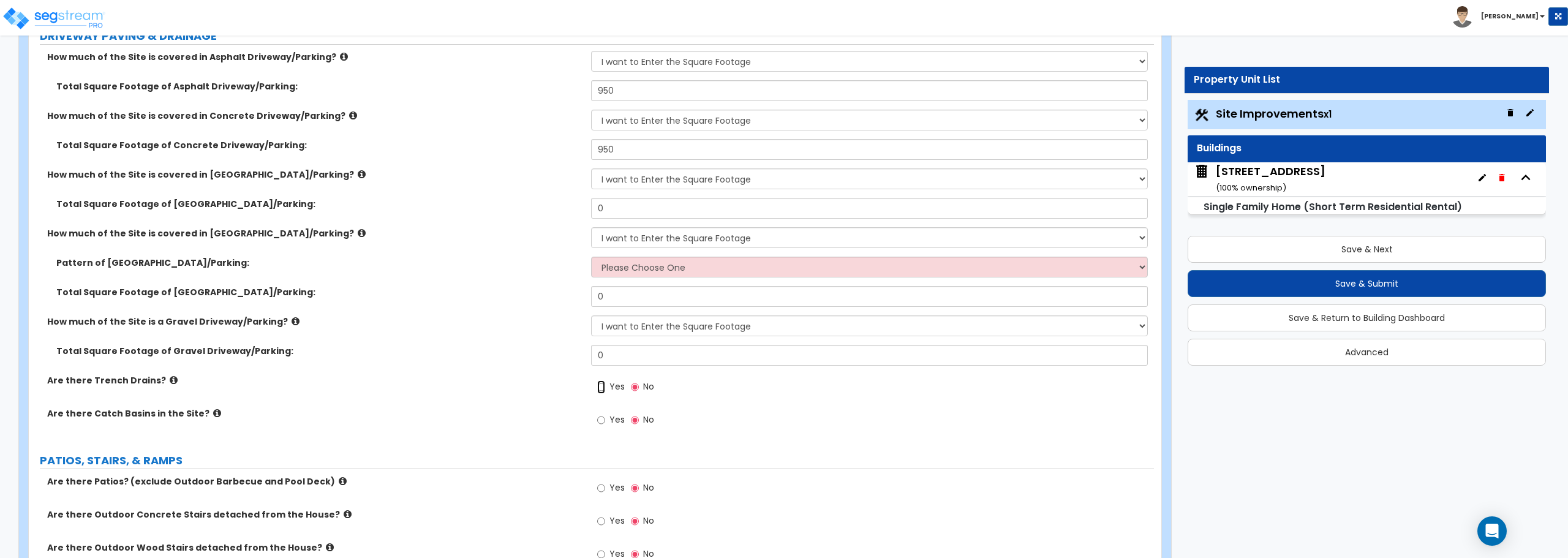
click at [603, 388] on input "Yes" at bounding box center [601, 387] width 8 height 13
radio input "true"
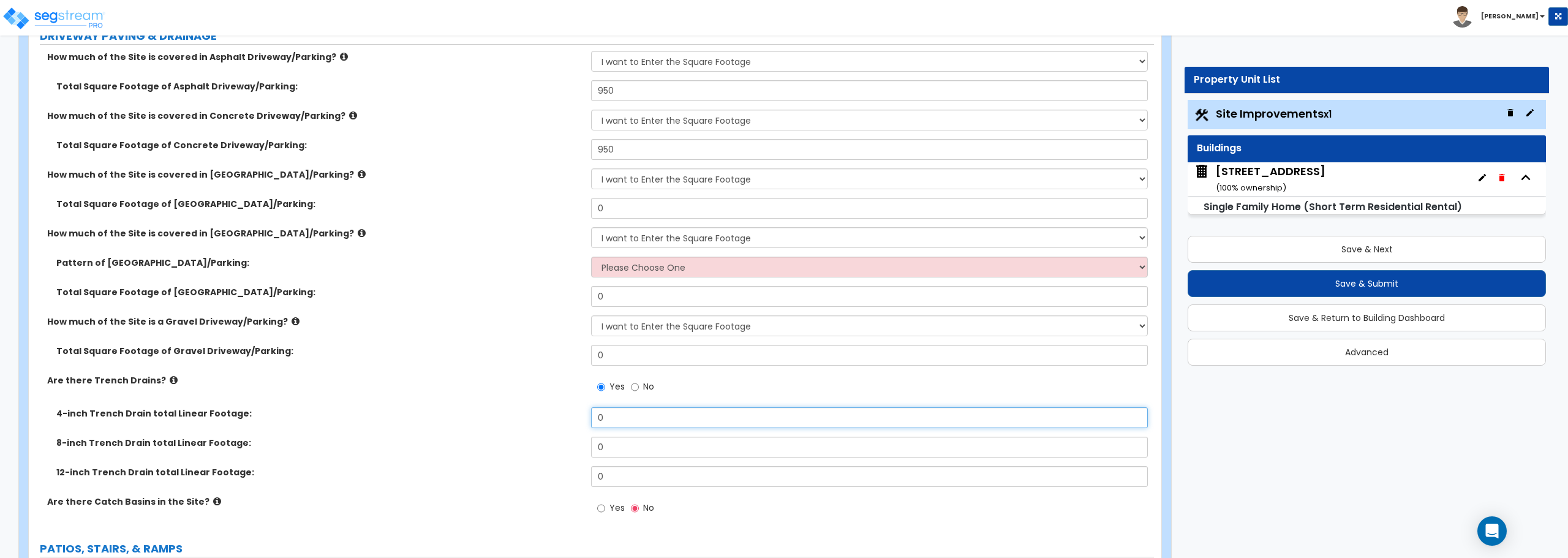
drag, startPoint x: 605, startPoint y: 414, endPoint x: 558, endPoint y: 417, distance: 47.1
click at [558, 417] on div "4-inch Trench Drain total Linear Footage: 0" at bounding box center [591, 422] width 1125 height 30
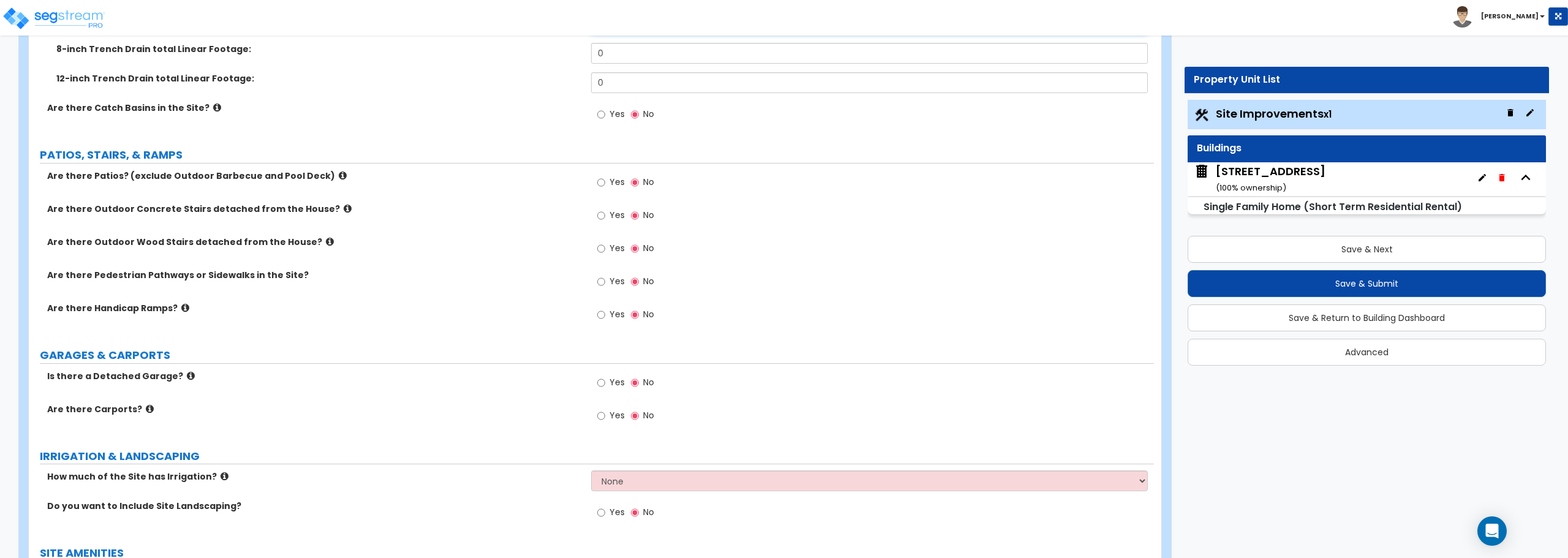
scroll to position [613, 0]
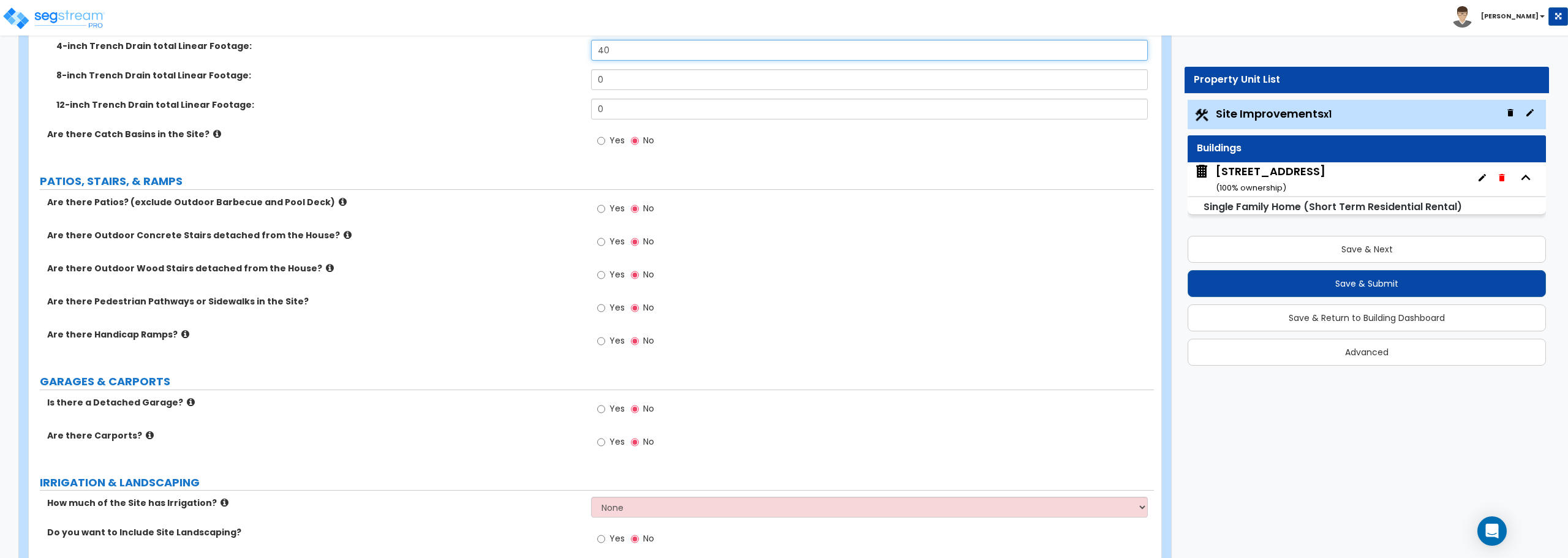
type input "40"
click at [598, 143] on input "Yes" at bounding box center [601, 140] width 8 height 13
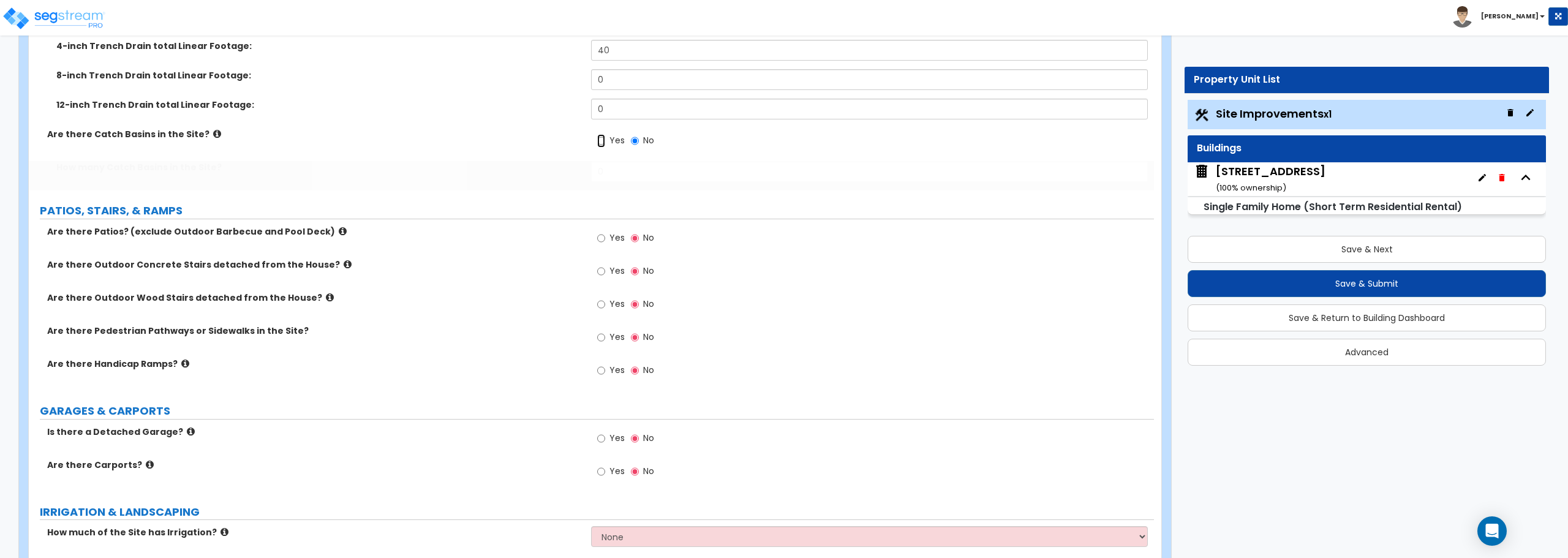
radio input "true"
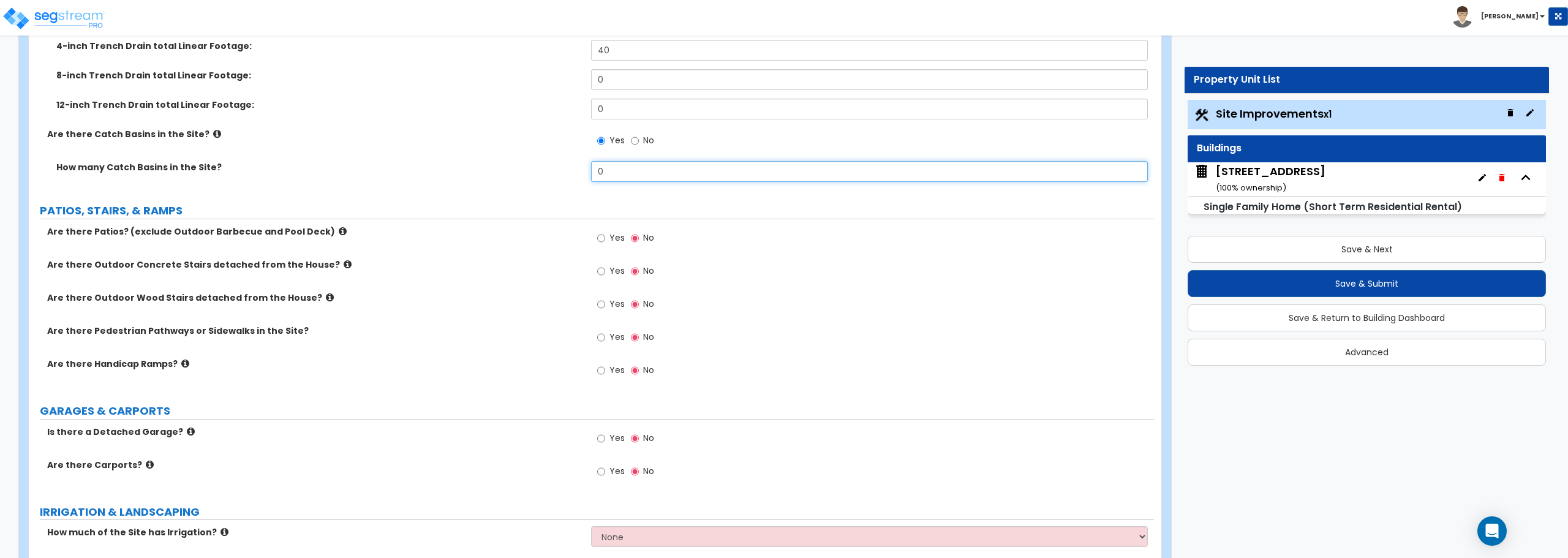
drag, startPoint x: 616, startPoint y: 168, endPoint x: 569, endPoint y: 172, distance: 47.2
click at [569, 172] on div "How many Catch Basins in the Site? 0" at bounding box center [591, 176] width 1125 height 30
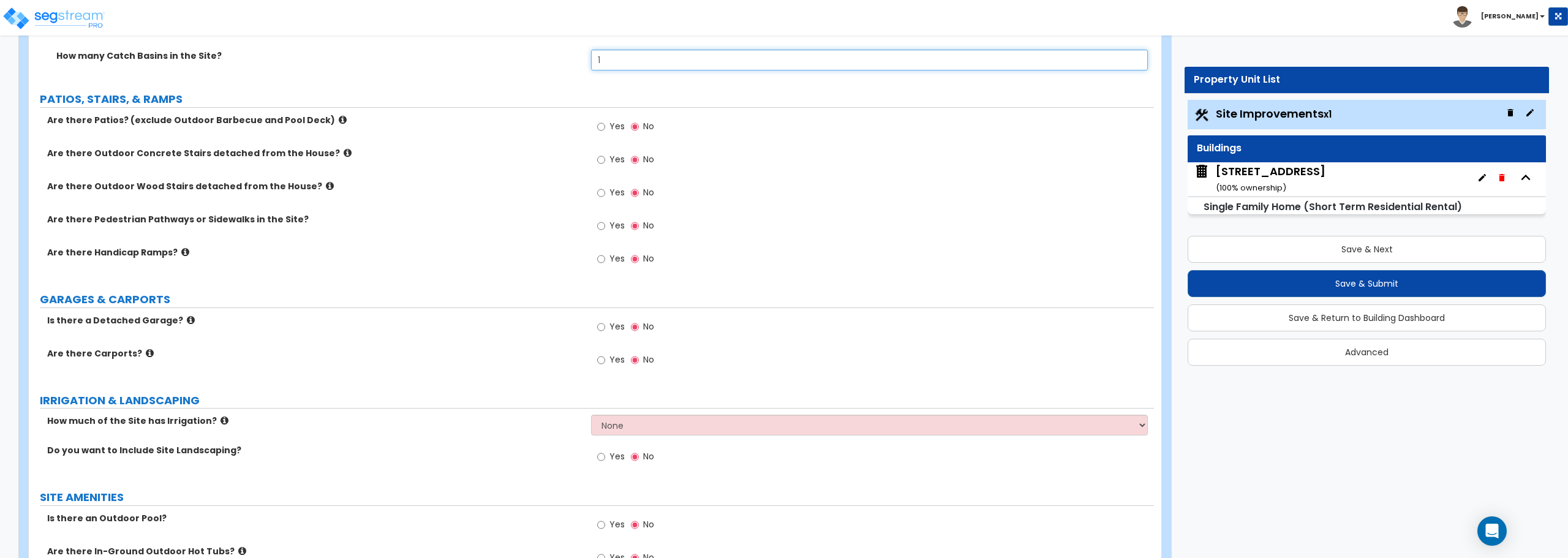
scroll to position [735, 0]
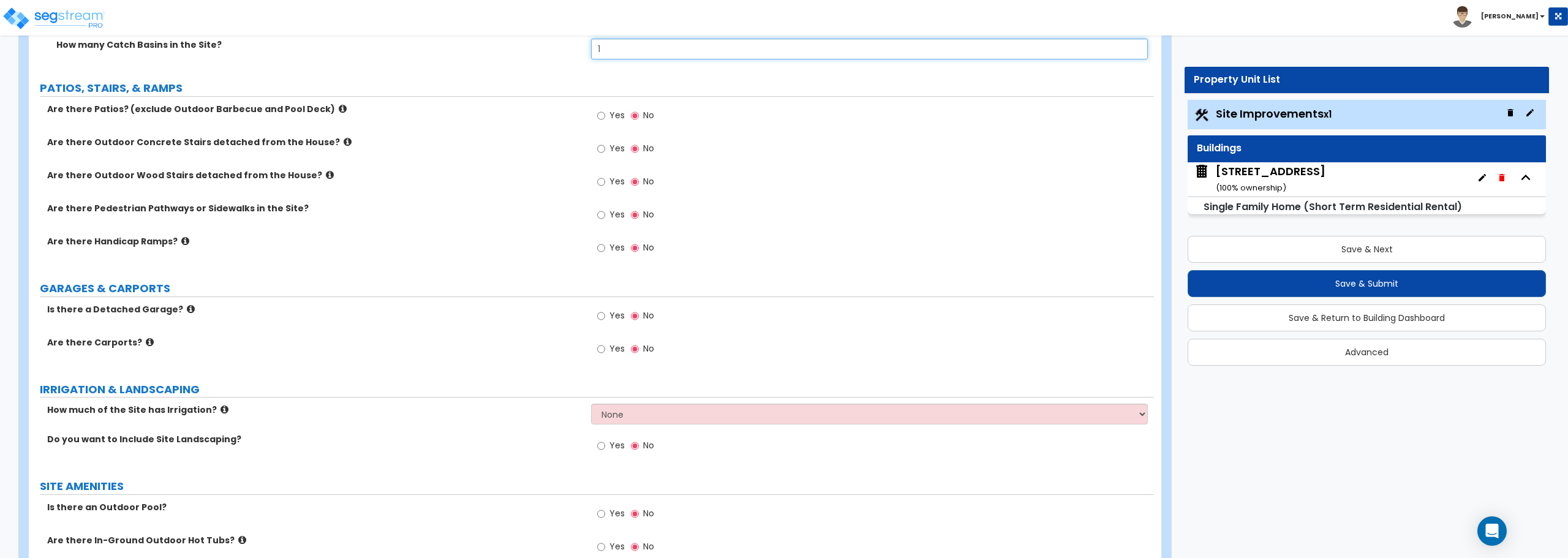
type input "1"
click at [599, 114] on input "Yes" at bounding box center [601, 115] width 8 height 13
radio input "true"
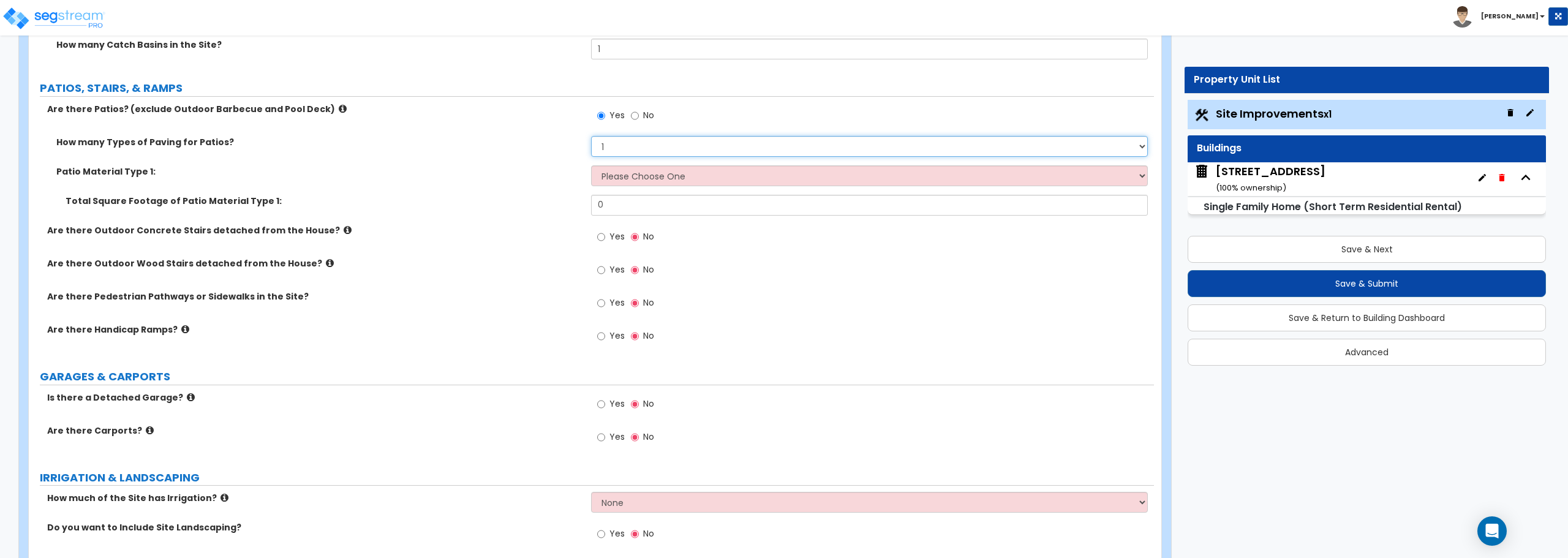
drag, startPoint x: 610, startPoint y: 146, endPoint x: 563, endPoint y: 140, distance: 47.4
click at [563, 140] on div "How many Types of Paving for Patios? 1 2 3 4" at bounding box center [591, 151] width 1125 height 30
click at [591, 136] on select "1 2 3 4" at bounding box center [869, 146] width 556 height 21
click at [624, 169] on select "Please Choose One Bare Concrete Stamped Concrete Brick Pavers Stone Pavers Tile…" at bounding box center [869, 176] width 556 height 21
select select "1"
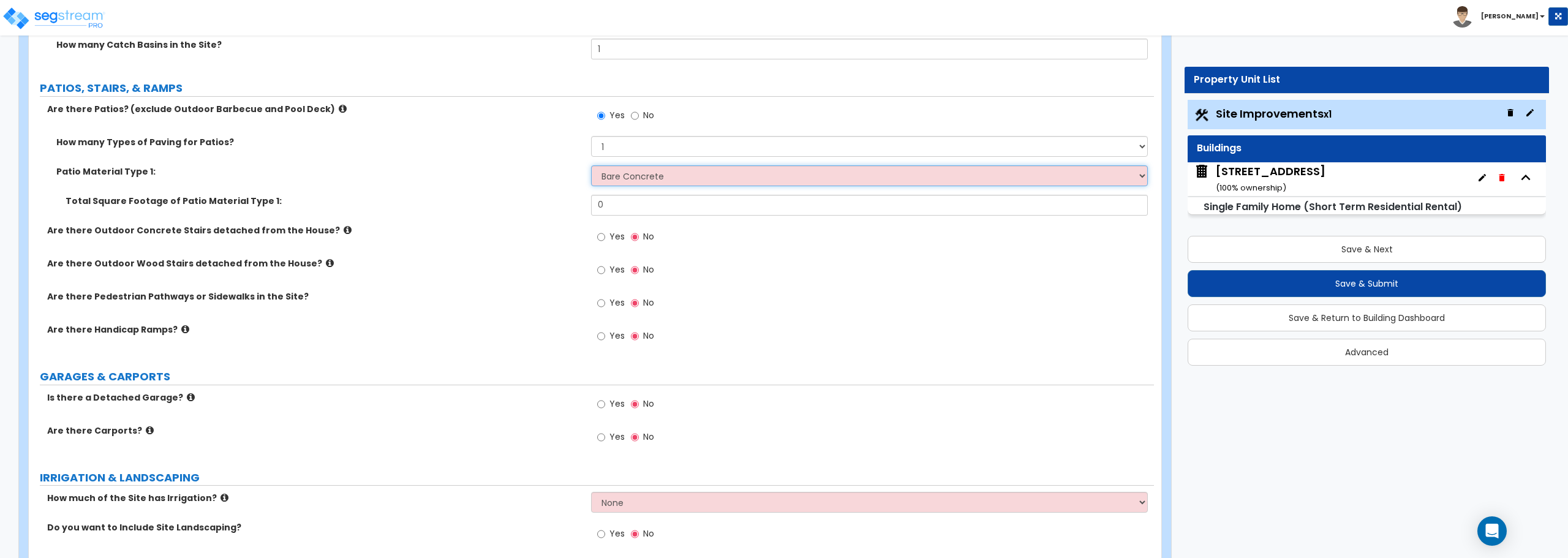
click at [591, 165] on select "Please Choose One Bare Concrete Stamped Concrete Brick Pavers Stone Pavers Tile…" at bounding box center [869, 176] width 556 height 21
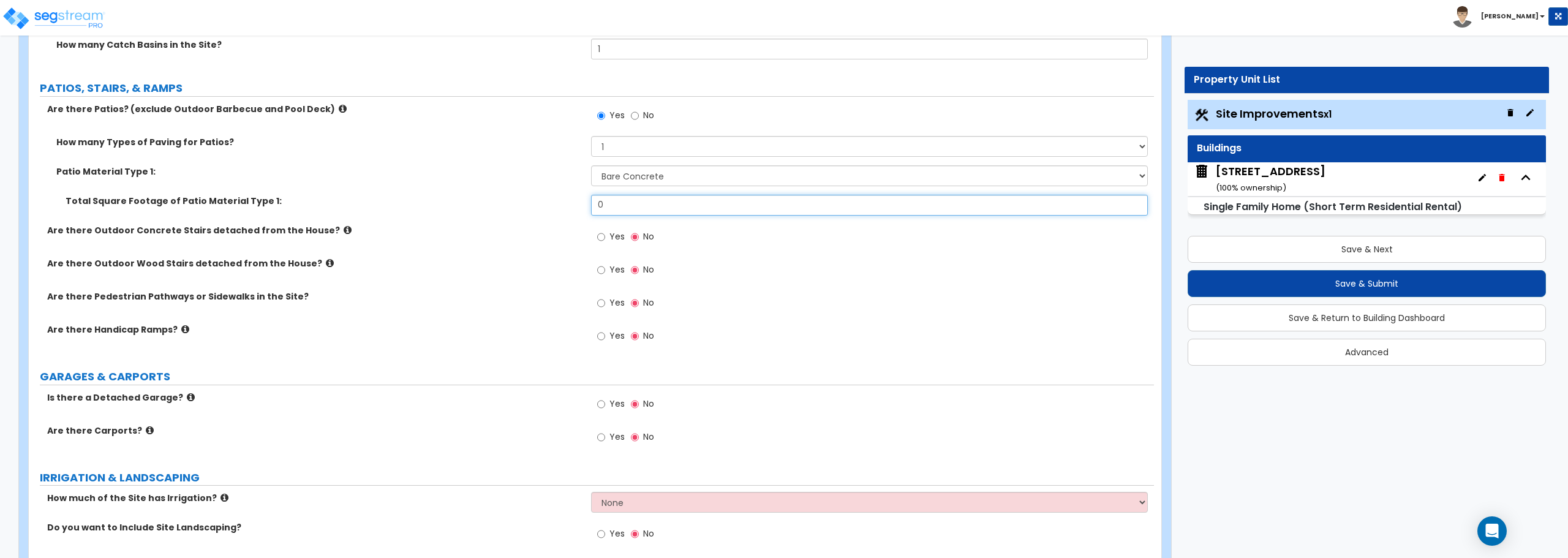
drag, startPoint x: 678, startPoint y: 208, endPoint x: 536, endPoint y: 211, distance: 142.0
click at [536, 211] on div "Total Square Footage of Patio Material Type 1: 0" at bounding box center [591, 210] width 1125 height 30
type input "32"
click at [599, 237] on input "Yes" at bounding box center [601, 237] width 8 height 13
radio input "true"
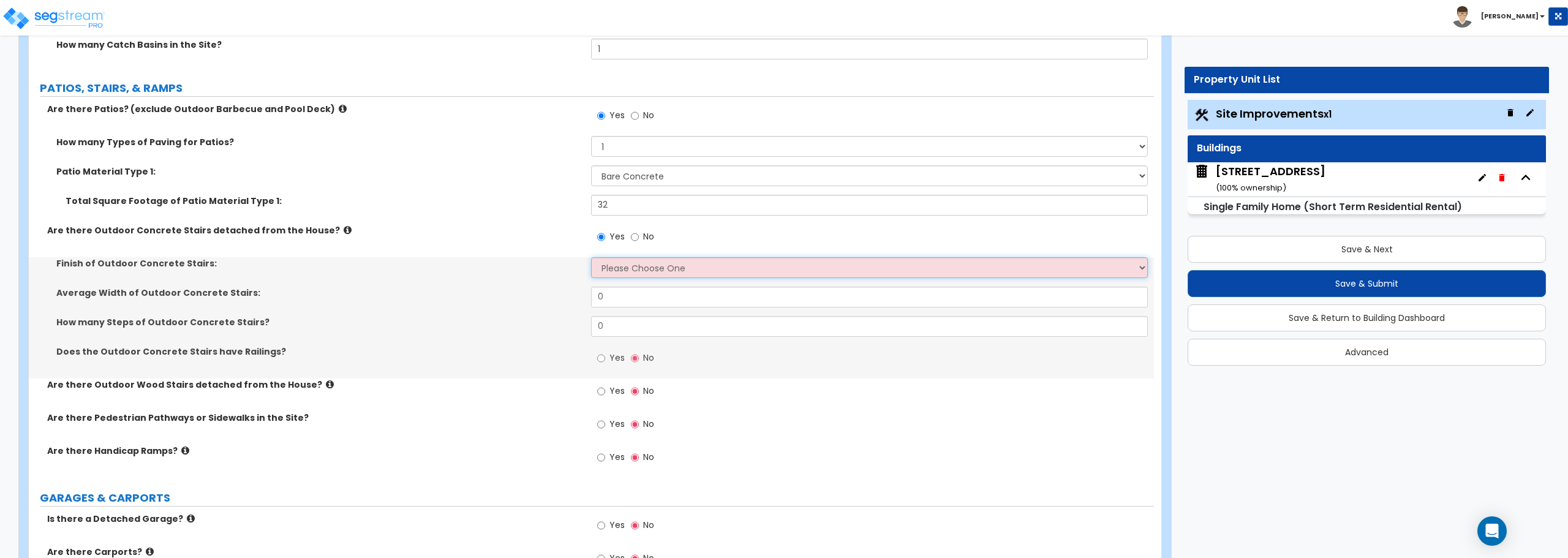
click at [608, 267] on select "Please Choose One Bare Concrete Exposed Aggregate Brick Paved Stone Paved" at bounding box center [869, 267] width 556 height 21
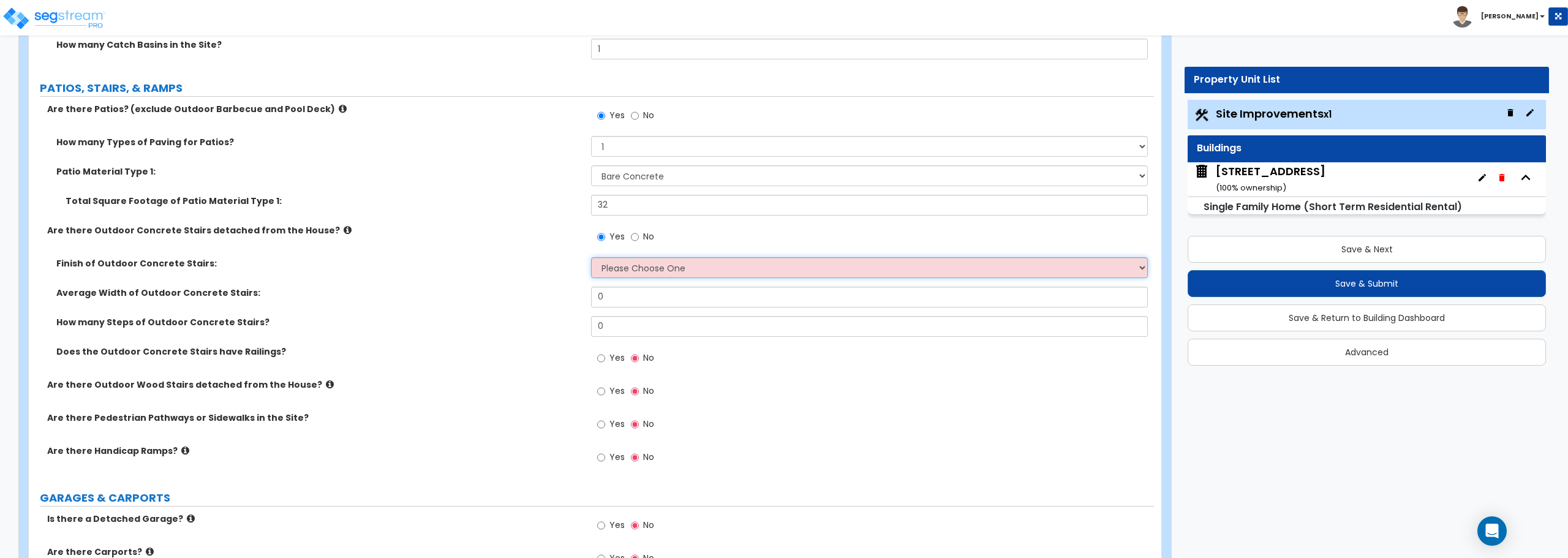
select select "1"
click at [591, 257] on select "Please Choose One Bare Concrete Exposed Aggregate Brick Paved Stone Paved" at bounding box center [869, 267] width 556 height 21
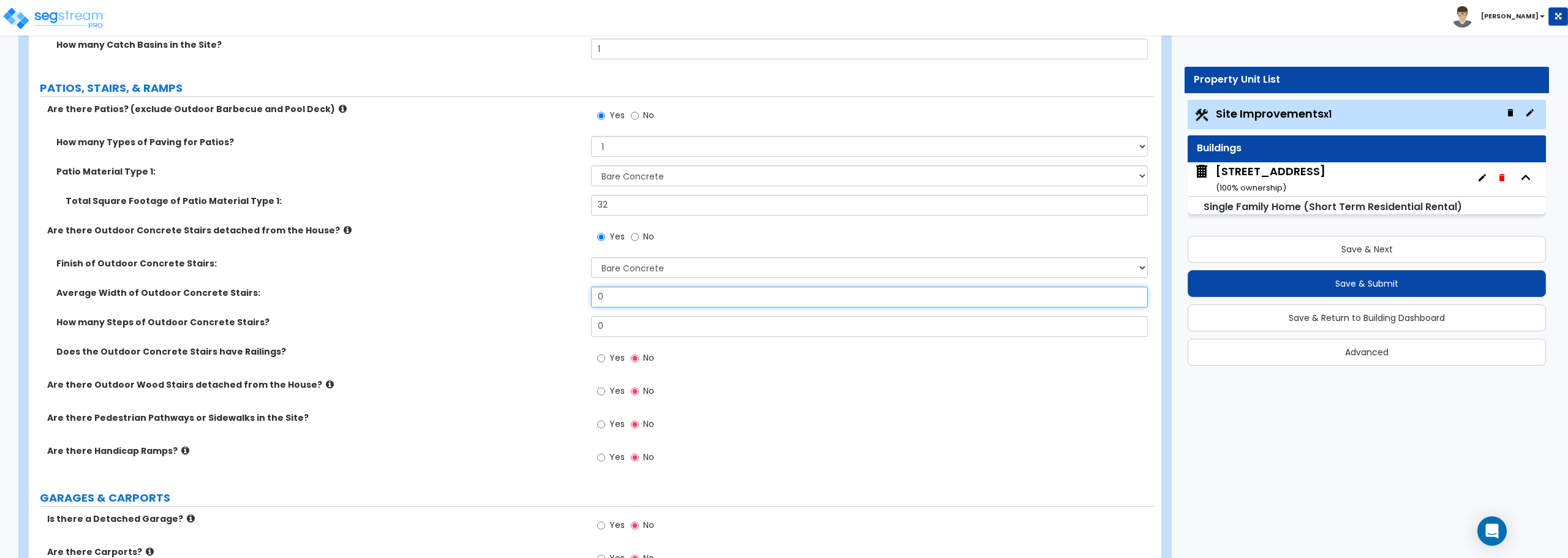
drag, startPoint x: 615, startPoint y: 303, endPoint x: 571, endPoint y: 305, distance: 44.0
click at [571, 305] on div "Average Width of Outdoor Concrete Stairs: 0" at bounding box center [591, 301] width 1125 height 30
type input "3"
drag, startPoint x: 619, startPoint y: 328, endPoint x: 526, endPoint y: 325, distance: 93.0
click at [527, 328] on div "How many Steps of Outdoor Concrete Stairs? 0" at bounding box center [591, 331] width 1125 height 30
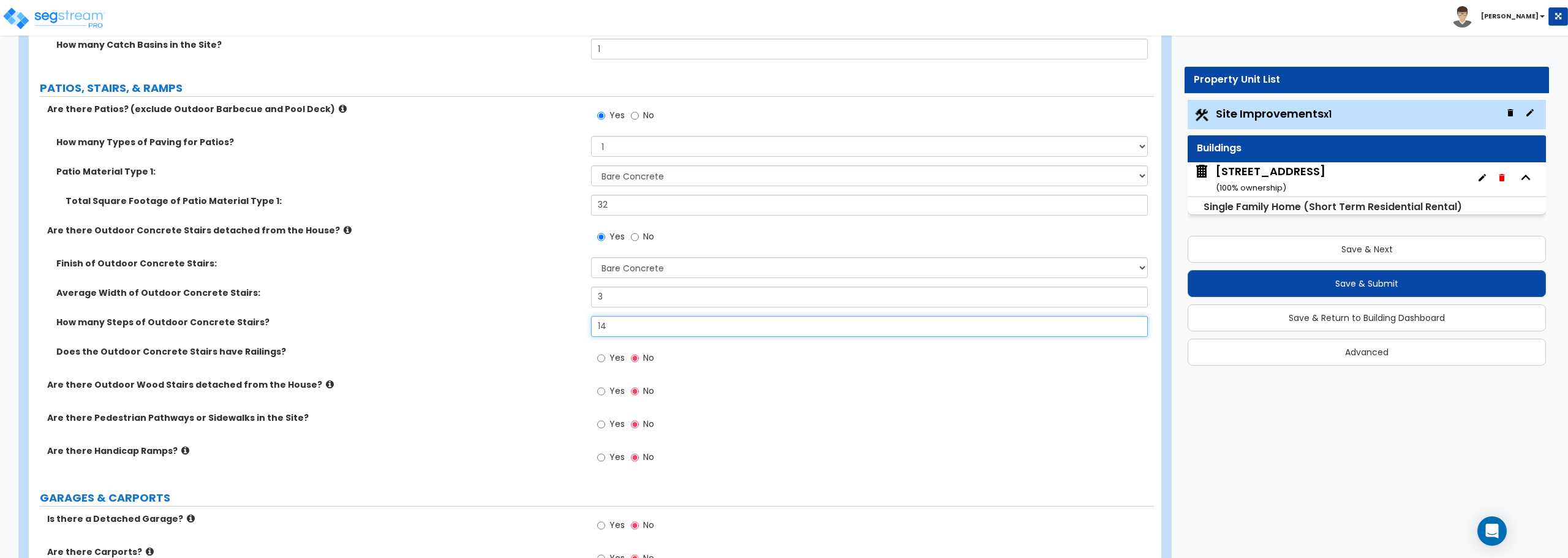
type input "14"
click at [599, 391] on input "Yes" at bounding box center [601, 391] width 8 height 13
radio input "true"
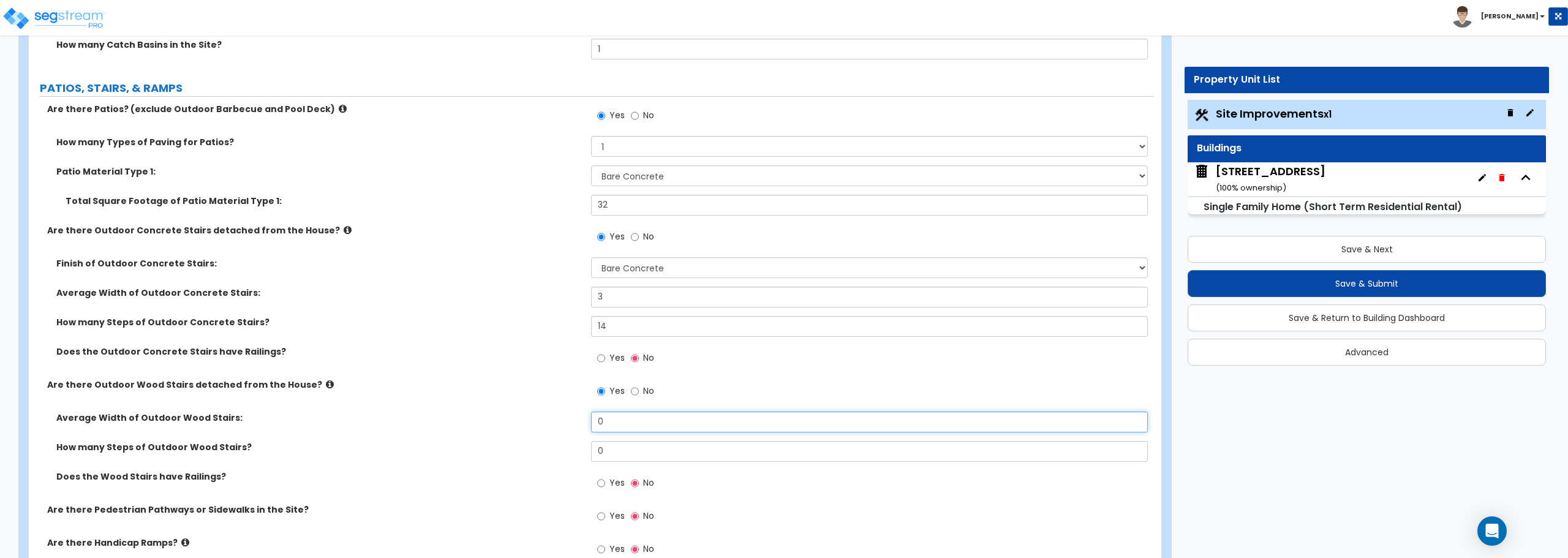
drag, startPoint x: 605, startPoint y: 423, endPoint x: 585, endPoint y: 422, distance: 20.0
click at [585, 422] on div "Average Width of Outdoor Wood Stairs: 0" at bounding box center [591, 427] width 1125 height 30
type input "3"
drag, startPoint x: 599, startPoint y: 453, endPoint x: 581, endPoint y: 450, distance: 18.2
click at [581, 450] on div "How many Steps of Outdoor Wood Stairs? 0" at bounding box center [591, 456] width 1125 height 30
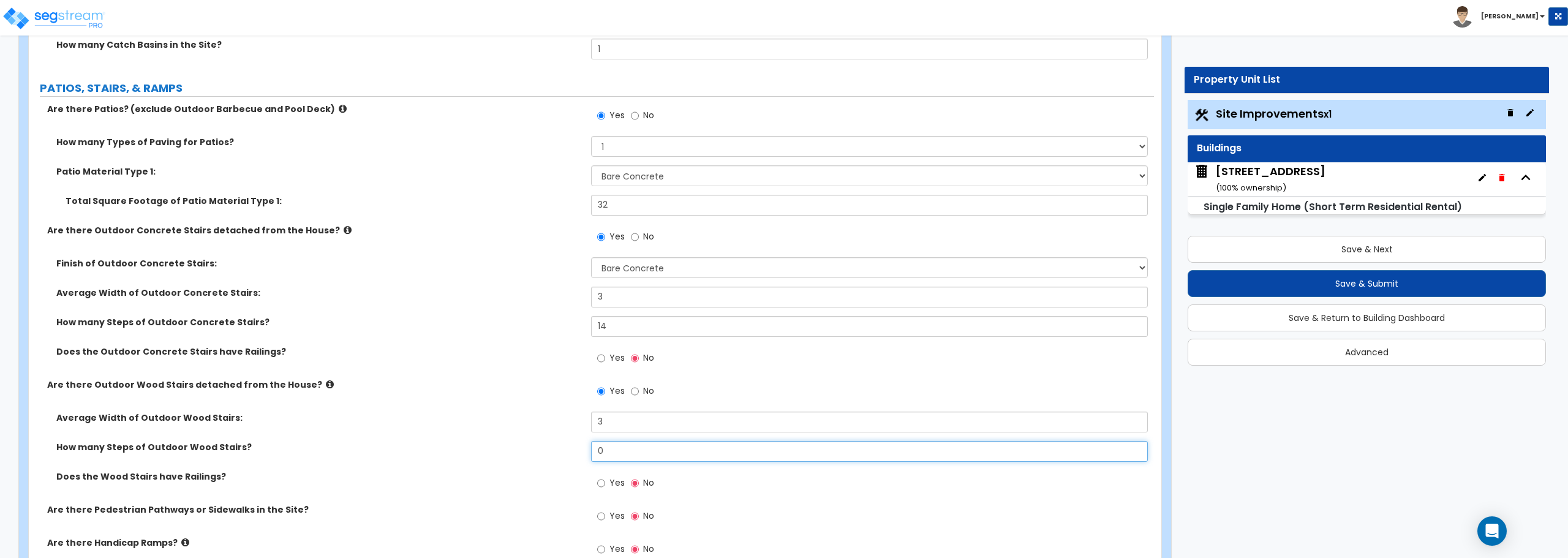
drag, startPoint x: 602, startPoint y: 452, endPoint x: 583, endPoint y: 453, distance: 19.0
click at [583, 453] on div "How many Steps of Outdoor Wood Stairs? 0" at bounding box center [591, 456] width 1125 height 30
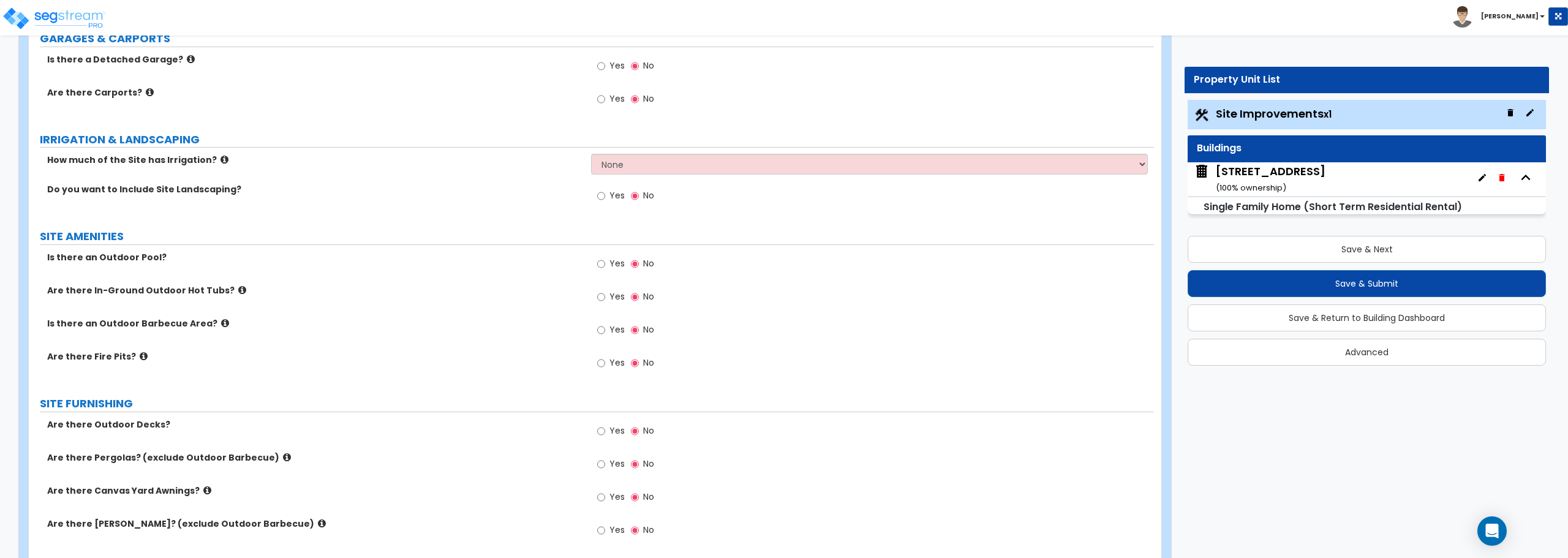
scroll to position [1226, 0]
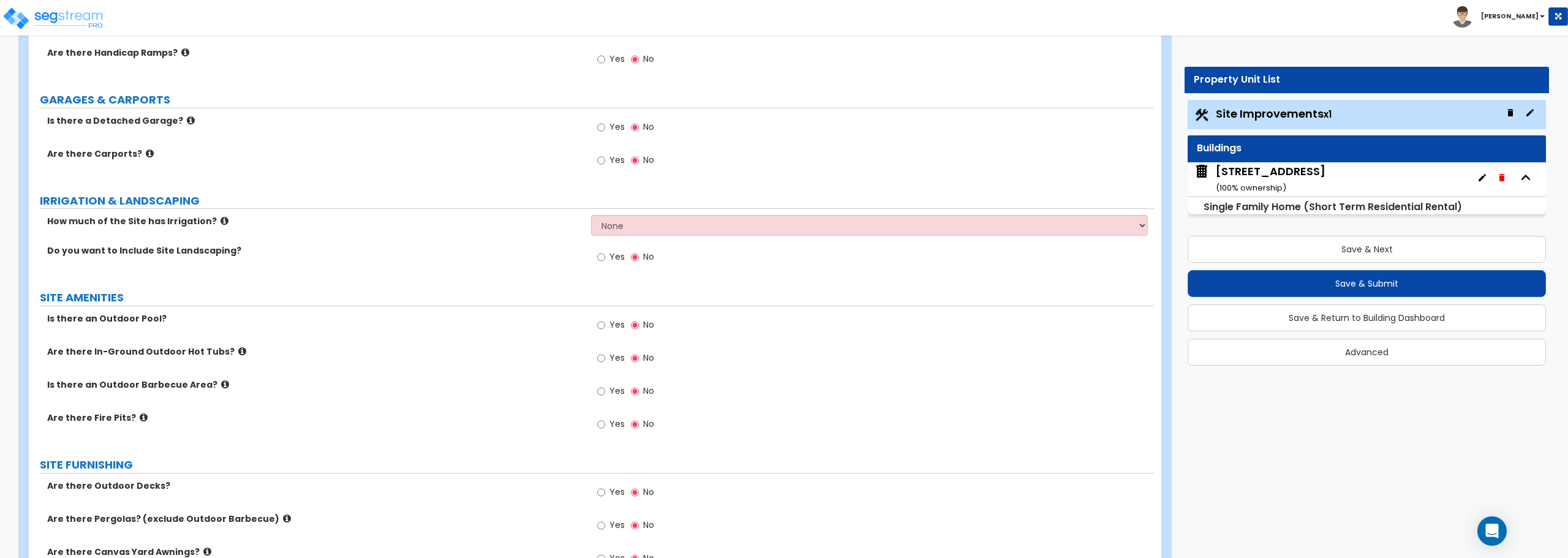
type input "6"
click at [602, 254] on input "Yes" at bounding box center [601, 257] width 8 height 13
radio input "true"
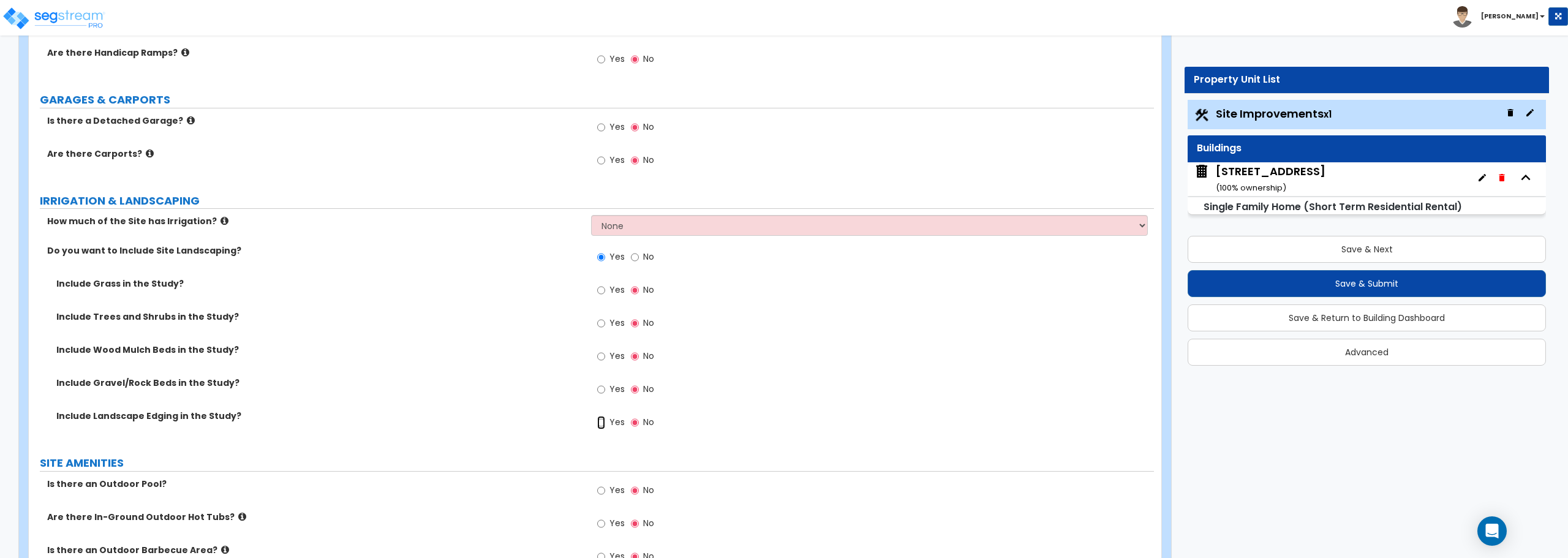
click at [601, 419] on input "Yes" at bounding box center [601, 423] width 8 height 13
radio input "true"
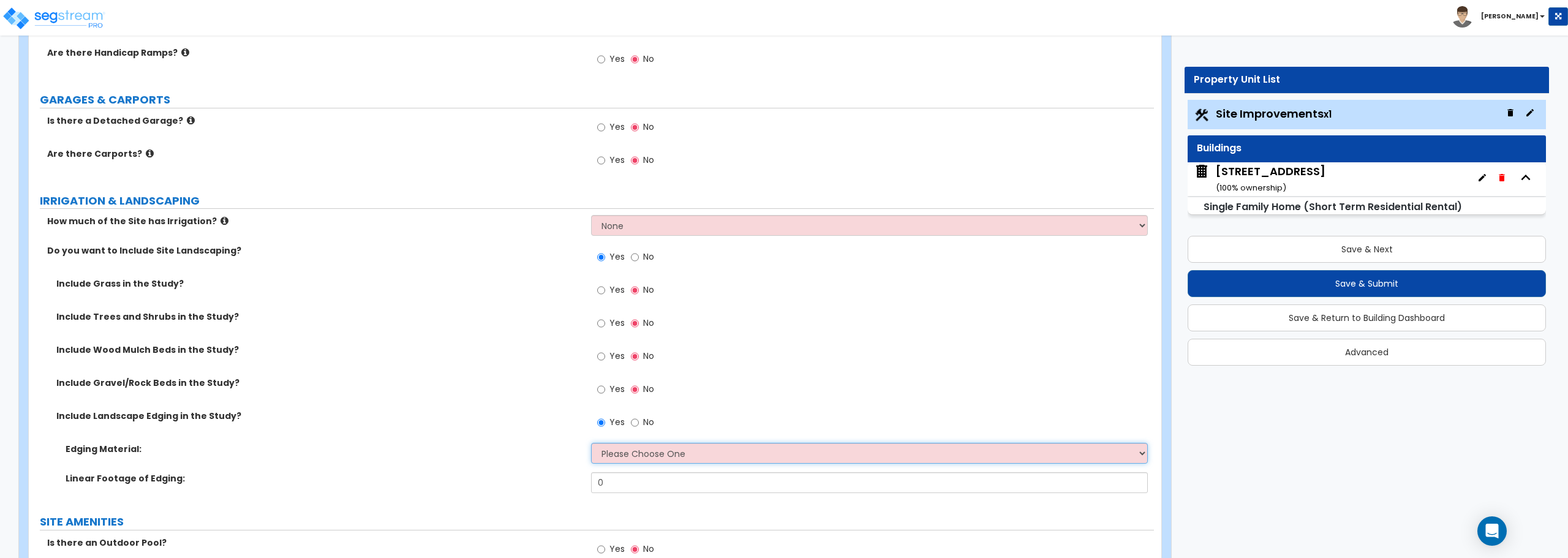
click at [655, 461] on select "Please Choose One Metal Brick Railroad Ties Concrete" at bounding box center [869, 453] width 556 height 21
select select "2"
click at [591, 443] on select "Please Choose One Metal Brick Railroad Ties Concrete" at bounding box center [869, 453] width 556 height 21
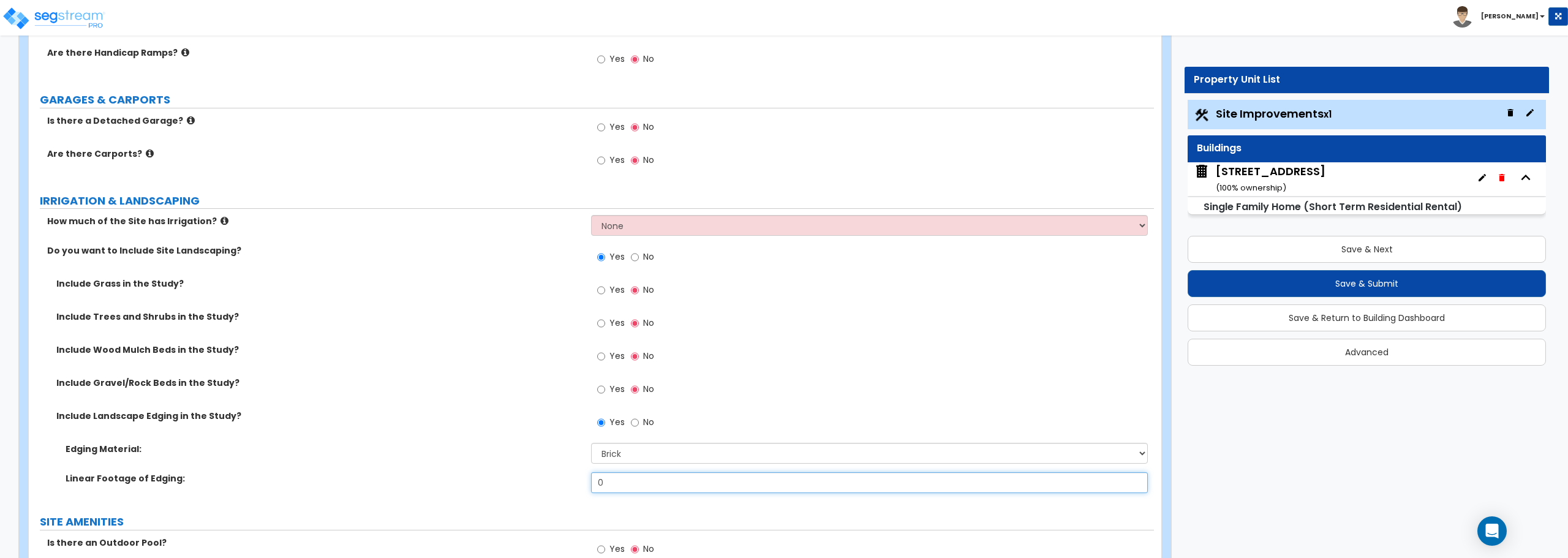
click at [634, 477] on input "0" at bounding box center [869, 483] width 556 height 21
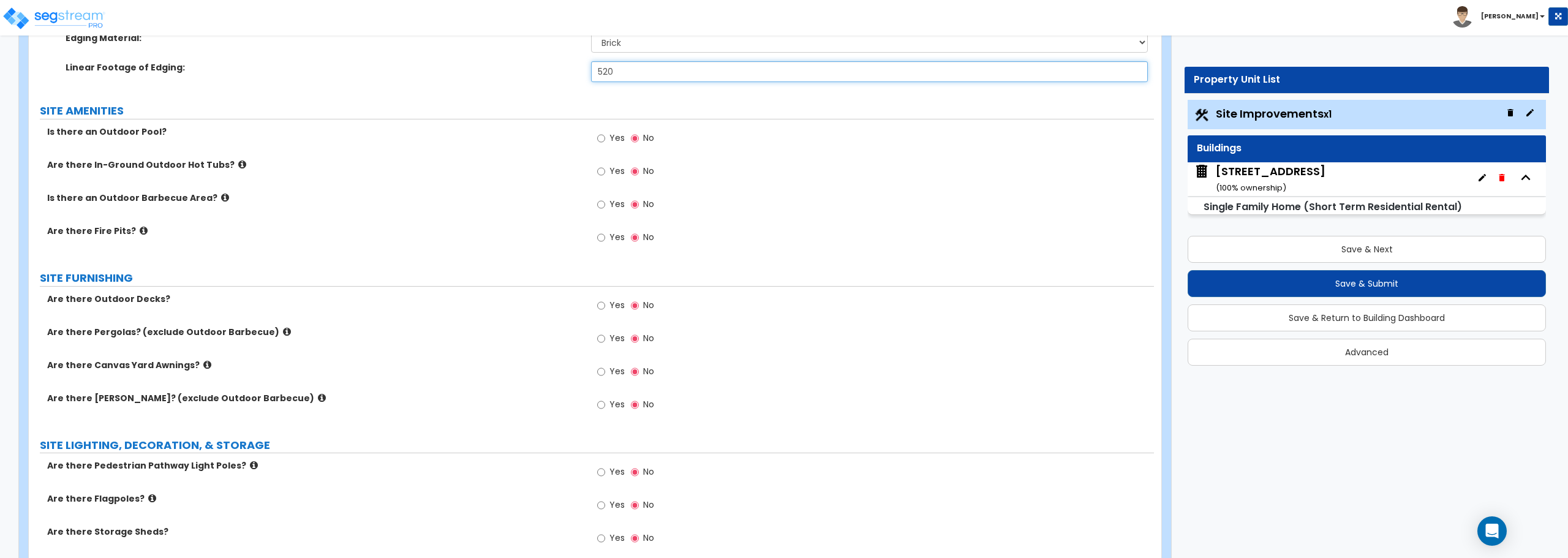
scroll to position [1654, 0]
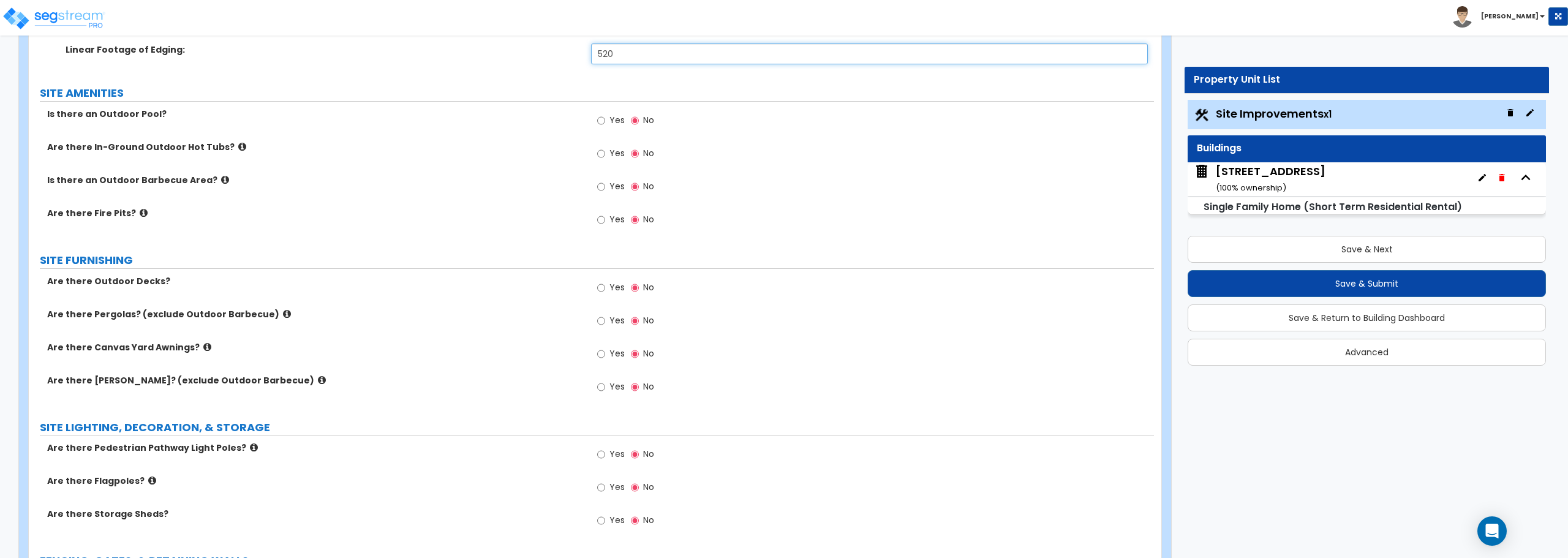
type input "520"
click at [605, 221] on input "Yes" at bounding box center [601, 219] width 8 height 13
radio input "true"
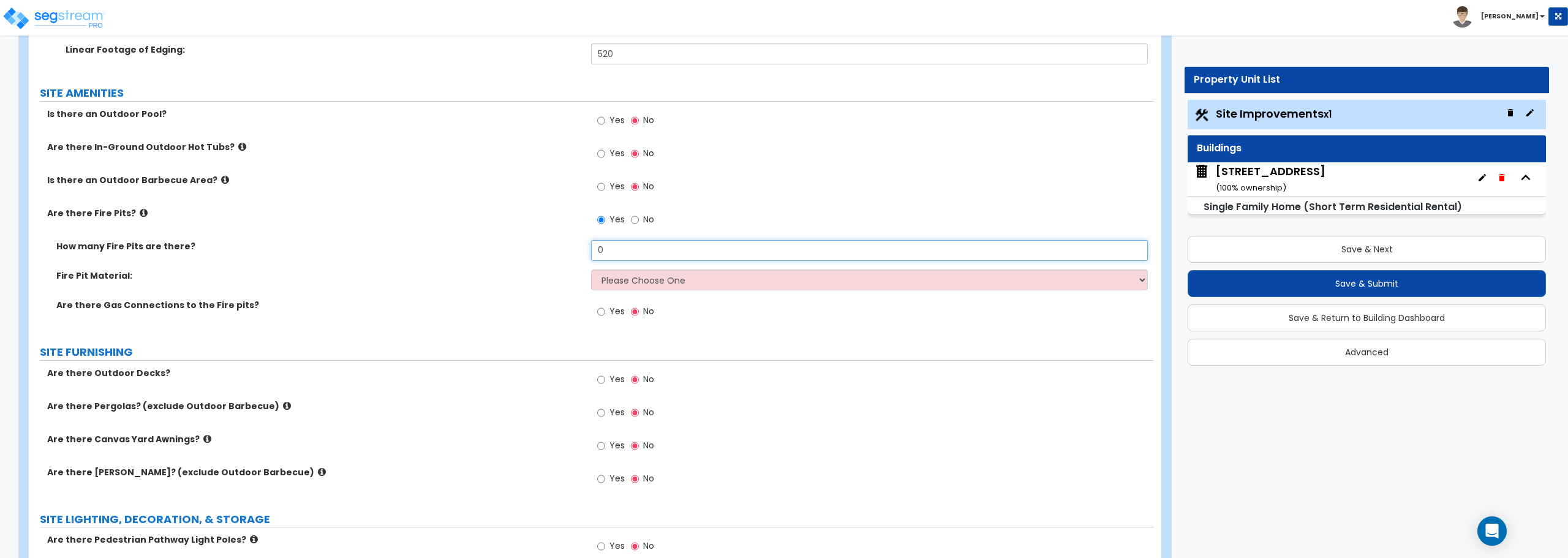
drag, startPoint x: 631, startPoint y: 260, endPoint x: 548, endPoint y: 249, distance: 83.7
click at [548, 249] on div "How many Fire Pits are there? 0" at bounding box center [591, 255] width 1125 height 30
type input "1"
click at [646, 279] on select "Please Choose One Concrete Block Brick Stone" at bounding box center [869, 280] width 556 height 21
select select "1"
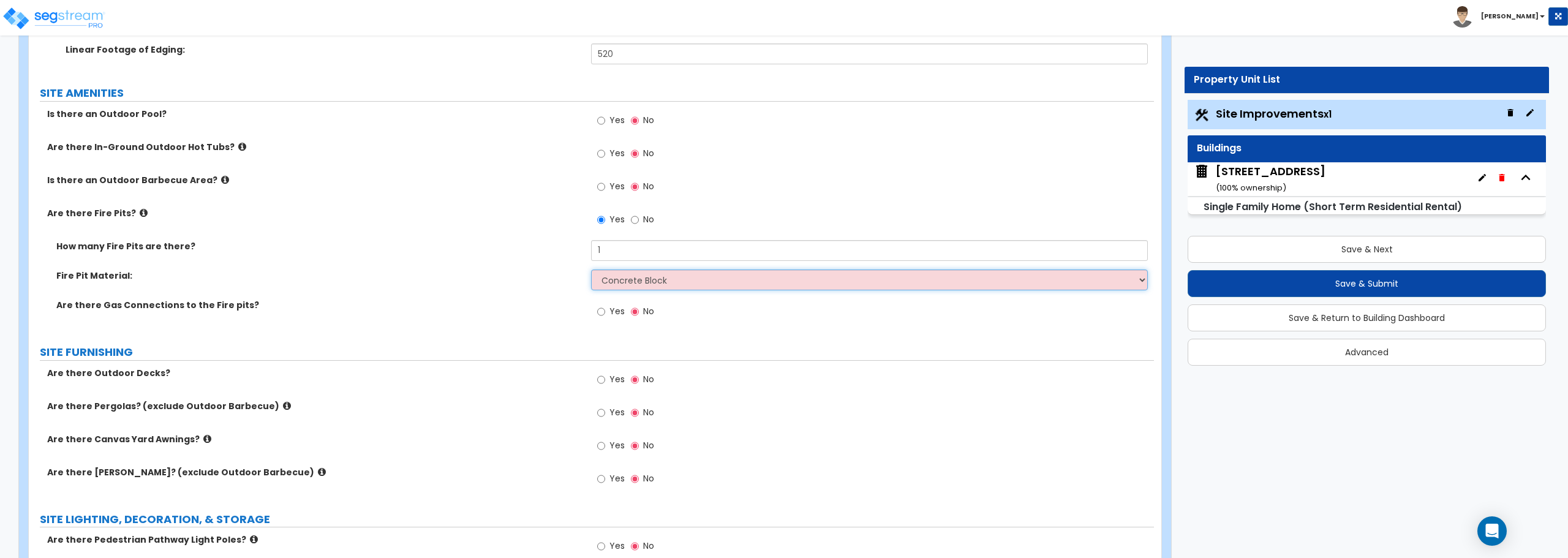
click at [591, 269] on select "Please Choose One Concrete Block Brick Stone" at bounding box center [869, 280] width 556 height 21
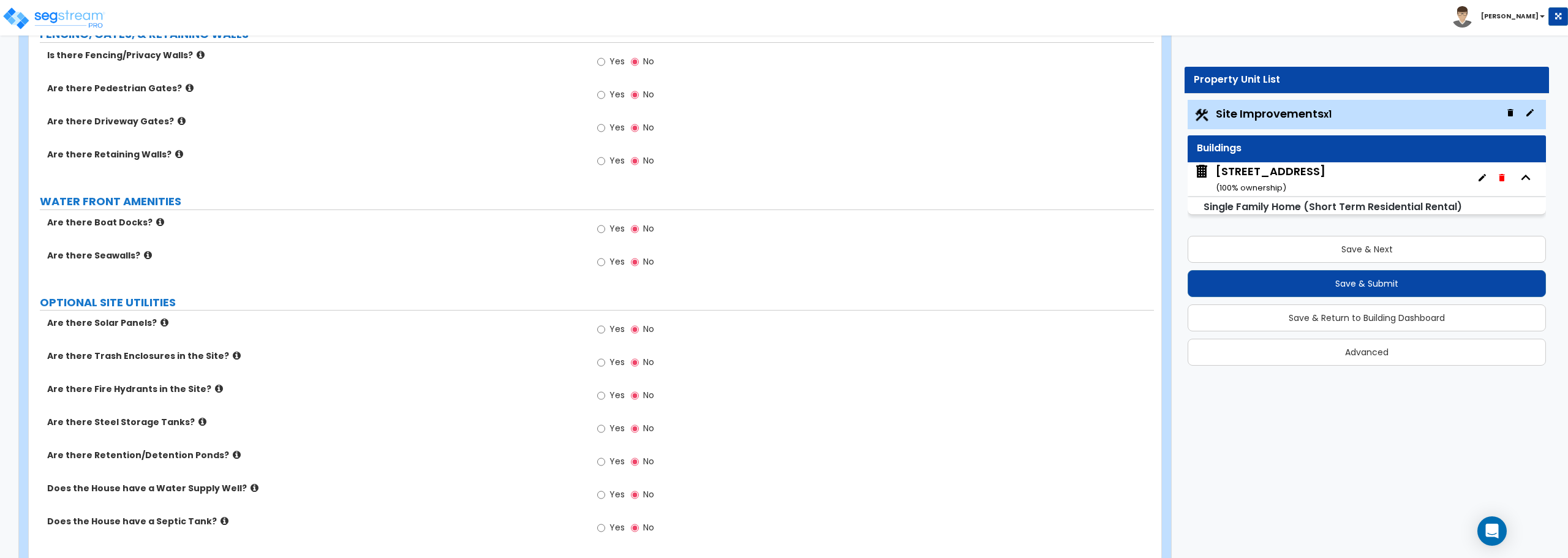
scroll to position [2320, 0]
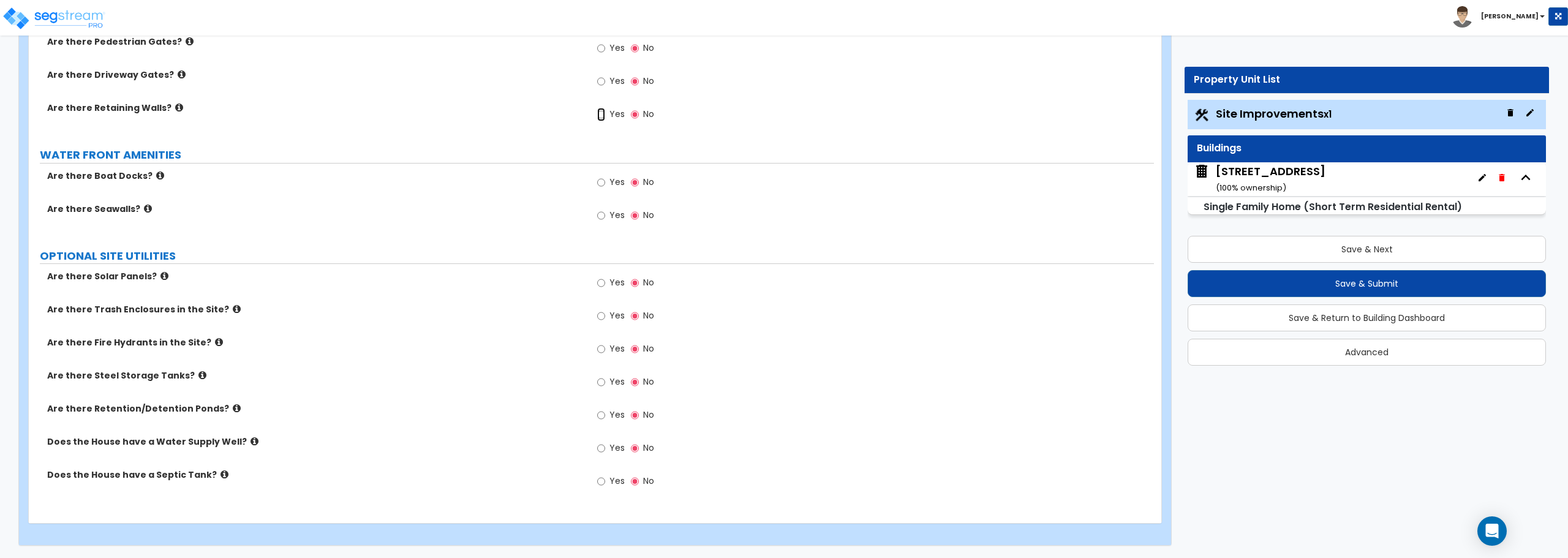
click at [603, 116] on input "Yes" at bounding box center [601, 114] width 8 height 13
radio input "true"
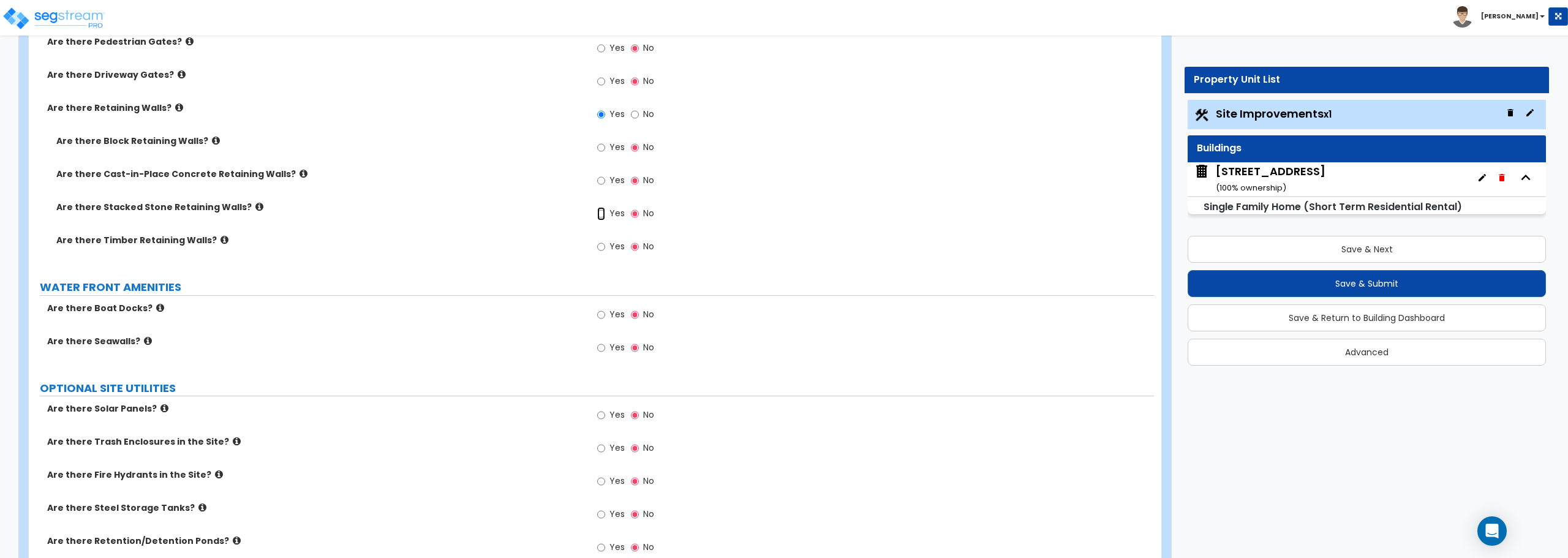
click at [599, 212] on input "Yes" at bounding box center [601, 214] width 8 height 13
radio input "true"
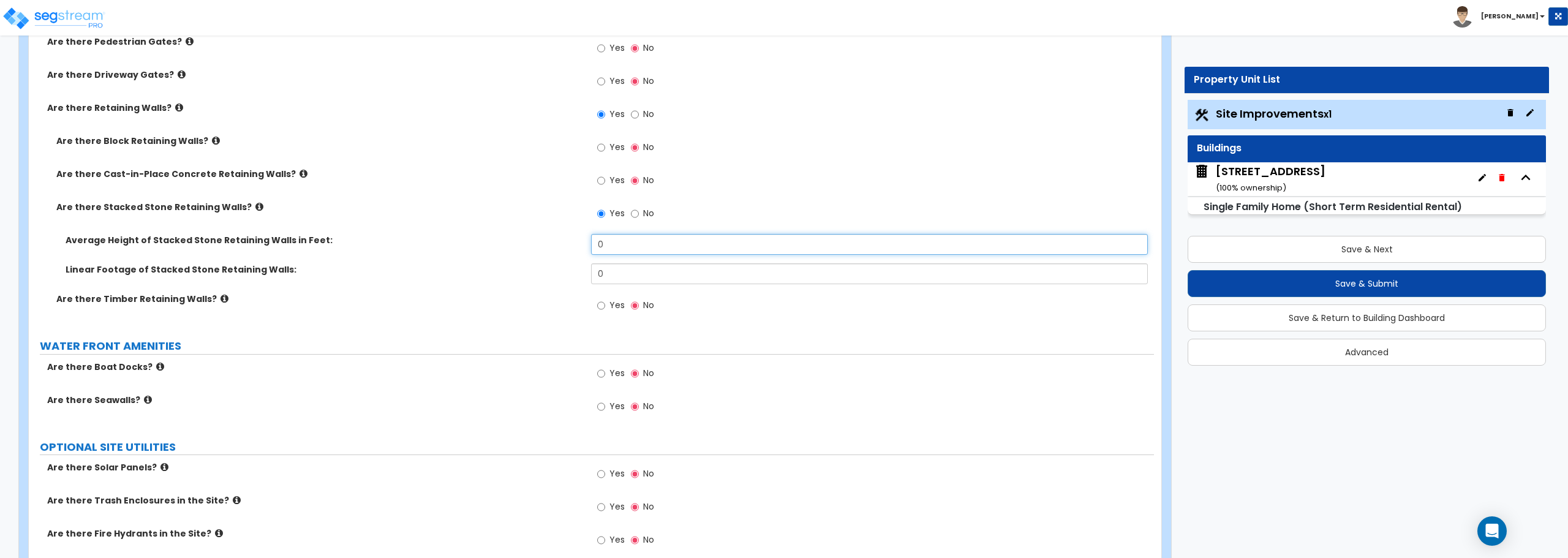
drag, startPoint x: 619, startPoint y: 239, endPoint x: 565, endPoint y: 229, distance: 54.9
click at [565, 229] on div "Are there Block Retaining Walls? Yes No Are there Cast-in-Place Concrete Retain…" at bounding box center [591, 230] width 1106 height 191
type input "6"
drag, startPoint x: 628, startPoint y: 280, endPoint x: 555, endPoint y: 283, distance: 73.1
click at [560, 283] on div "Linear Footage of Stacked Stone Retaining Walls: 0" at bounding box center [591, 278] width 1125 height 30
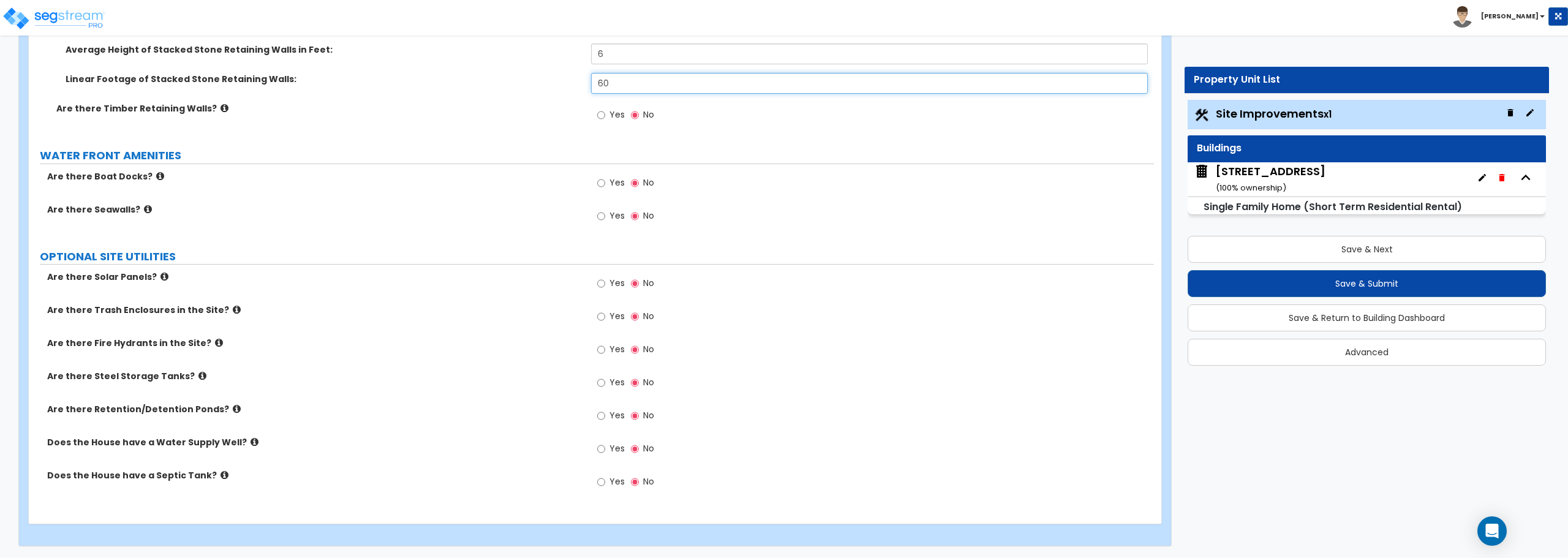
scroll to position [2511, 0]
type input "60"
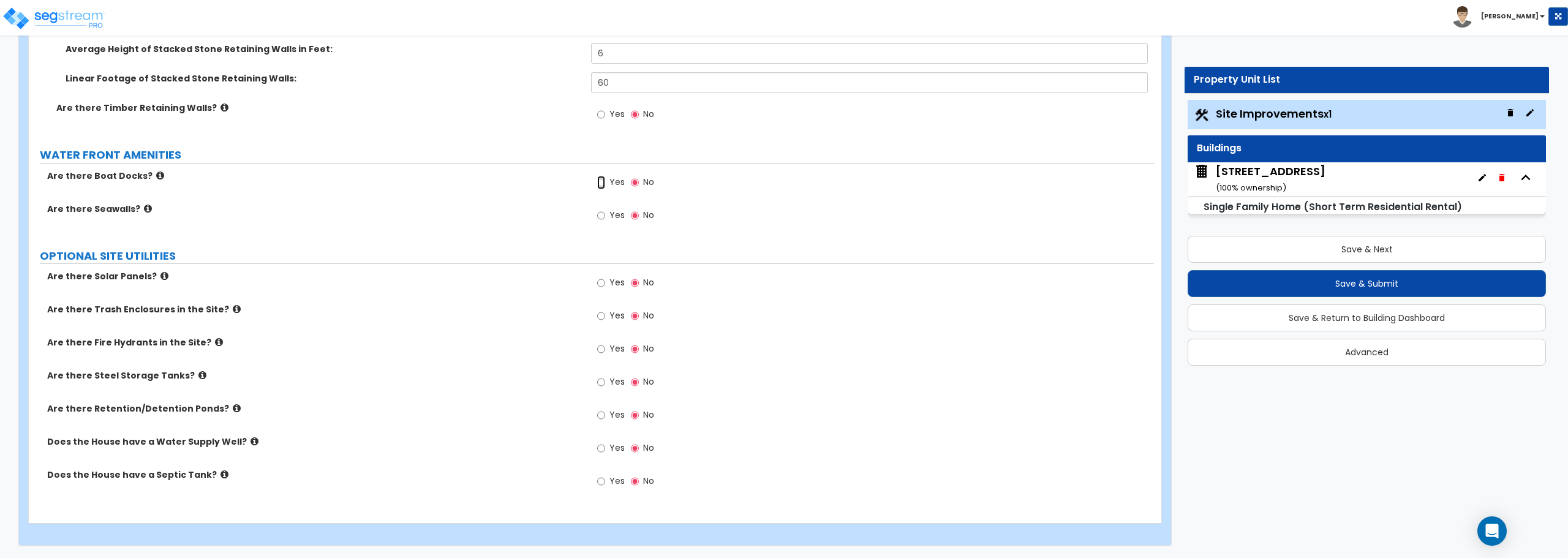
click at [600, 184] on input "Yes" at bounding box center [601, 182] width 8 height 13
radio input "true"
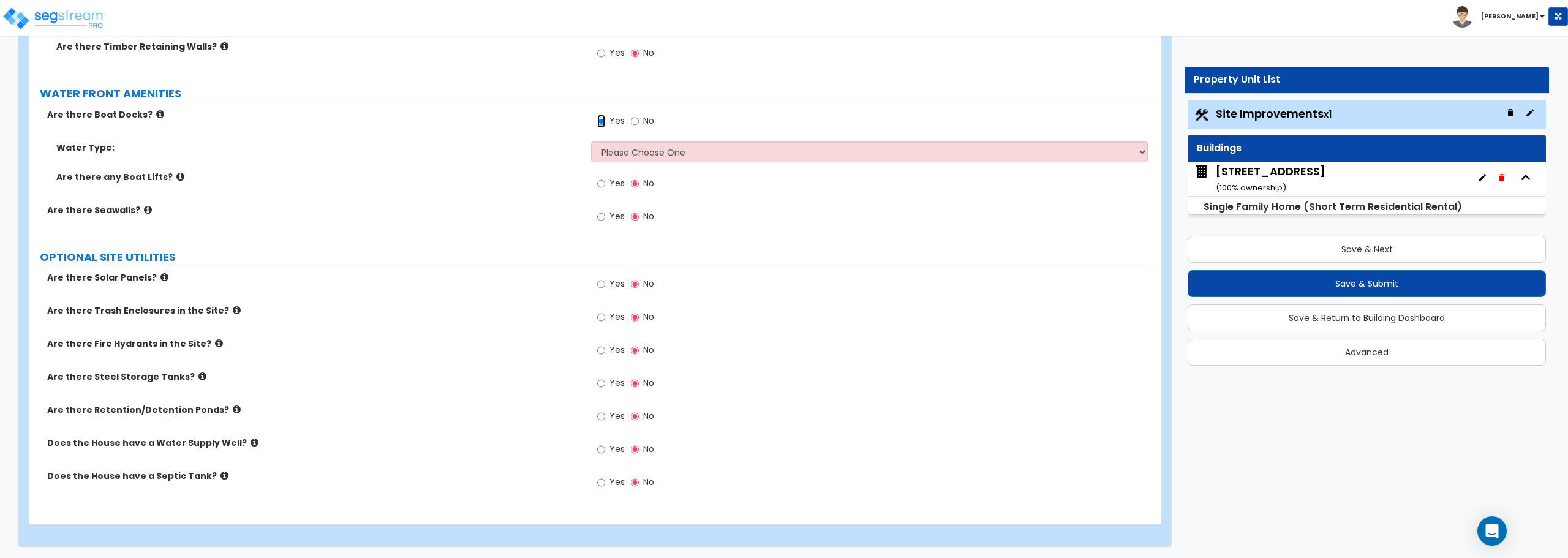
scroll to position [2573, 0]
click at [610, 156] on select "Please Choose One Freshwater Saltwater" at bounding box center [869, 151] width 556 height 21
select select "1"
click at [591, 140] on select "Please Choose One Freshwater Saltwater" at bounding box center [869, 151] width 556 height 21
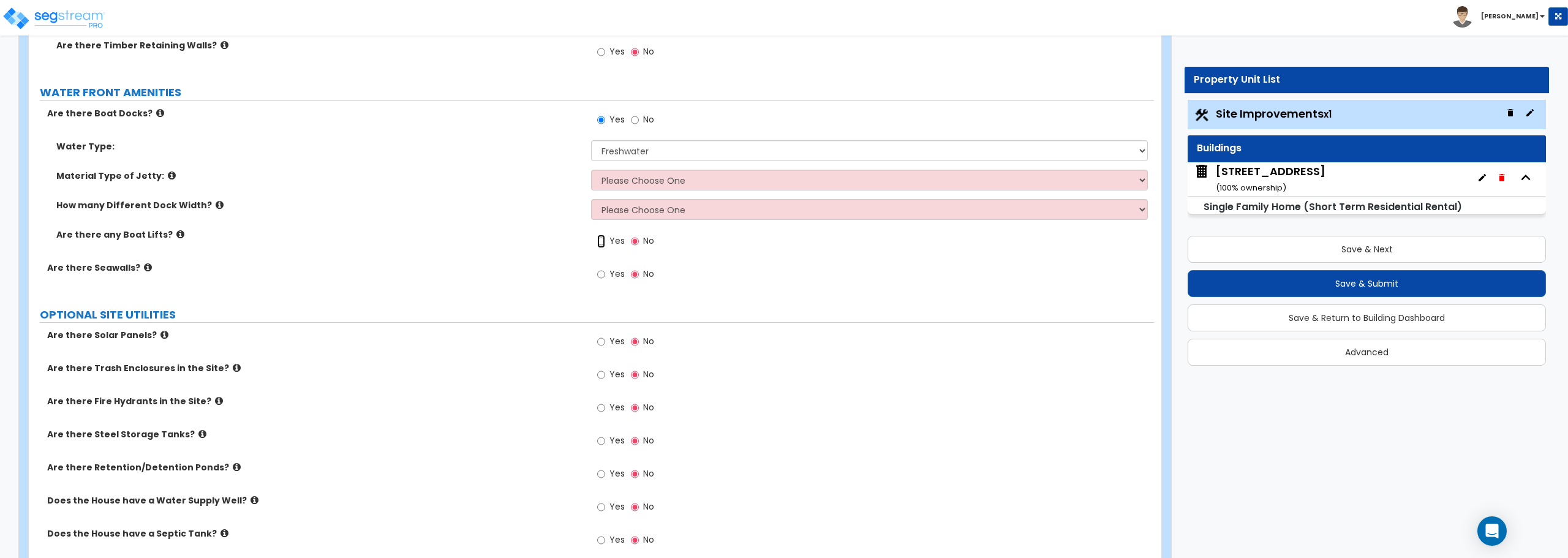
click at [603, 244] on input "Yes" at bounding box center [601, 241] width 8 height 13
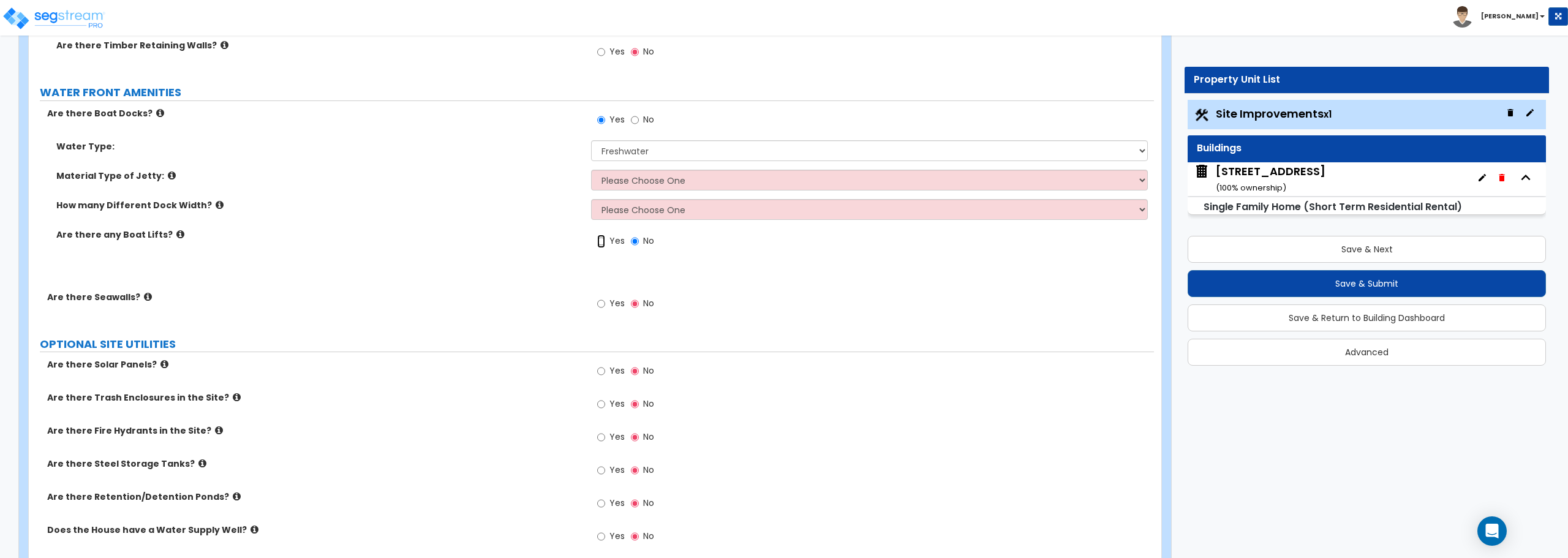
radio input "true"
drag, startPoint x: 560, startPoint y: 269, endPoint x: 554, endPoint y: 240, distance: 29.6
click at [557, 262] on div "Number of Boat Lifts: 0" at bounding box center [591, 276] width 1125 height 30
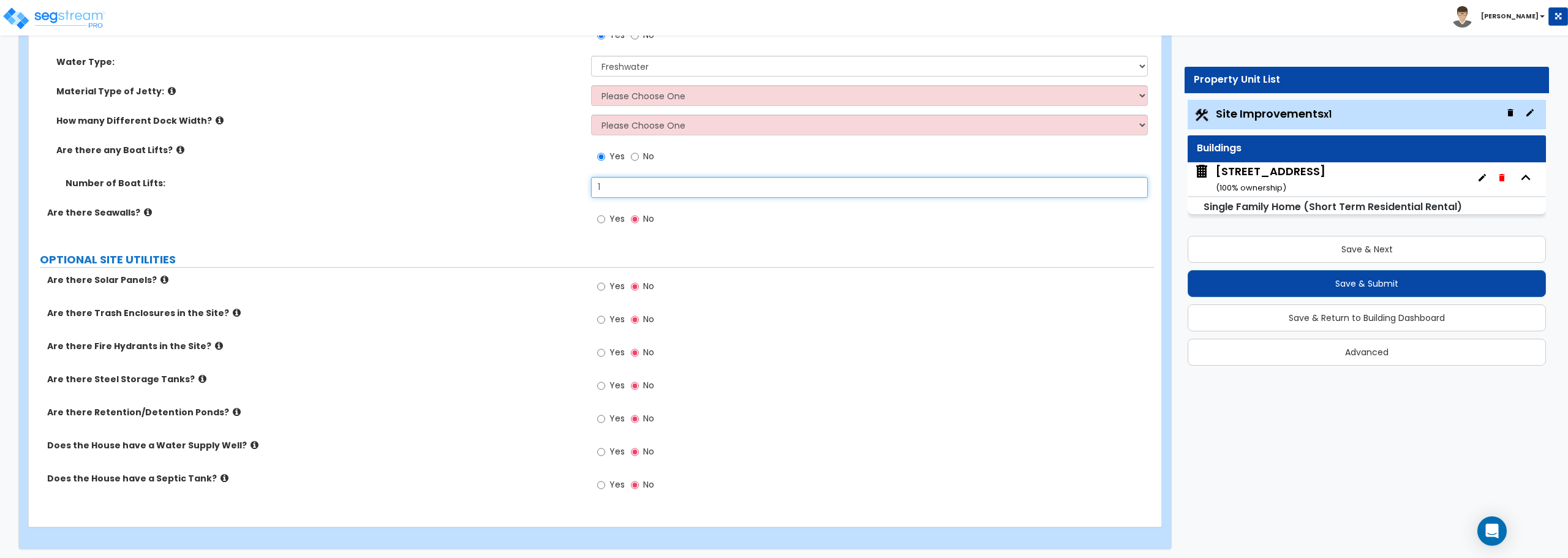
scroll to position [2662, 0]
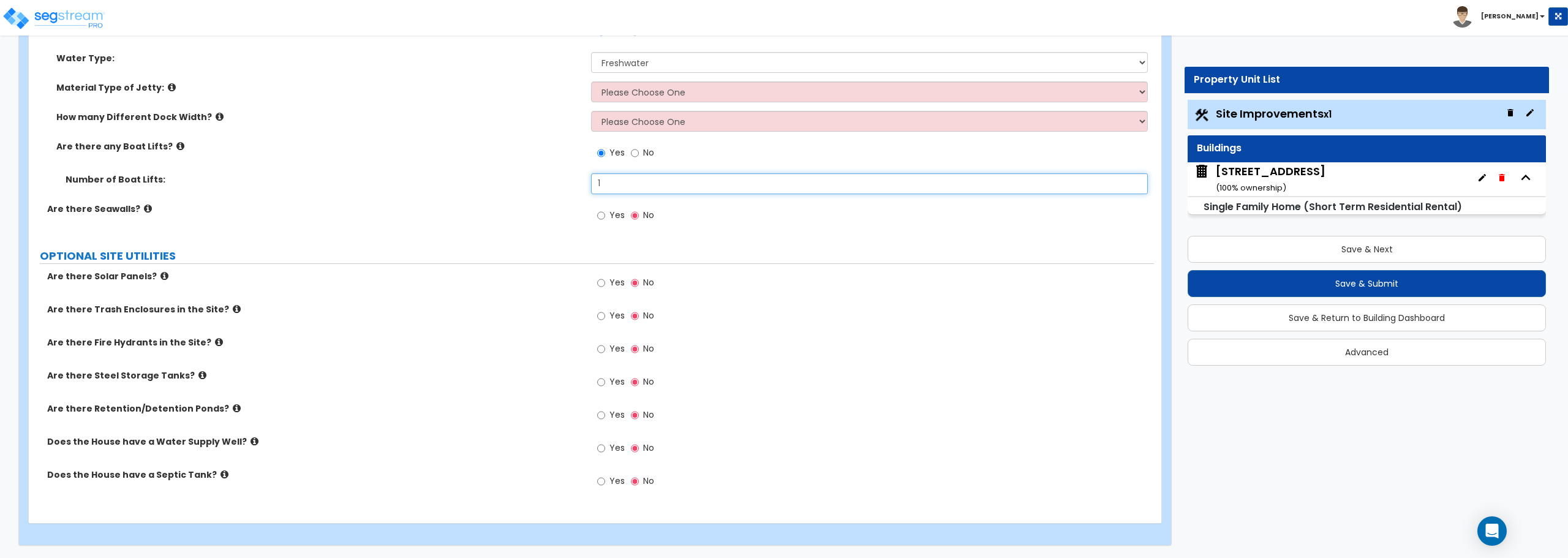
type input "1"
click at [605, 484] on input "Yes" at bounding box center [601, 481] width 8 height 13
radio input "true"
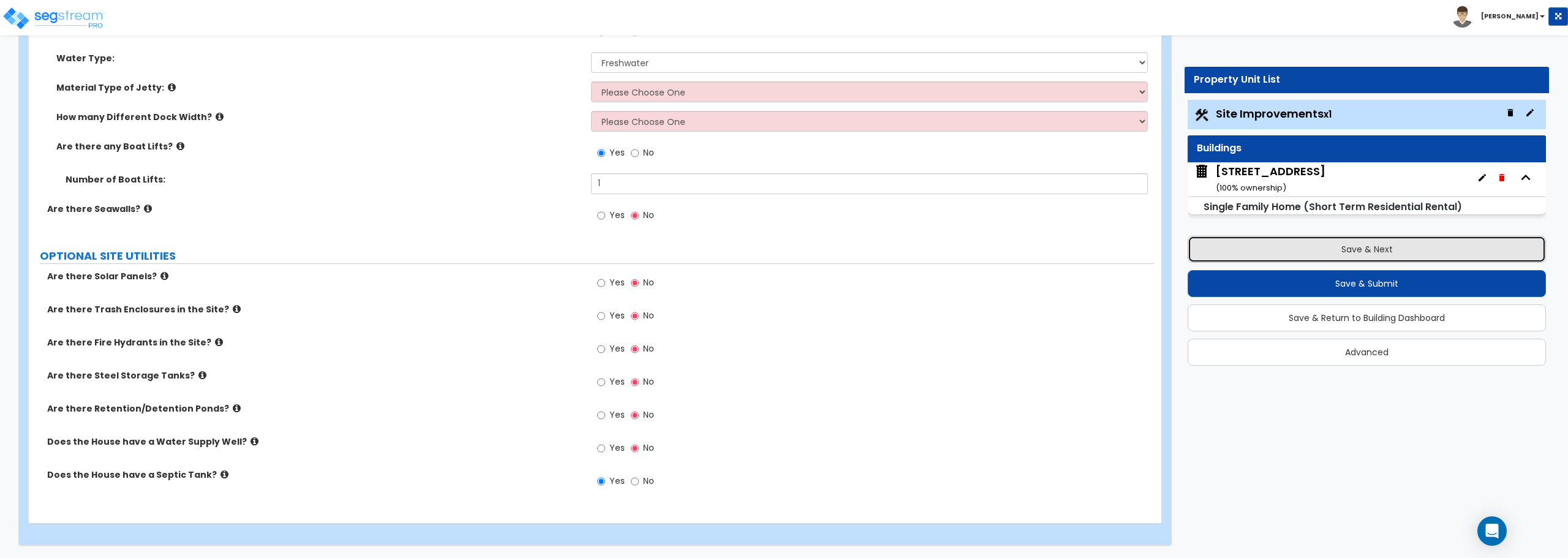
click at [1335, 257] on button "Save & Next" at bounding box center [1366, 249] width 358 height 27
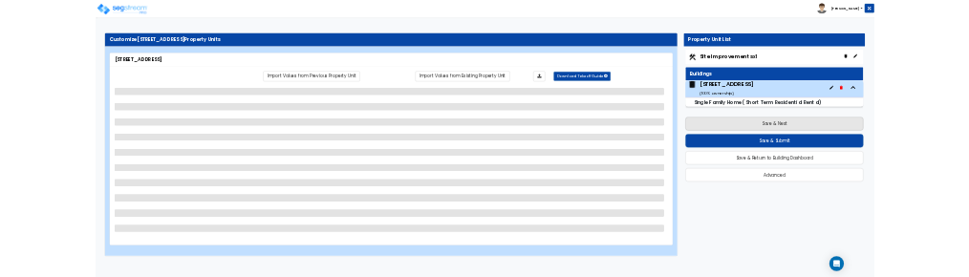
scroll to position [0, 0]
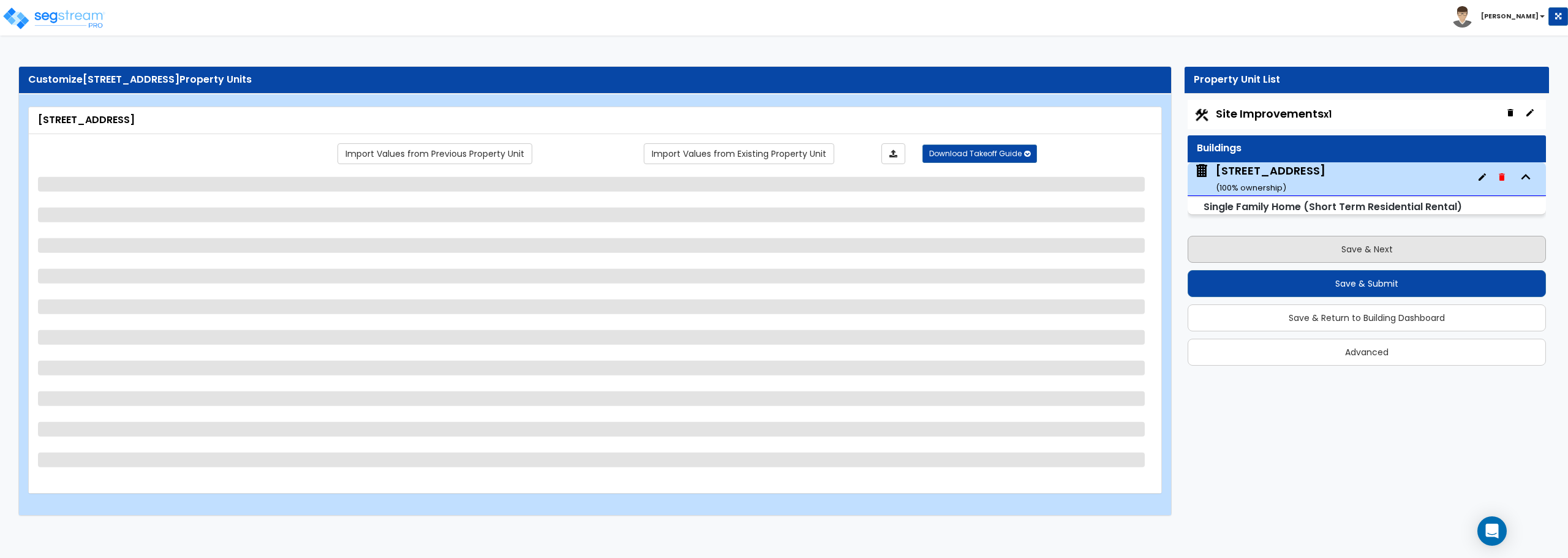
select select "1"
select select "7"
select select "2"
select select "1"
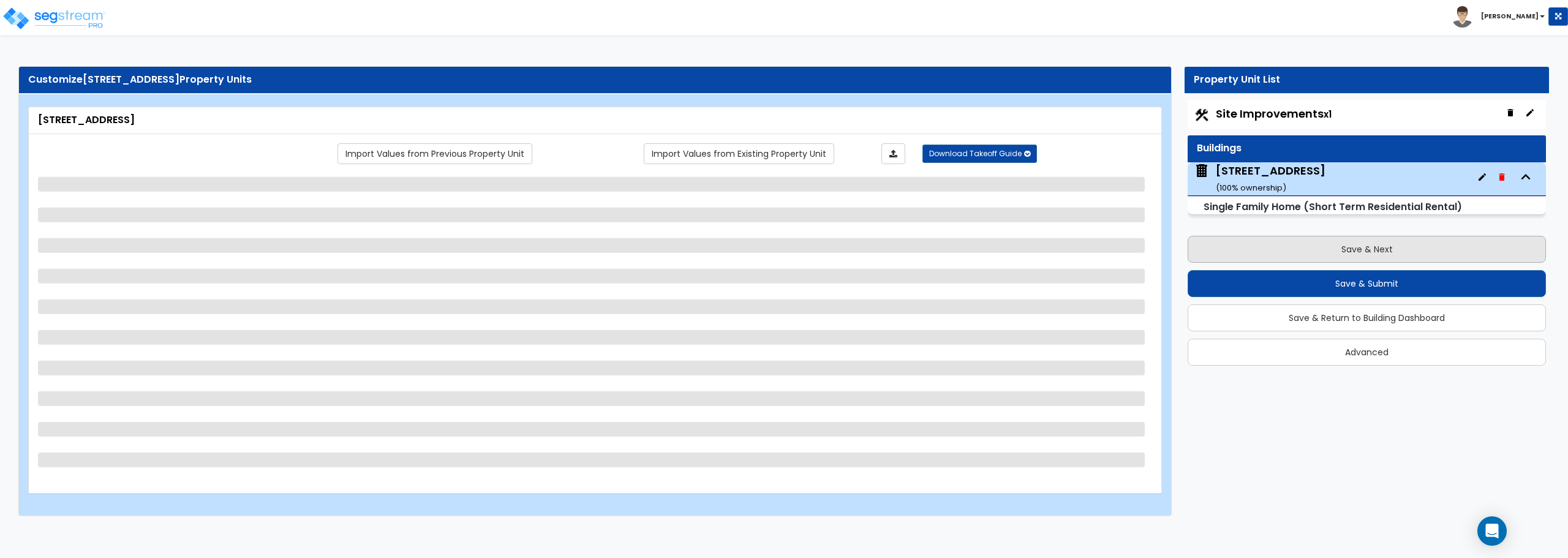
select select "2"
select select "5"
select select "7"
select select "2"
select select "1"
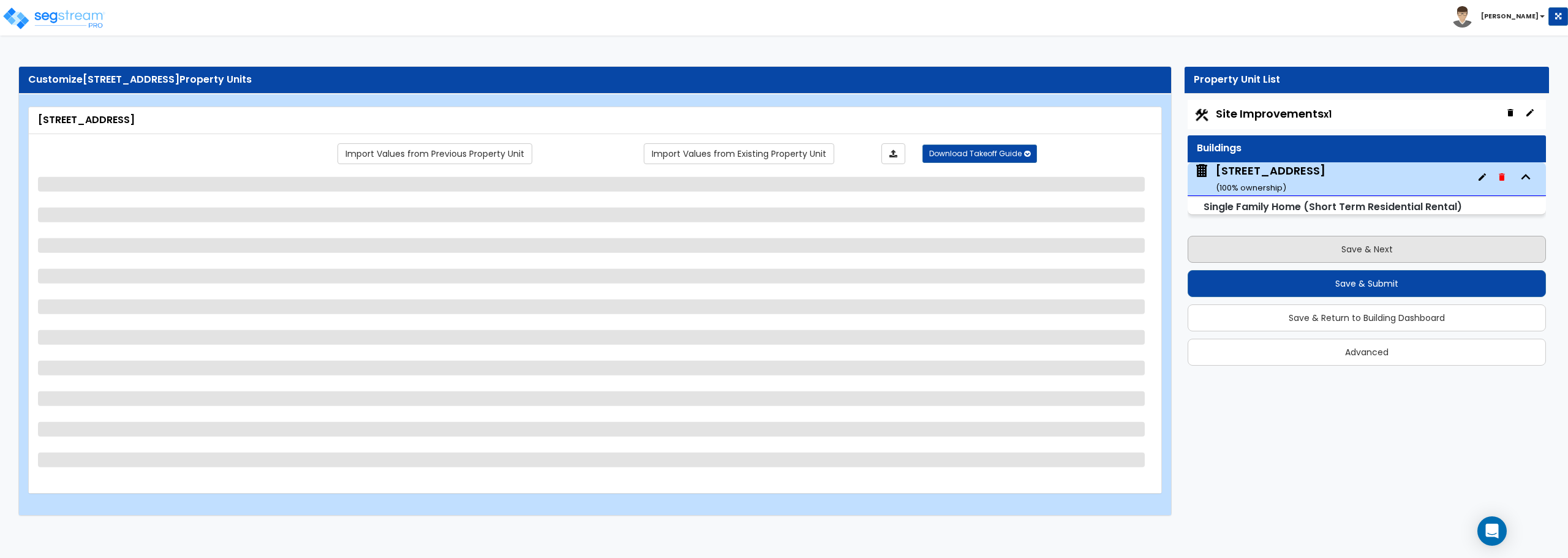
select select "1"
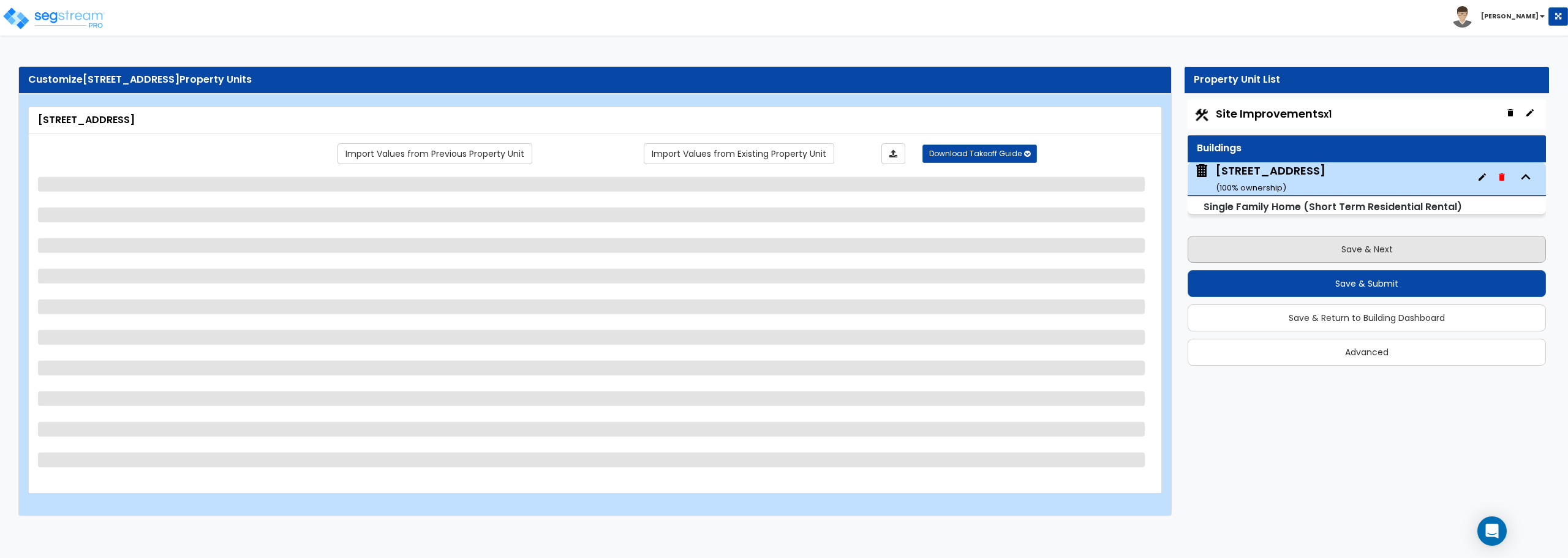
select select "1"
select select "2"
select select "3"
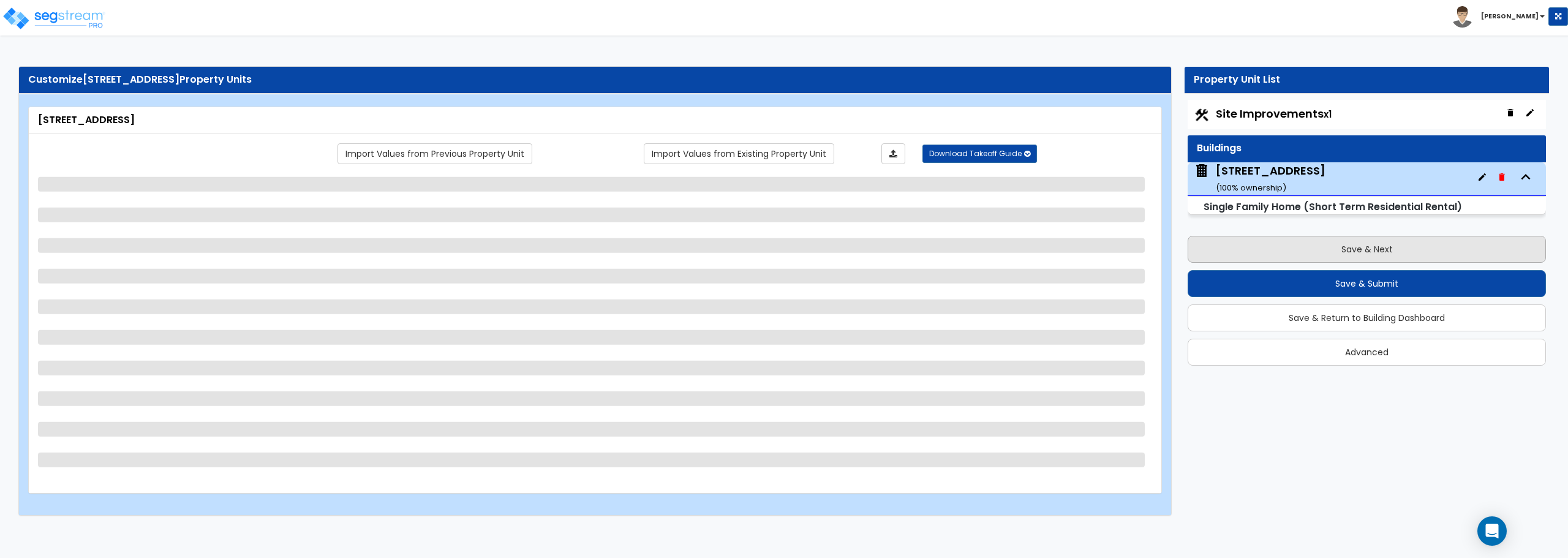
select select "5"
select select "1"
select select "2"
select select "3"
select select "2"
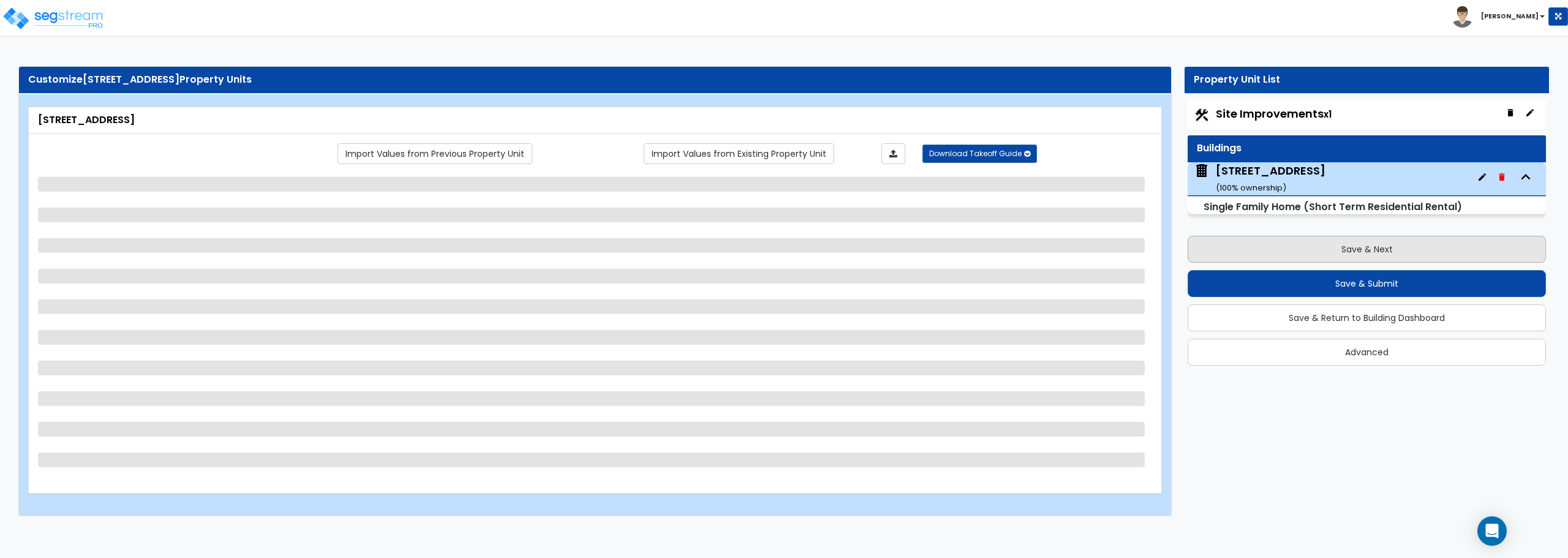
select select "3"
select select "1"
select select "2"
select select "1"
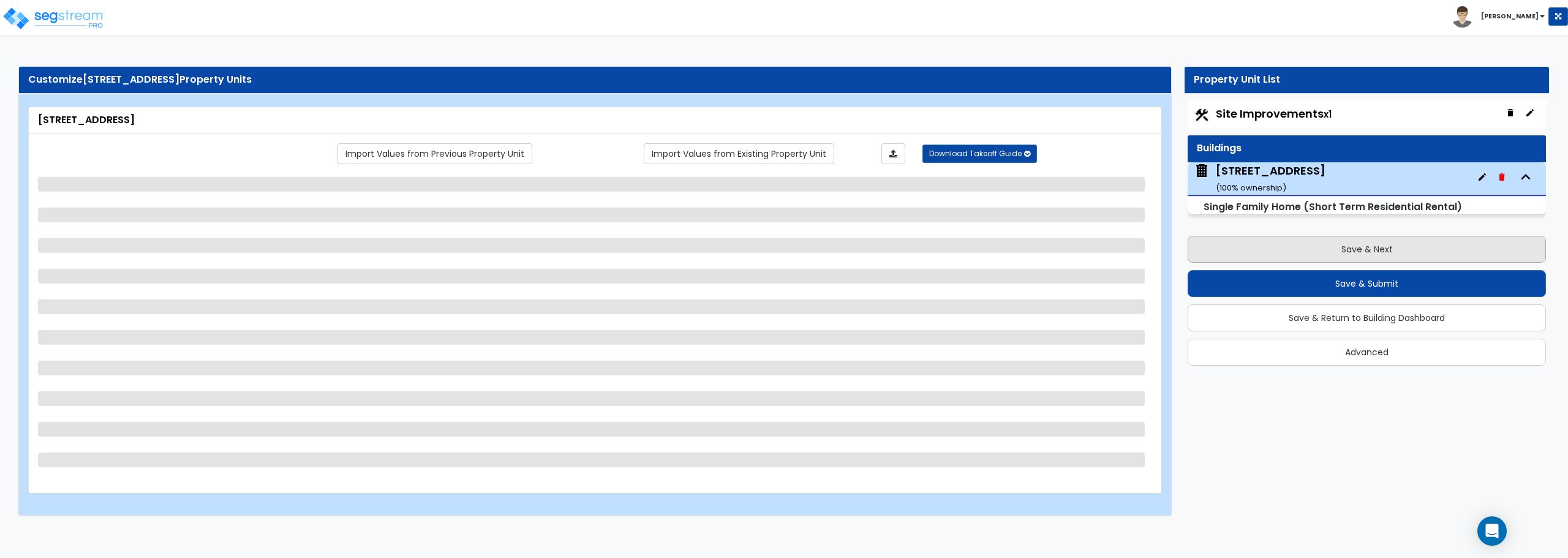
select select "1"
select select "2"
select select "1"
select select "4"
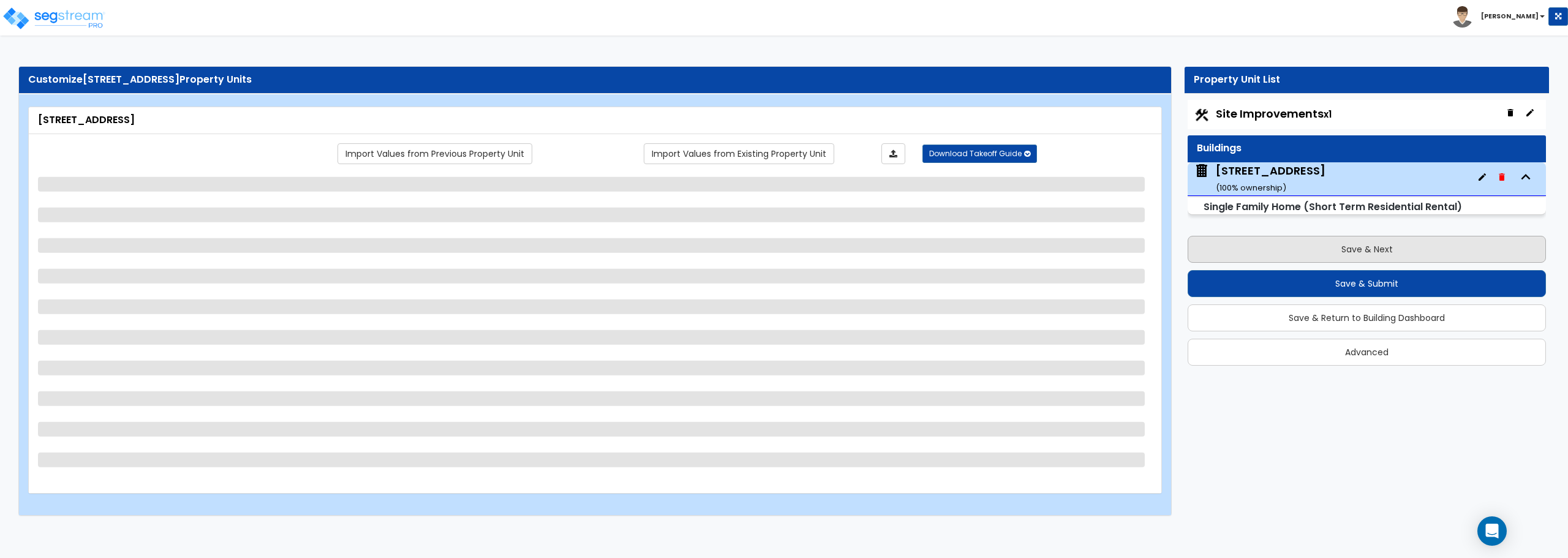
select select "1"
select select "2"
select select "1"
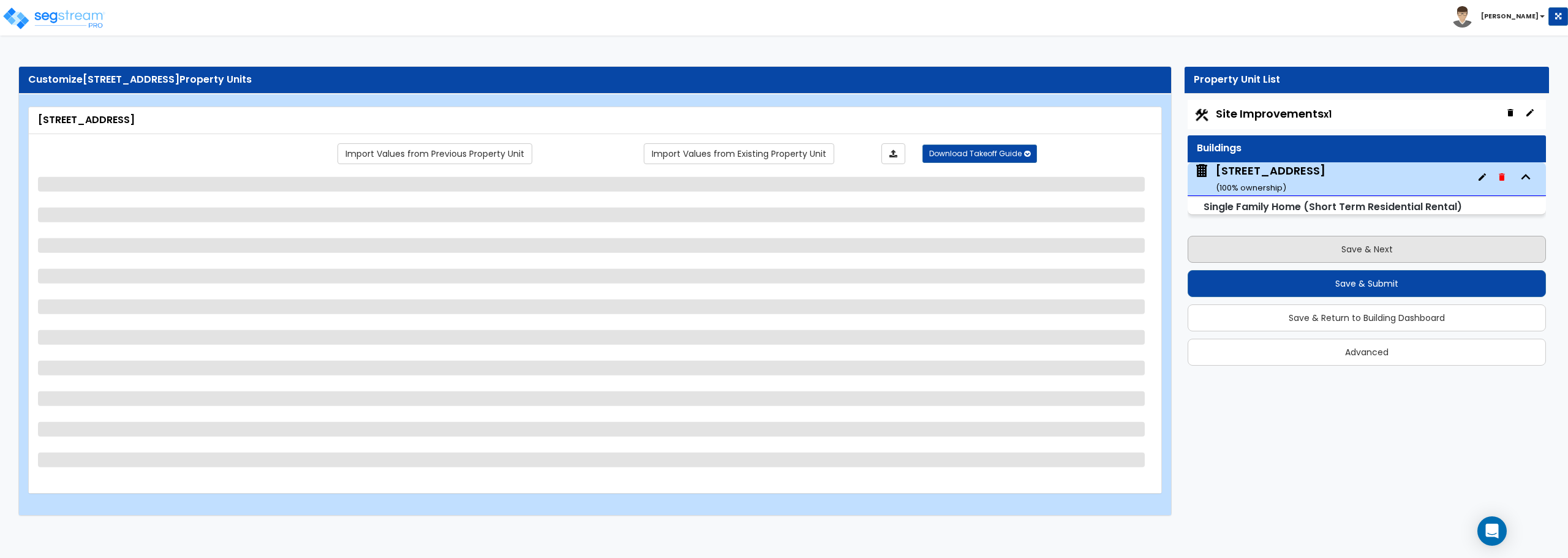
select select "2"
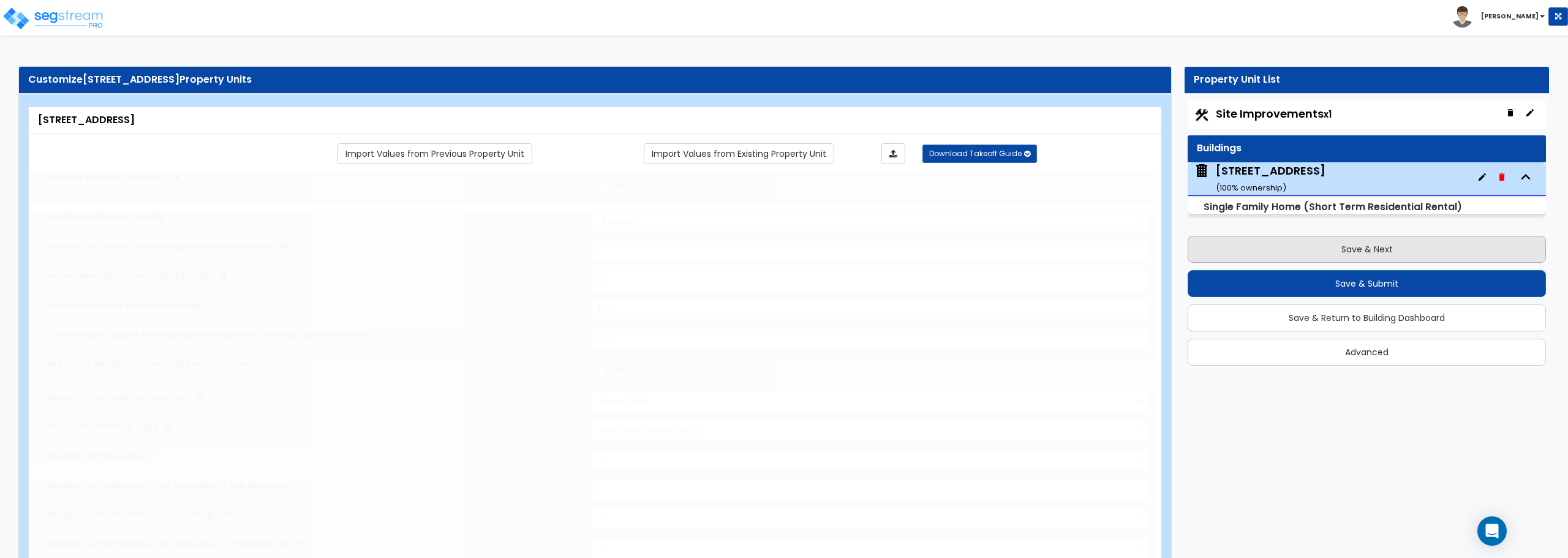
type input "2"
type input "4"
select select "1"
select select "2"
type input "5"
